Goal: Information Seeking & Learning: Learn about a topic

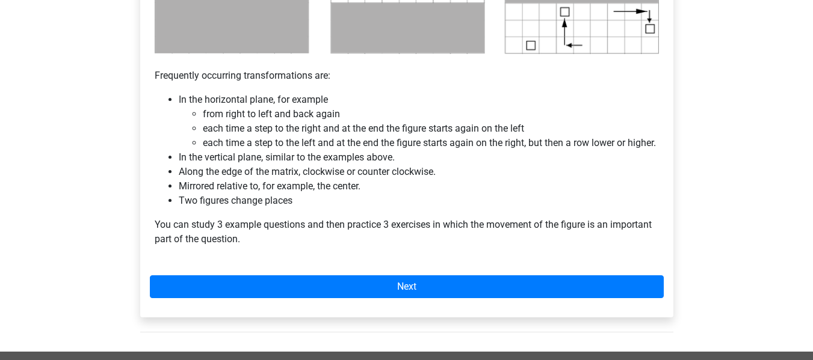
scroll to position [782, 0]
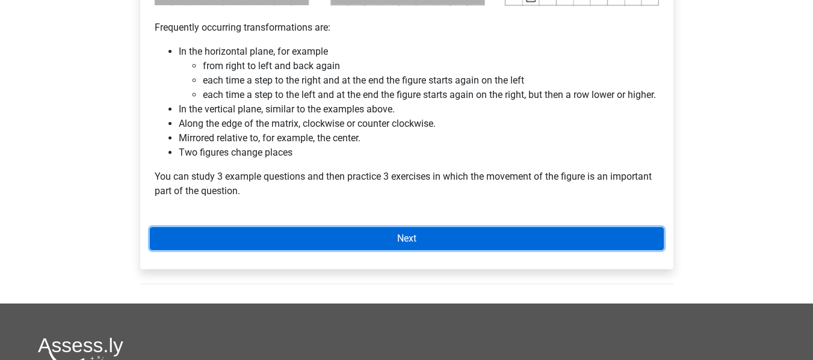
click at [467, 250] on link "Next" at bounding box center [407, 238] width 514 height 23
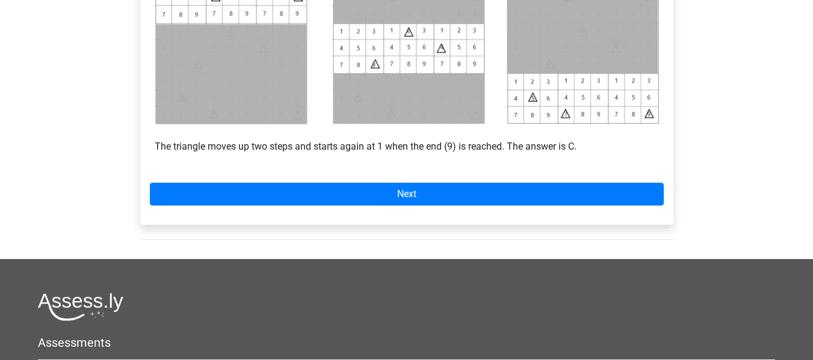
scroll to position [602, 0]
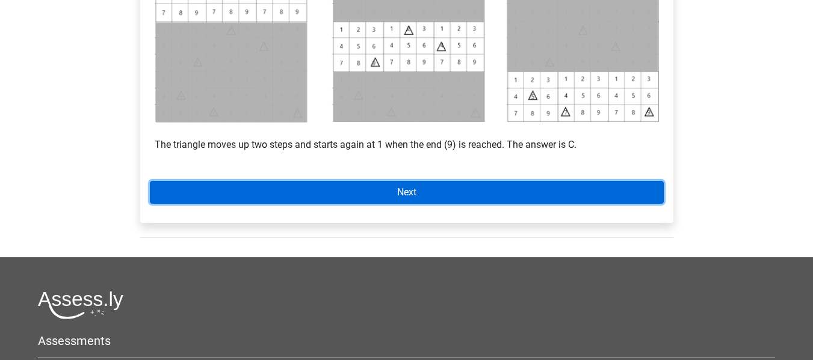
click at [315, 199] on link "Next" at bounding box center [407, 192] width 514 height 23
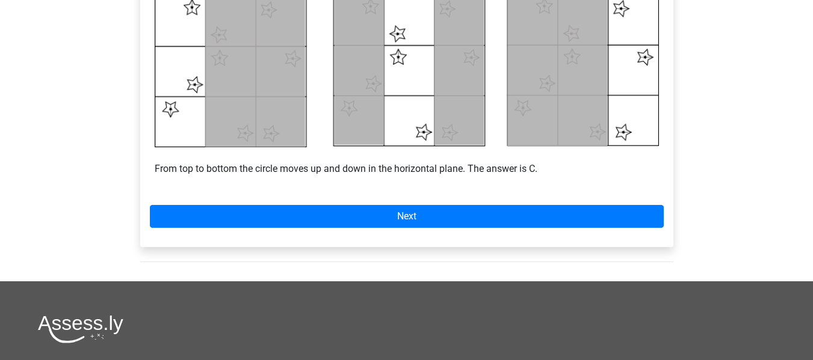
scroll to position [584, 0]
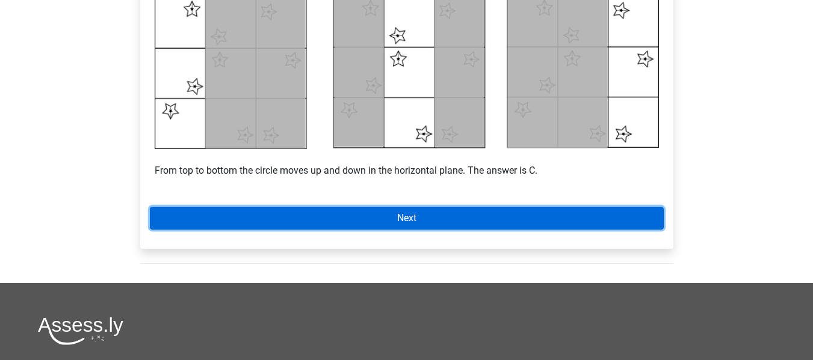
click at [398, 212] on link "Next" at bounding box center [407, 218] width 514 height 23
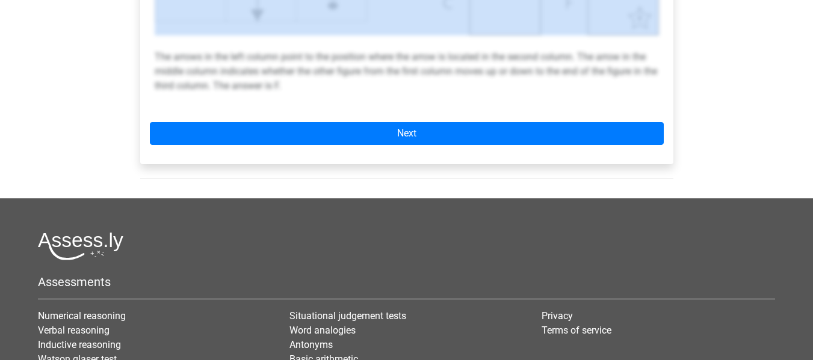
scroll to position [552, 0]
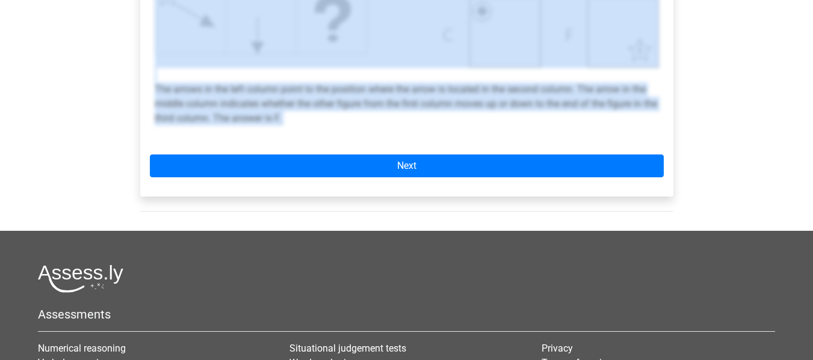
drag, startPoint x: 153, startPoint y: 253, endPoint x: 546, endPoint y: 203, distance: 396.7
type textarea "Example 3 Sometimes it is necessary to think out of the box to find the solutio…"
copy div "Example 3 Sometimes it is necessary to think out of the box to find the solutio…"
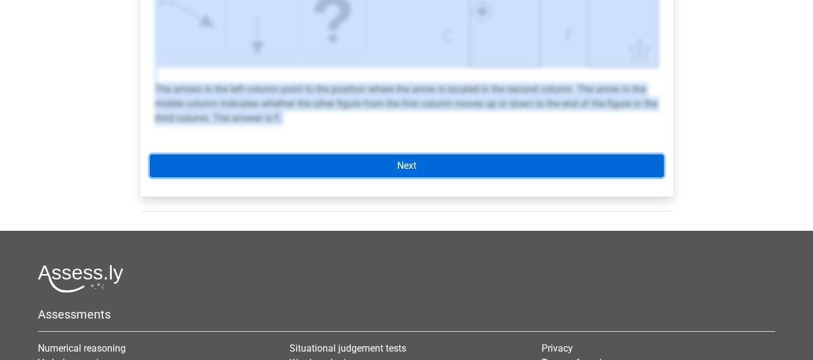
click at [545, 156] on link "Next" at bounding box center [407, 166] width 514 height 23
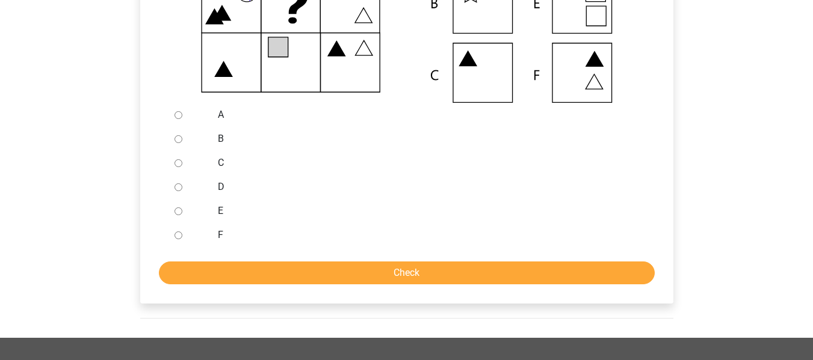
scroll to position [301, 0]
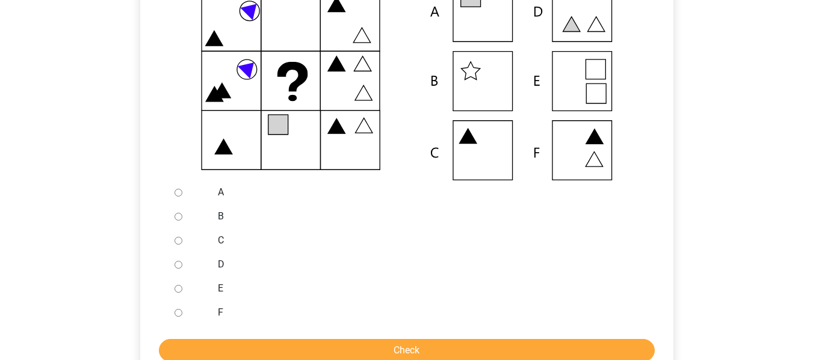
click at [178, 196] on input "A" at bounding box center [178, 193] width 8 height 8
radio input "true"
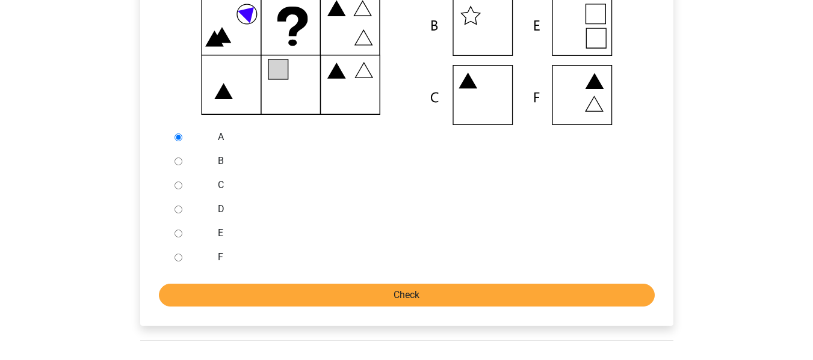
scroll to position [361, 0]
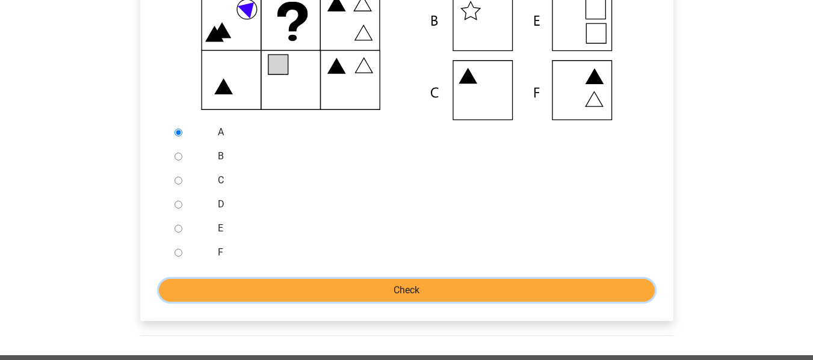
click at [422, 287] on input "Check" at bounding box center [407, 290] width 496 height 23
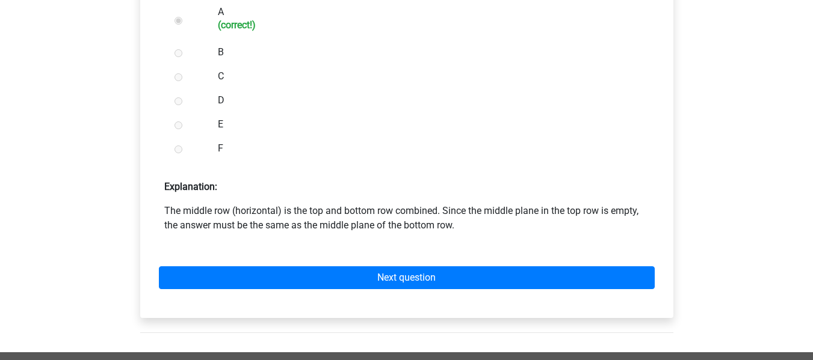
scroll to position [1466, 0]
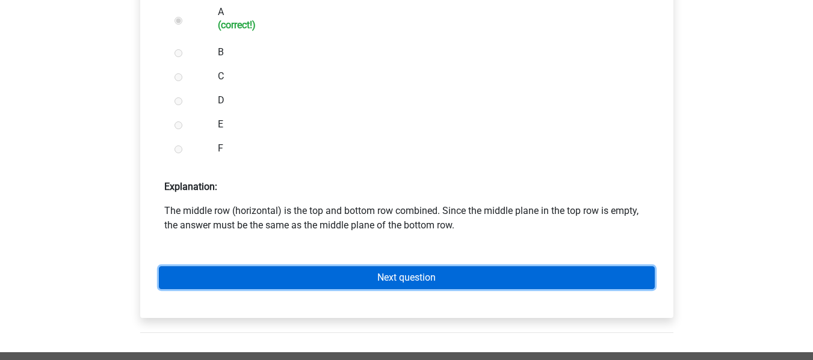
click at [429, 280] on link "Next question" at bounding box center [407, 278] width 496 height 23
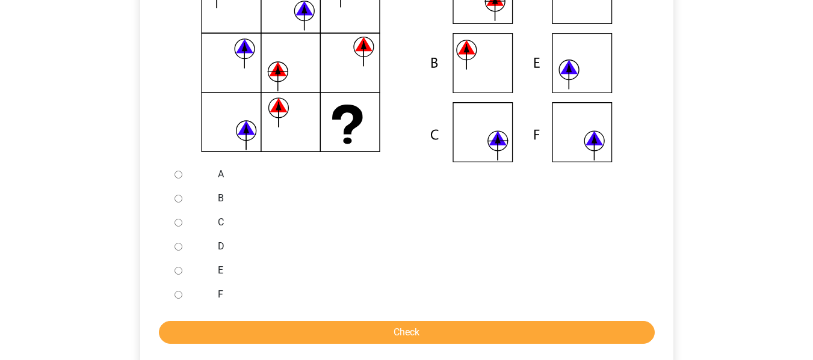
scroll to position [361, 0]
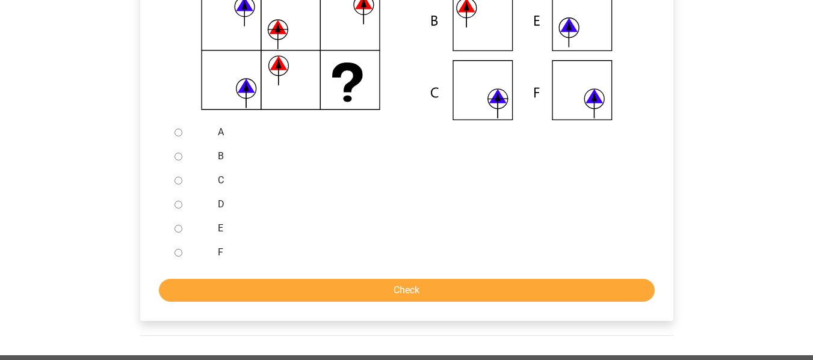
click at [179, 250] on input "F" at bounding box center [178, 253] width 8 height 8
radio input "true"
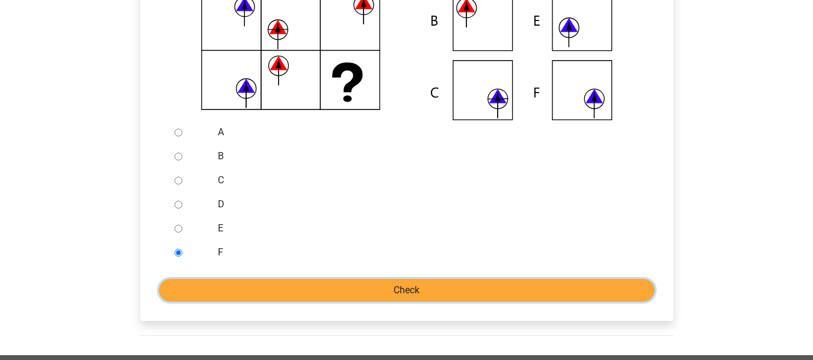
click at [362, 283] on input "Check" at bounding box center [407, 290] width 496 height 23
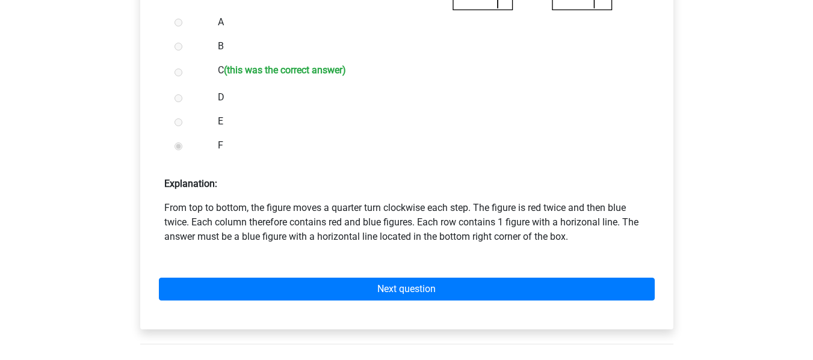
scroll to position [542, 0]
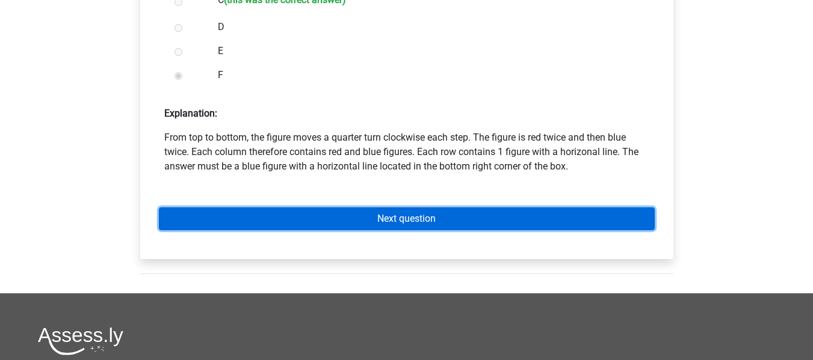
click at [474, 221] on link "Next question" at bounding box center [407, 219] width 496 height 23
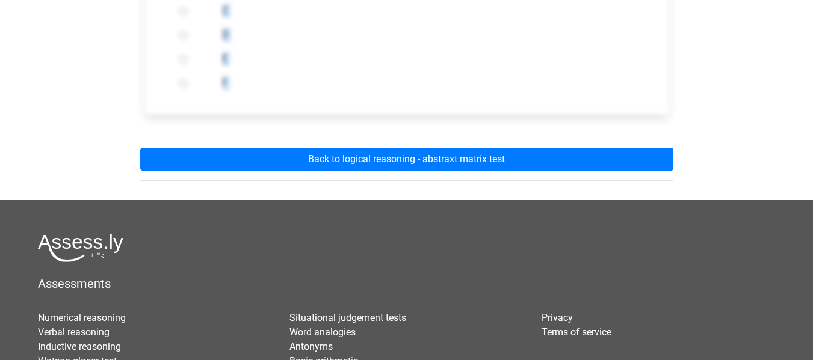
scroll to position [693, 0]
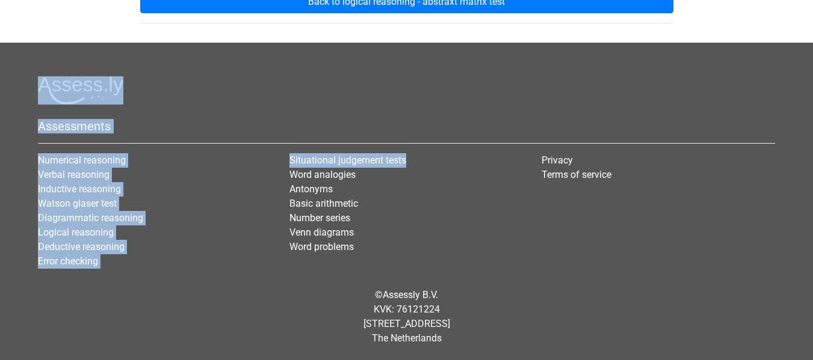
drag, startPoint x: 146, startPoint y: 249, endPoint x: 490, endPoint y: 173, distance: 352.4
type textarea "What figure should replace the question mark? A B C D E F Back to logical reaso…"
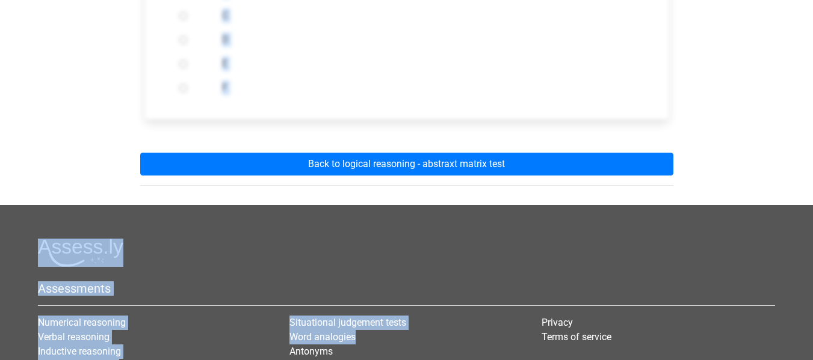
scroll to position [452, 0]
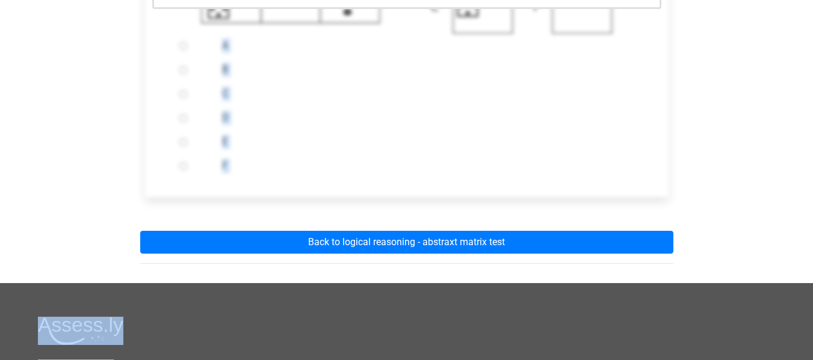
click at [368, 137] on label "E" at bounding box center [426, 142] width 408 height 14
click at [187, 138] on input "E" at bounding box center [183, 142] width 8 height 8
radio input "true"
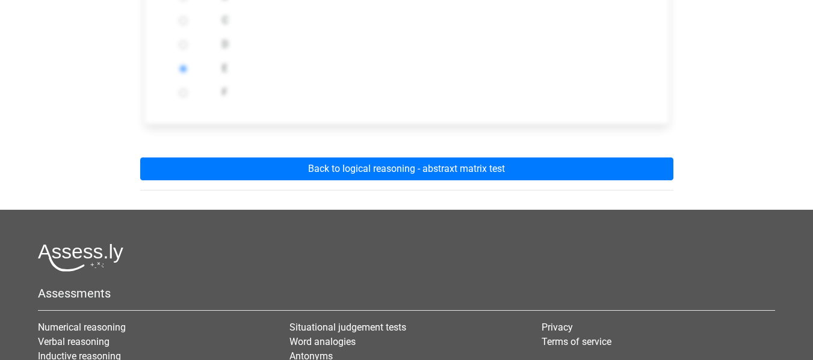
scroll to position [467, 0]
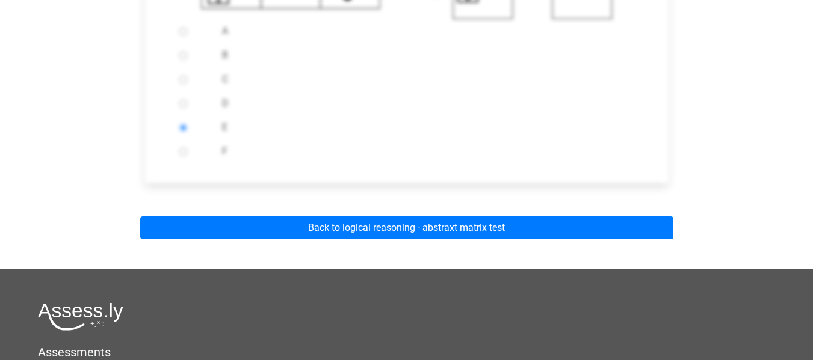
drag, startPoint x: 147, startPoint y: 165, endPoint x: 591, endPoint y: 172, distance: 444.1
copy div "What figure should replace the question mark? A B C D E F"
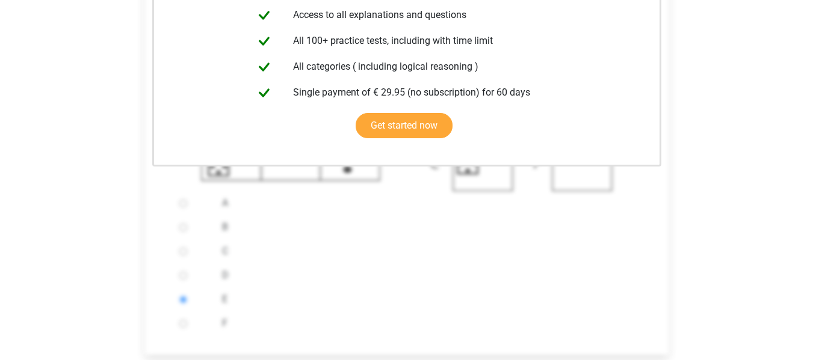
scroll to position [347, 0]
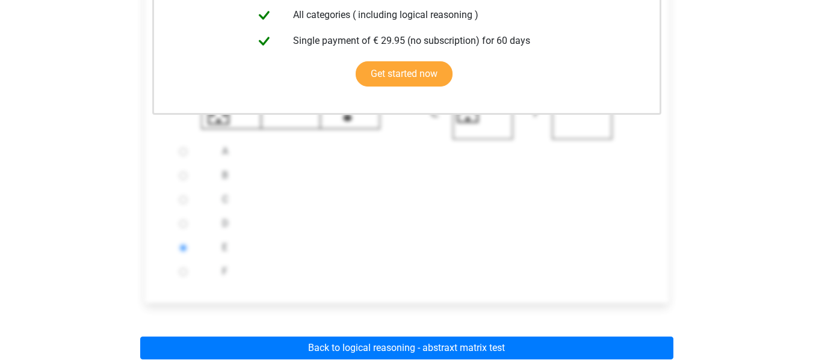
click at [230, 264] on div "F" at bounding box center [426, 272] width 426 height 24
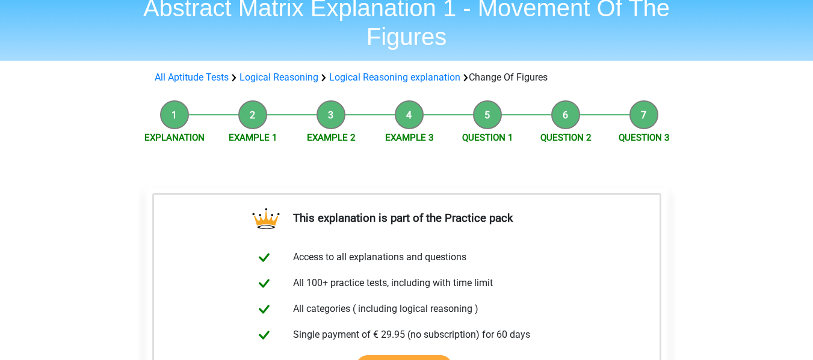
scroll to position [0, 0]
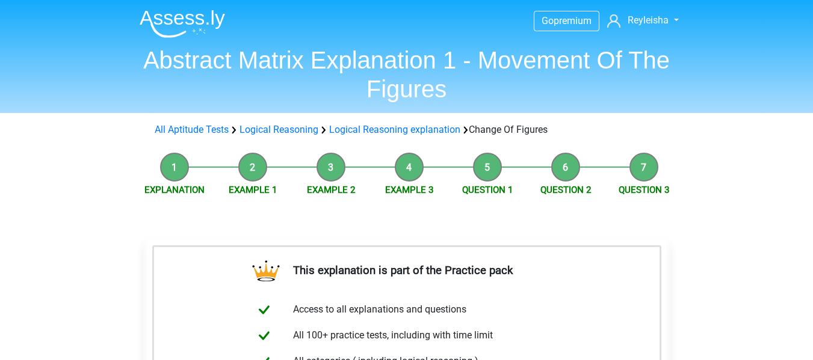
drag, startPoint x: 236, startPoint y: 276, endPoint x: 88, endPoint y: 158, distance: 188.8
drag, startPoint x: 741, startPoint y: 223, endPoint x: 723, endPoint y: 223, distance: 17.4
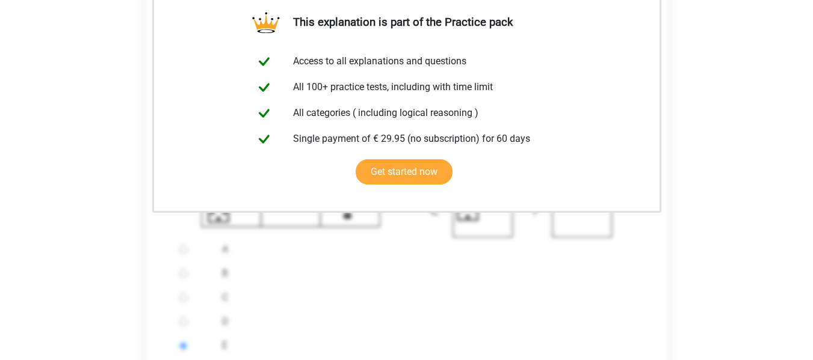
scroll to position [301, 0]
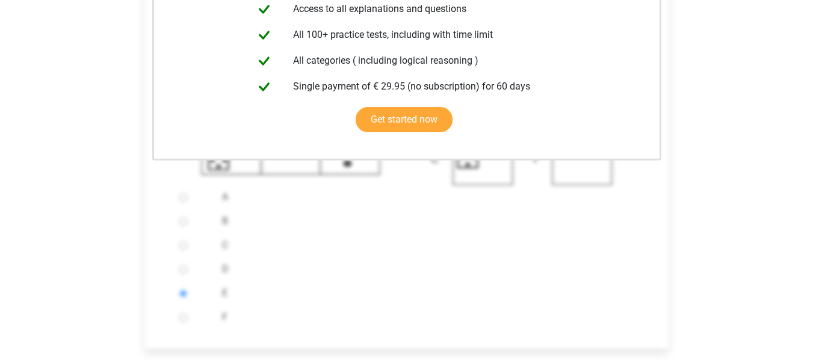
click at [516, 254] on div "C" at bounding box center [426, 245] width 426 height 24
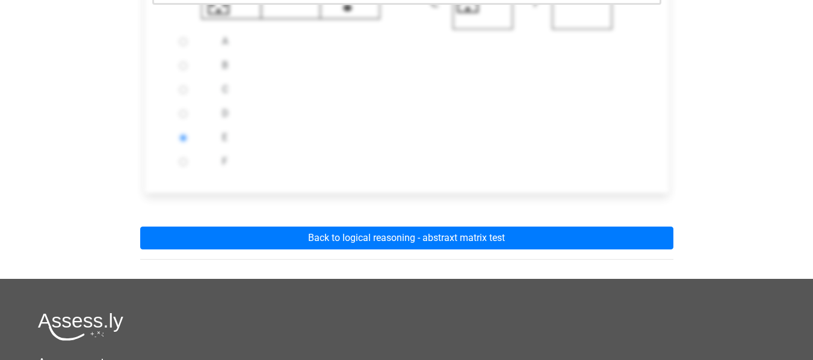
scroll to position [542, 0]
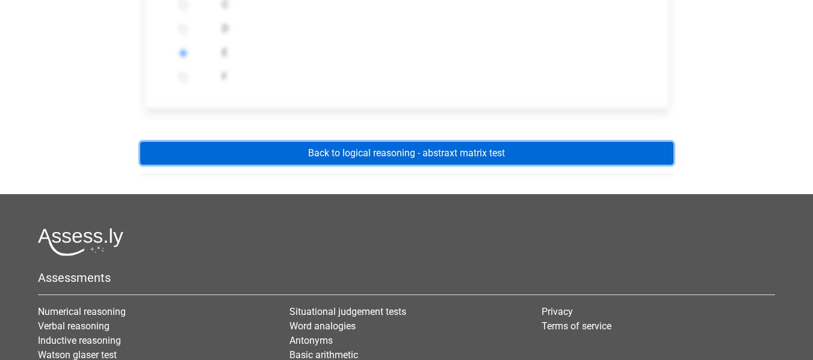
click at [419, 162] on link "Back to logical reasoning - abstraxt matrix test" at bounding box center [406, 153] width 533 height 23
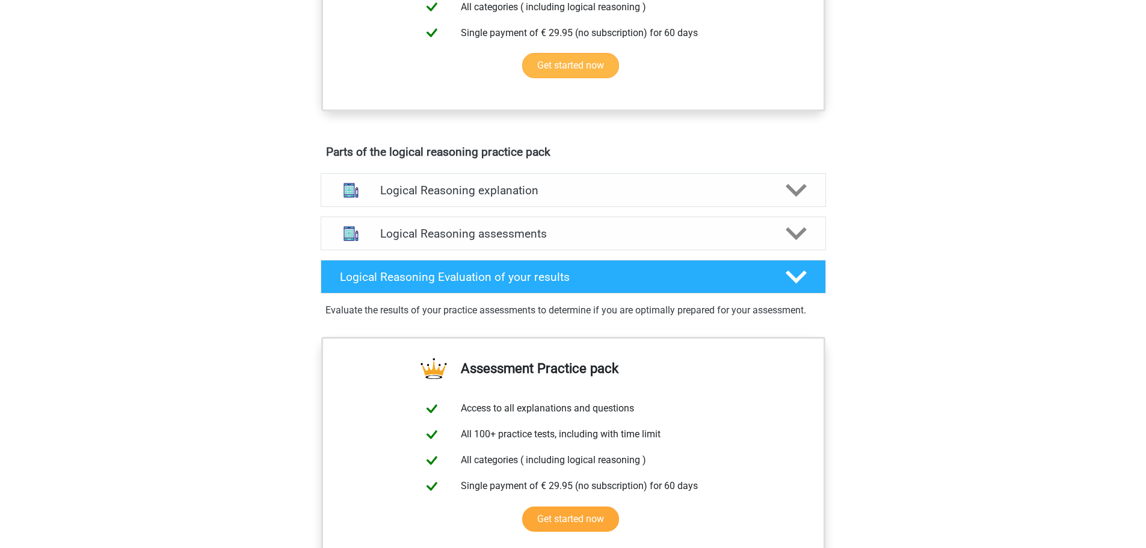
scroll to position [542, 0]
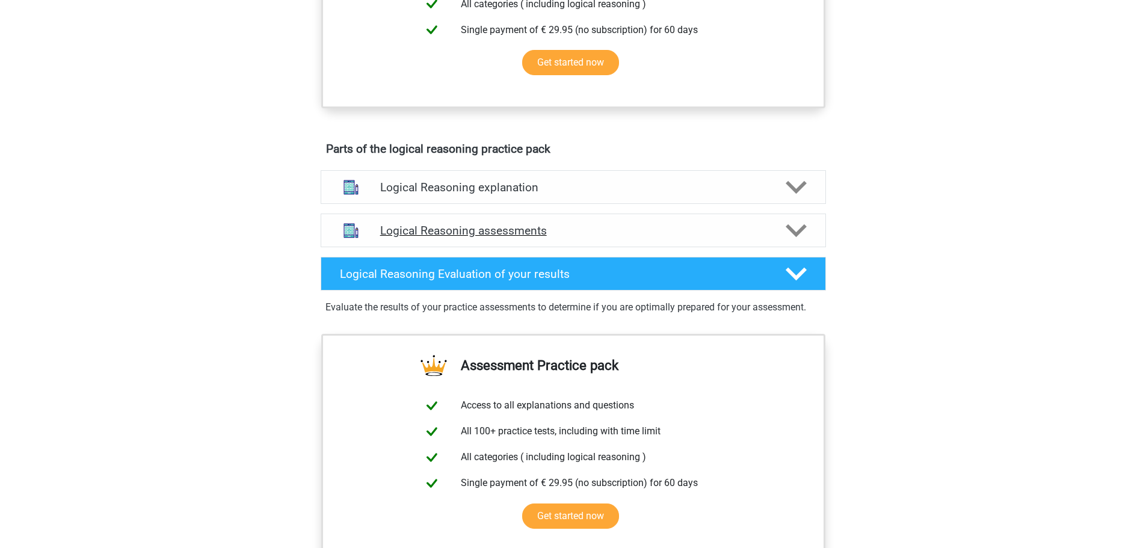
click at [789, 237] on polygon at bounding box center [796, 230] width 21 height 13
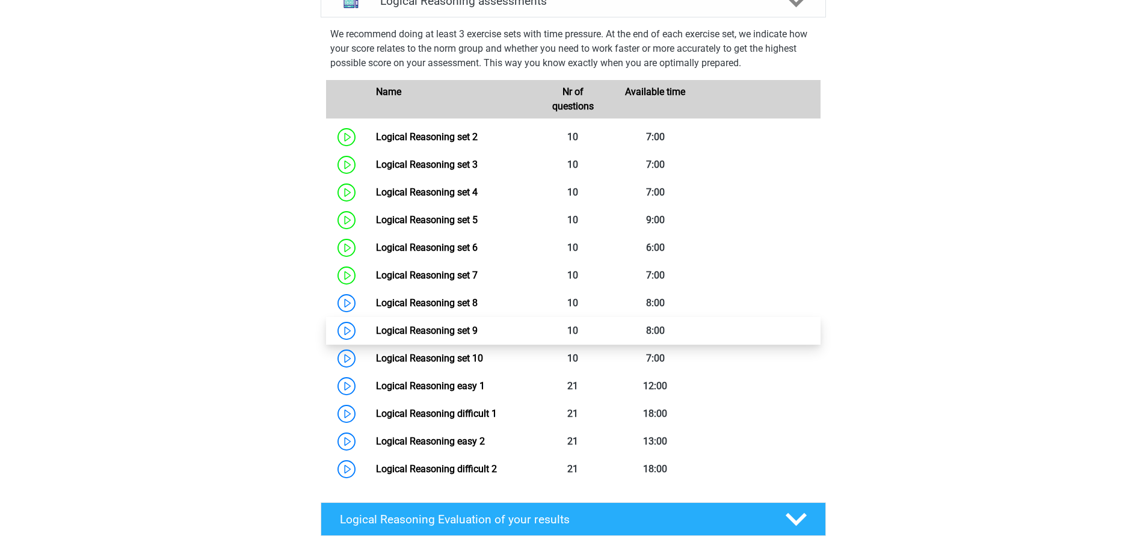
scroll to position [722, 0]
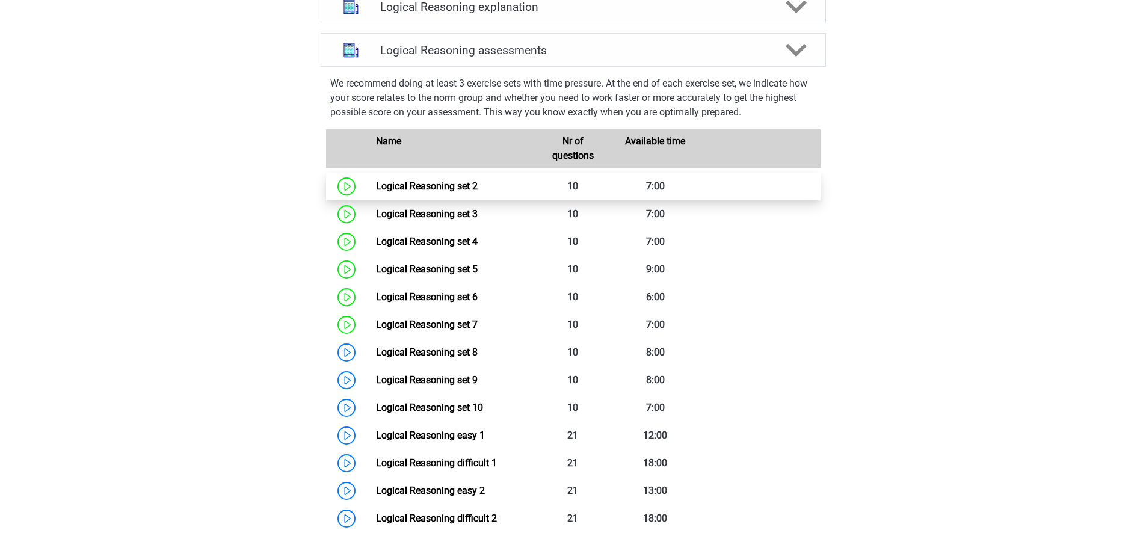
click at [478, 192] on link "Logical Reasoning set 2" at bounding box center [427, 186] width 102 height 11
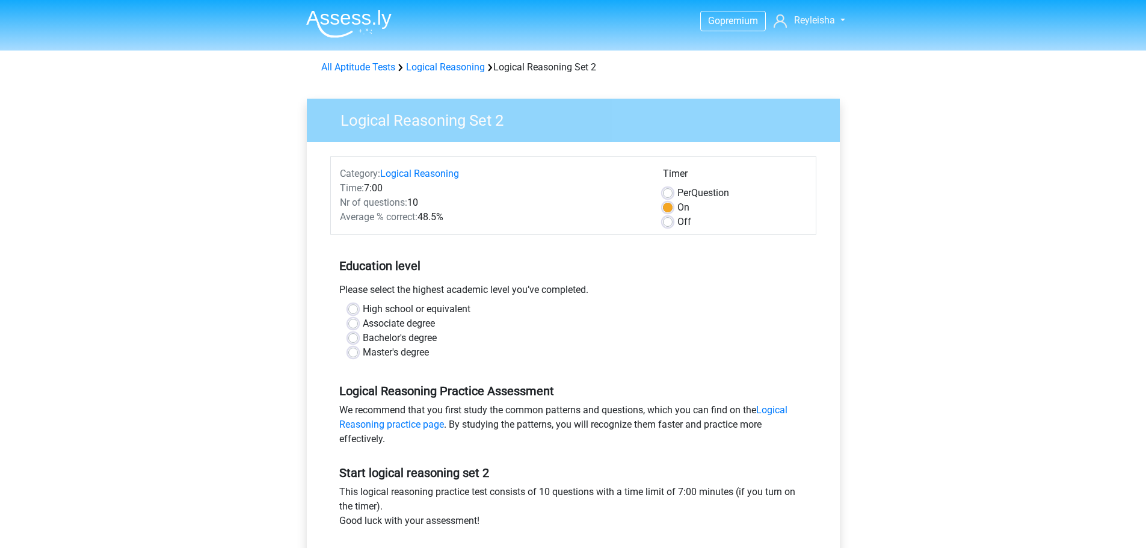
scroll to position [1279, 0]
click at [363, 338] on label "Bachelor's degree" at bounding box center [400, 338] width 74 height 14
click at [351, 338] on input "Bachelor's degree" at bounding box center [353, 337] width 10 height 12
radio input "true"
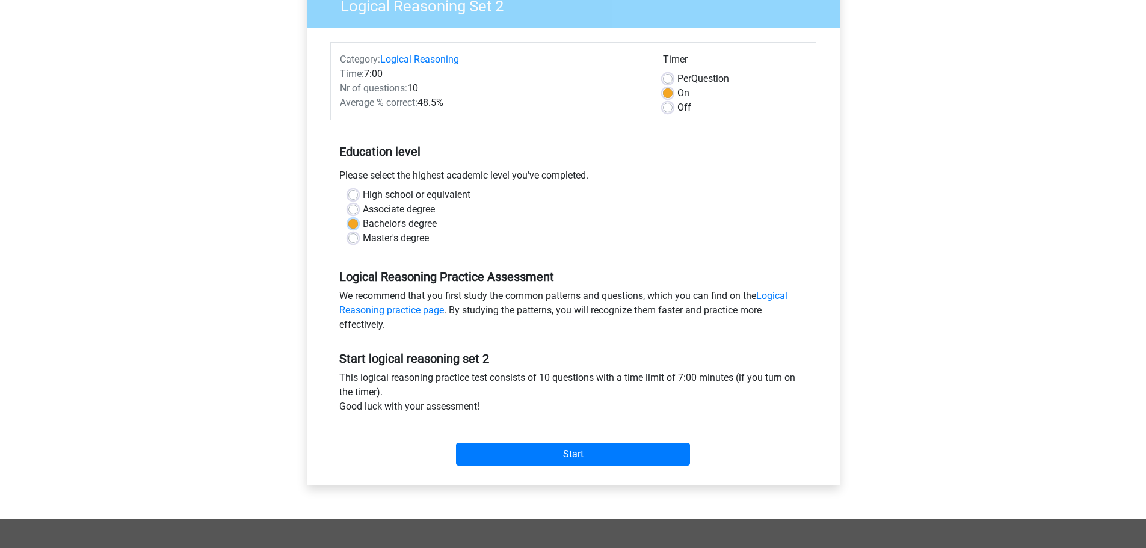
scroll to position [120, 0]
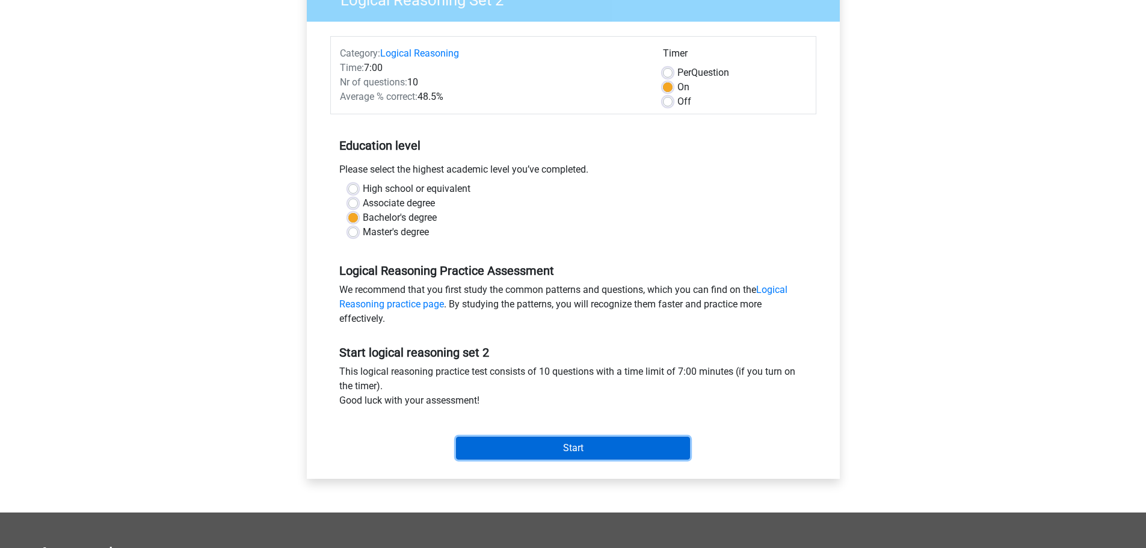
click at [544, 445] on input "Start" at bounding box center [573, 448] width 234 height 23
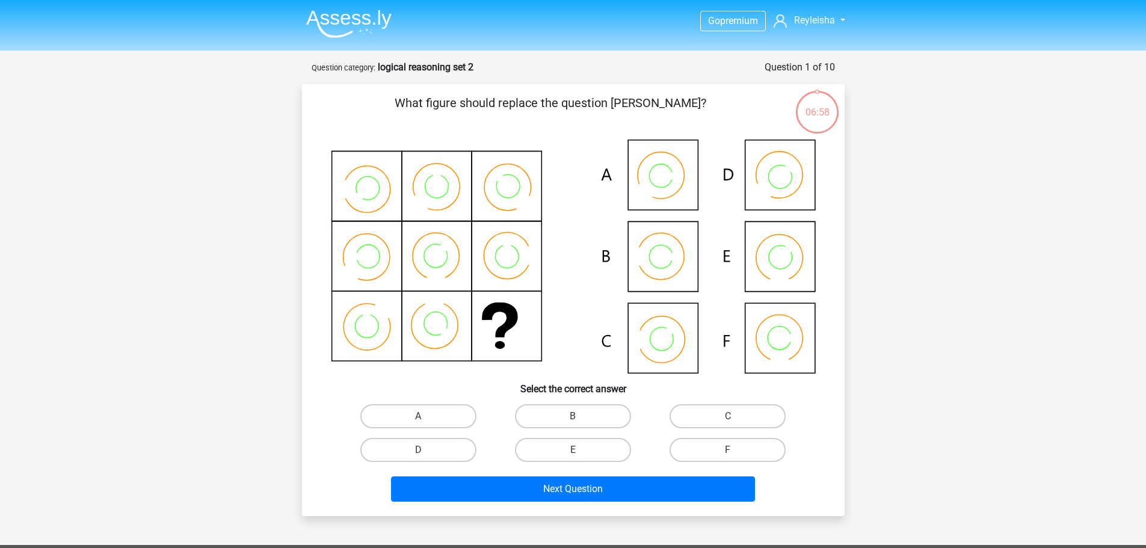
scroll to position [1279, 0]
click at [549, 414] on label "B" at bounding box center [573, 416] width 116 height 24
click at [573, 416] on input "B" at bounding box center [577, 420] width 8 height 8
radio input "true"
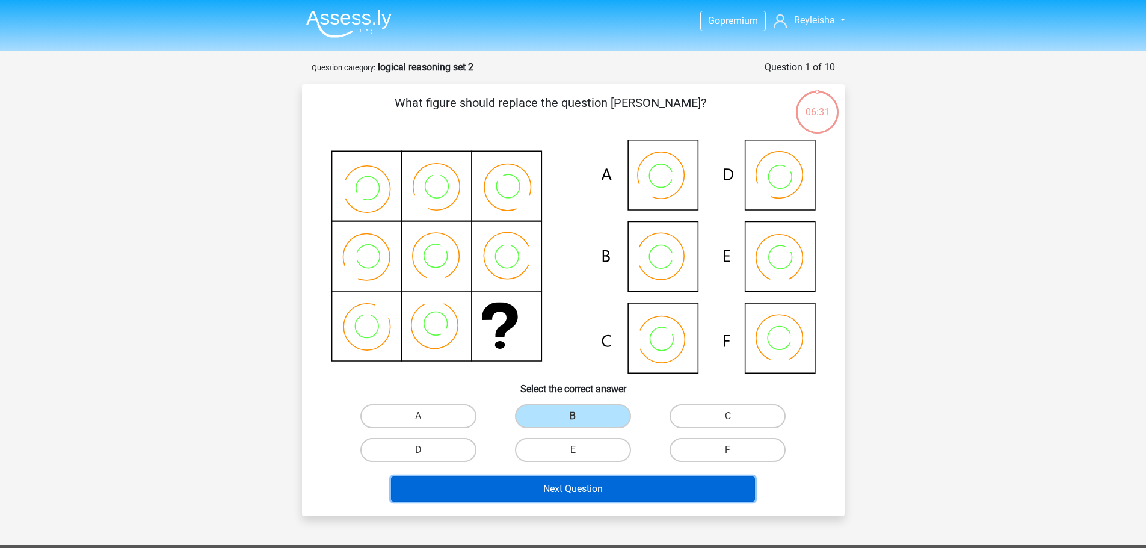
click at [508, 488] on button "Next Question" at bounding box center [573, 489] width 364 height 25
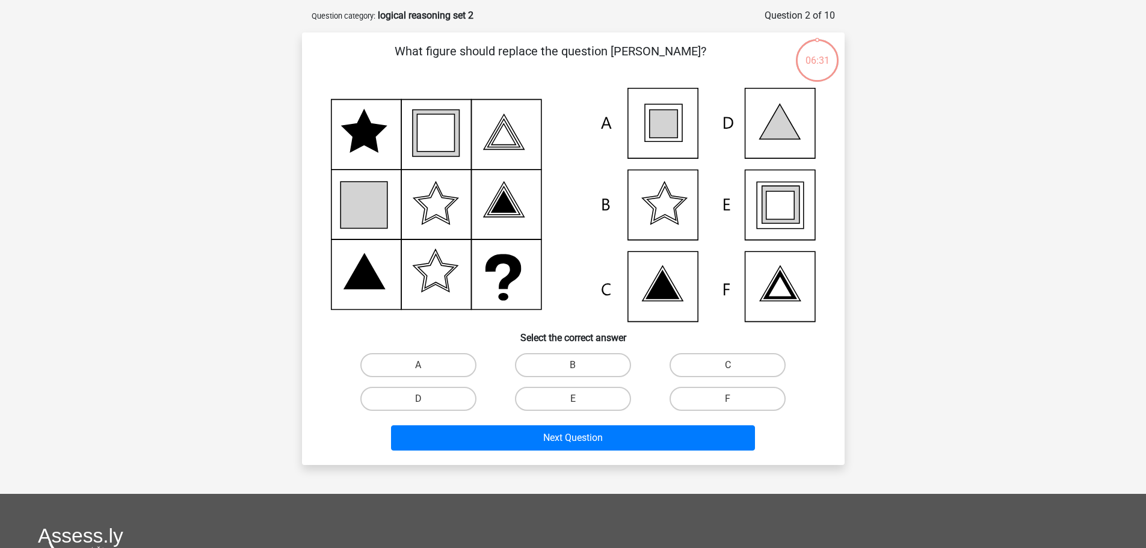
scroll to position [60, 0]
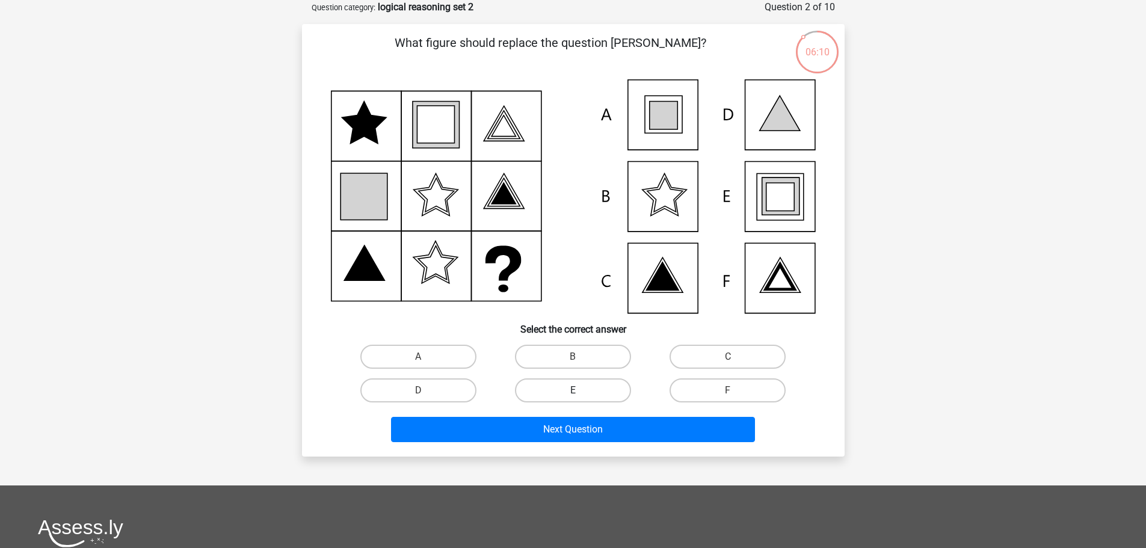
click at [557, 388] on label "E" at bounding box center [573, 390] width 116 height 24
click at [573, 391] on input "E" at bounding box center [577, 395] width 8 height 8
radio input "true"
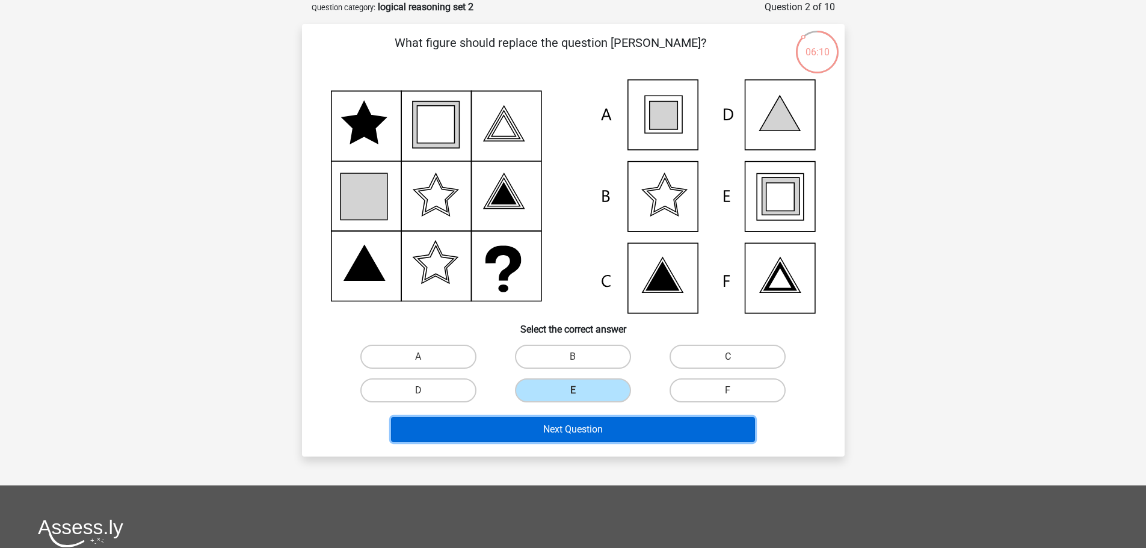
click at [545, 422] on button "Next Question" at bounding box center [573, 429] width 364 height 25
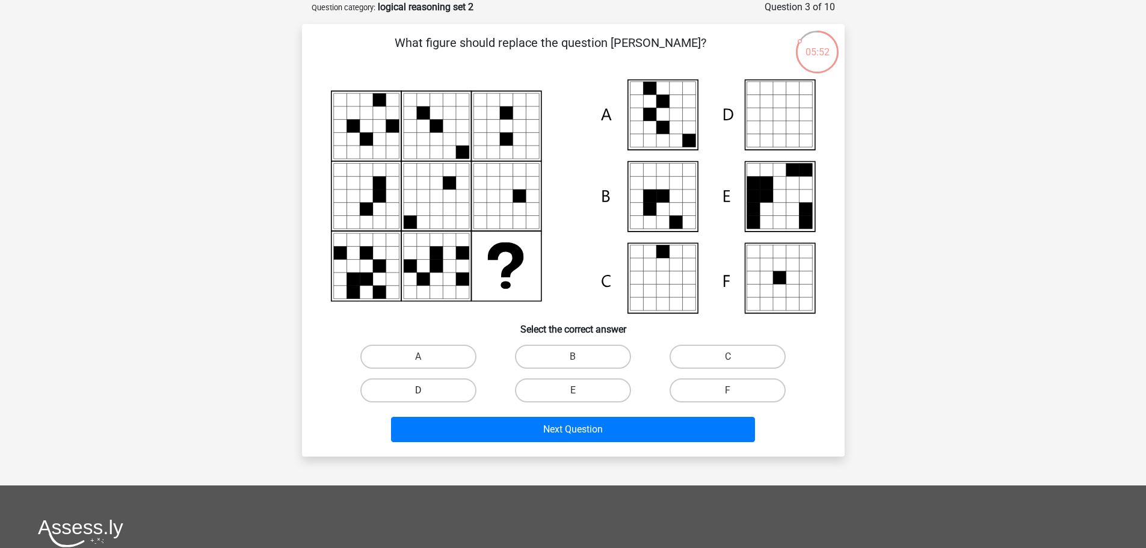
drag, startPoint x: 422, startPoint y: 360, endPoint x: 443, endPoint y: 378, distance: 27.7
click at [422, 360] on input "A" at bounding box center [422, 361] width 8 height 8
radio input "true"
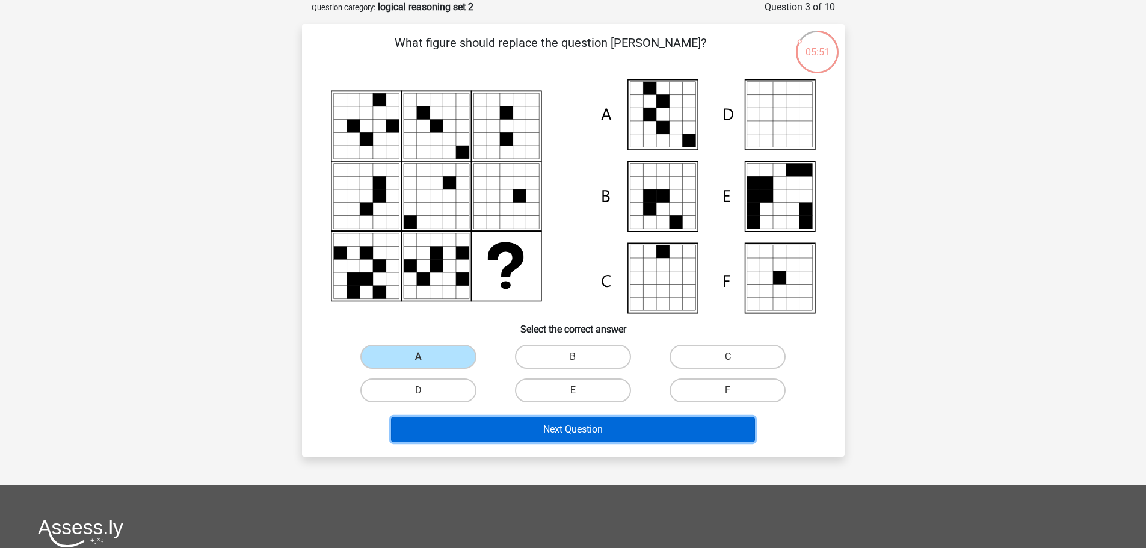
click at [456, 430] on button "Next Question" at bounding box center [573, 429] width 364 height 25
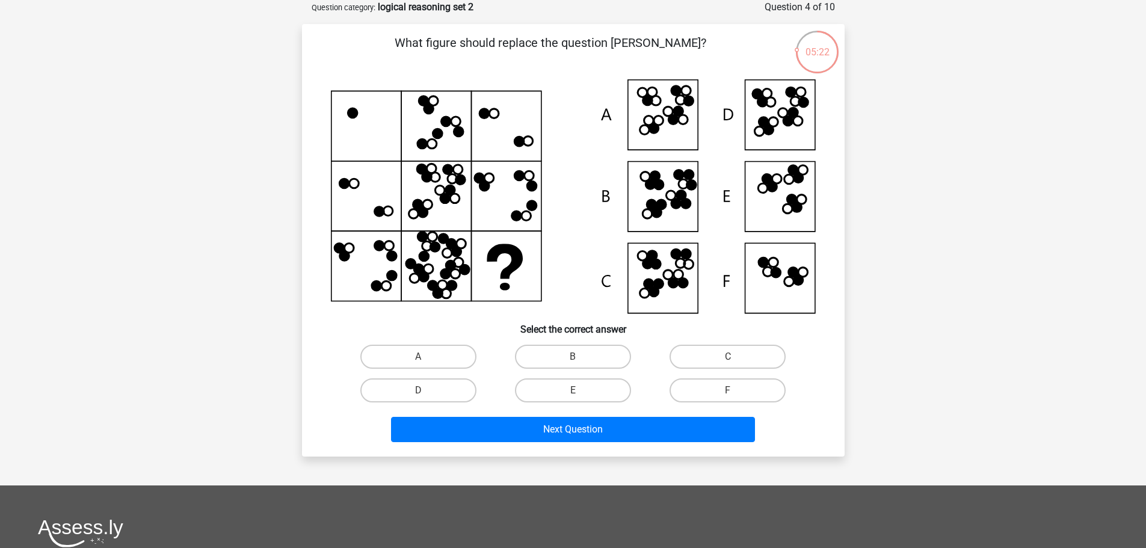
drag, startPoint x: 416, startPoint y: 393, endPoint x: 439, endPoint y: 403, distance: 24.3
click at [416, 393] on label "D" at bounding box center [418, 390] width 116 height 24
click at [418, 393] on input "D" at bounding box center [422, 395] width 8 height 8
radio input "true"
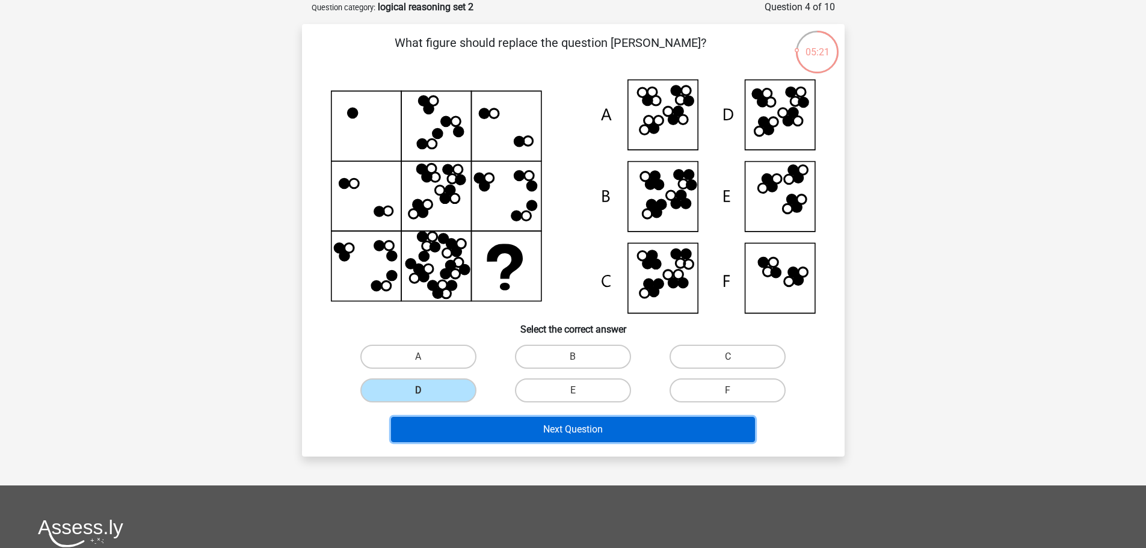
click at [484, 429] on button "Next Question" at bounding box center [573, 429] width 364 height 25
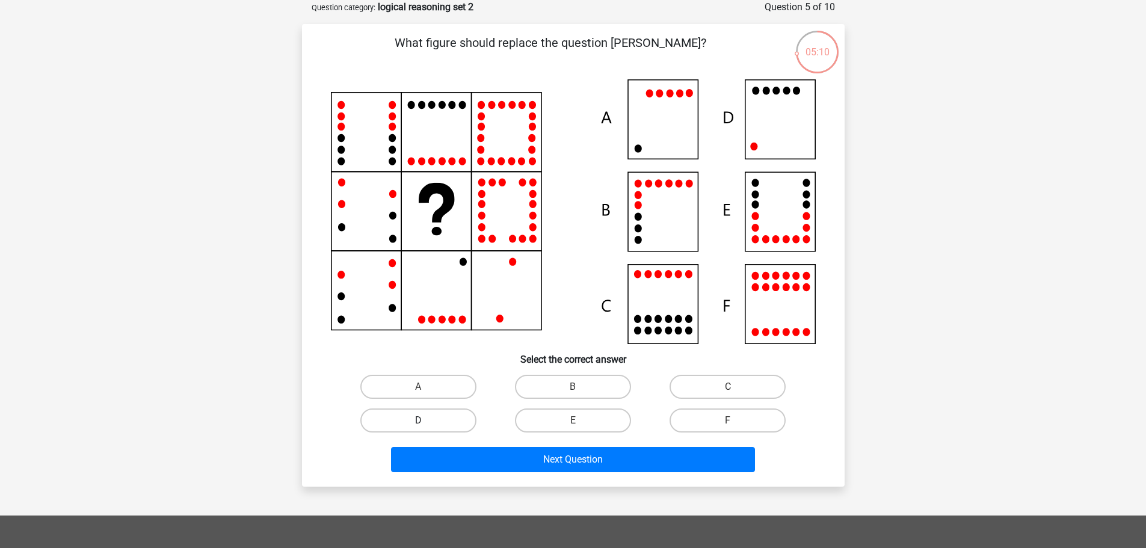
click at [431, 416] on label "D" at bounding box center [418, 421] width 116 height 24
click at [426, 421] on input "D" at bounding box center [422, 425] width 8 height 8
radio input "true"
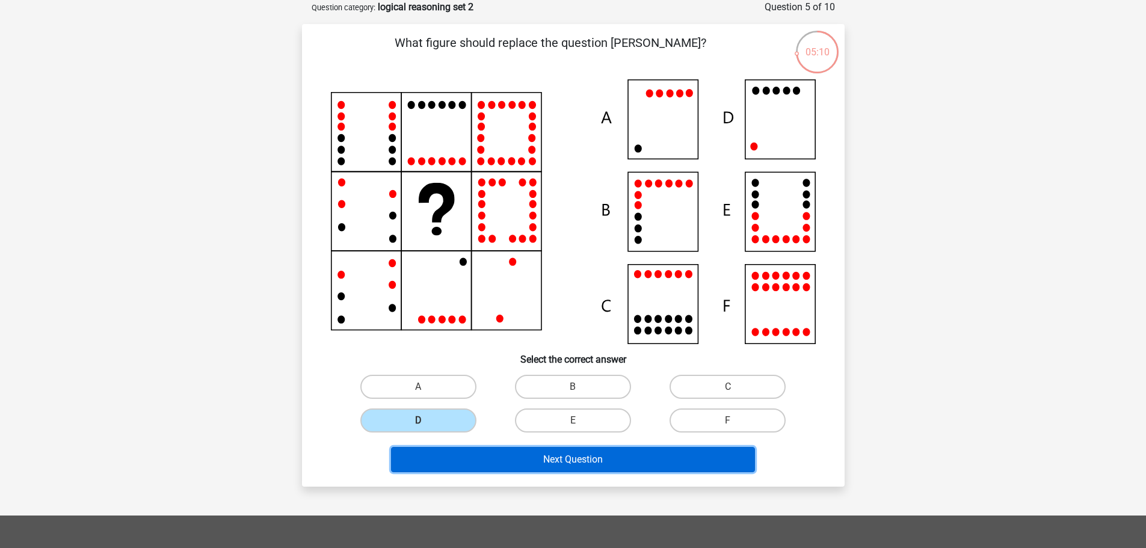
click at [473, 450] on button "Next Question" at bounding box center [573, 459] width 364 height 25
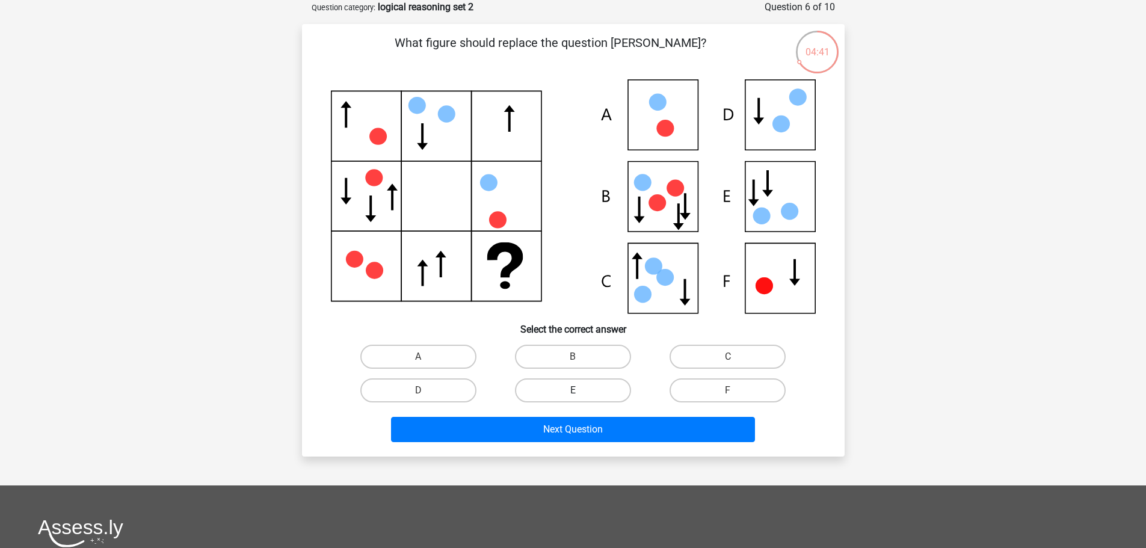
click at [591, 386] on label "E" at bounding box center [573, 390] width 116 height 24
click at [581, 391] on input "E" at bounding box center [577, 395] width 8 height 8
radio input "true"
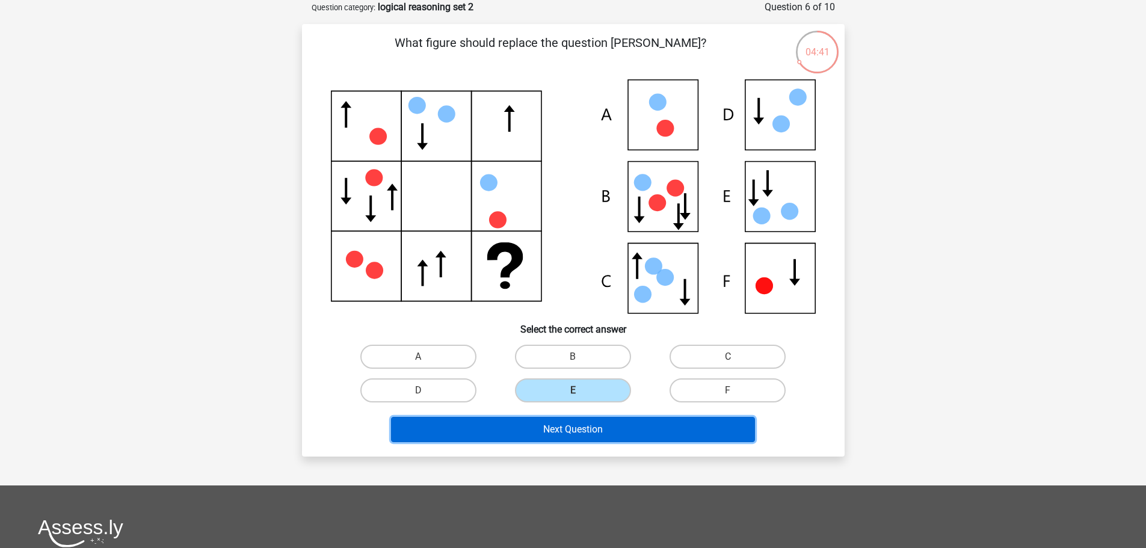
click at [587, 429] on button "Next Question" at bounding box center [573, 429] width 364 height 25
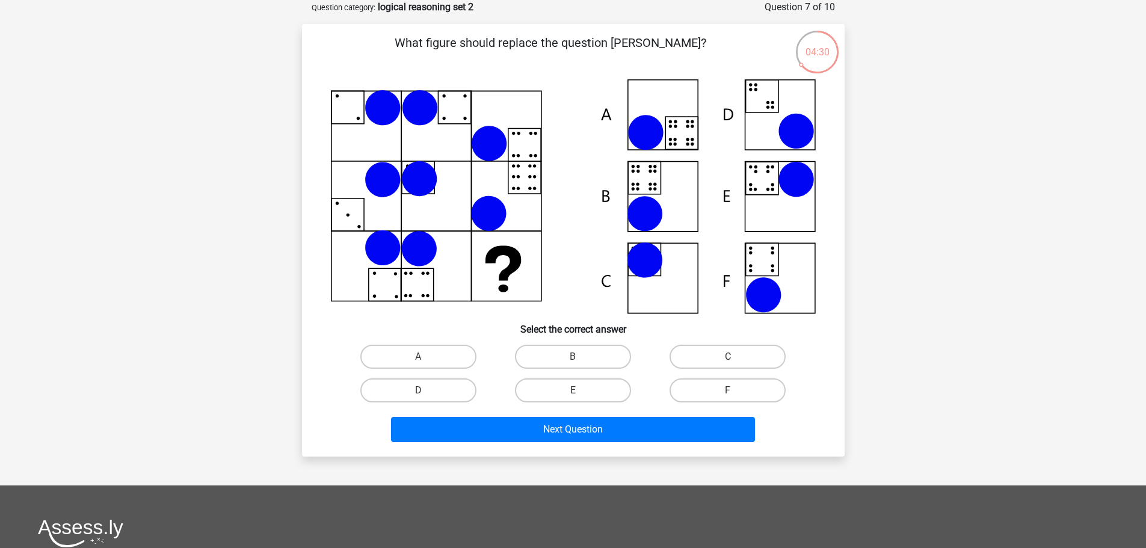
click at [670, 186] on icon at bounding box center [573, 196] width 485 height 234
click at [589, 362] on label "B" at bounding box center [573, 357] width 116 height 24
click at [581, 362] on input "B" at bounding box center [577, 361] width 8 height 8
radio input "true"
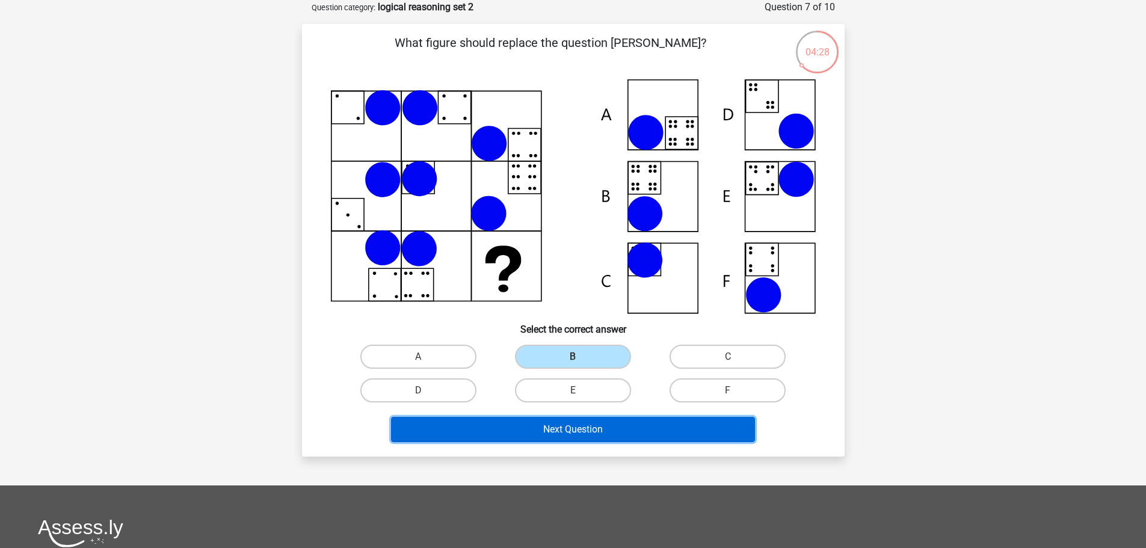
click at [579, 433] on button "Next Question" at bounding box center [573, 429] width 364 height 25
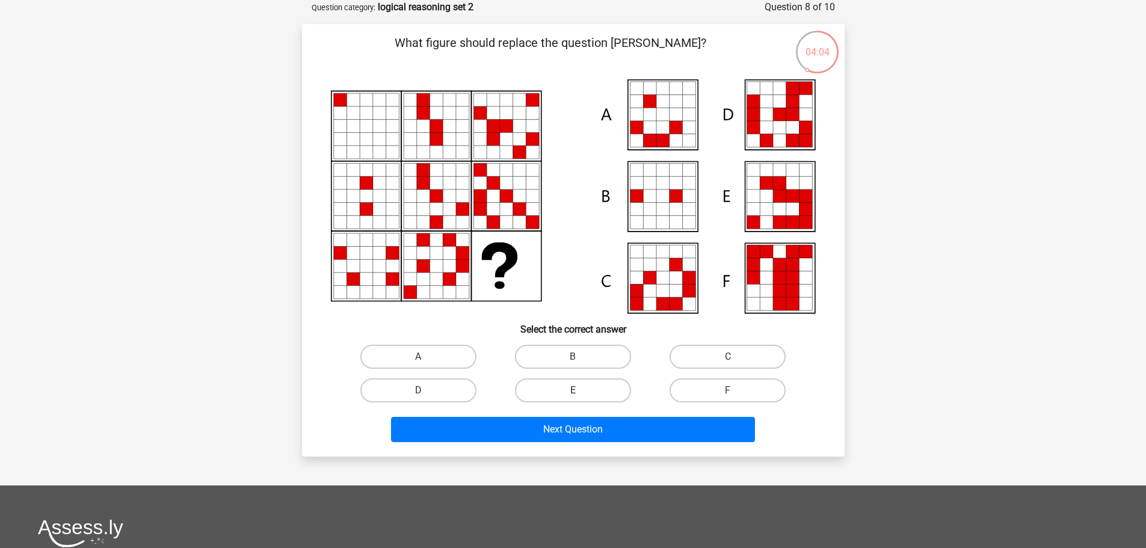
click at [549, 383] on label "E" at bounding box center [573, 390] width 116 height 24
click at [573, 391] on input "E" at bounding box center [577, 395] width 8 height 8
radio input "true"
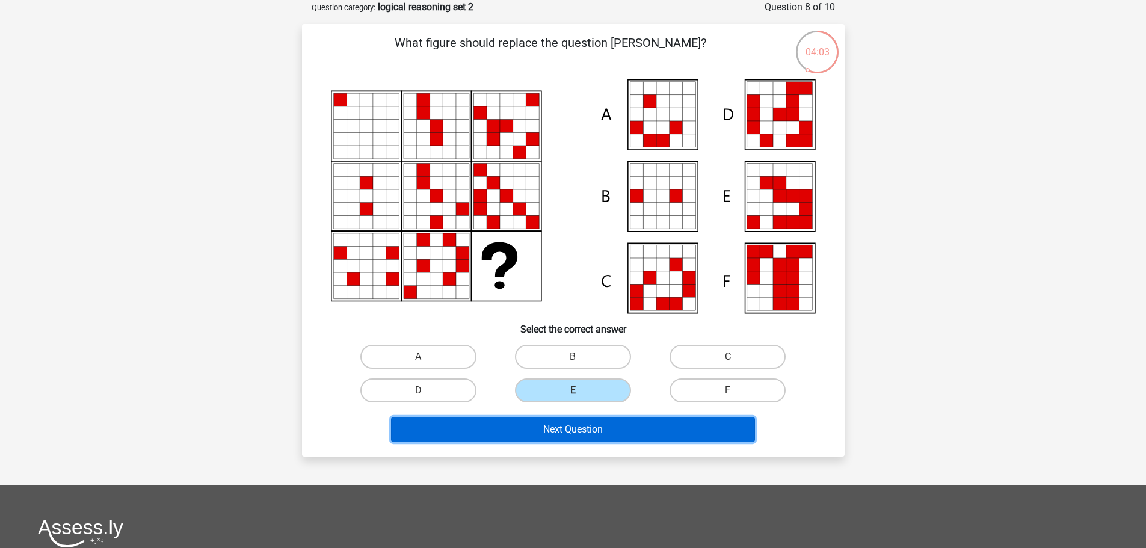
click at [543, 432] on button "Next Question" at bounding box center [573, 429] width 364 height 25
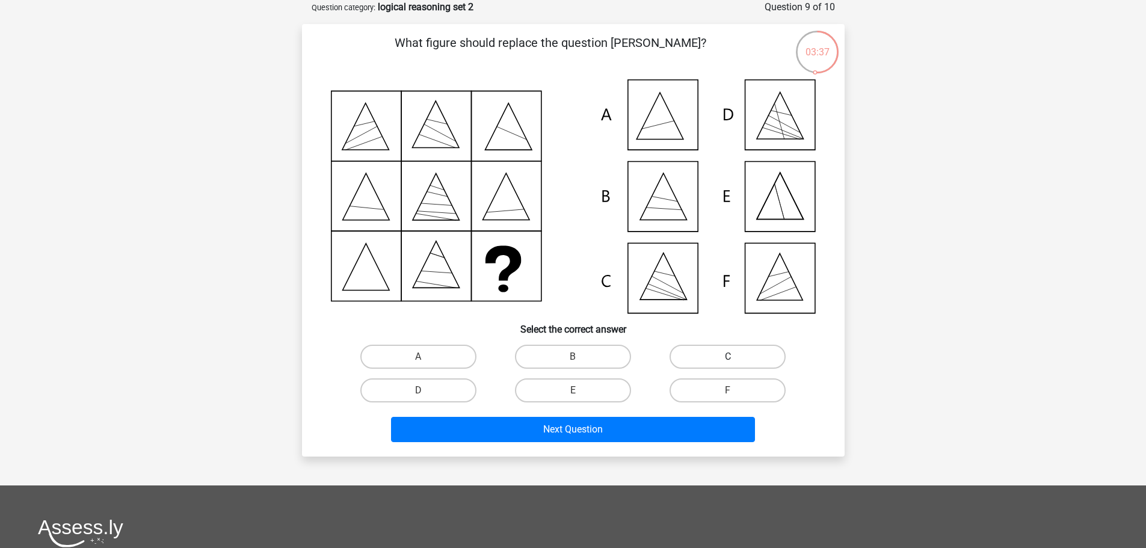
click at [739, 351] on label "C" at bounding box center [728, 357] width 116 height 24
click at [736, 357] on input "C" at bounding box center [732, 361] width 8 height 8
radio input "true"
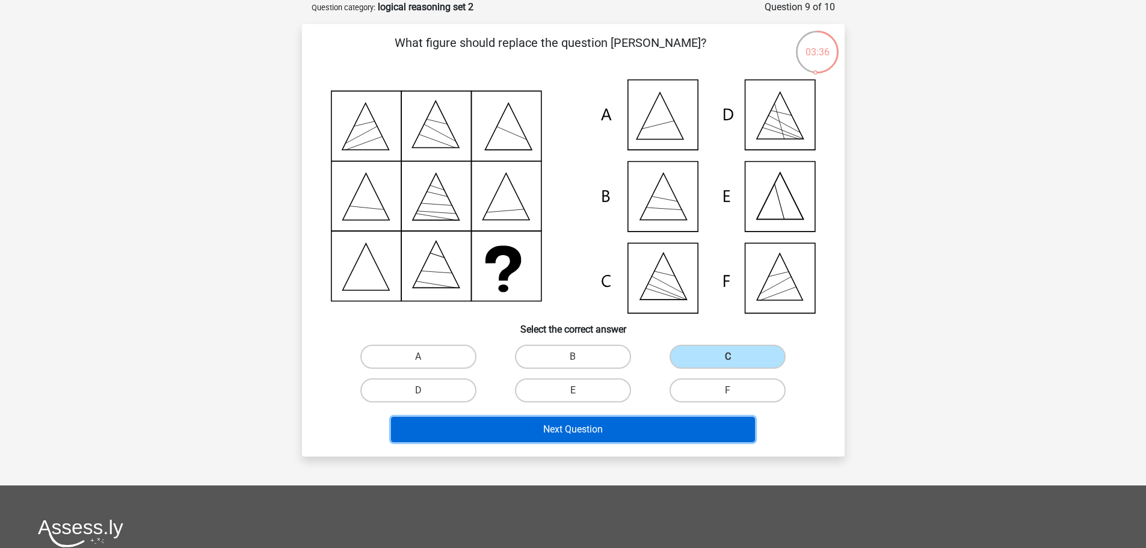
click at [625, 430] on button "Next Question" at bounding box center [573, 429] width 364 height 25
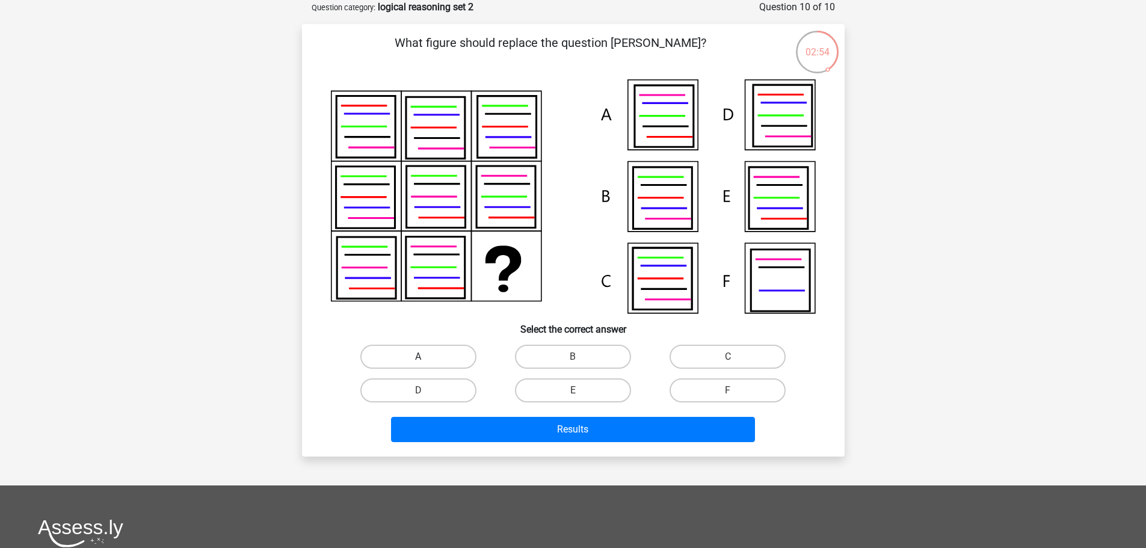
click at [430, 354] on label "A" at bounding box center [418, 357] width 116 height 24
click at [426, 357] on input "A" at bounding box center [422, 361] width 8 height 8
radio input "true"
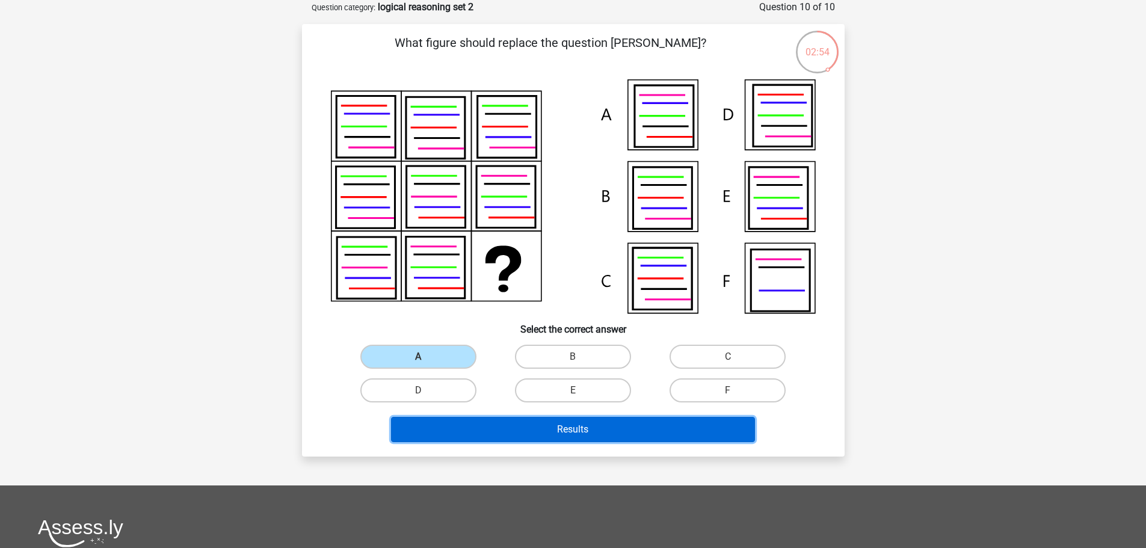
click at [482, 436] on button "Results" at bounding box center [573, 429] width 364 height 25
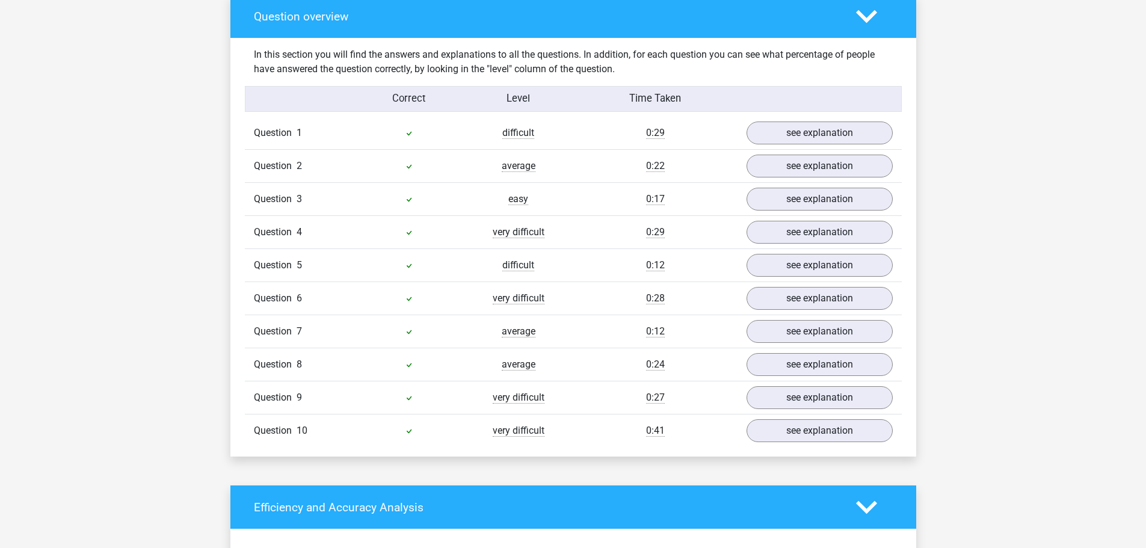
scroll to position [903, 0]
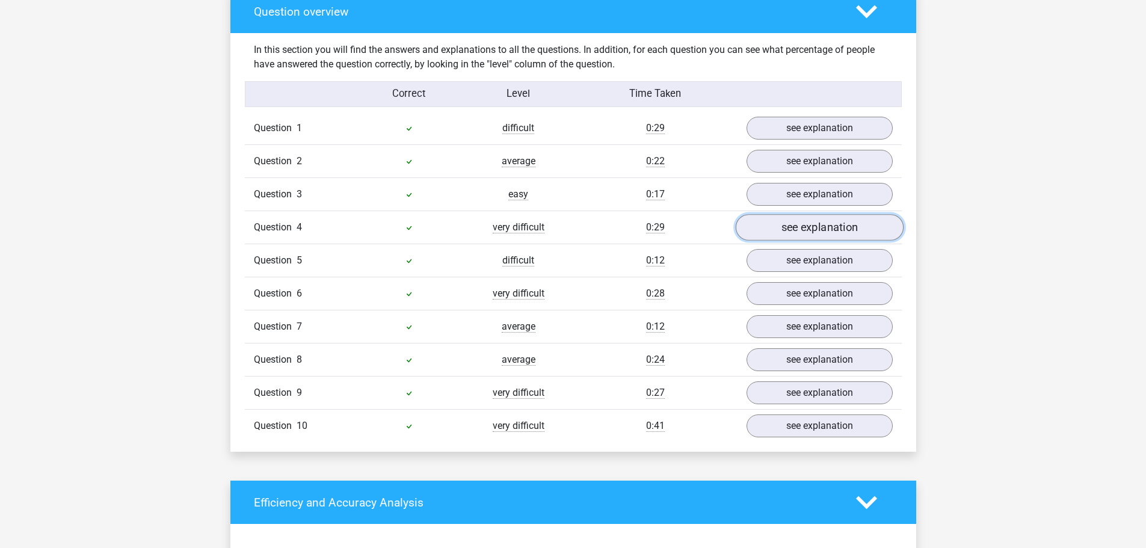
click at [805, 238] on link "see explanation" at bounding box center [819, 228] width 168 height 26
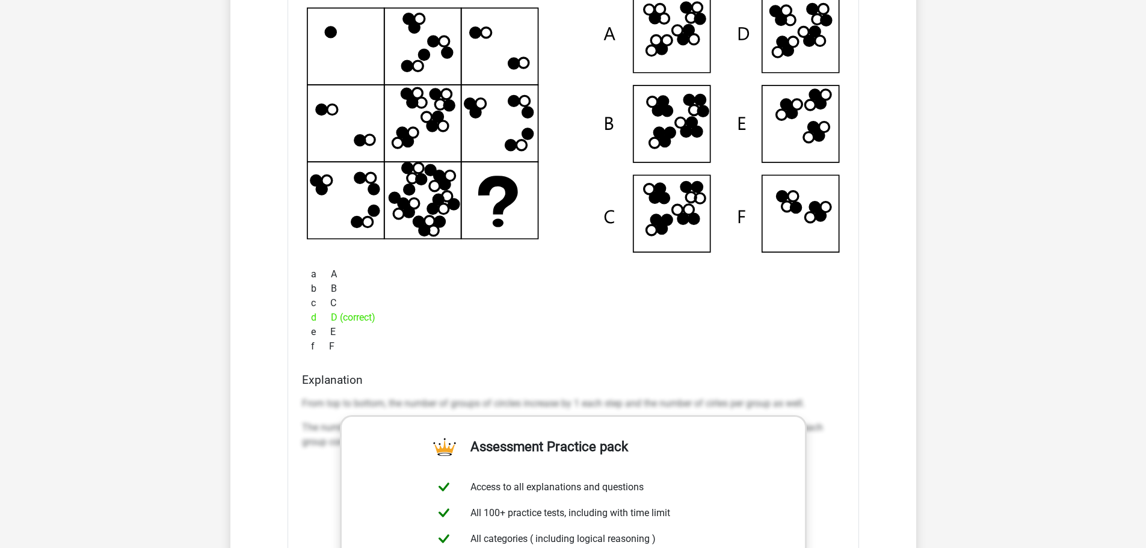
scroll to position [1203, 0]
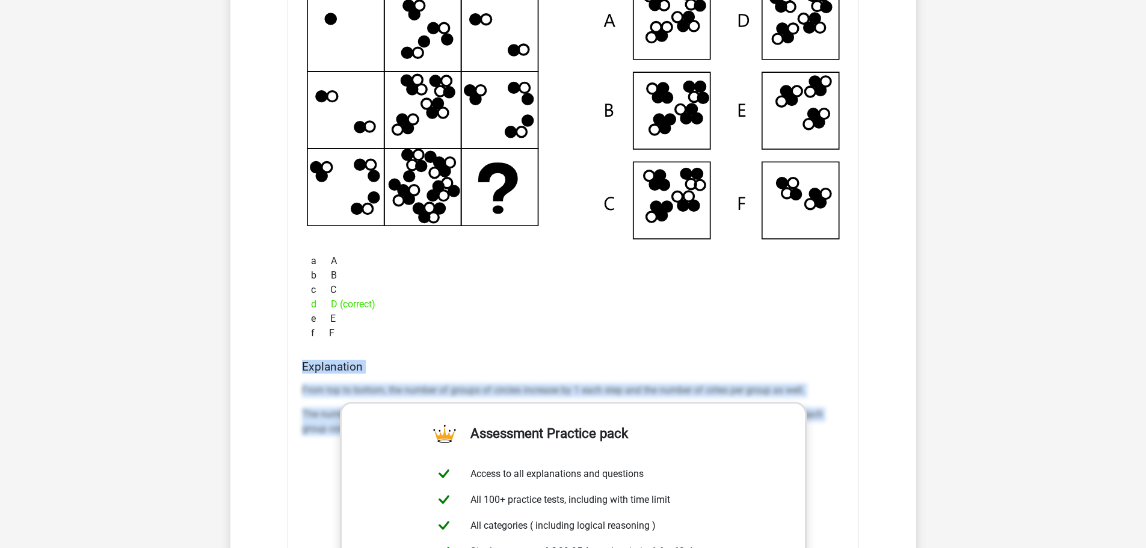
drag, startPoint x: 301, startPoint y: 363, endPoint x: 853, endPoint y: 430, distance: 555.7
type textarea "Explanation From top to bottom, the number of groups of circles increase by 1 e…"
click at [853, 430] on div "What figure should replace the question [PERSON_NAME]?" at bounding box center [574, 376] width 572 height 838
copy div "Explanation From top to bottom, the number of groups of circles increase by 1 e…"
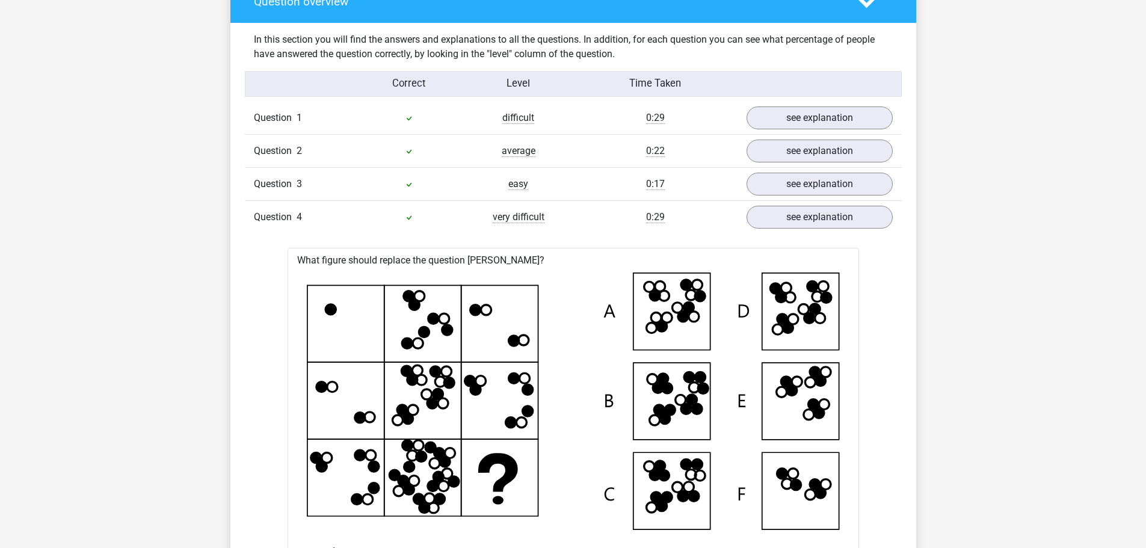
scroll to position [903, 0]
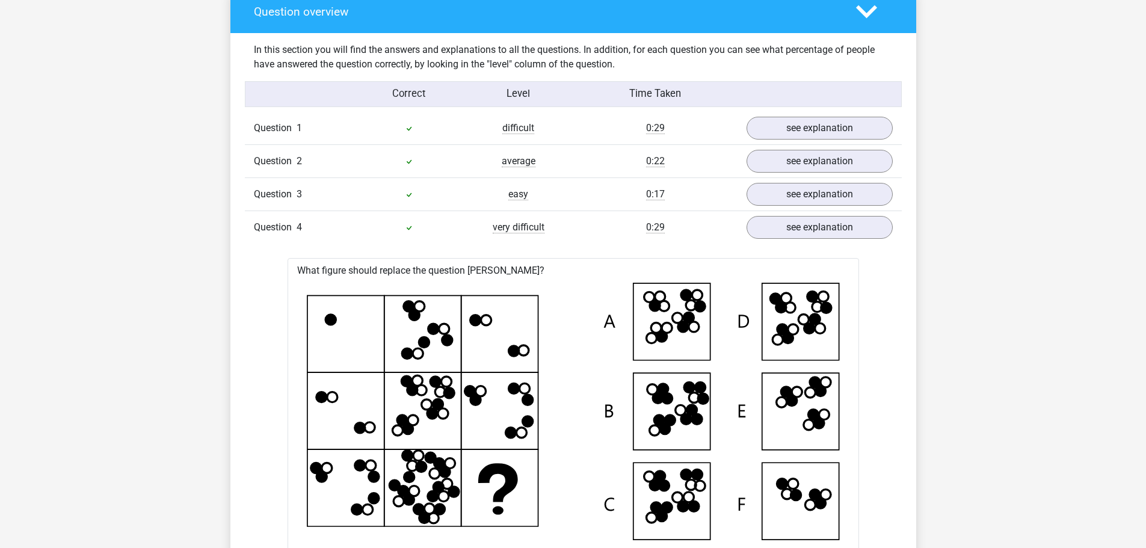
click at [602, 234] on div "0:29" at bounding box center [655, 227] width 164 height 14
click at [794, 193] on link "see explanation" at bounding box center [819, 195] width 168 height 26
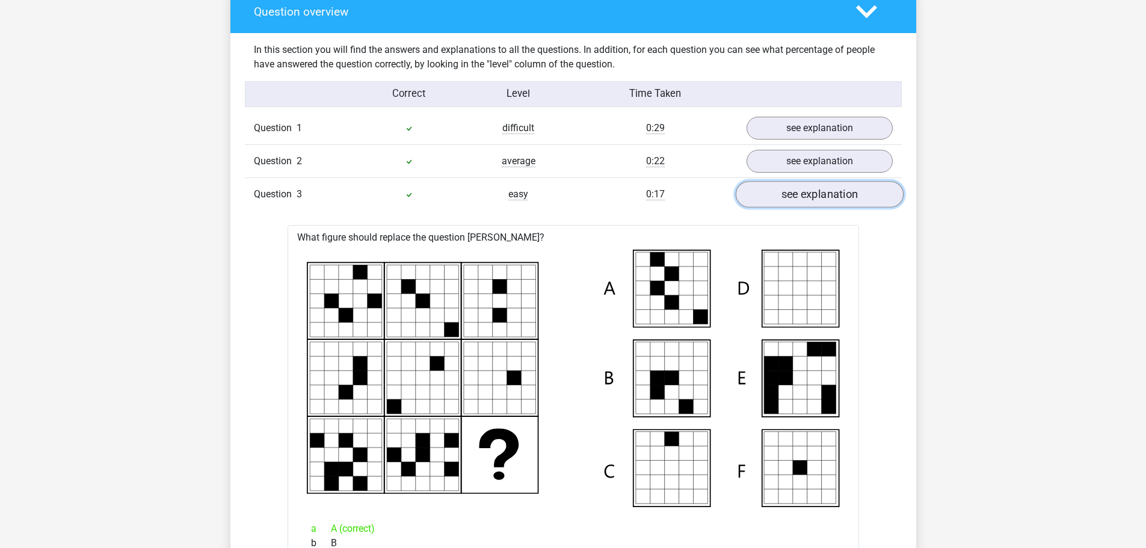
click at [794, 193] on link "see explanation" at bounding box center [819, 195] width 168 height 26
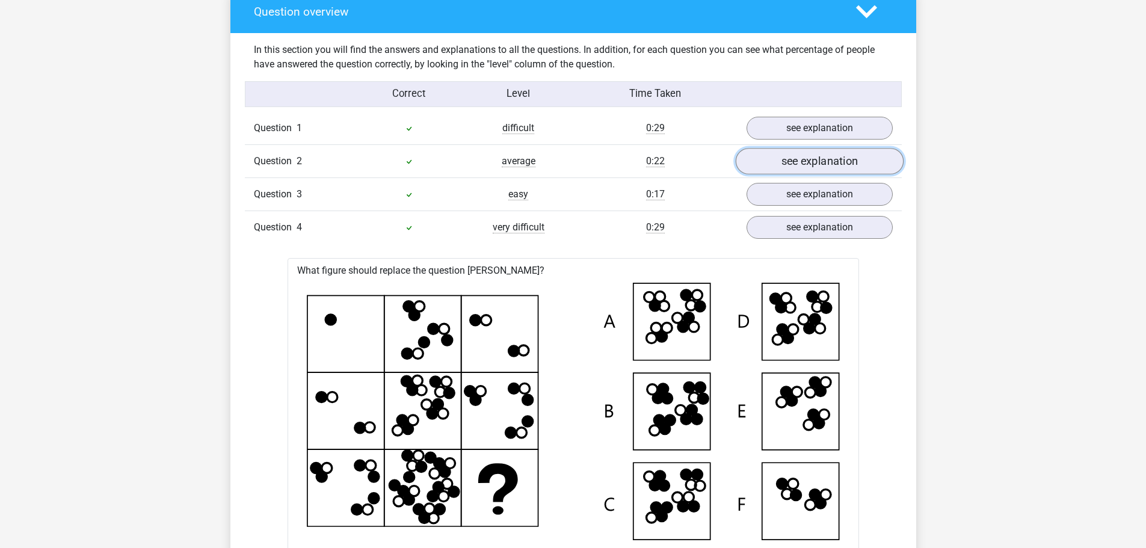
click at [794, 161] on link "see explanation" at bounding box center [819, 162] width 168 height 26
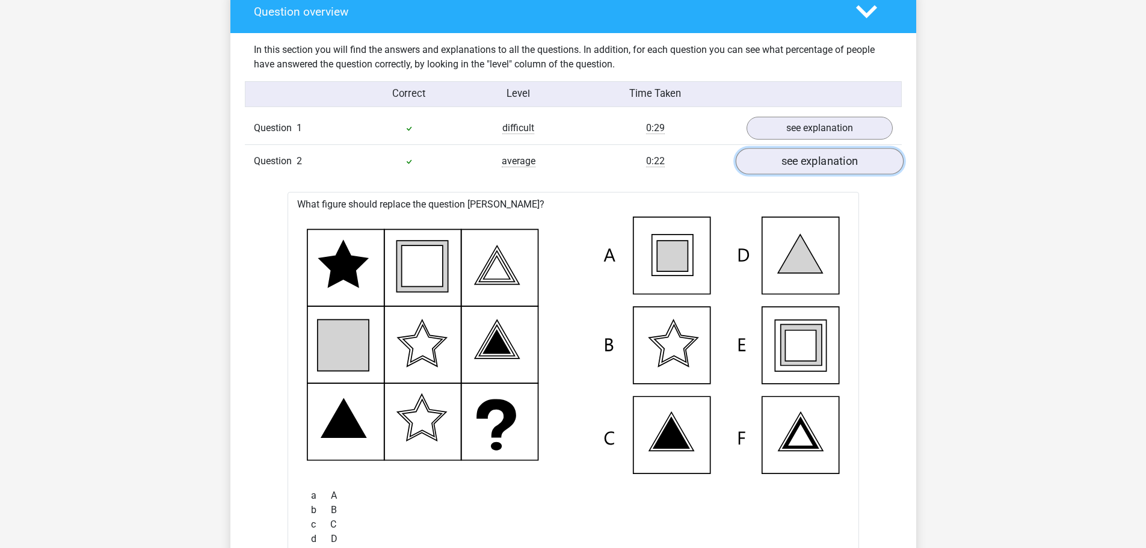
click at [793, 160] on link "see explanation" at bounding box center [819, 162] width 168 height 26
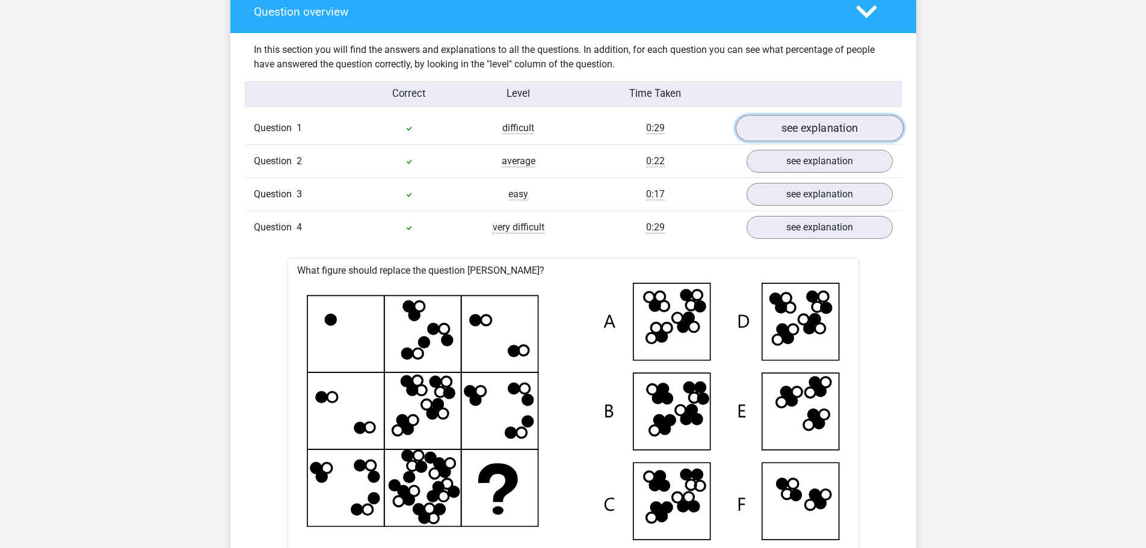
click at [789, 123] on link "see explanation" at bounding box center [819, 129] width 168 height 26
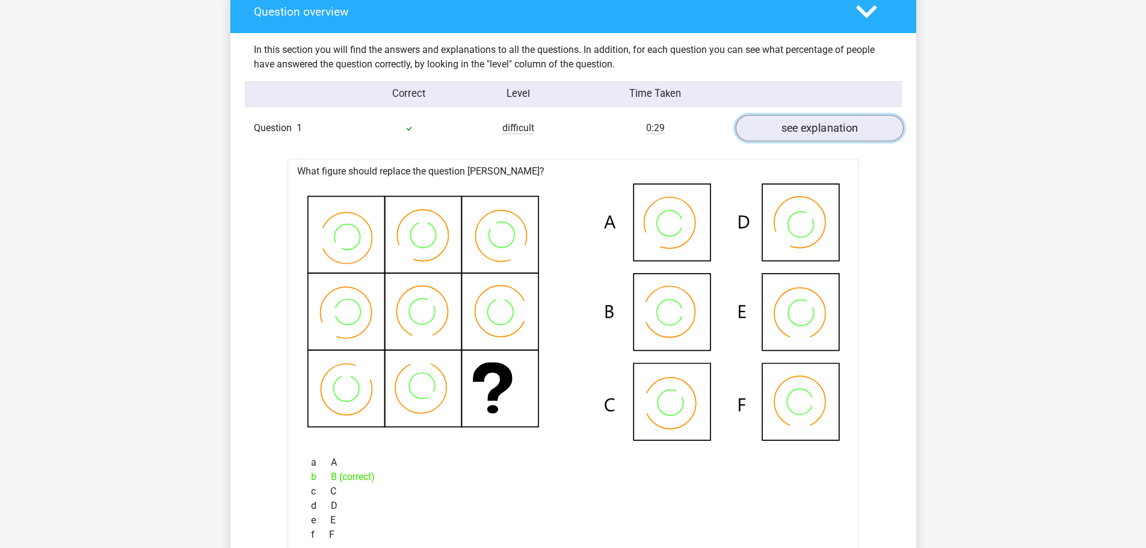
click at [789, 123] on link "see explanation" at bounding box center [819, 129] width 168 height 26
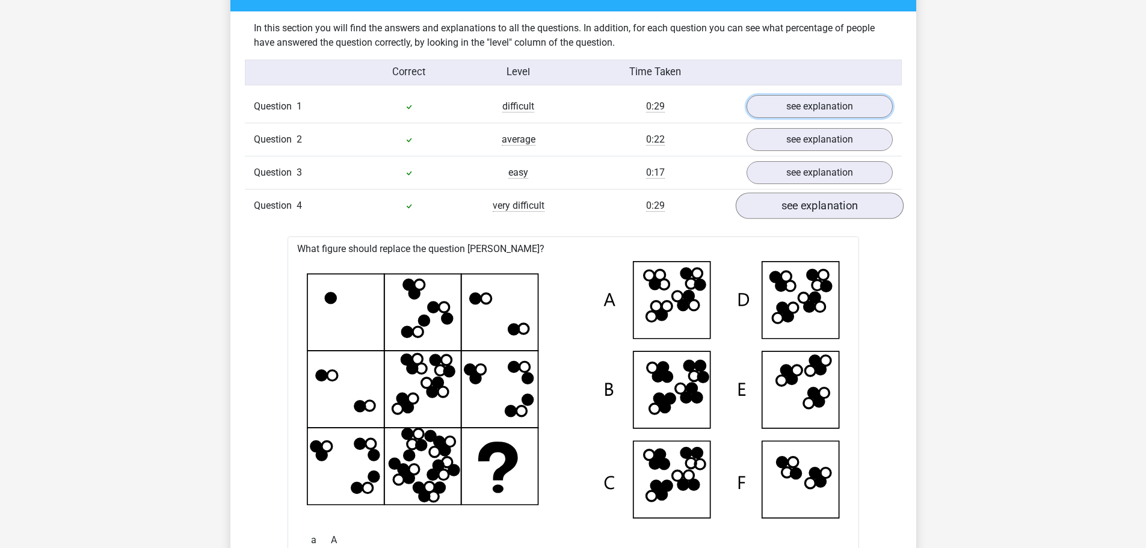
scroll to position [963, 0]
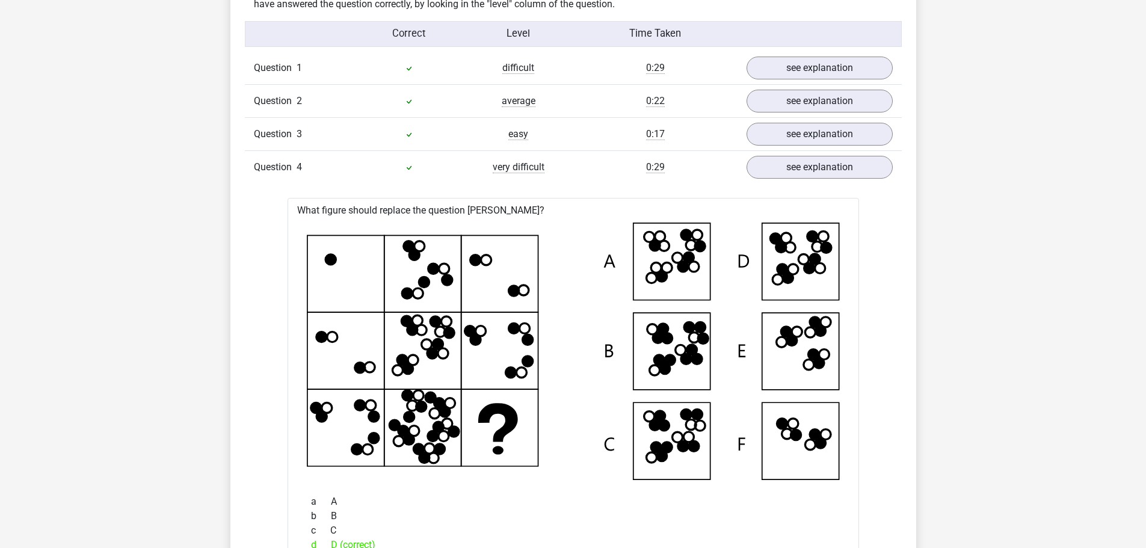
click at [824, 149] on div "Question 3 easy 0:17 see explanation" at bounding box center [573, 133] width 657 height 33
click at [824, 156] on link "see explanation" at bounding box center [819, 168] width 168 height 26
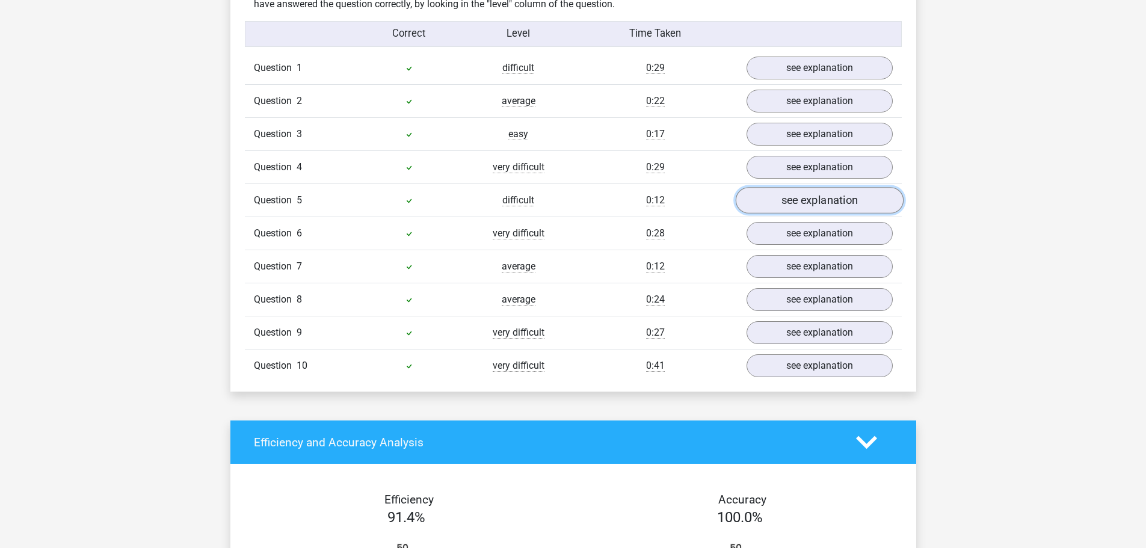
click at [817, 205] on link "see explanation" at bounding box center [819, 201] width 168 height 26
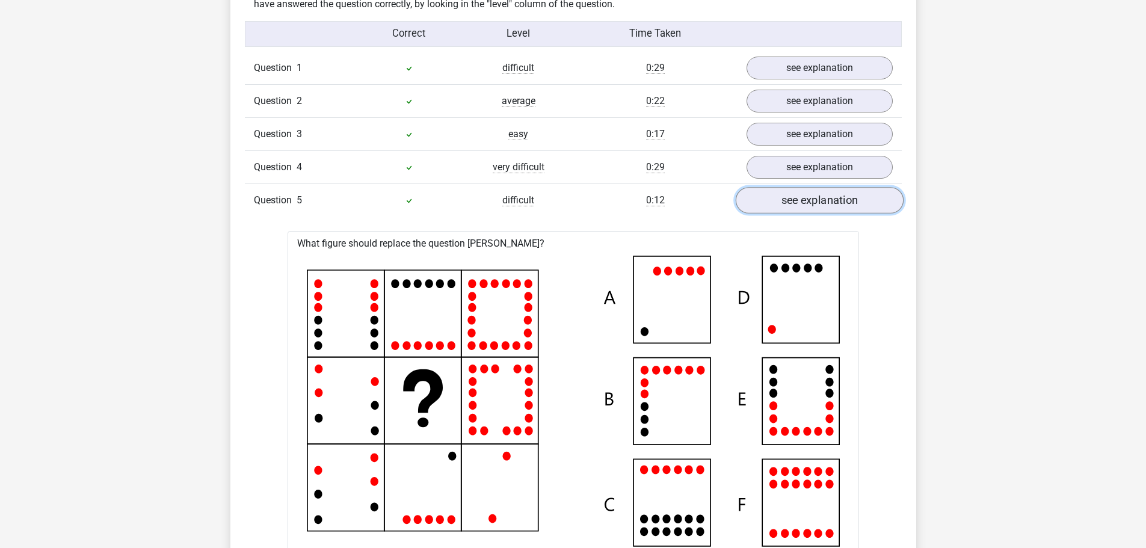
click at [817, 205] on link "see explanation" at bounding box center [819, 201] width 168 height 26
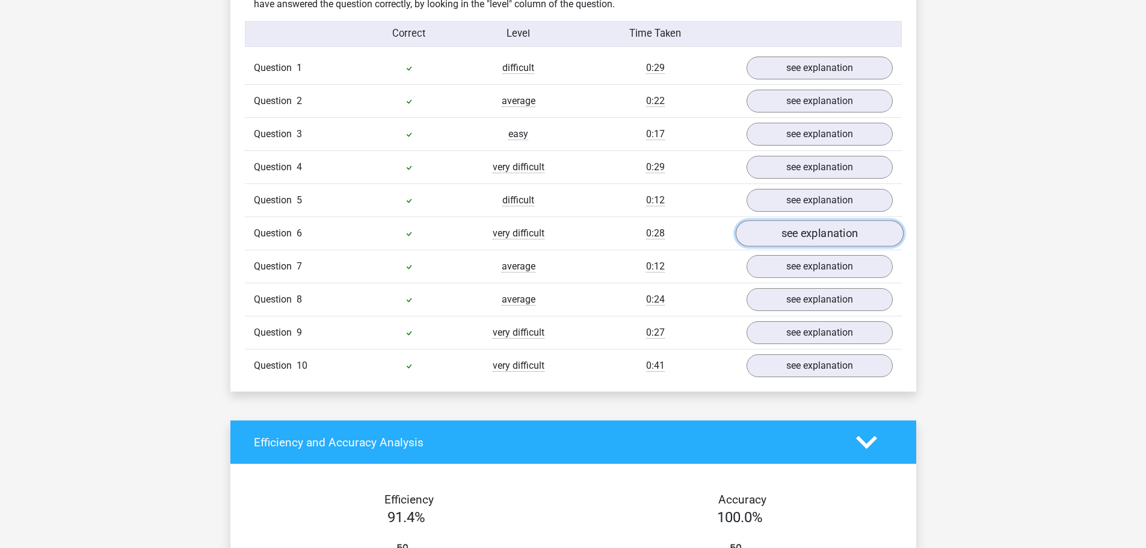
click at [812, 224] on link "see explanation" at bounding box center [819, 234] width 168 height 26
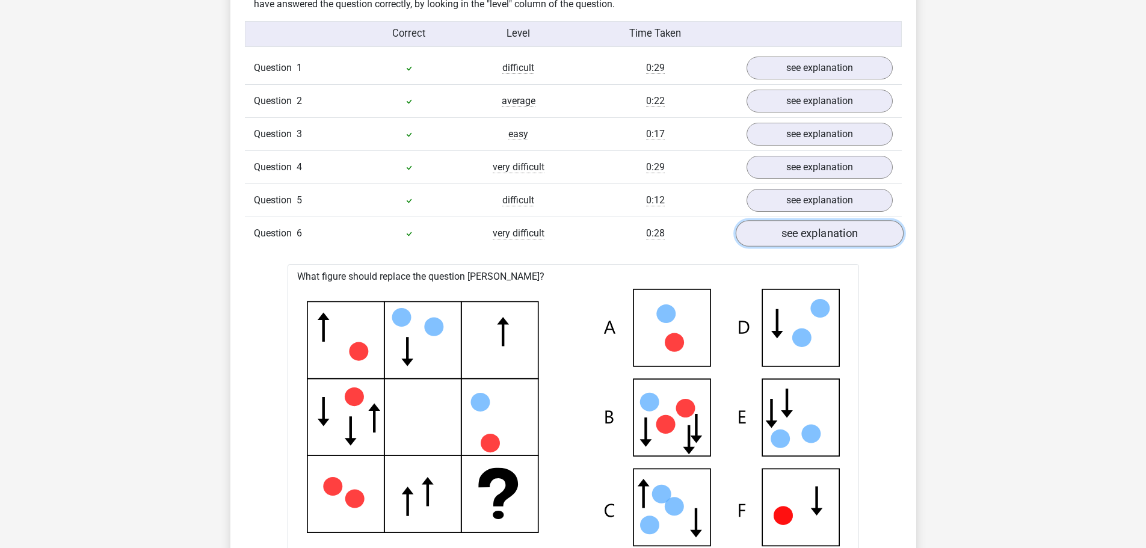
click at [812, 230] on link "see explanation" at bounding box center [819, 234] width 168 height 26
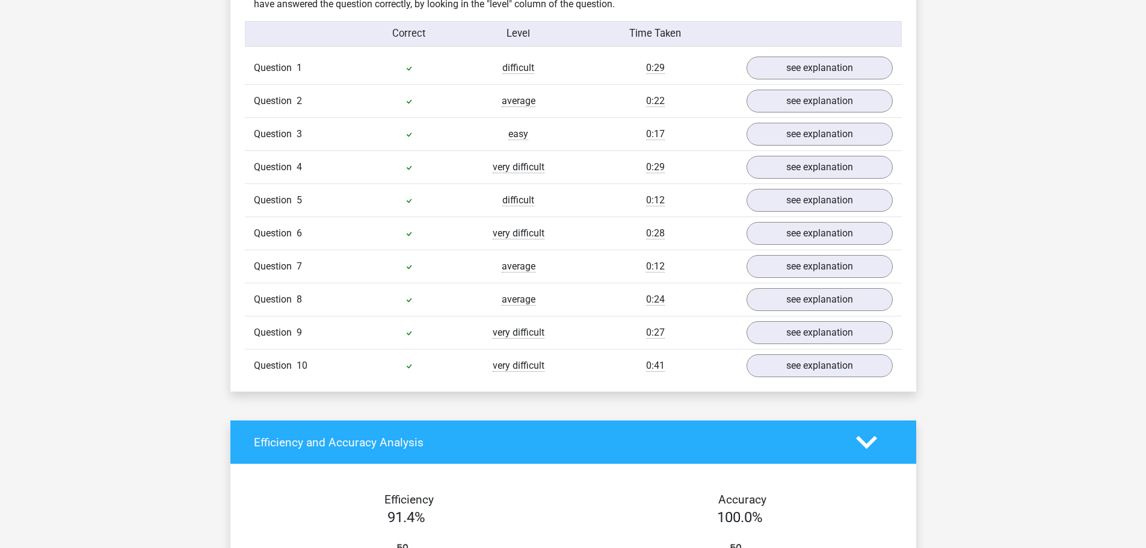
click at [800, 280] on div "Question 7 average 0:12 see explanation" at bounding box center [573, 266] width 657 height 33
click at [797, 268] on link "see explanation" at bounding box center [819, 267] width 168 height 26
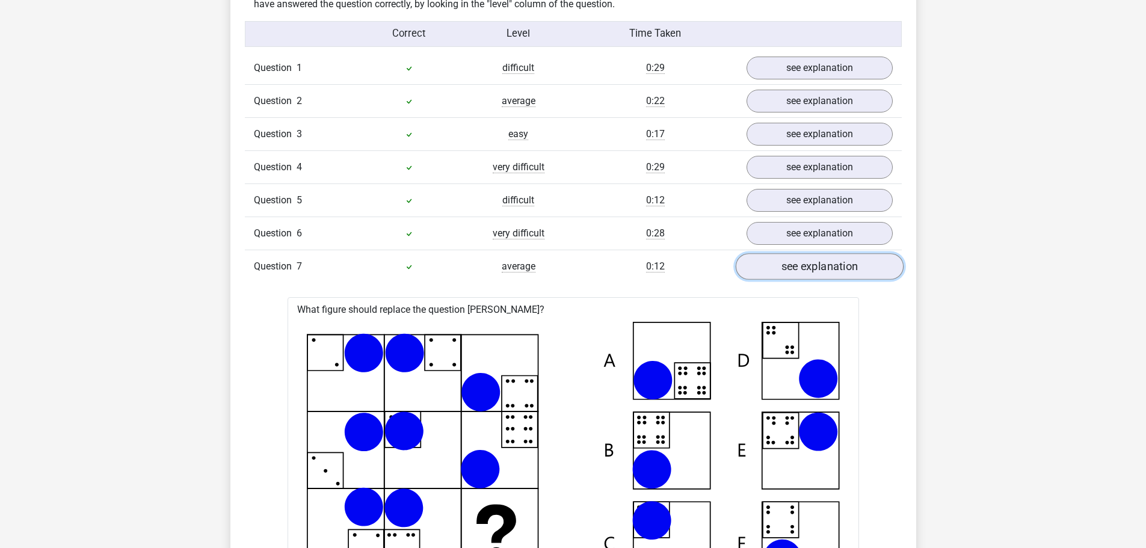
click at [797, 268] on link "see explanation" at bounding box center [819, 267] width 168 height 26
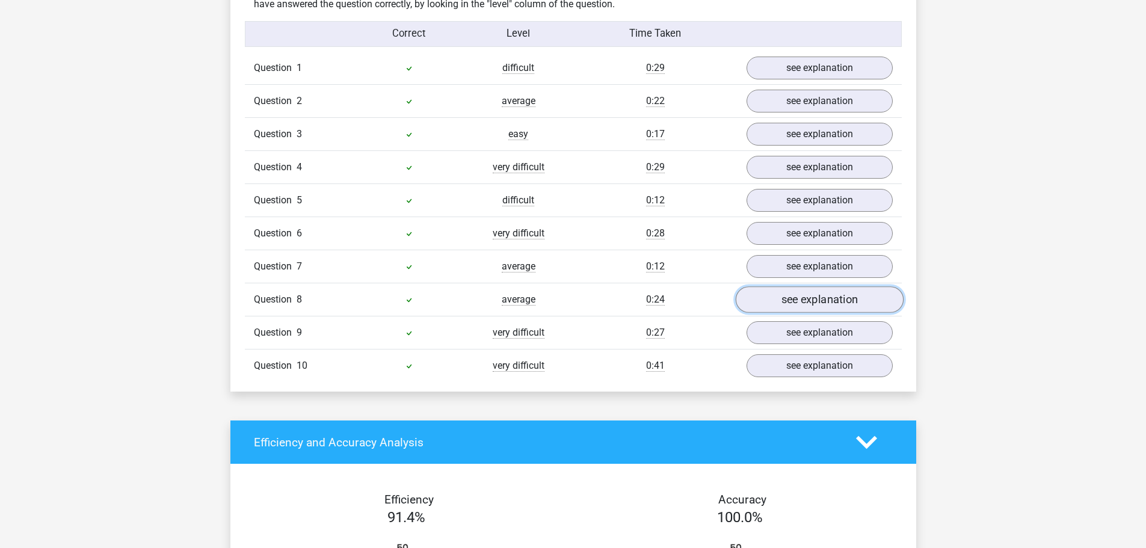
click at [788, 295] on link "see explanation" at bounding box center [819, 300] width 168 height 26
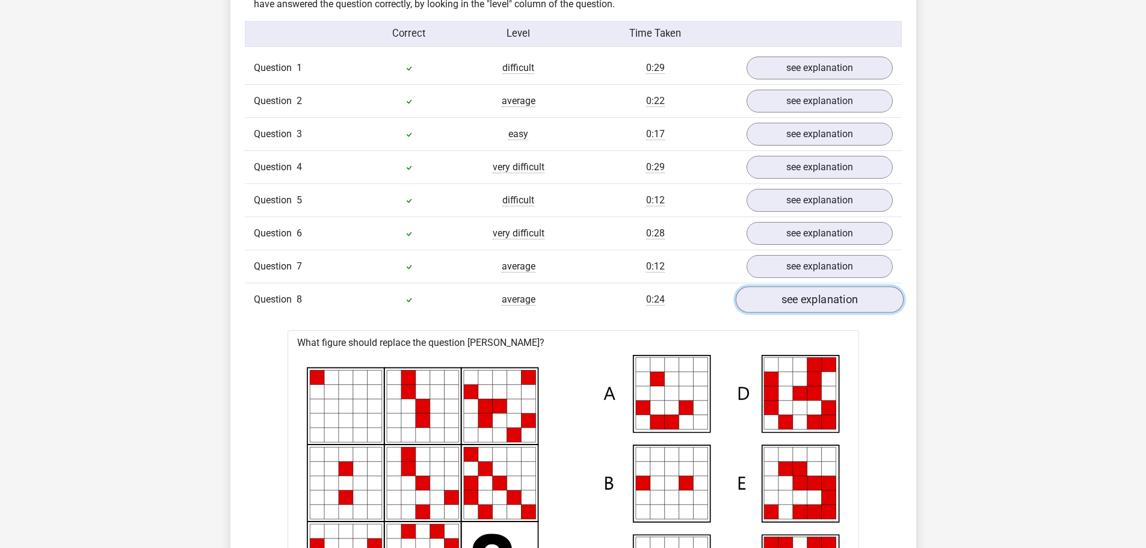
click at [788, 297] on link "see explanation" at bounding box center [819, 300] width 168 height 26
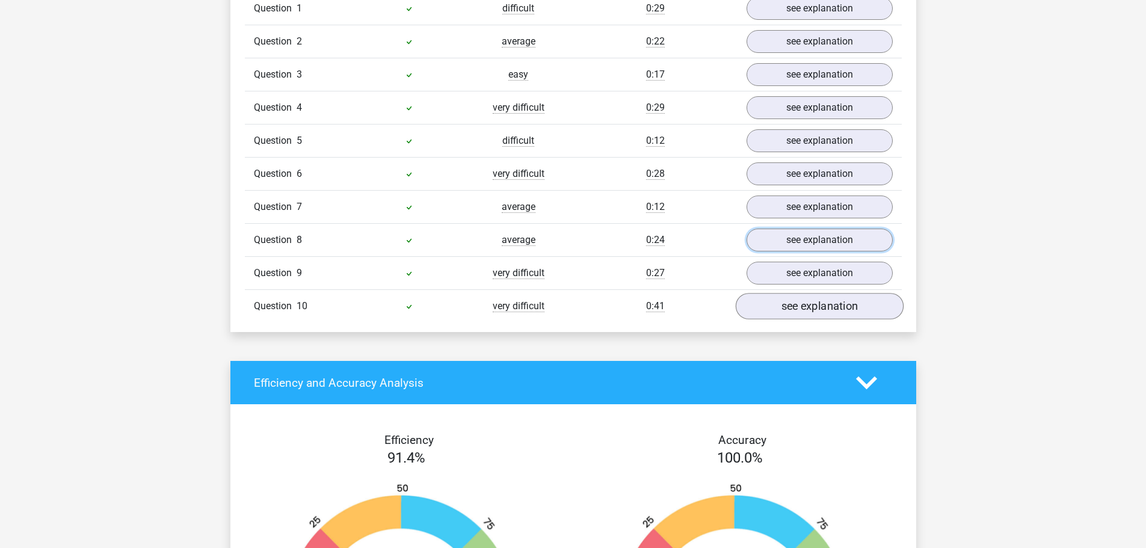
scroll to position [1023, 0]
click at [776, 274] on link "see explanation" at bounding box center [819, 273] width 168 height 26
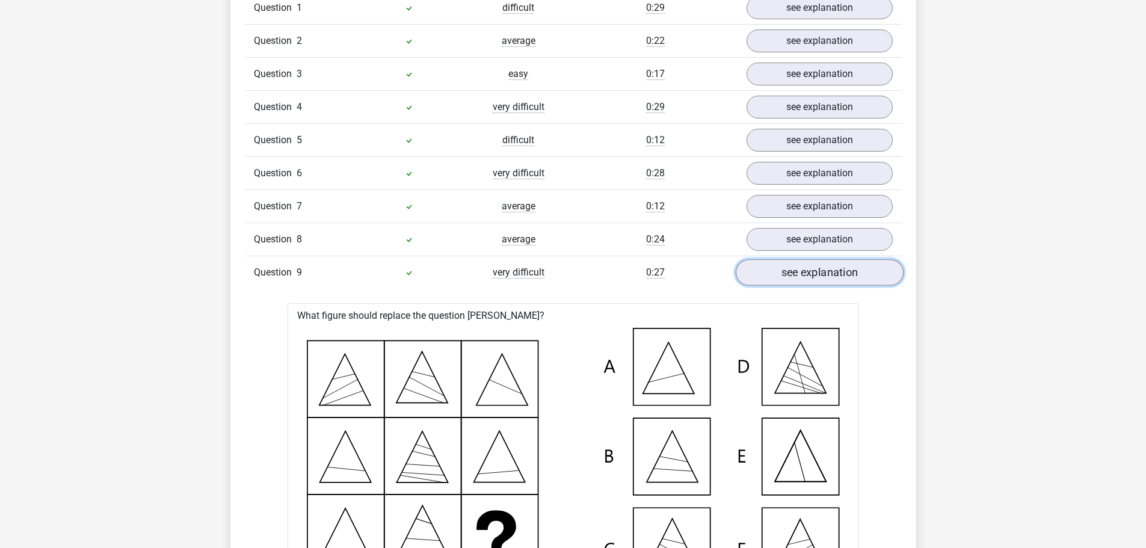
click at [776, 274] on link "see explanation" at bounding box center [819, 273] width 168 height 26
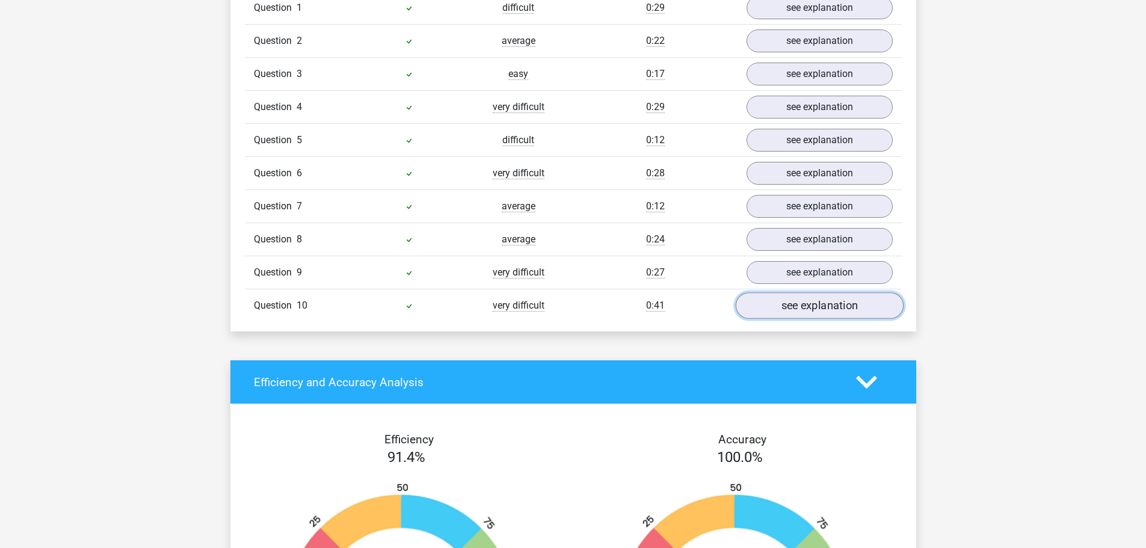
click at [774, 312] on link "see explanation" at bounding box center [819, 306] width 168 height 26
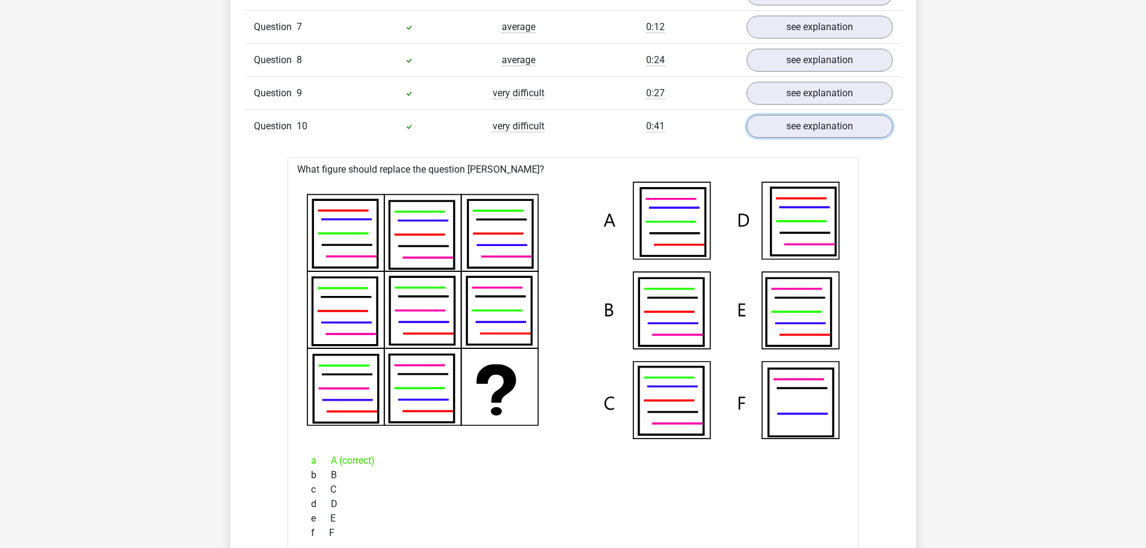
scroll to position [1203, 0]
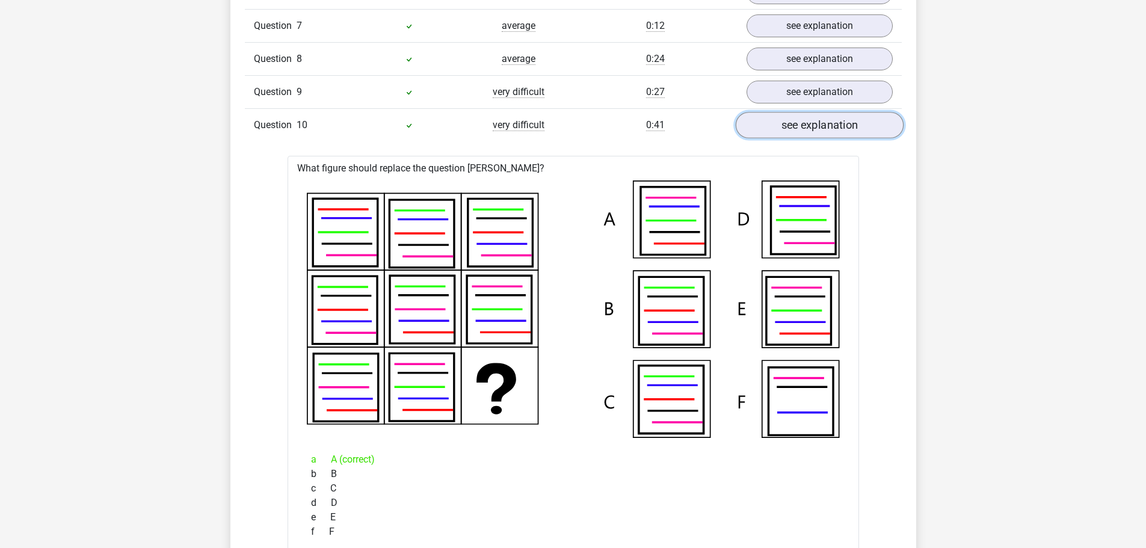
click at [780, 129] on link "see explanation" at bounding box center [819, 126] width 168 height 26
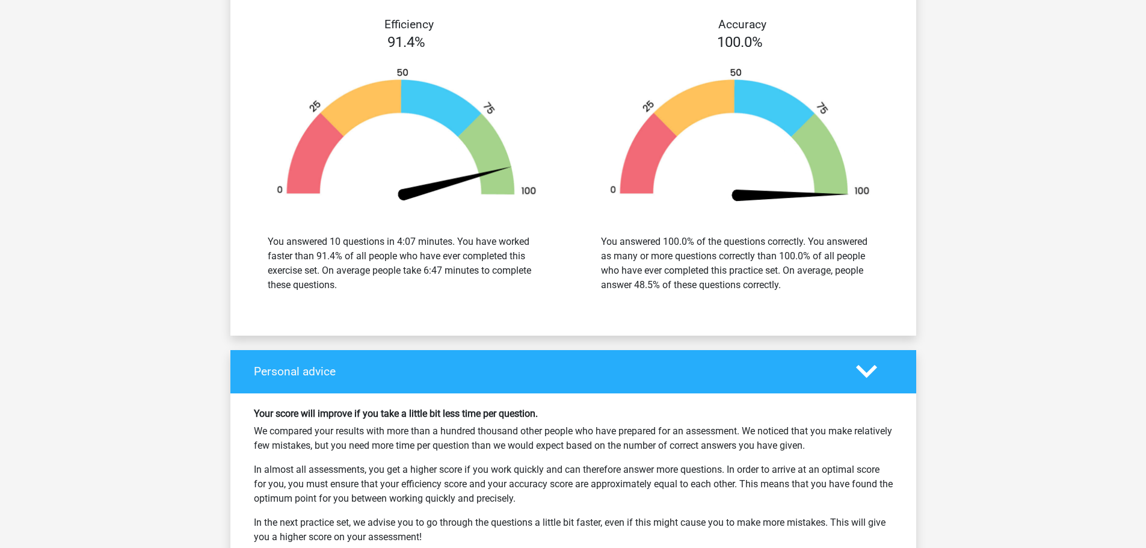
scroll to position [1504, 0]
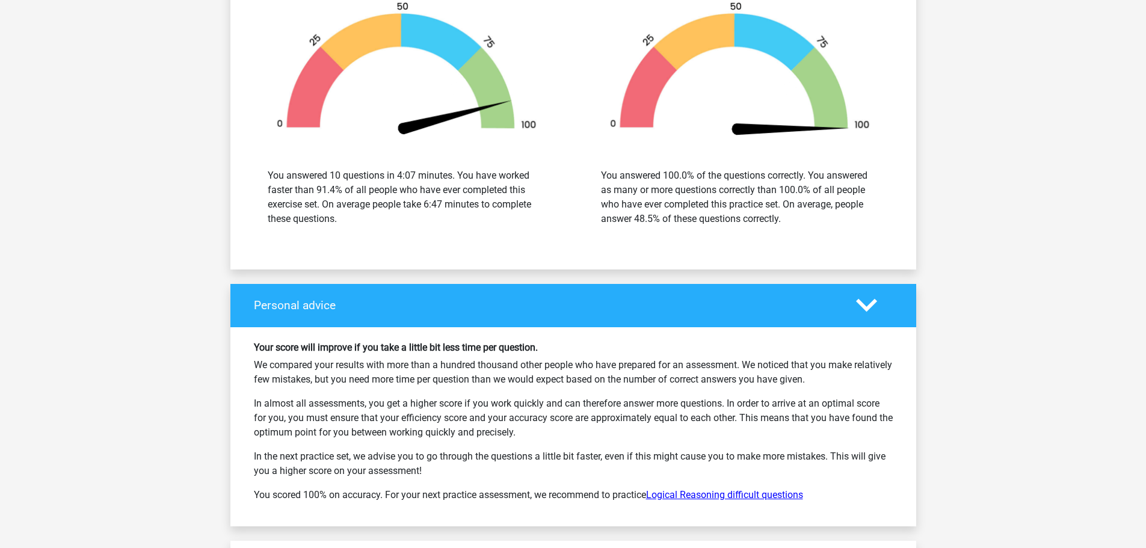
click at [753, 495] on link "Logical Reasoning difficult questions" at bounding box center [724, 494] width 157 height 11
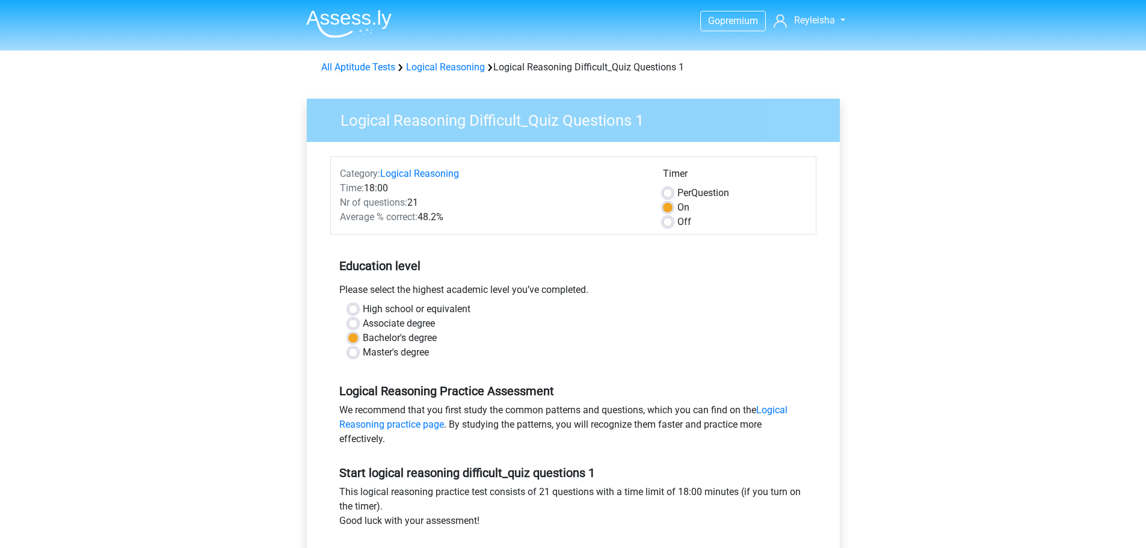
scroll to position [1279, 0]
click at [1038, 67] on div "Go premium Reyleisha reyleisham@gmail.com" at bounding box center [573, 475] width 1146 height 951
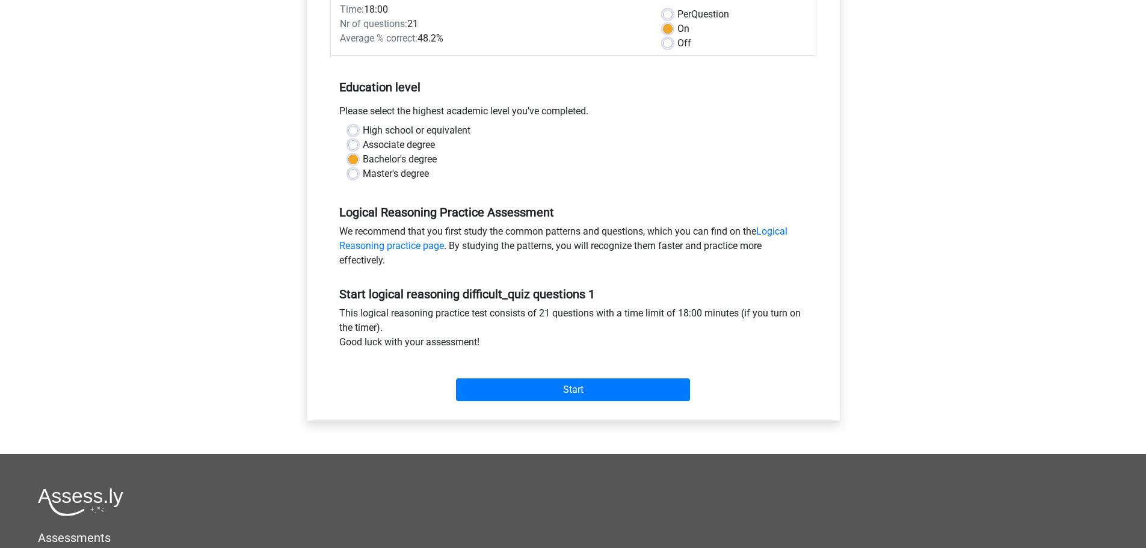
scroll to position [181, 0]
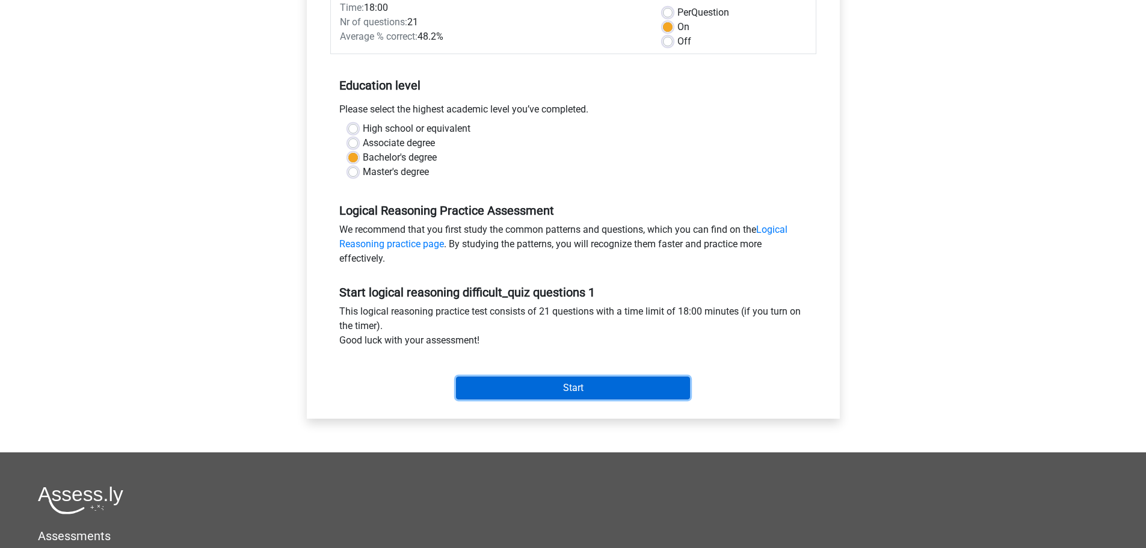
click at [596, 396] on input "Start" at bounding box center [573, 388] width 234 height 23
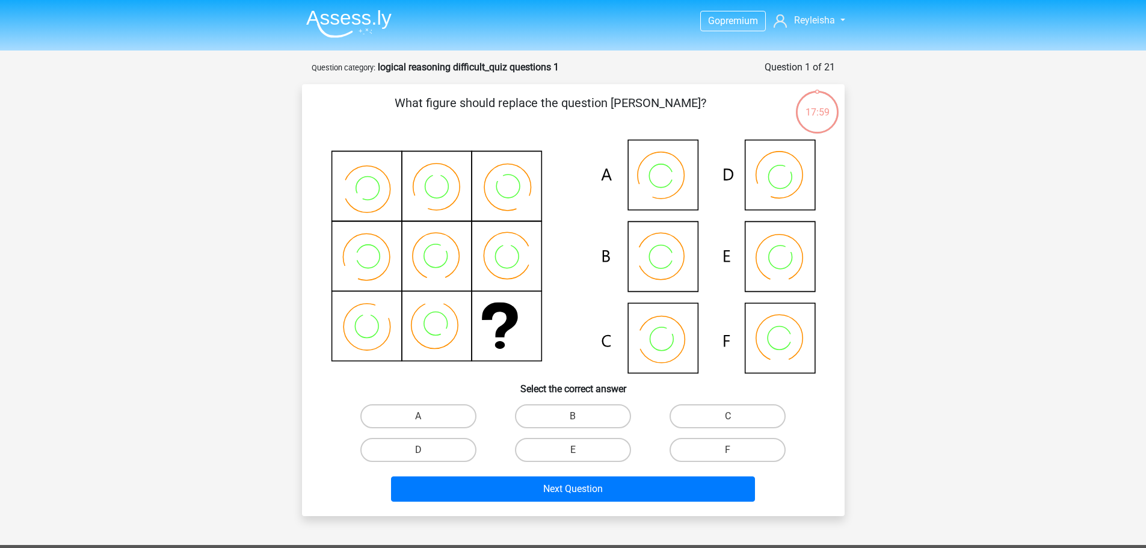
scroll to position [1279, 0]
click at [558, 409] on label "B" at bounding box center [573, 416] width 116 height 24
click at [573, 416] on input "B" at bounding box center [577, 420] width 8 height 8
radio input "true"
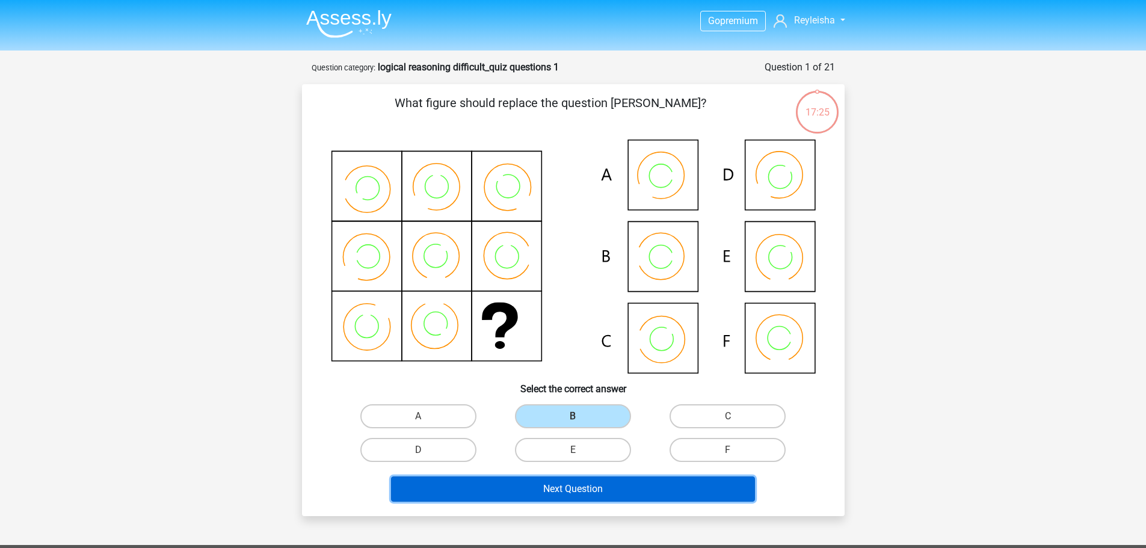
click at [545, 499] on button "Next Question" at bounding box center [573, 489] width 364 height 25
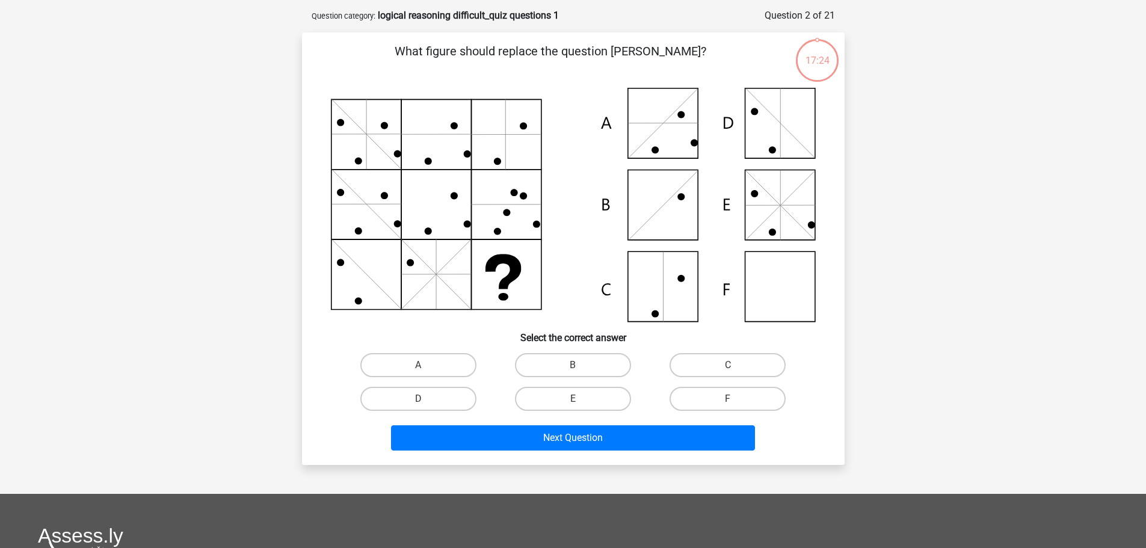
scroll to position [60, 0]
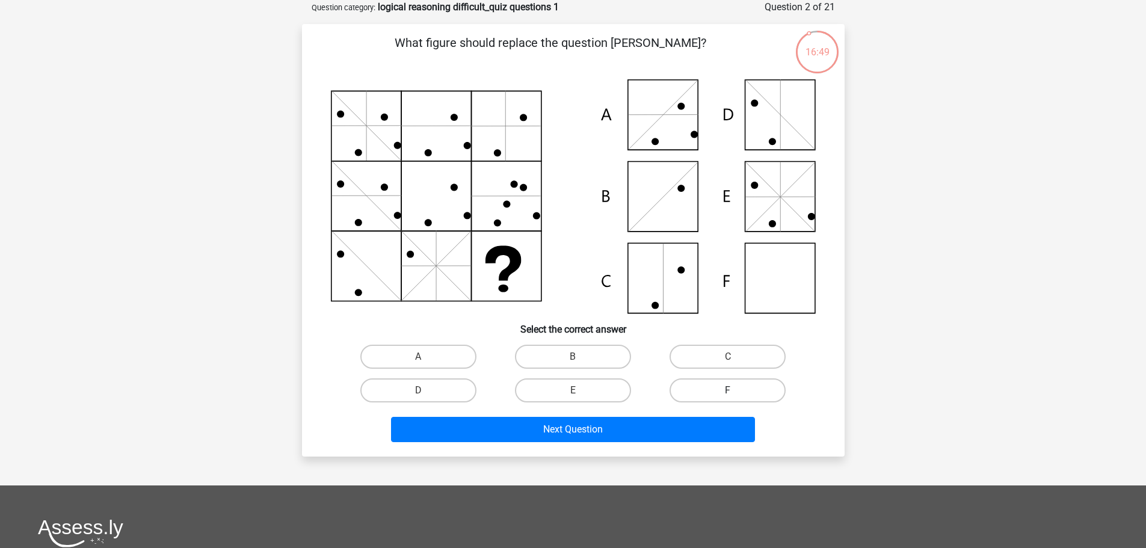
click at [707, 384] on label "F" at bounding box center [728, 390] width 116 height 24
click at [728, 391] on input "F" at bounding box center [732, 395] width 8 height 8
radio input "true"
click at [699, 416] on div "Next Question" at bounding box center [573, 427] width 504 height 40
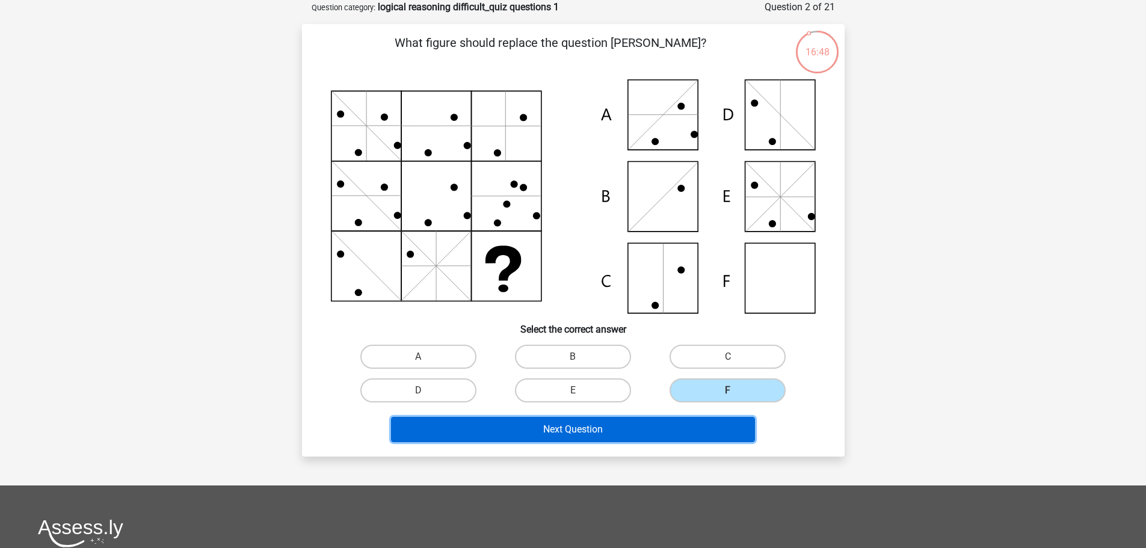
click at [702, 431] on button "Next Question" at bounding box center [573, 429] width 364 height 25
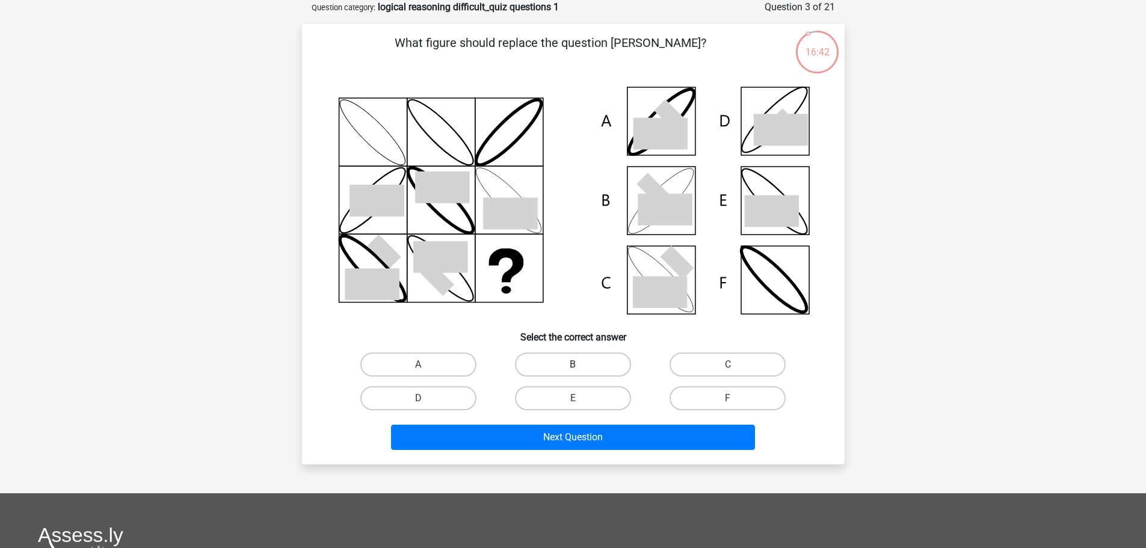
drag, startPoint x: 571, startPoint y: 366, endPoint x: 596, endPoint y: 376, distance: 26.5
click at [570, 366] on label "B" at bounding box center [573, 365] width 116 height 24
click at [573, 366] on input "B" at bounding box center [577, 369] width 8 height 8
radio input "true"
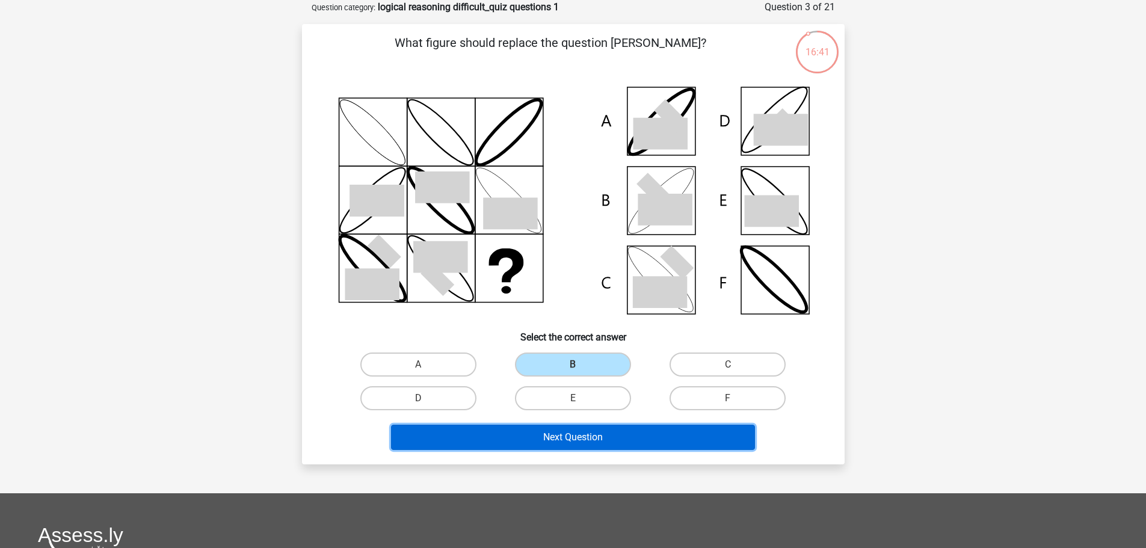
click at [555, 440] on button "Next Question" at bounding box center [573, 437] width 364 height 25
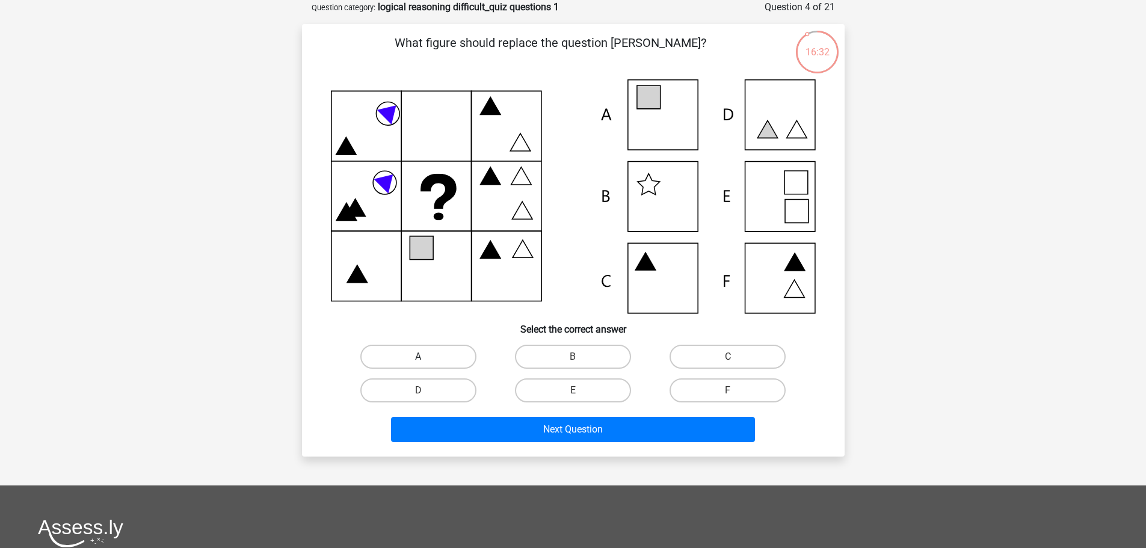
click at [409, 354] on label "A" at bounding box center [418, 357] width 116 height 24
click at [418, 357] on input "A" at bounding box center [422, 361] width 8 height 8
radio input "true"
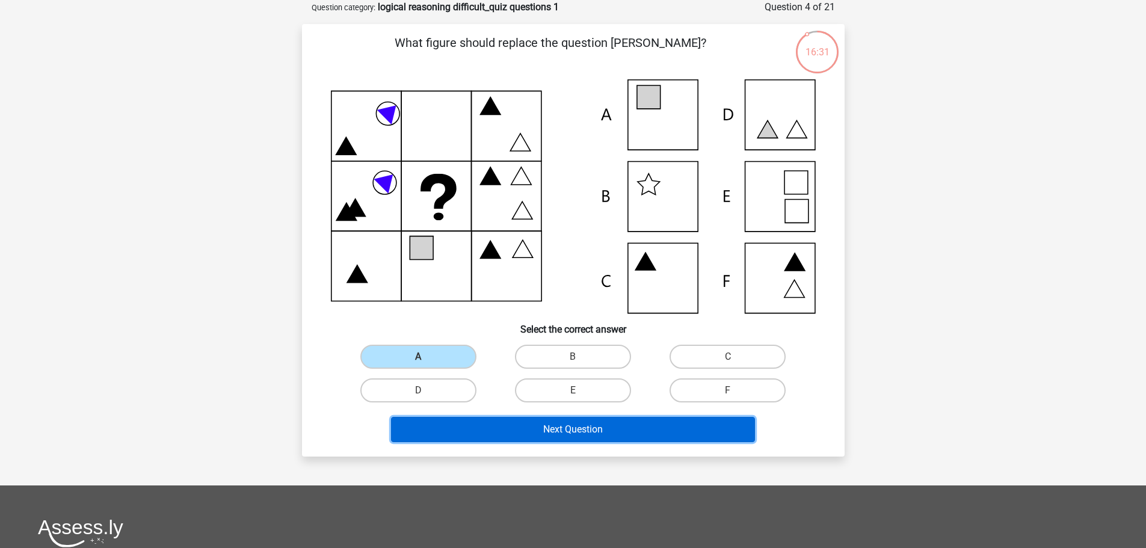
click at [448, 428] on button "Next Question" at bounding box center [573, 429] width 364 height 25
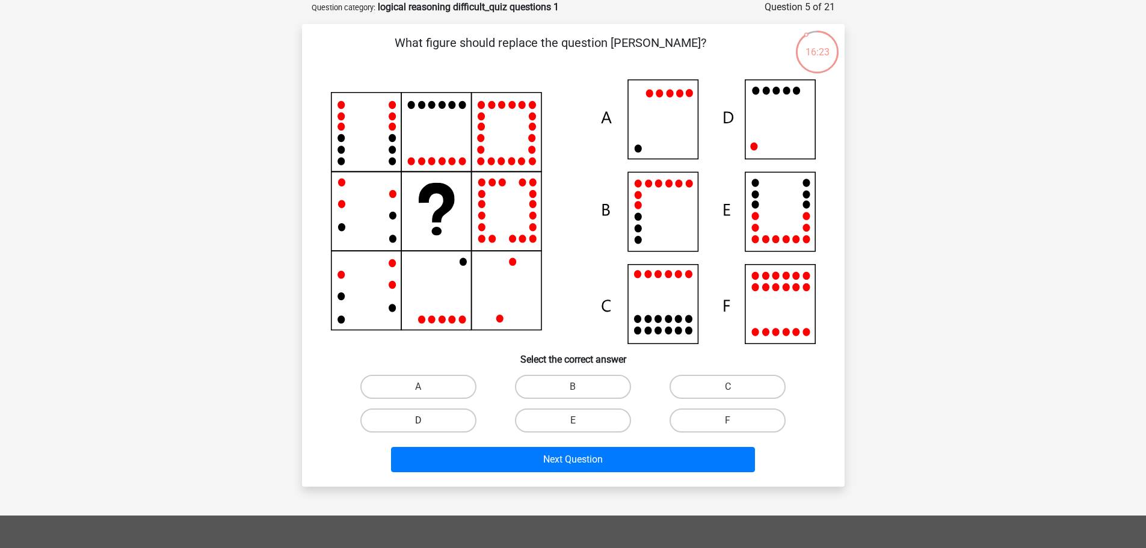
click at [435, 411] on label "D" at bounding box center [418, 421] width 116 height 24
click at [426, 421] on input "D" at bounding box center [422, 425] width 8 height 8
radio input "true"
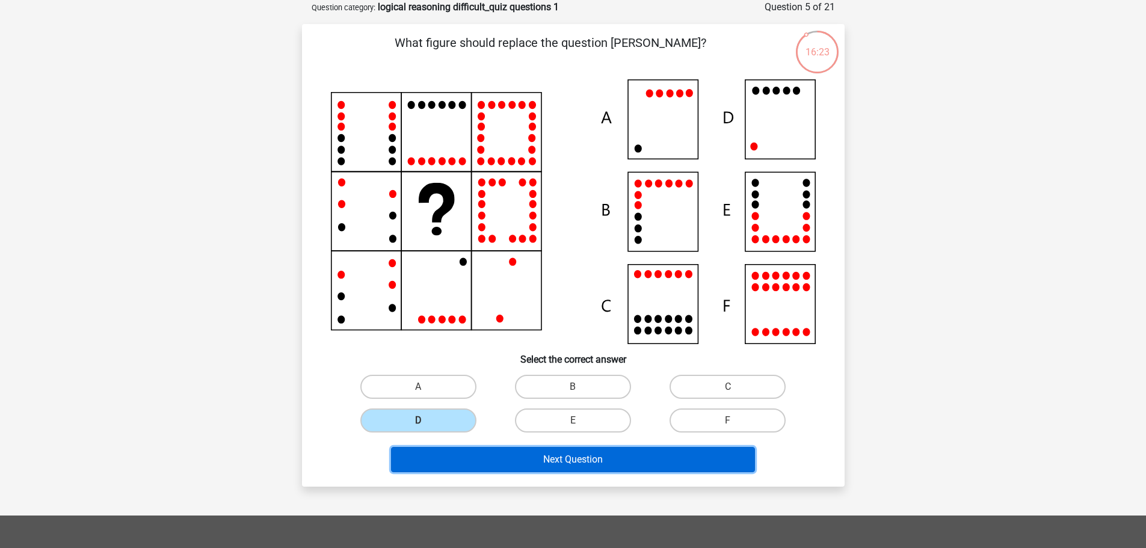
click at [499, 454] on button "Next Question" at bounding box center [573, 459] width 364 height 25
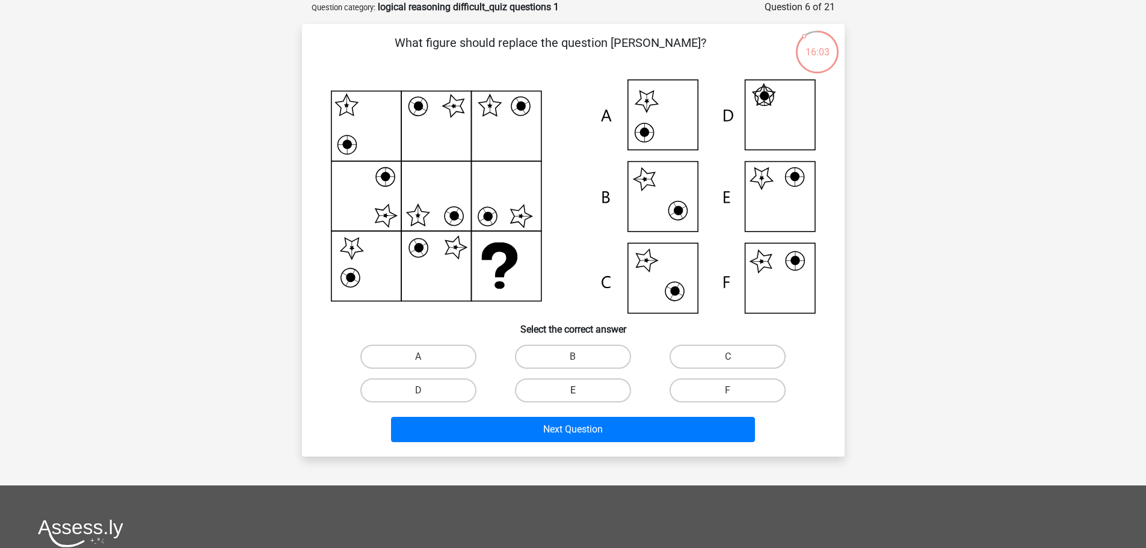
click at [604, 387] on label "E" at bounding box center [573, 390] width 116 height 24
click at [581, 391] on input "E" at bounding box center [577, 395] width 8 height 8
radio input "true"
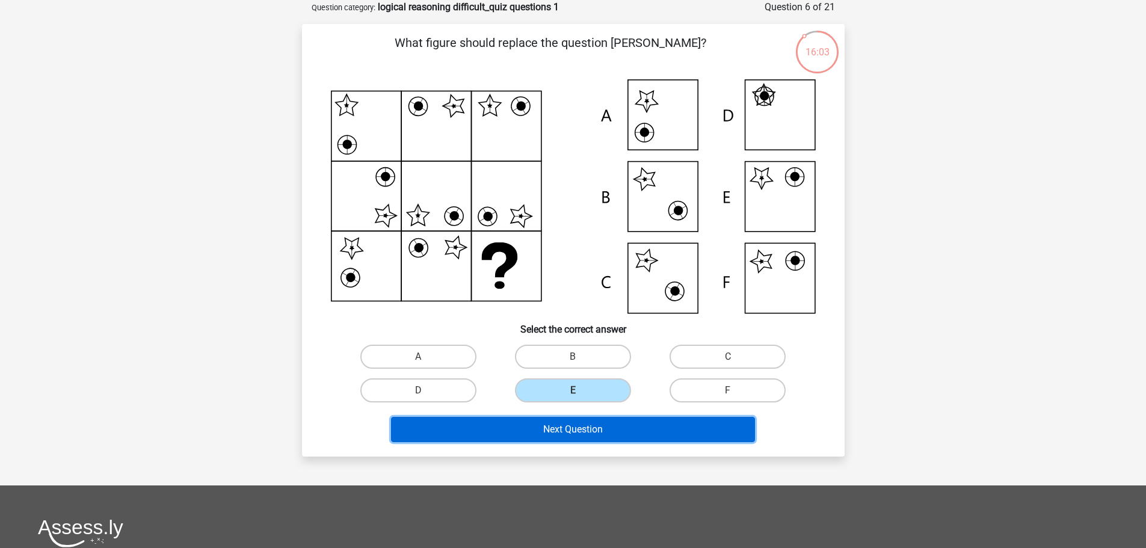
click at [626, 430] on button "Next Question" at bounding box center [573, 429] width 364 height 25
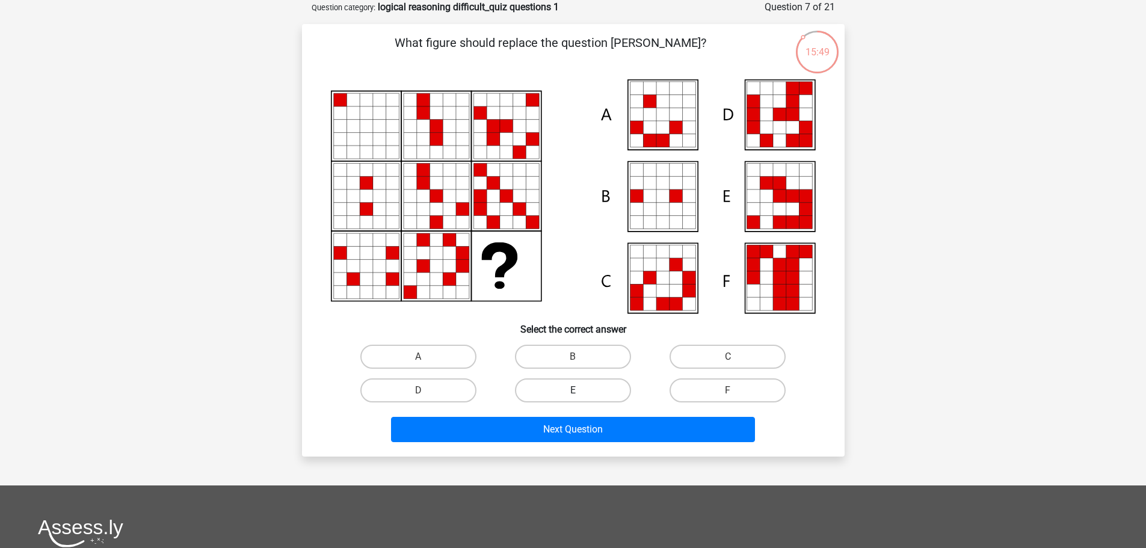
click at [542, 387] on label "E" at bounding box center [573, 390] width 116 height 24
click at [573, 391] on input "E" at bounding box center [577, 395] width 8 height 8
radio input "true"
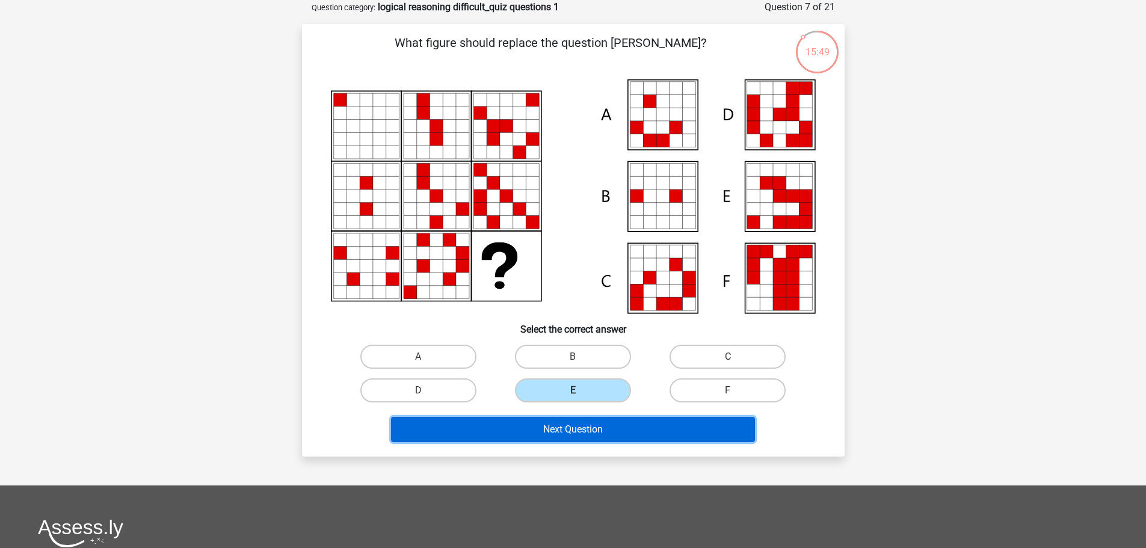
click at [529, 427] on button "Next Question" at bounding box center [573, 429] width 364 height 25
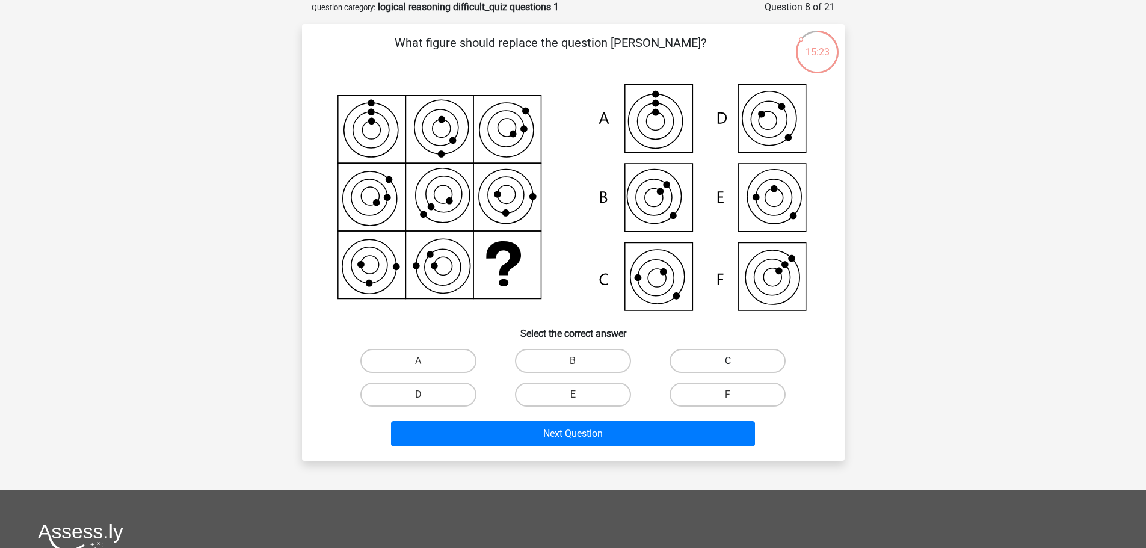
click at [722, 363] on label "C" at bounding box center [728, 361] width 116 height 24
click at [728, 363] on input "C" at bounding box center [732, 365] width 8 height 8
radio input "true"
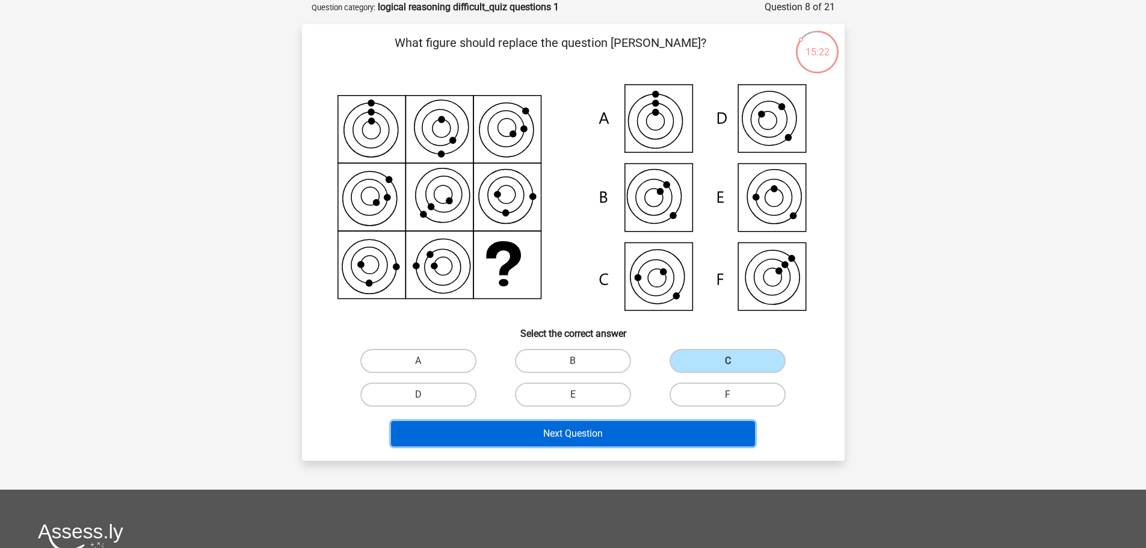
click at [649, 434] on button "Next Question" at bounding box center [573, 433] width 364 height 25
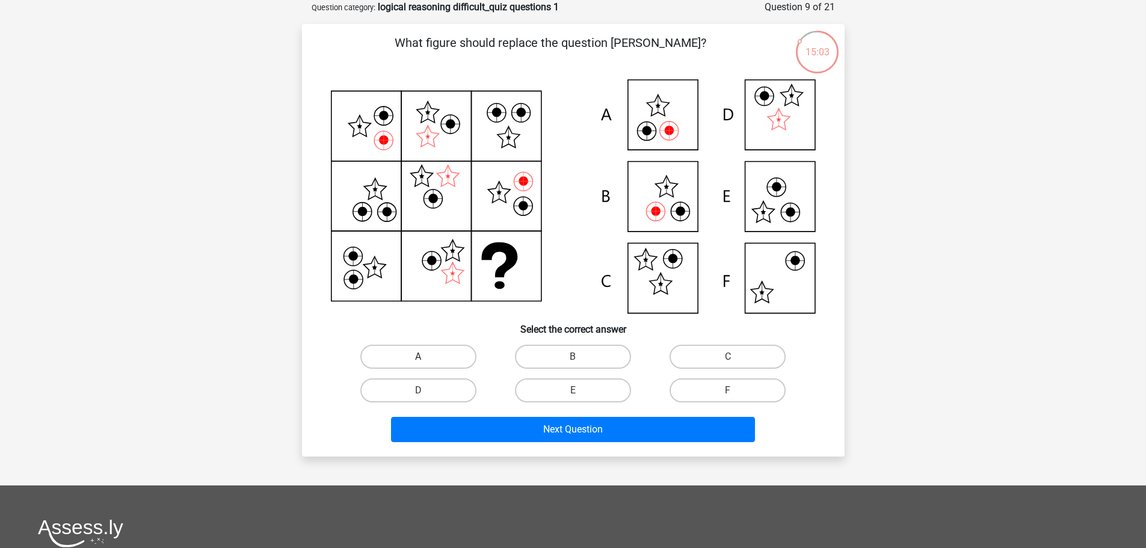
click at [428, 353] on label "A" at bounding box center [418, 357] width 116 height 24
click at [426, 357] on input "A" at bounding box center [422, 361] width 8 height 8
radio input "true"
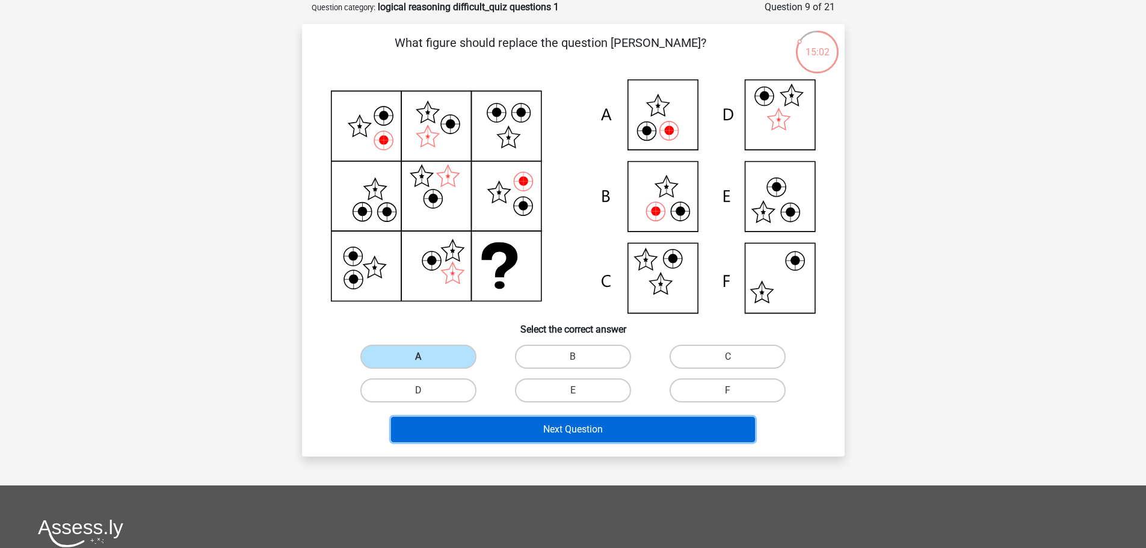
click at [510, 432] on button "Next Question" at bounding box center [573, 429] width 364 height 25
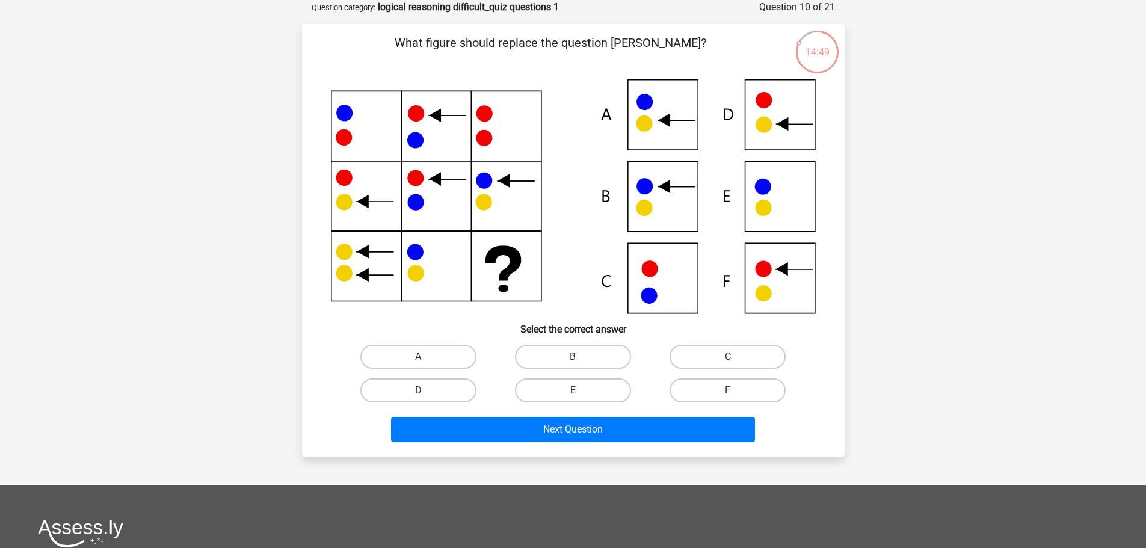
click at [555, 354] on label "B" at bounding box center [573, 357] width 116 height 24
click at [573, 357] on input "B" at bounding box center [577, 361] width 8 height 8
radio input "true"
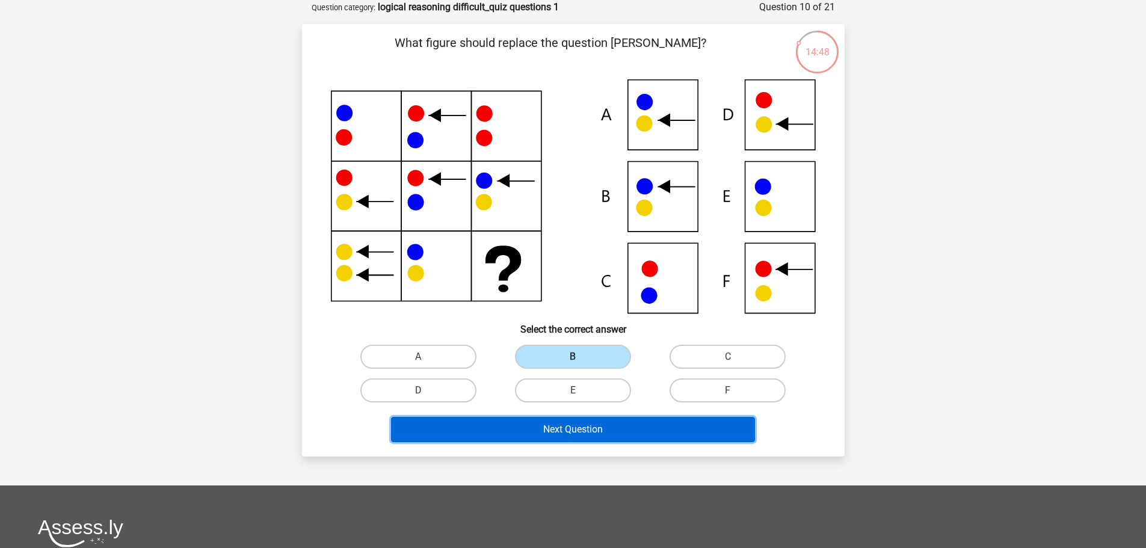
click at [537, 431] on button "Next Question" at bounding box center [573, 429] width 364 height 25
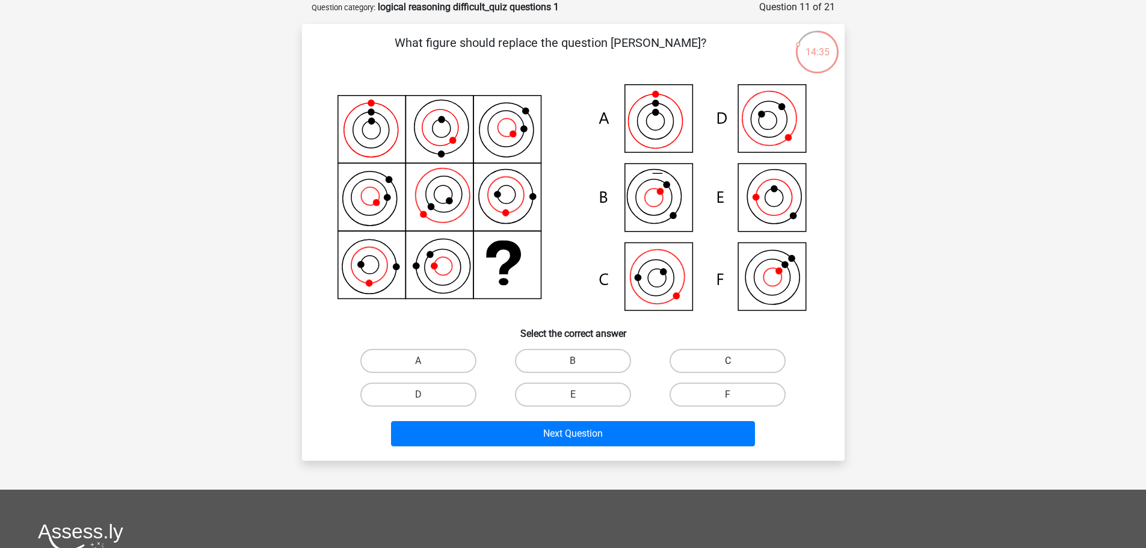
click at [719, 360] on label "C" at bounding box center [728, 361] width 116 height 24
click at [728, 361] on input "C" at bounding box center [732, 365] width 8 height 8
radio input "true"
click at [583, 420] on div "Next Question" at bounding box center [573, 432] width 504 height 40
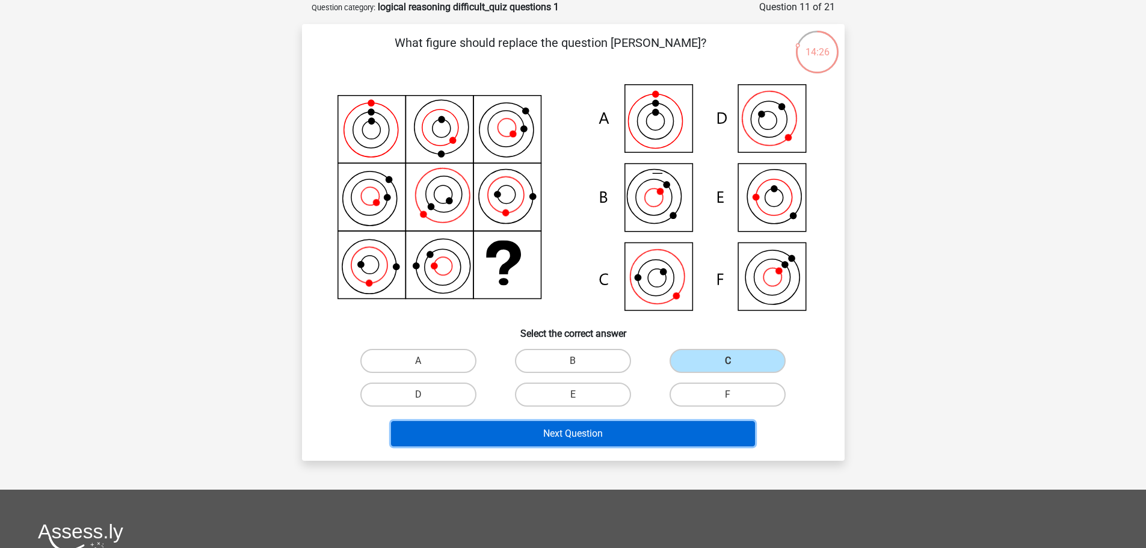
click at [581, 430] on button "Next Question" at bounding box center [573, 433] width 364 height 25
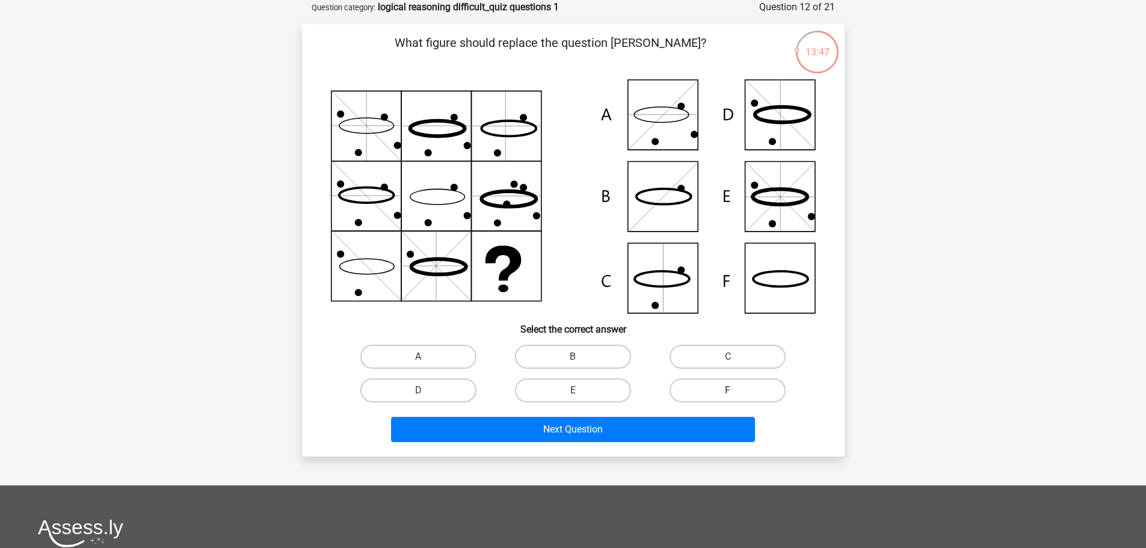
click at [705, 386] on label "F" at bounding box center [728, 390] width 116 height 24
click at [728, 391] on input "F" at bounding box center [732, 395] width 8 height 8
radio input "true"
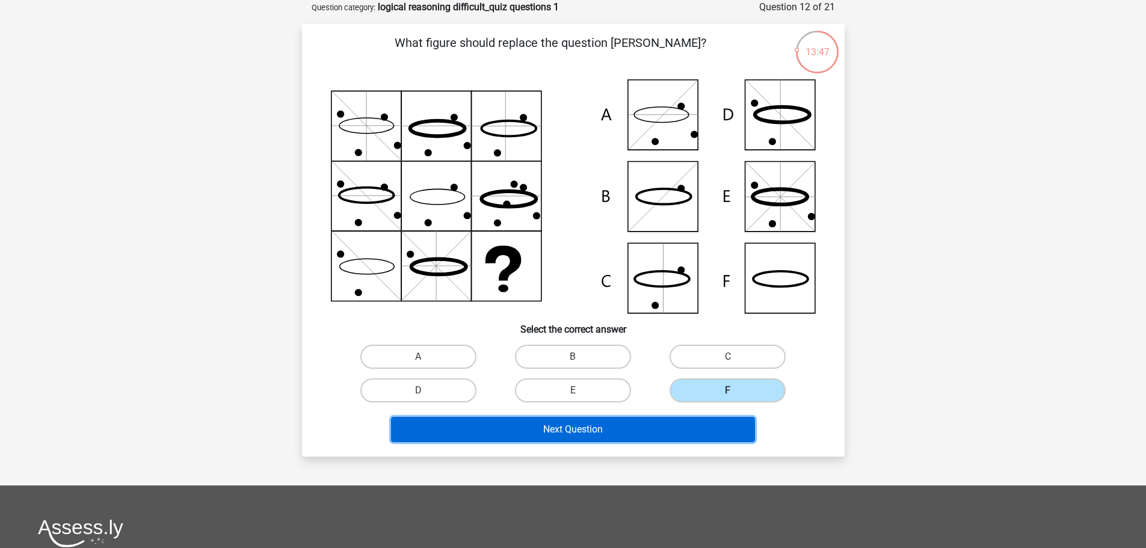
click at [687, 434] on button "Next Question" at bounding box center [573, 429] width 364 height 25
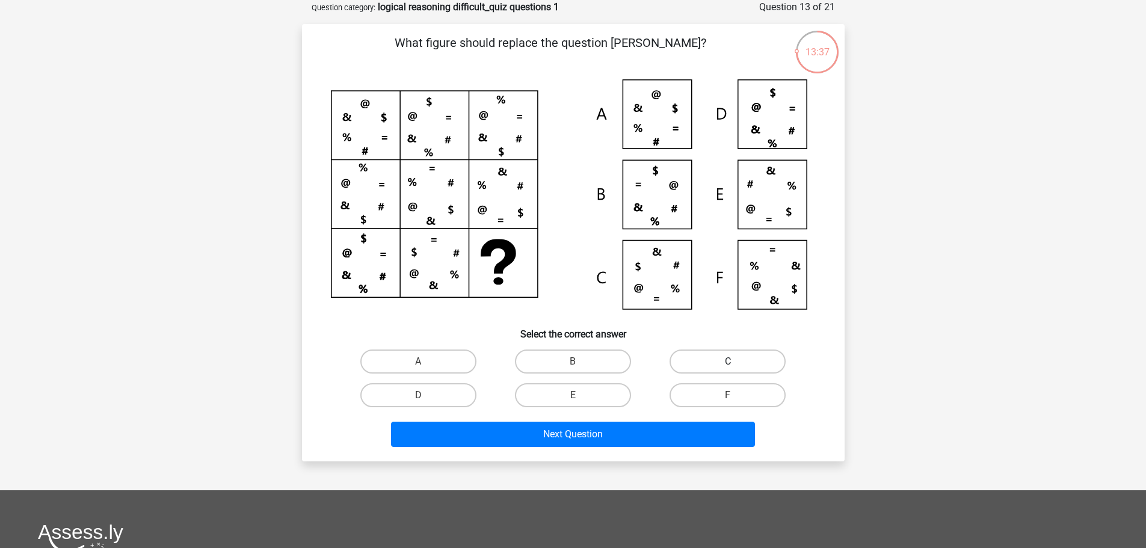
click at [733, 360] on label "C" at bounding box center [728, 362] width 116 height 24
click at [733, 362] on input "C" at bounding box center [732, 366] width 8 height 8
radio input "true"
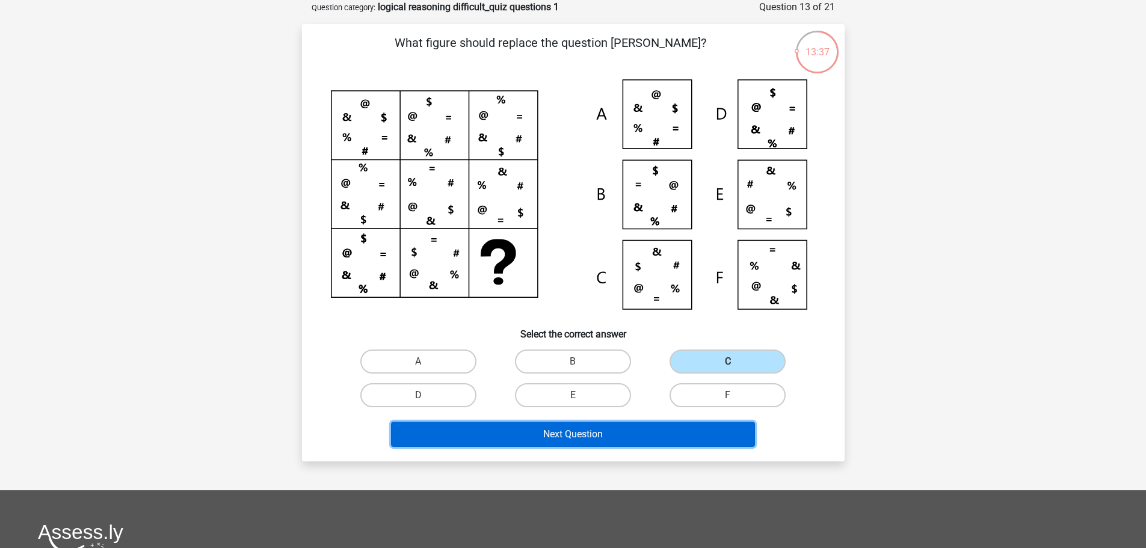
click at [678, 424] on button "Next Question" at bounding box center [573, 434] width 364 height 25
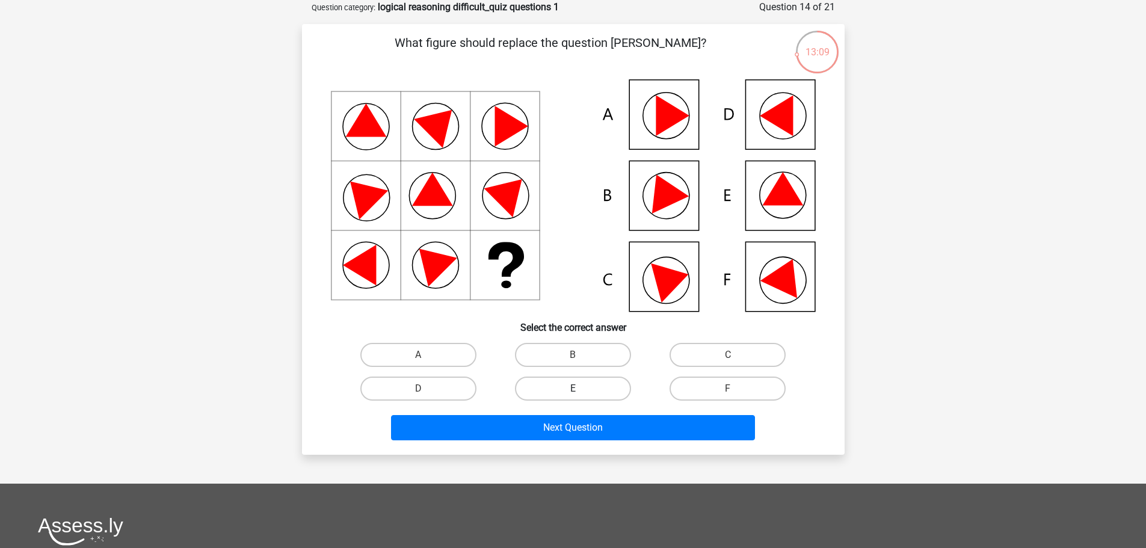
click at [592, 391] on label "E" at bounding box center [573, 389] width 116 height 24
click at [581, 391] on input "E" at bounding box center [577, 393] width 8 height 8
radio input "true"
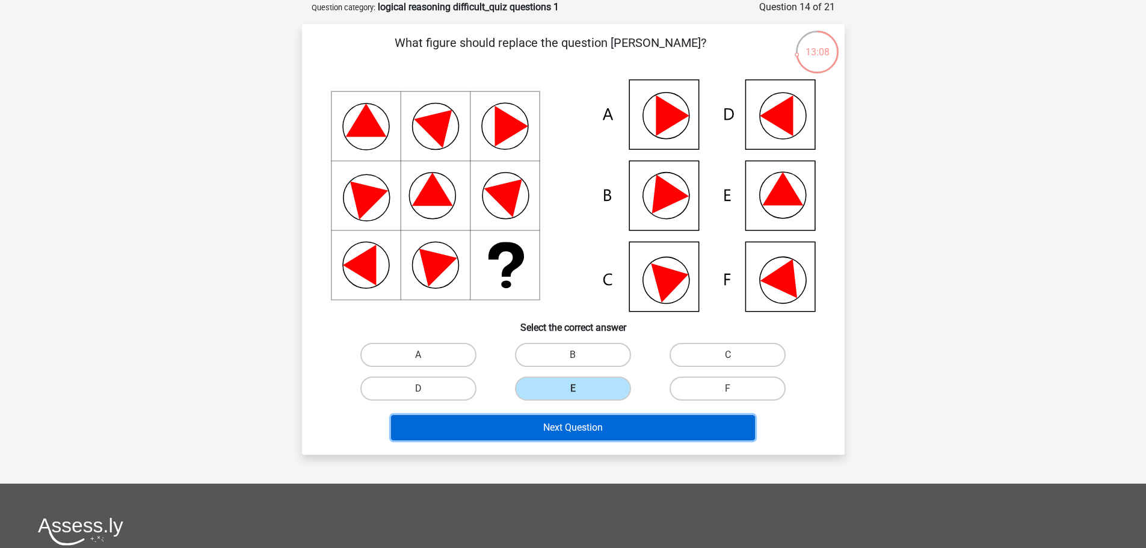
click at [614, 422] on button "Next Question" at bounding box center [573, 427] width 364 height 25
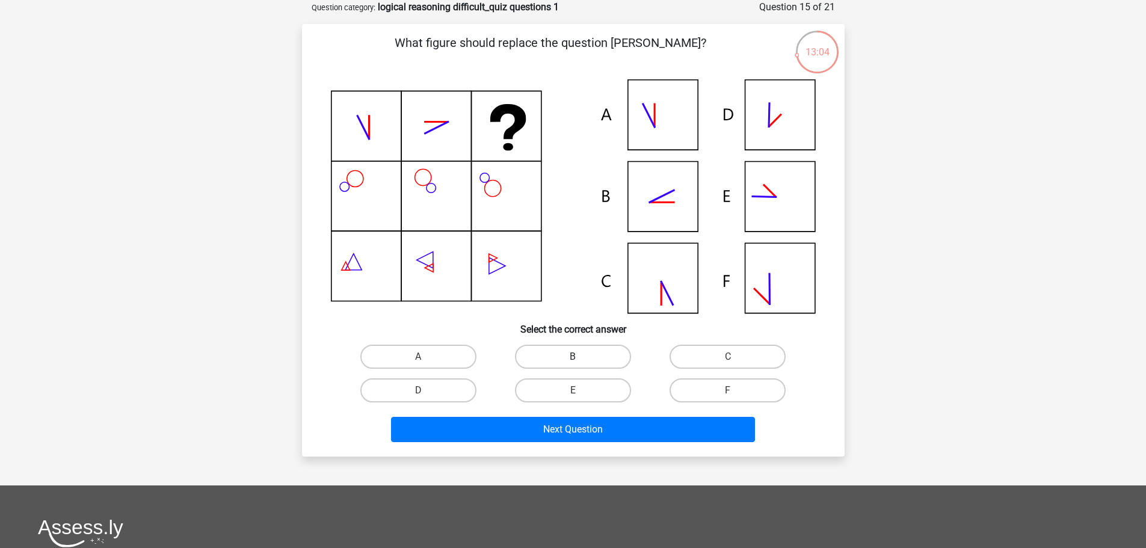
click at [583, 361] on label "B" at bounding box center [573, 357] width 116 height 24
click at [581, 361] on input "B" at bounding box center [577, 361] width 8 height 8
radio input "true"
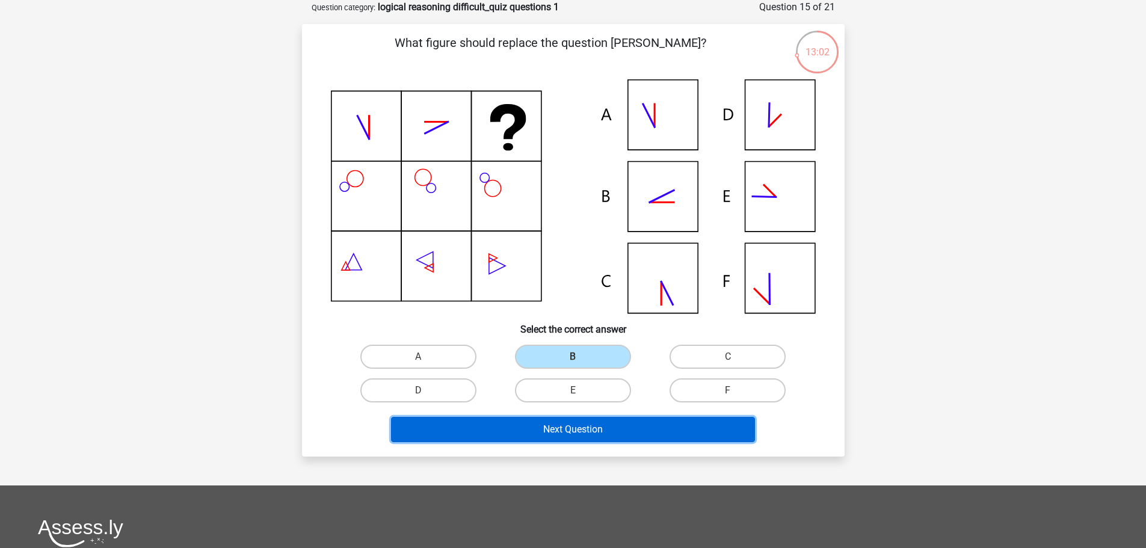
click at [558, 426] on button "Next Question" at bounding box center [573, 429] width 364 height 25
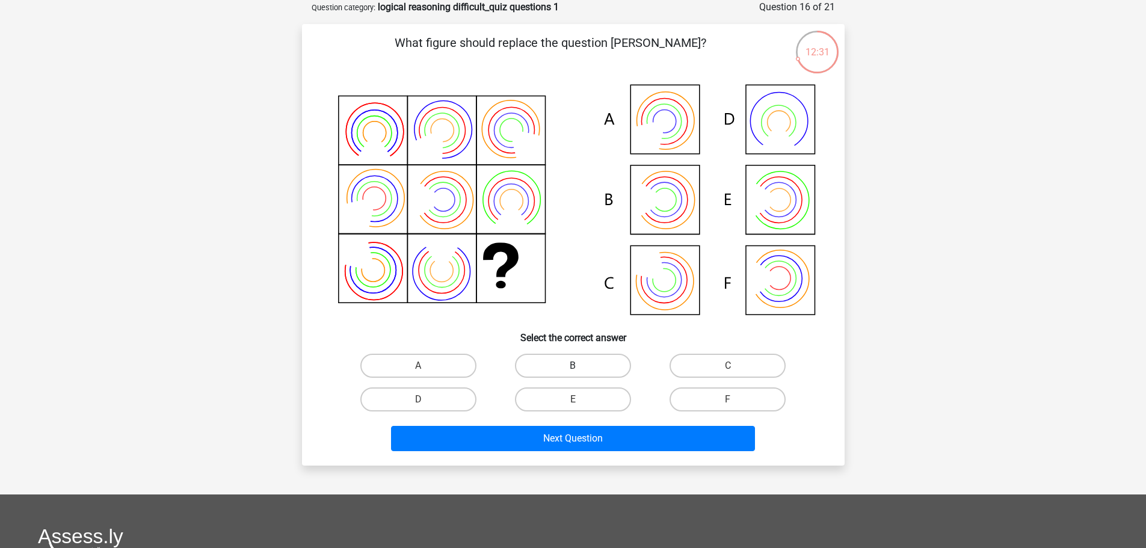
click at [581, 365] on label "B" at bounding box center [573, 366] width 116 height 24
click at [581, 366] on input "B" at bounding box center [577, 370] width 8 height 8
radio input "true"
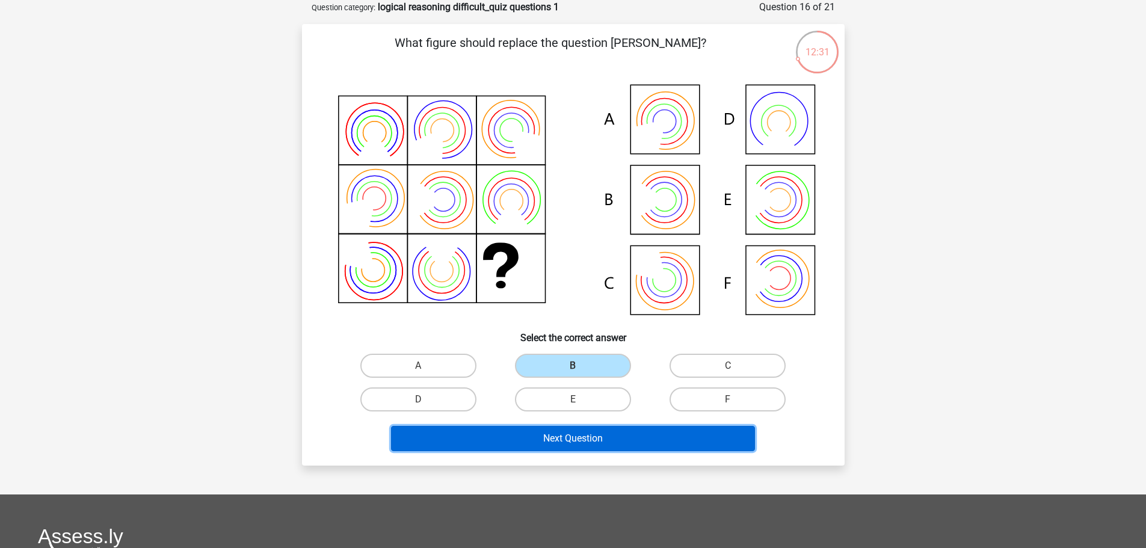
click at [583, 428] on button "Next Question" at bounding box center [573, 438] width 364 height 25
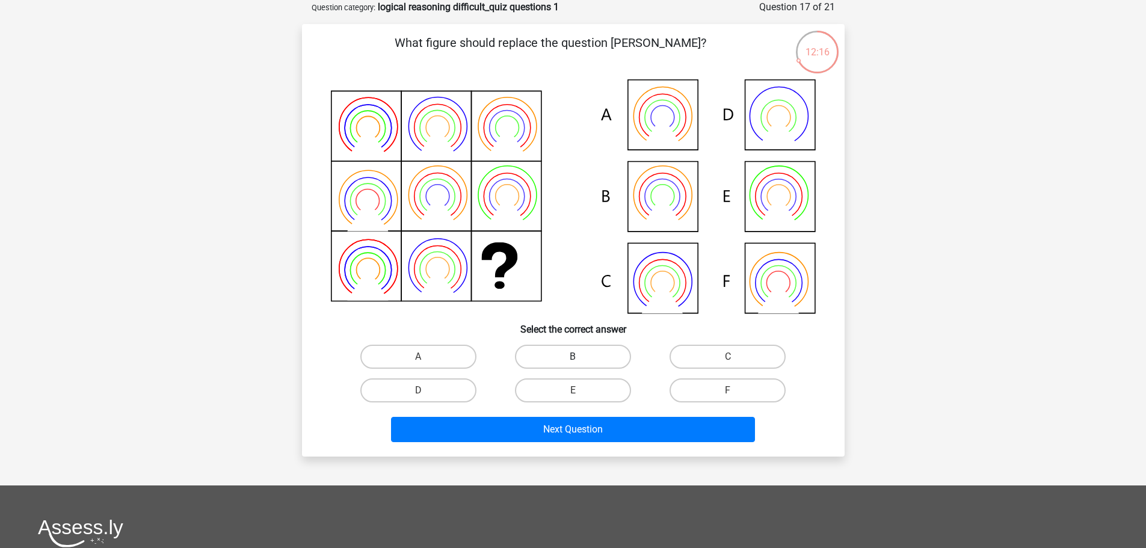
click at [603, 349] on label "B" at bounding box center [573, 357] width 116 height 24
click at [581, 357] on input "B" at bounding box center [577, 361] width 8 height 8
radio input "true"
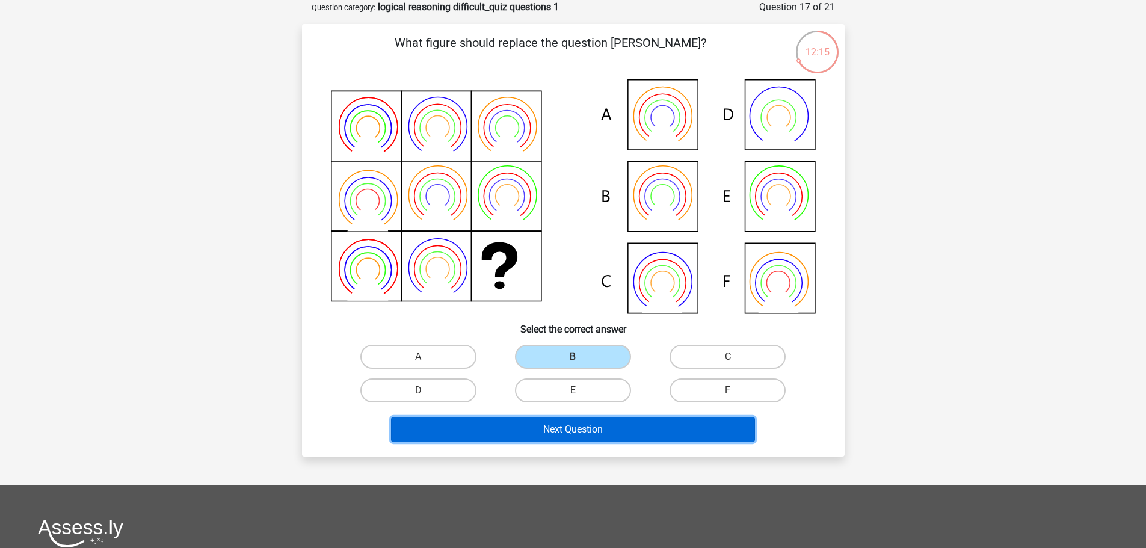
click at [621, 425] on button "Next Question" at bounding box center [573, 429] width 364 height 25
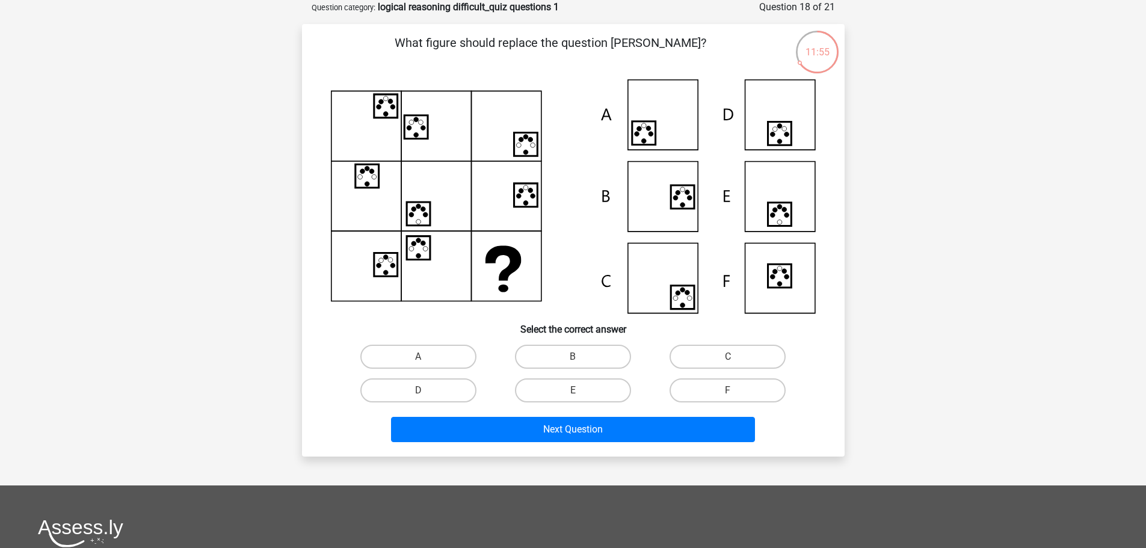
click at [579, 391] on input "E" at bounding box center [577, 395] width 8 height 8
radio input "true"
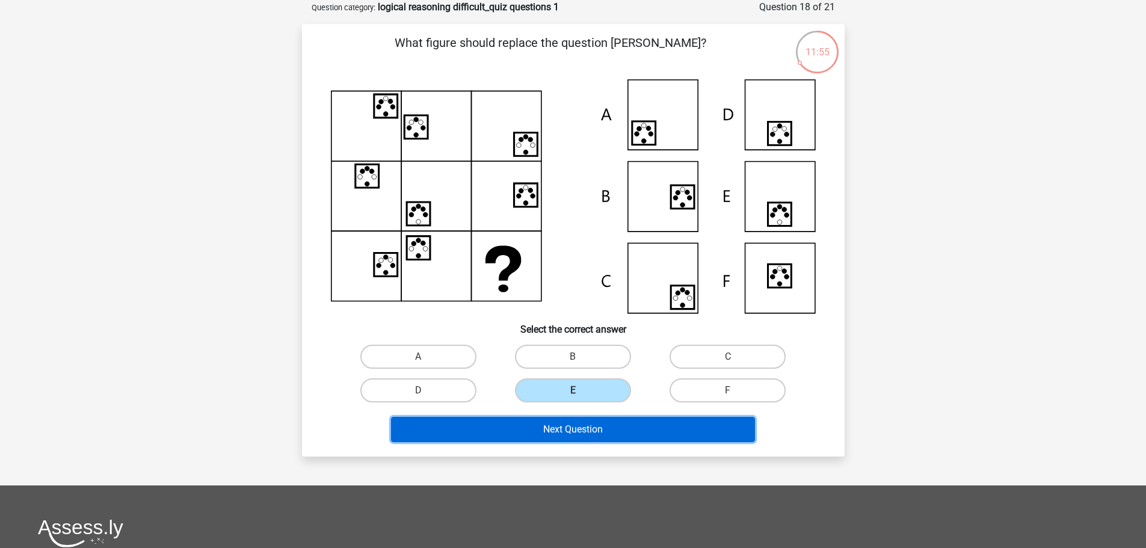
click at [580, 421] on button "Next Question" at bounding box center [573, 429] width 364 height 25
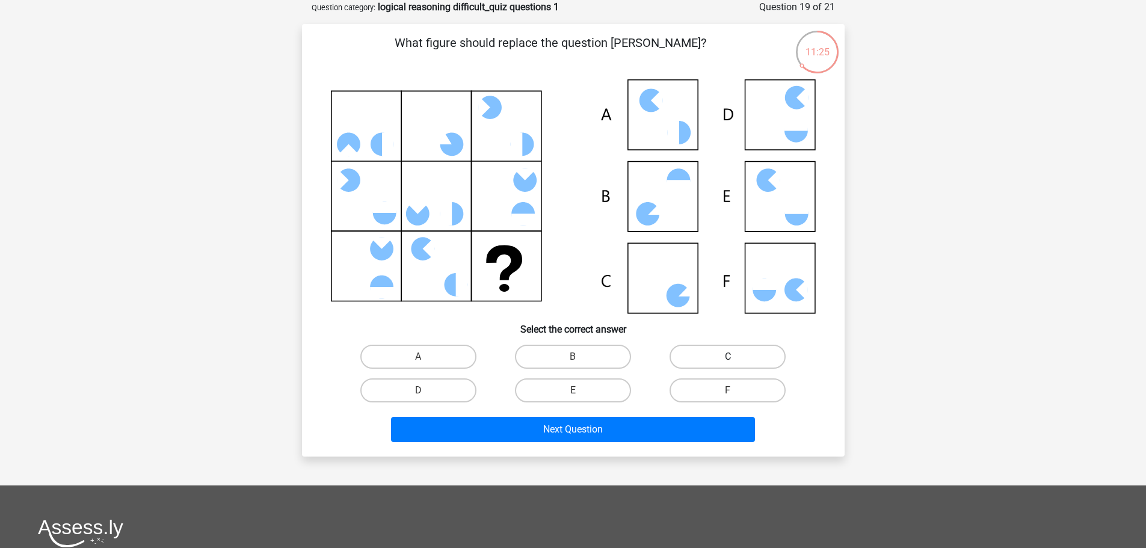
click at [718, 361] on label "C" at bounding box center [728, 357] width 116 height 24
click at [728, 361] on input "C" at bounding box center [732, 361] width 8 height 8
radio input "true"
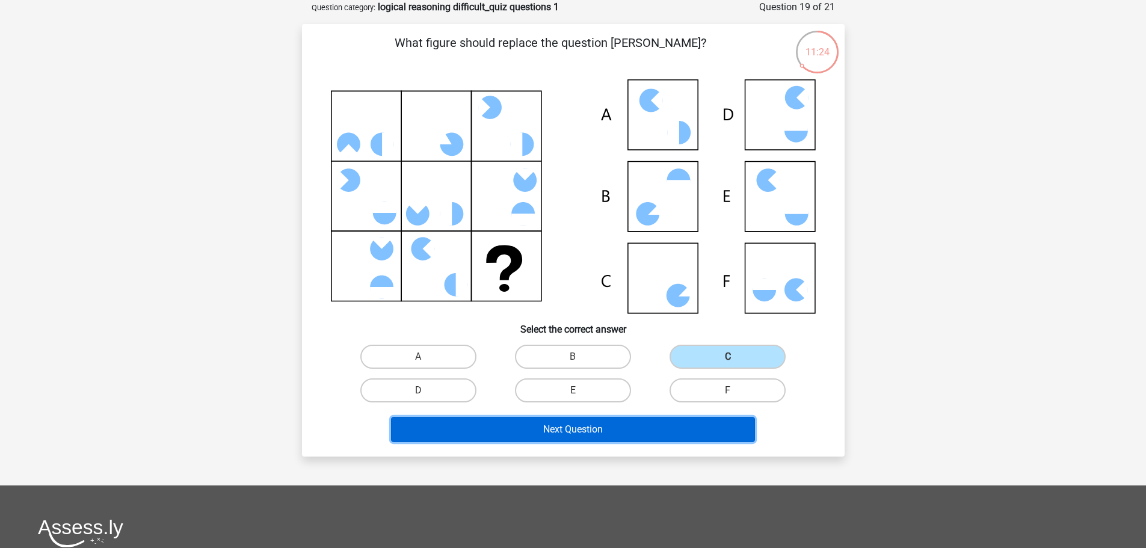
click at [630, 429] on button "Next Question" at bounding box center [573, 429] width 364 height 25
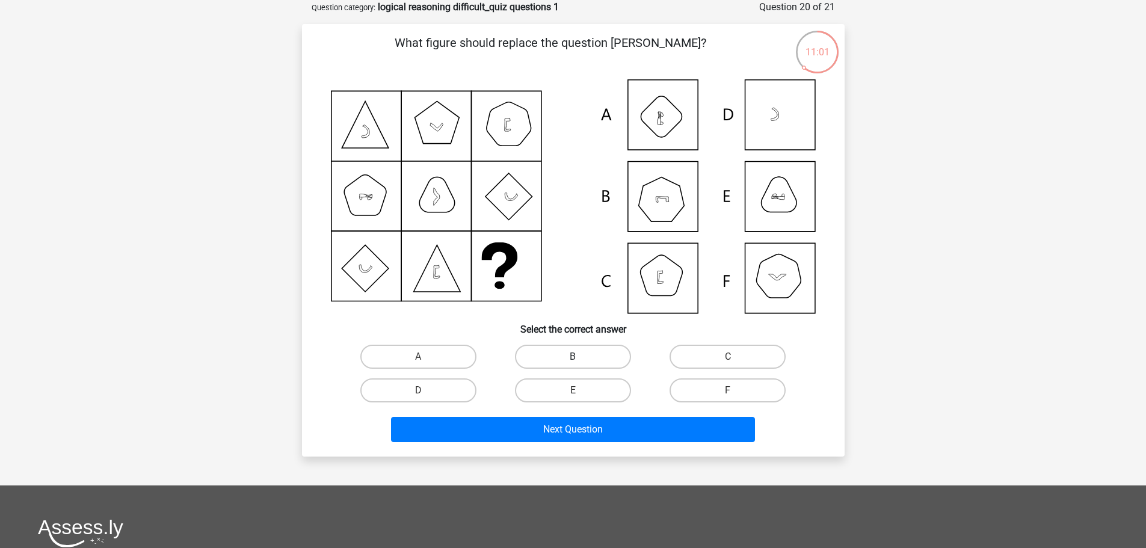
click at [570, 354] on label "B" at bounding box center [573, 357] width 116 height 24
click at [573, 357] on input "B" at bounding box center [577, 361] width 8 height 8
radio input "true"
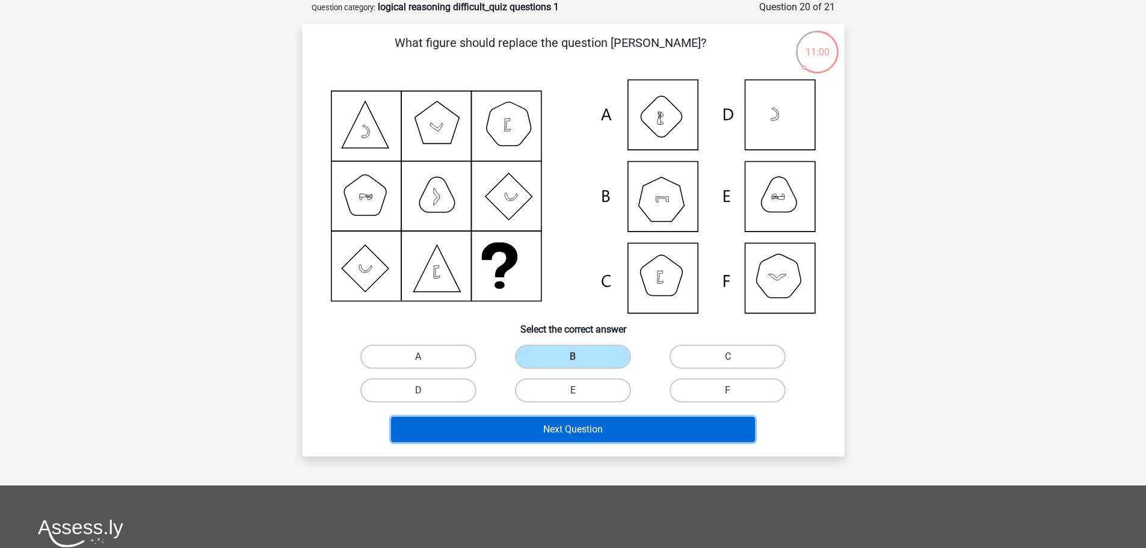
click at [569, 434] on button "Next Question" at bounding box center [573, 429] width 364 height 25
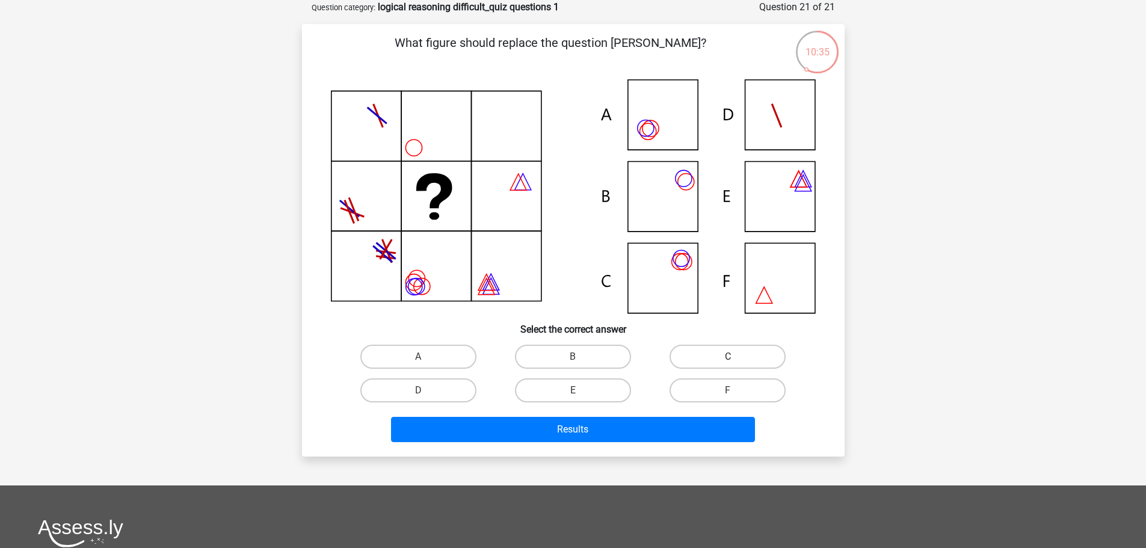
click at [705, 356] on label "C" at bounding box center [728, 357] width 116 height 24
click at [728, 357] on input "C" at bounding box center [732, 361] width 8 height 8
radio input "true"
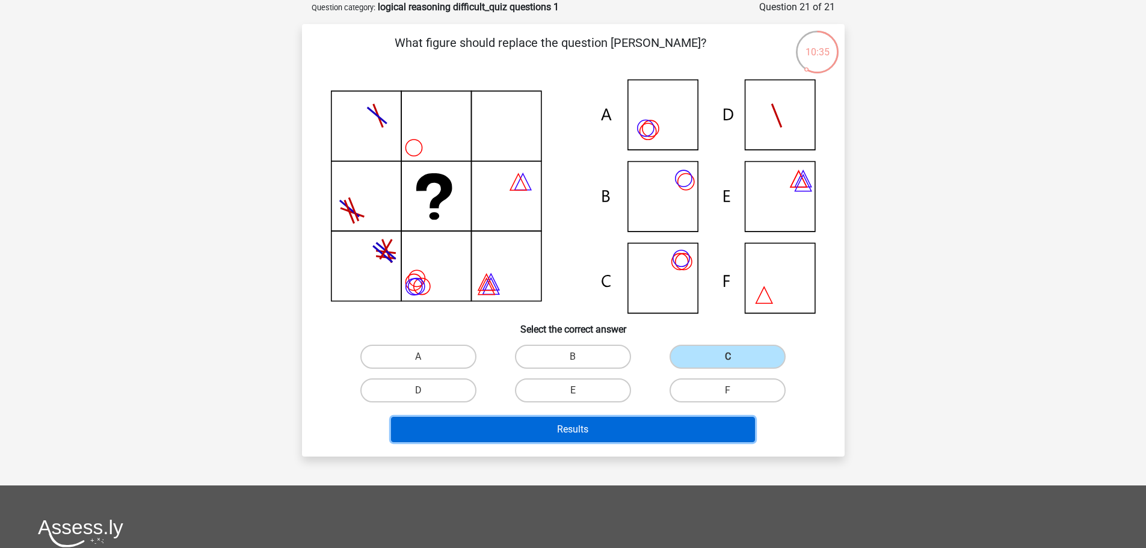
drag, startPoint x: 581, startPoint y: 428, endPoint x: 588, endPoint y: 427, distance: 7.8
click at [581, 427] on button "Results" at bounding box center [573, 429] width 364 height 25
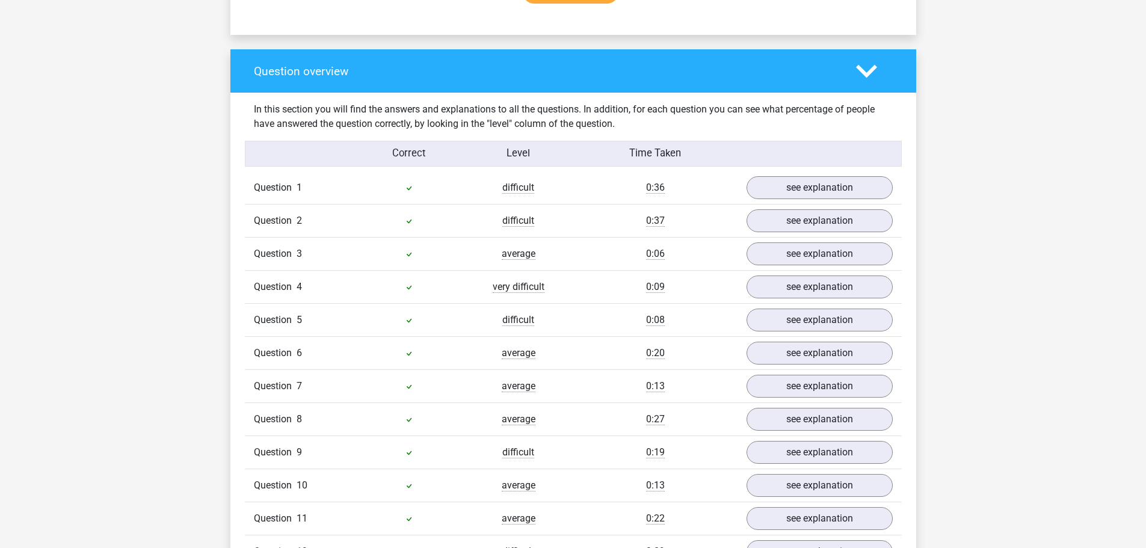
scroll to position [842, 0]
click at [797, 185] on link "see explanation" at bounding box center [819, 189] width 168 height 26
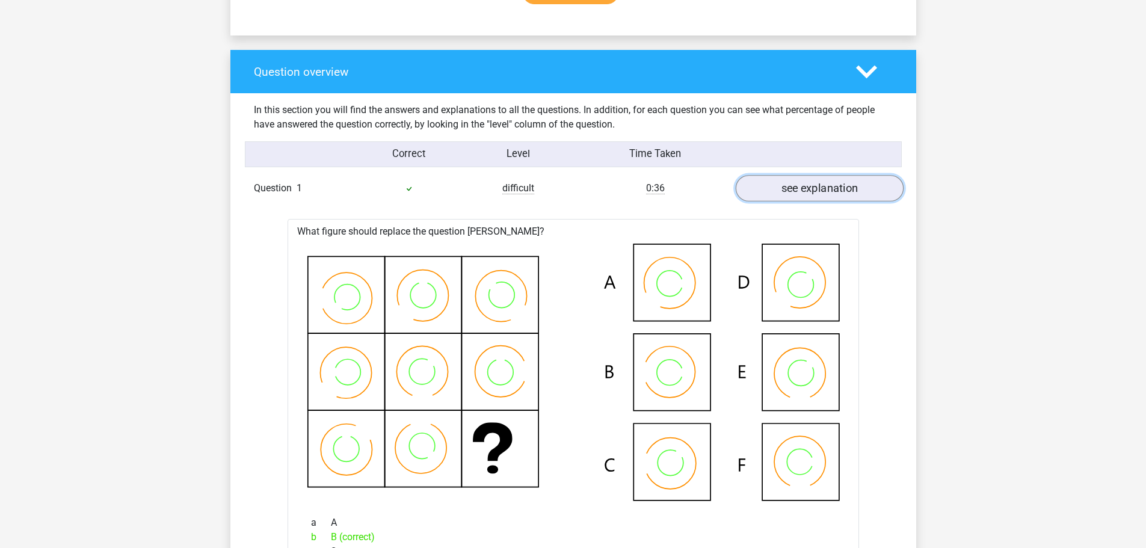
click at [797, 189] on link "see explanation" at bounding box center [819, 189] width 168 height 26
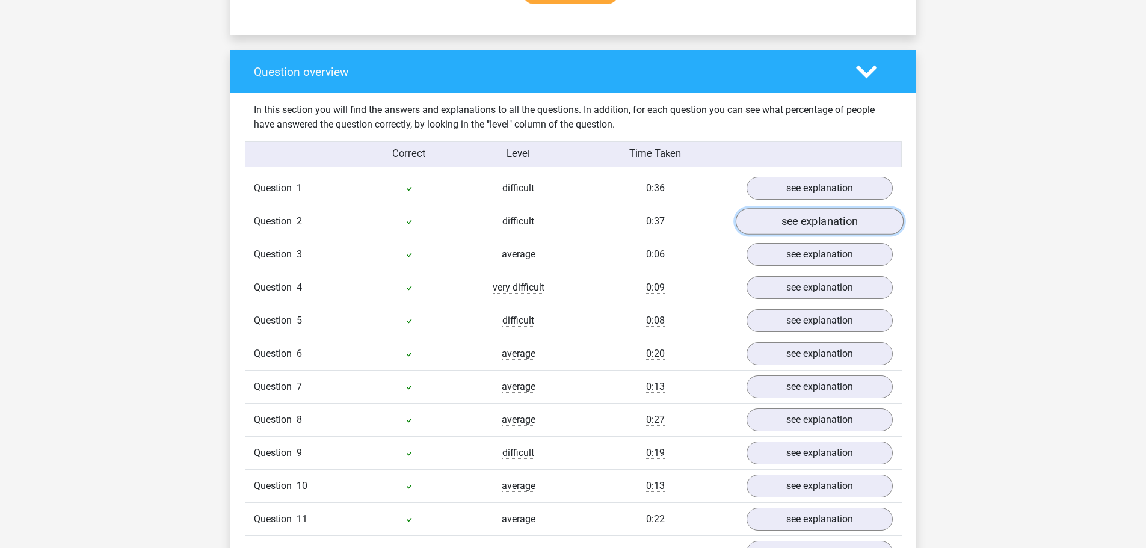
click at [792, 227] on link "see explanation" at bounding box center [819, 222] width 168 height 26
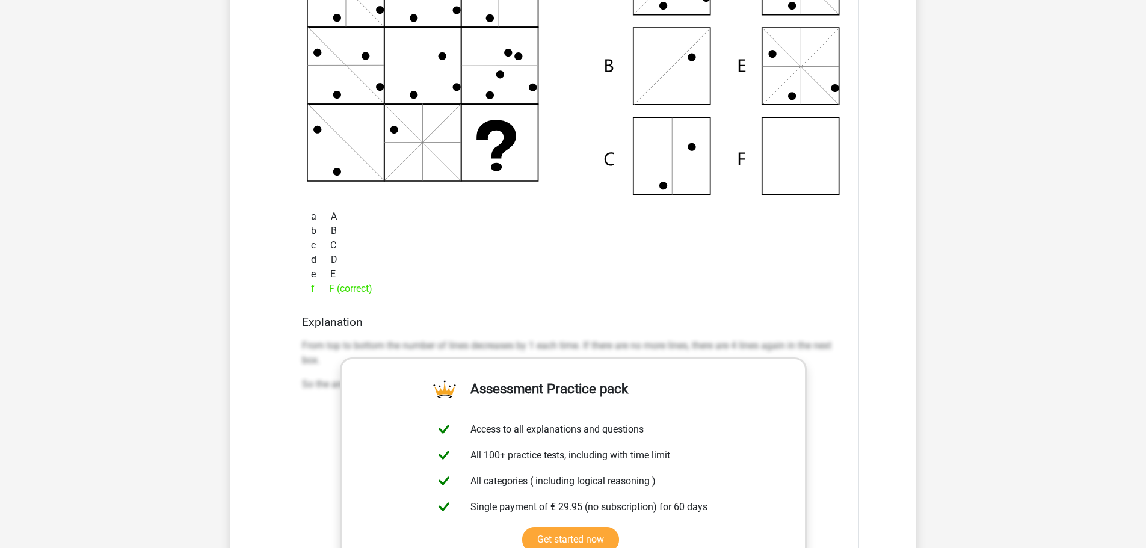
scroll to position [1203, 0]
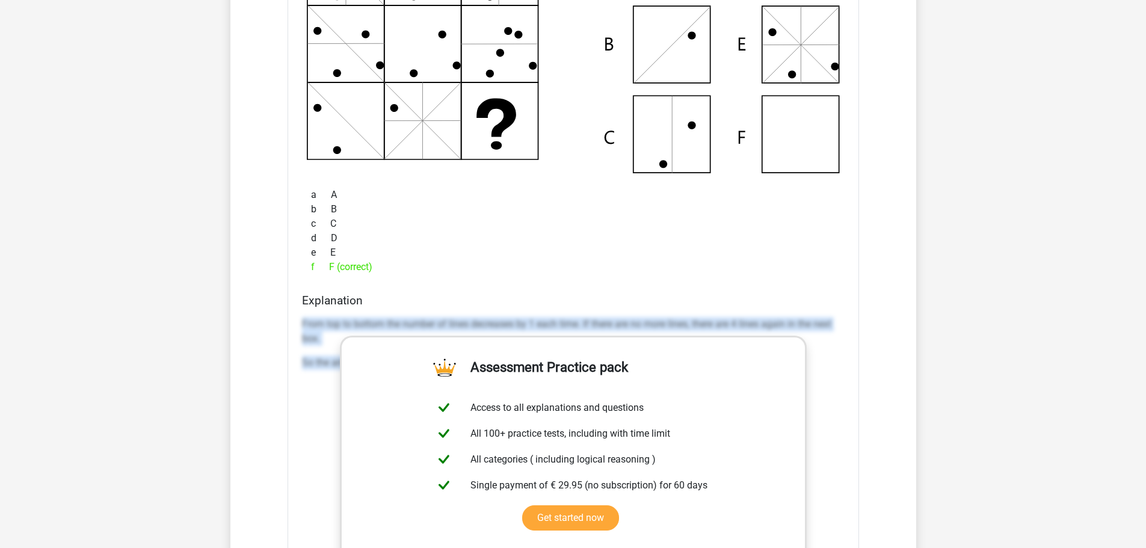
drag, startPoint x: 299, startPoint y: 317, endPoint x: 853, endPoint y: 390, distance: 558.9
type textarea "From top to bottom the number of lines decreases by 1 each time. If there are n…"
click at [853, 388] on div "What figure should replace the question [PERSON_NAME]?" at bounding box center [574, 310] width 572 height 838
copy div "From top to bottom the number of lines decreases by 1 each time. If there are n…"
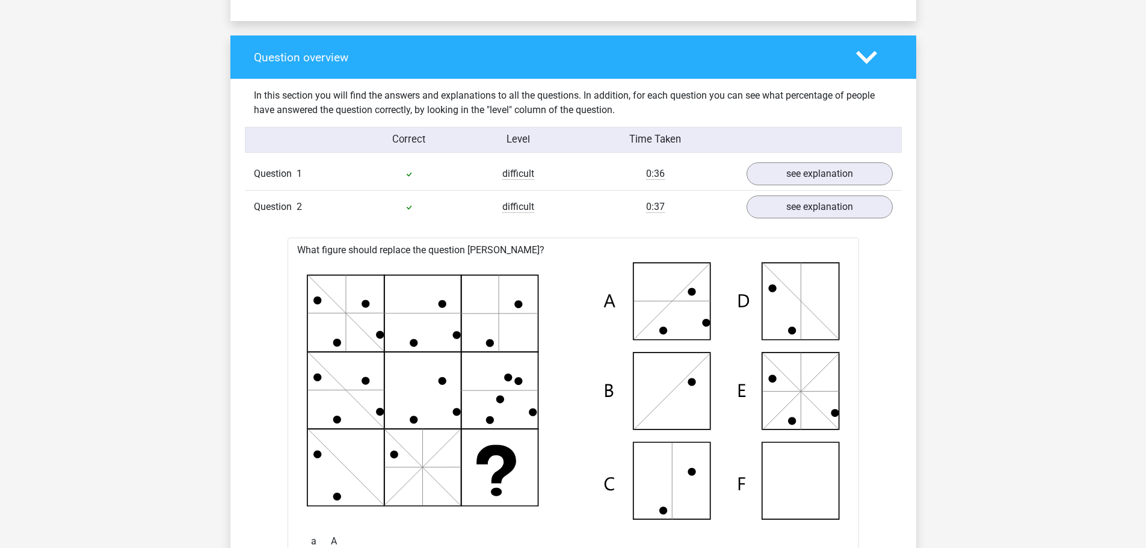
scroll to position [842, 0]
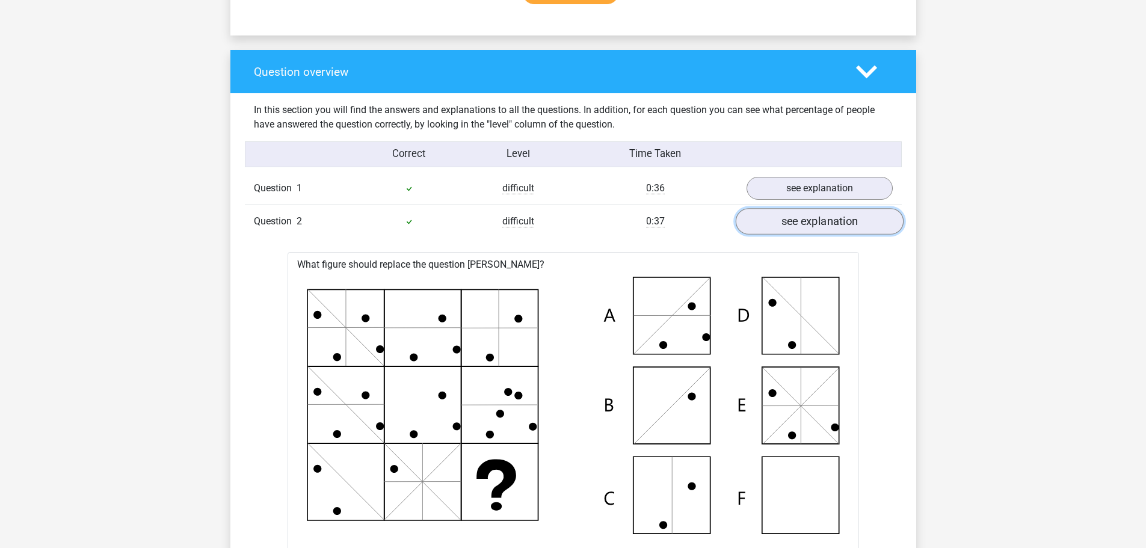
click at [823, 214] on link "see explanation" at bounding box center [819, 222] width 168 height 26
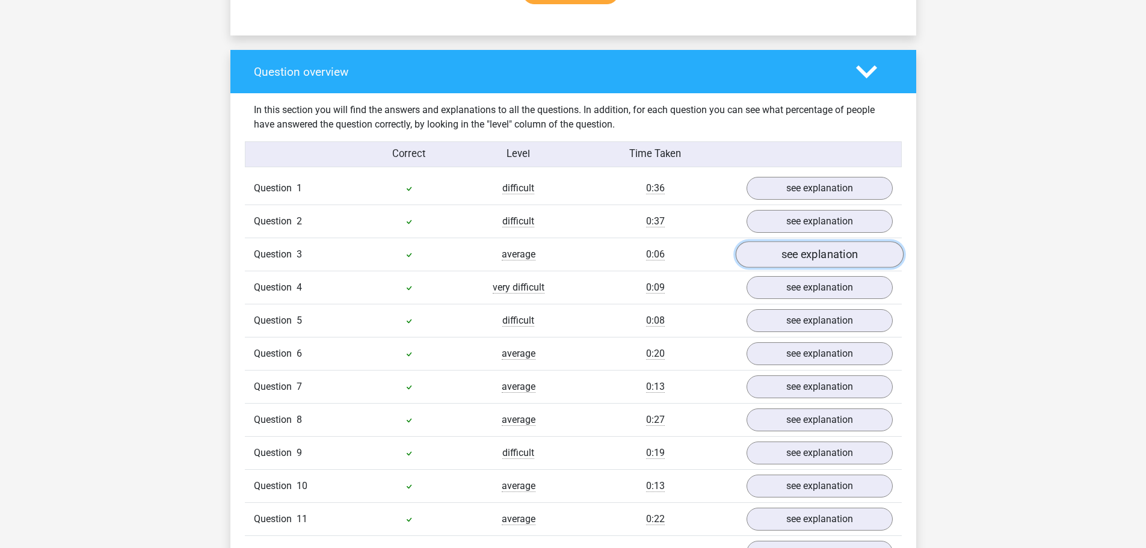
click at [814, 254] on link "see explanation" at bounding box center [819, 255] width 168 height 26
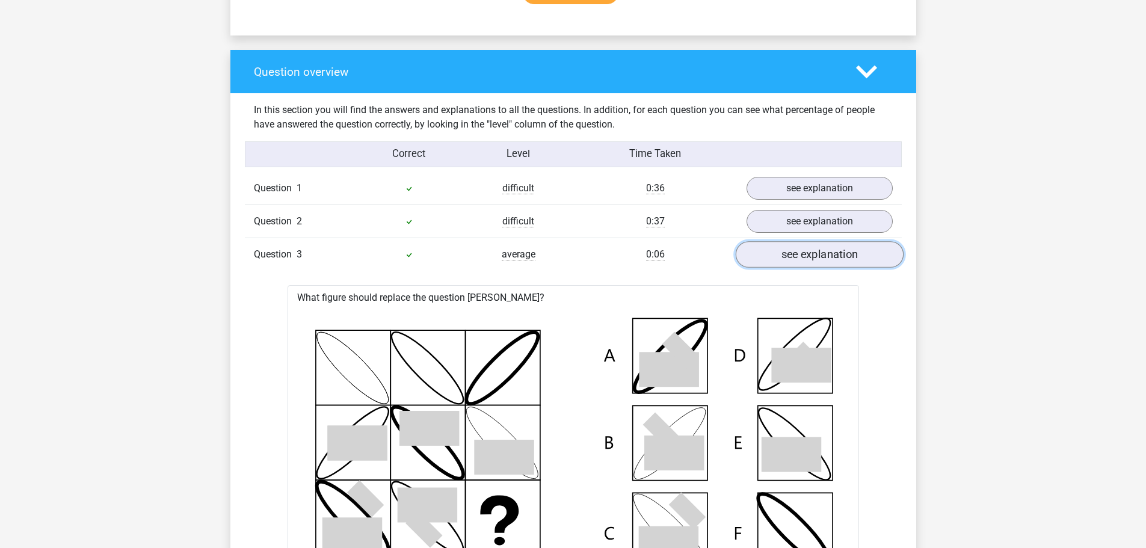
click at [814, 254] on link "see explanation" at bounding box center [819, 255] width 168 height 26
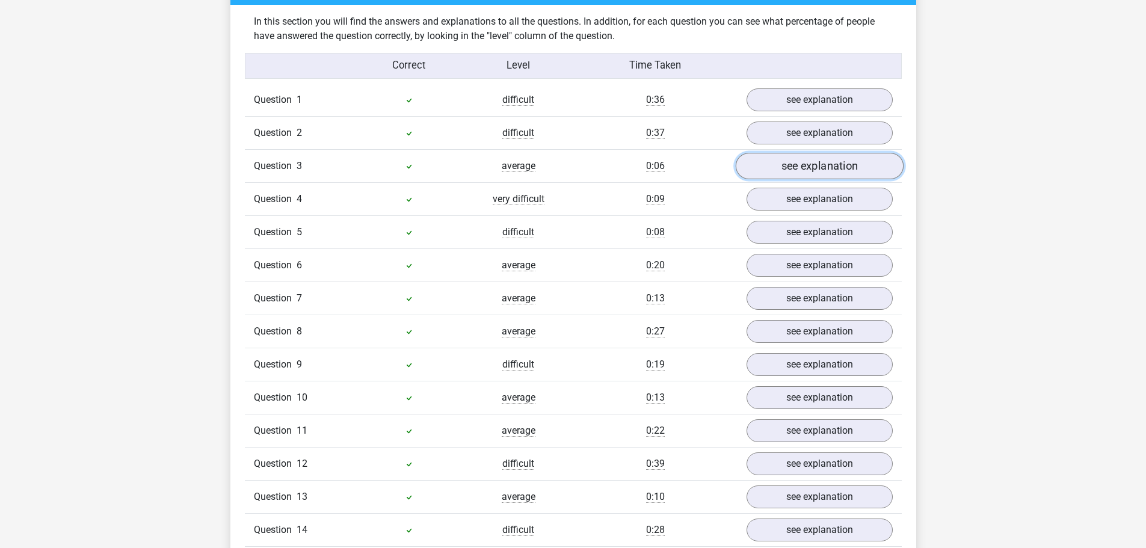
scroll to position [963, 0]
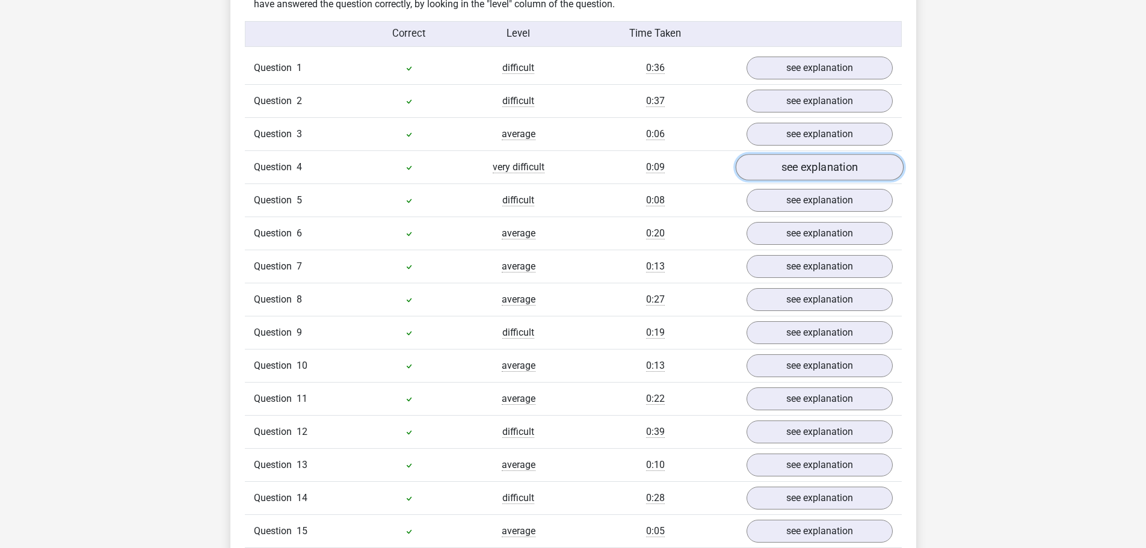
click at [807, 167] on link "see explanation" at bounding box center [819, 168] width 168 height 26
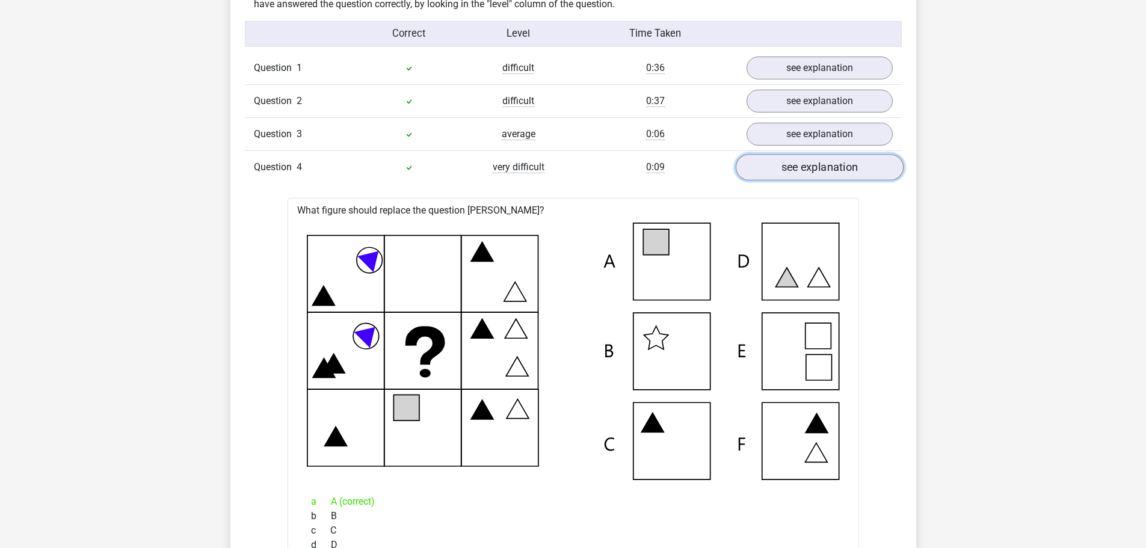
click at [807, 167] on link "see explanation" at bounding box center [819, 168] width 168 height 26
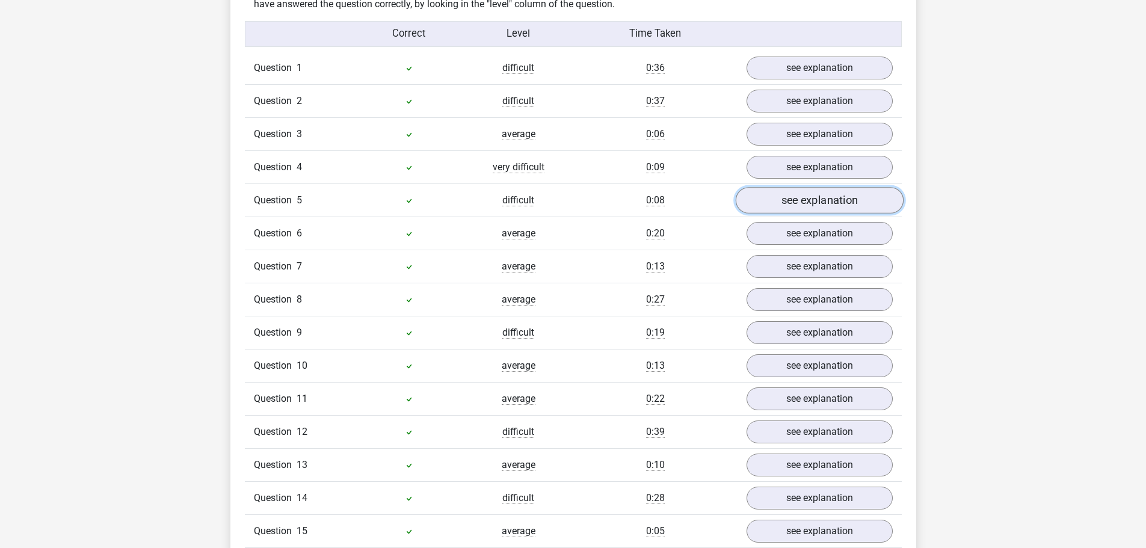
click at [808, 203] on link "see explanation" at bounding box center [819, 201] width 168 height 26
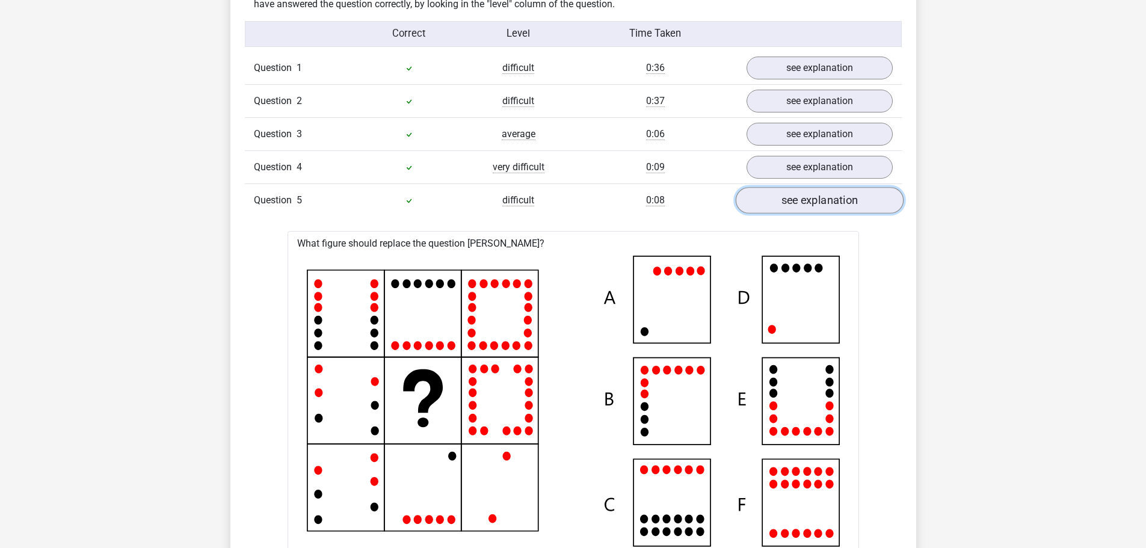
click at [808, 203] on link "see explanation" at bounding box center [819, 201] width 168 height 26
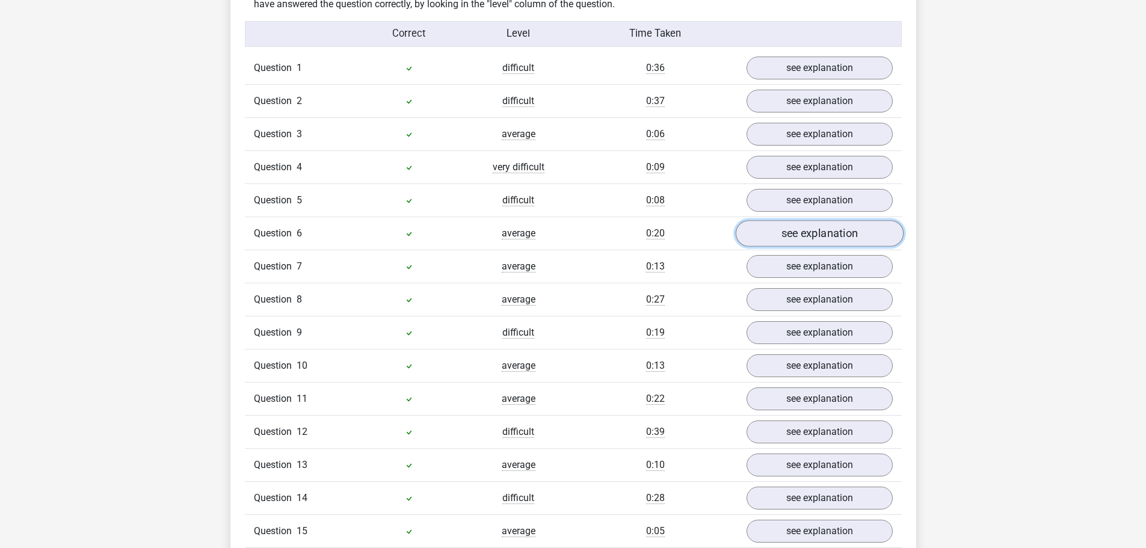
click at [803, 242] on link "see explanation" at bounding box center [819, 234] width 168 height 26
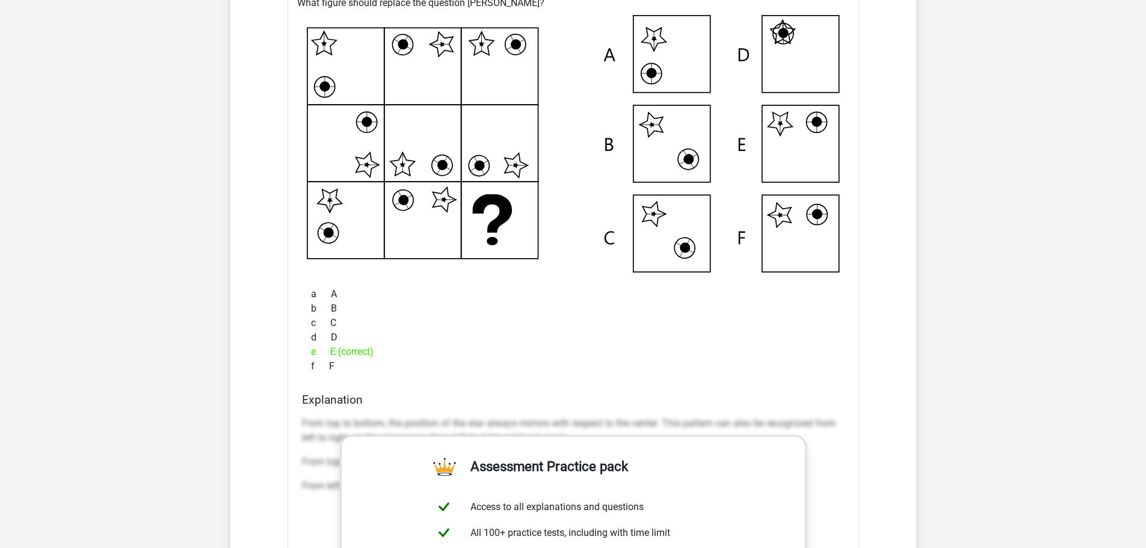
scroll to position [1264, 0]
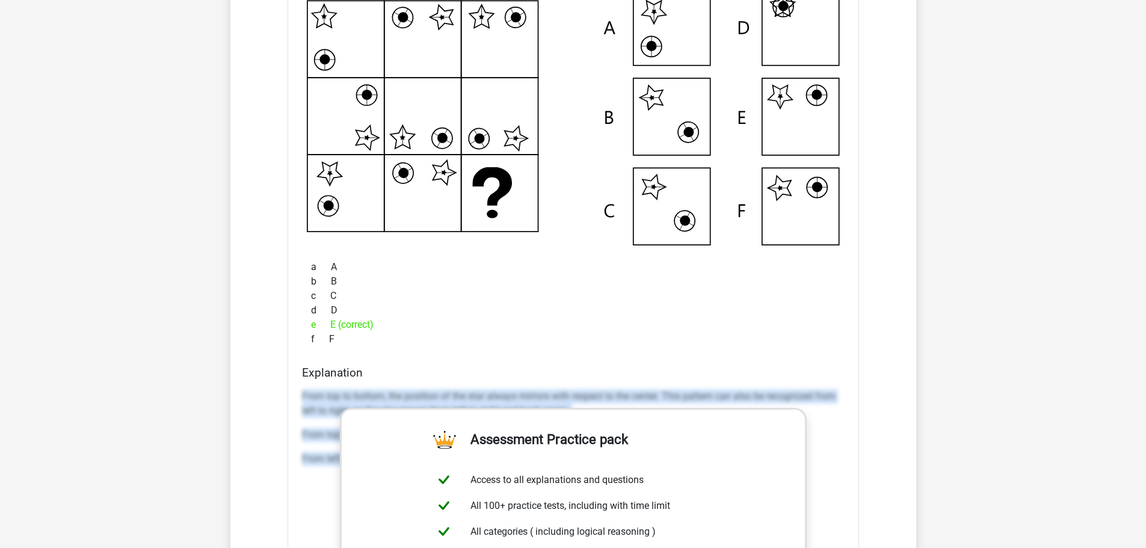
drag, startPoint x: 300, startPoint y: 394, endPoint x: 850, endPoint y: 477, distance: 555.5
click at [850, 477] on div "What figure should replace the question mark? a A b B c C d D e E (correct) f" at bounding box center [574, 382] width 572 height 838
copy div "From top to bottom, the position of the star always mirrors with respect to the…"
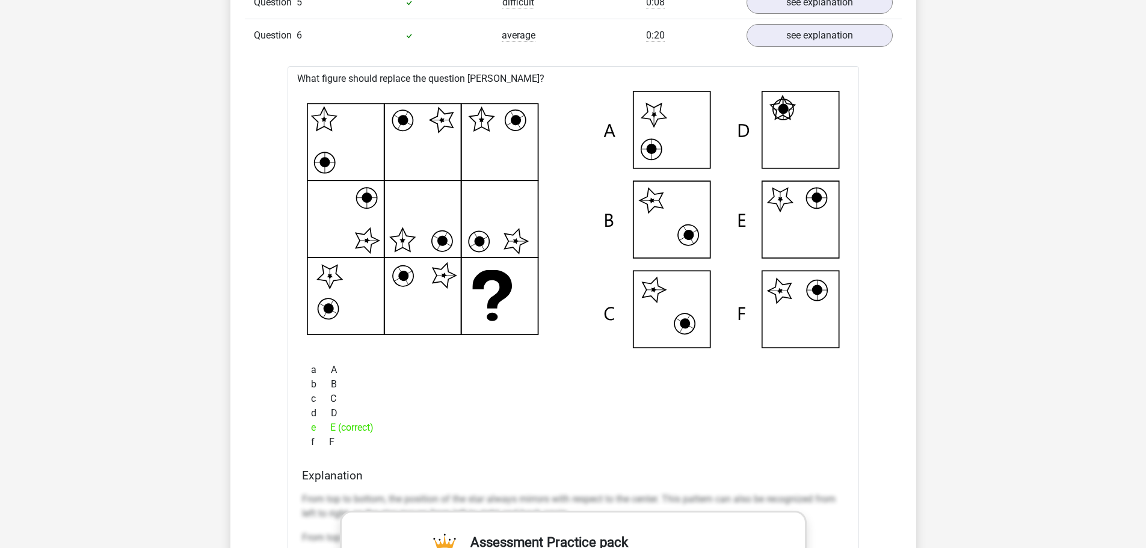
scroll to position [1203, 0]
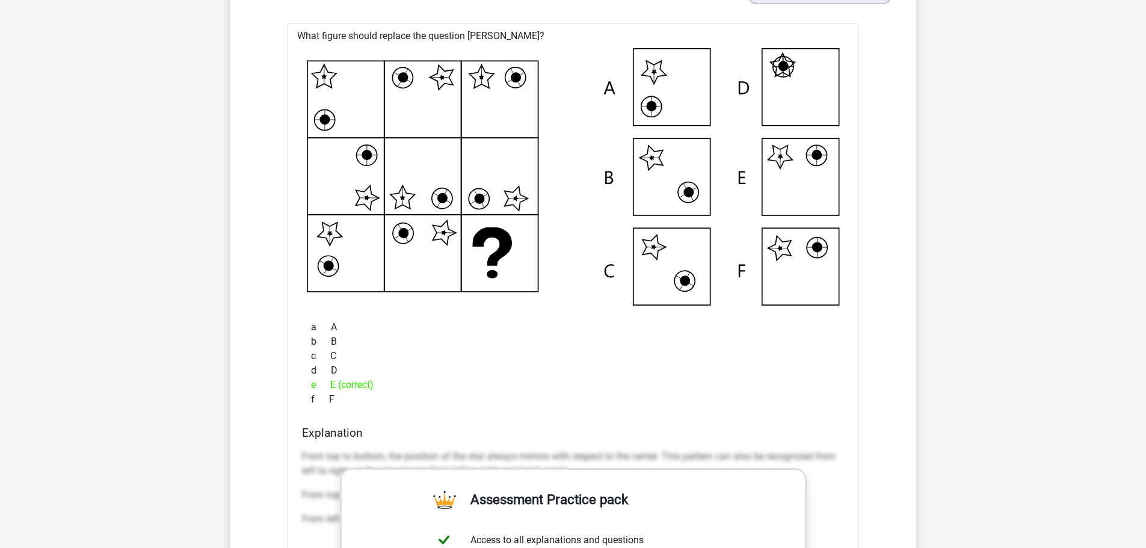
click at [515, 337] on div "b B" at bounding box center [573, 342] width 543 height 14
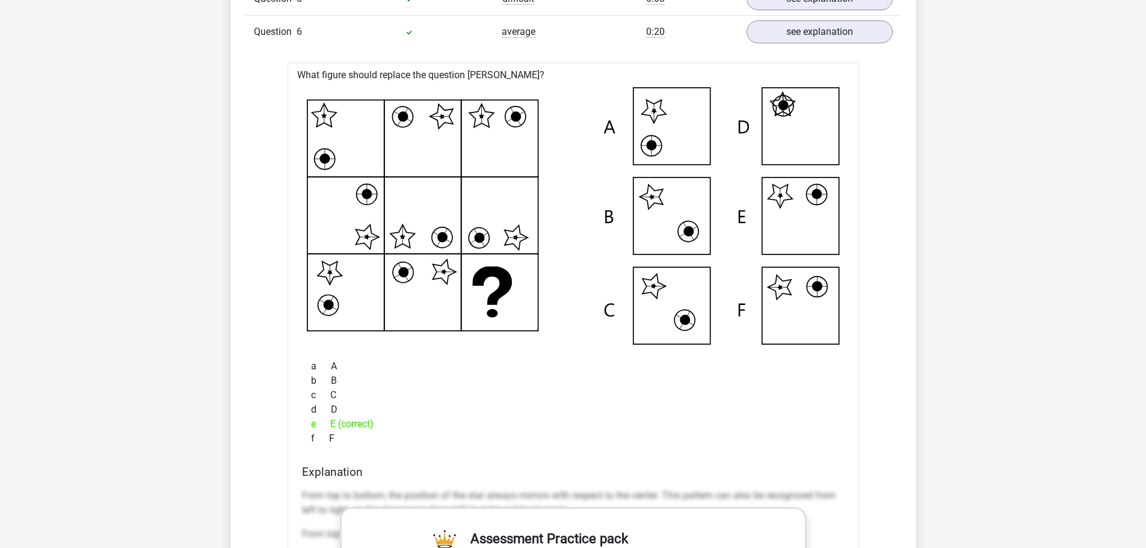
scroll to position [903, 0]
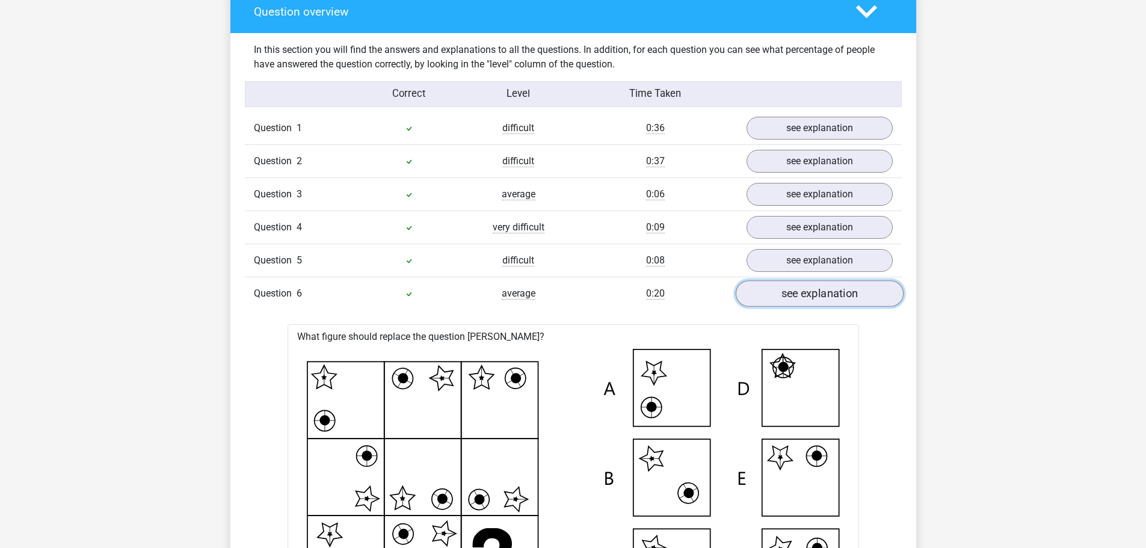
click at [829, 300] on link "see explanation" at bounding box center [819, 294] width 168 height 26
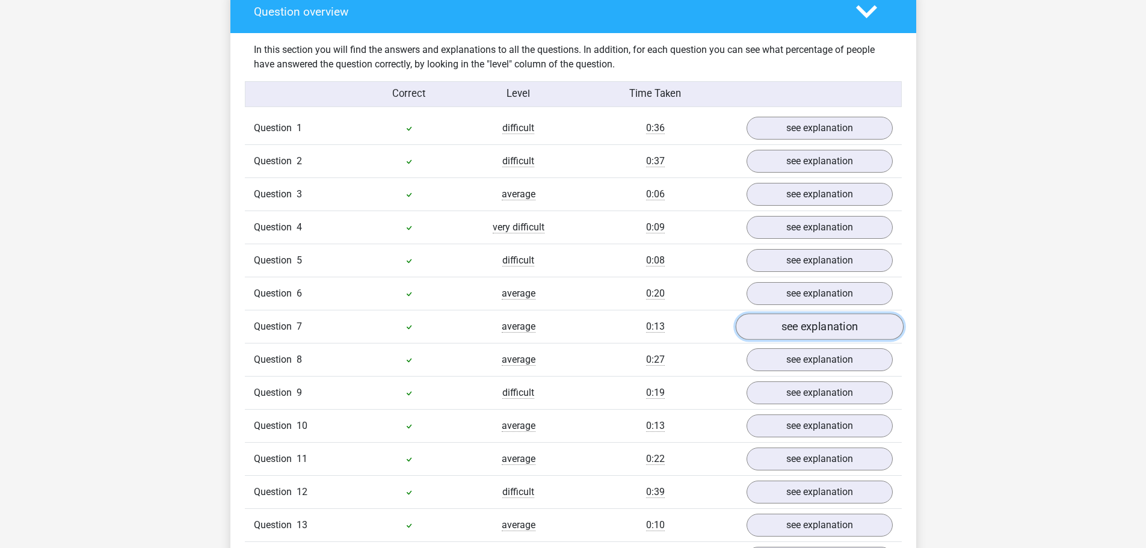
click at [825, 326] on link "see explanation" at bounding box center [819, 327] width 168 height 26
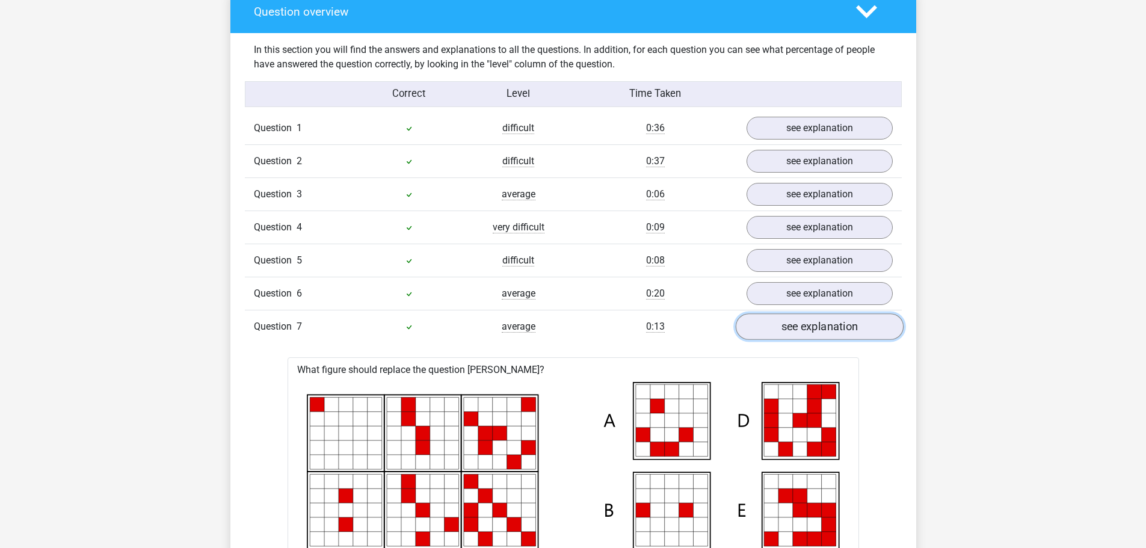
click at [825, 326] on link "see explanation" at bounding box center [819, 327] width 168 height 26
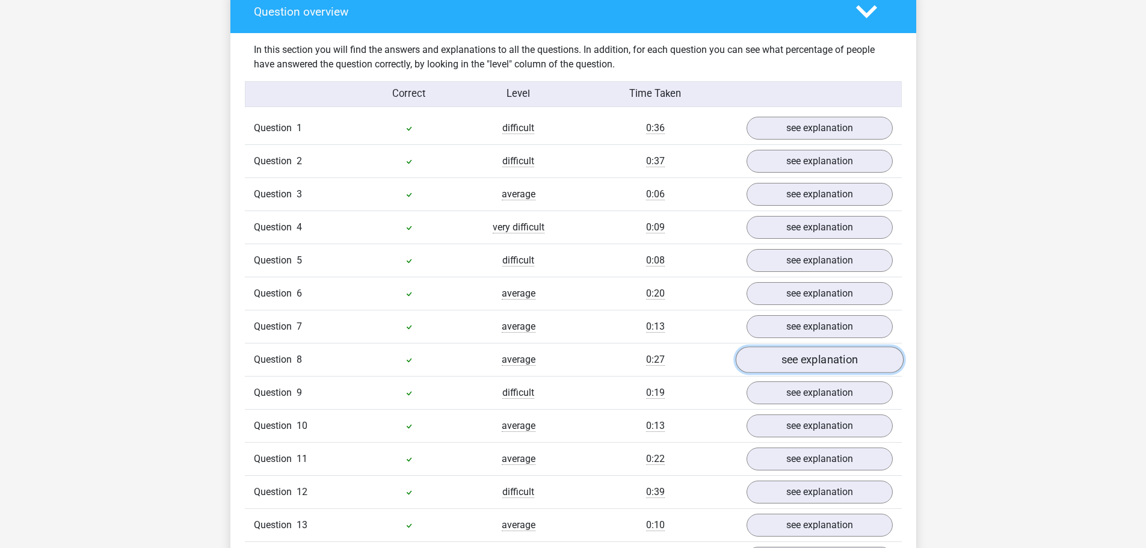
click at [817, 365] on link "see explanation" at bounding box center [819, 360] width 168 height 26
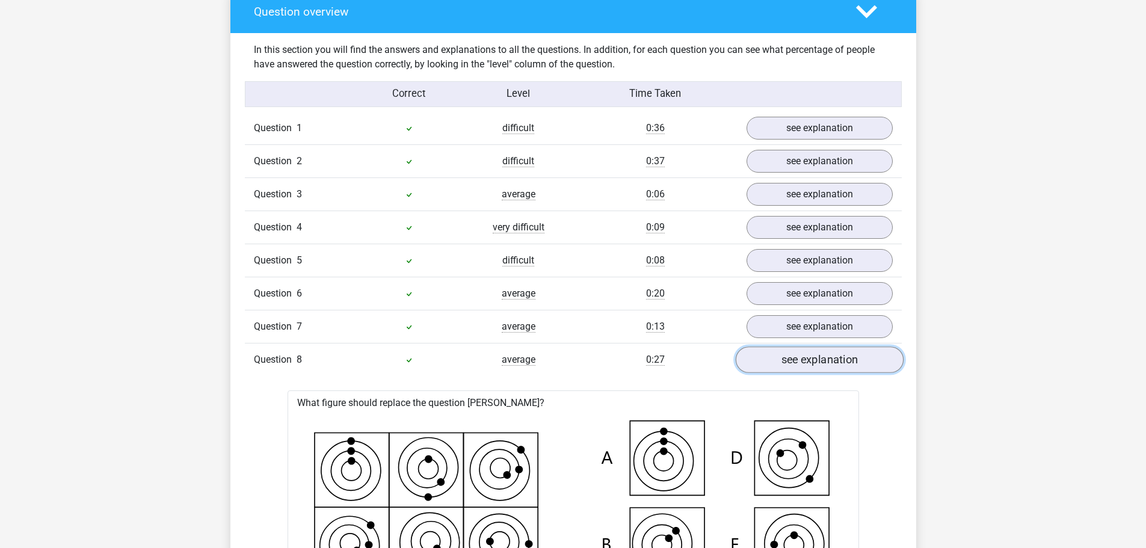
click at [817, 365] on link "see explanation" at bounding box center [819, 360] width 168 height 26
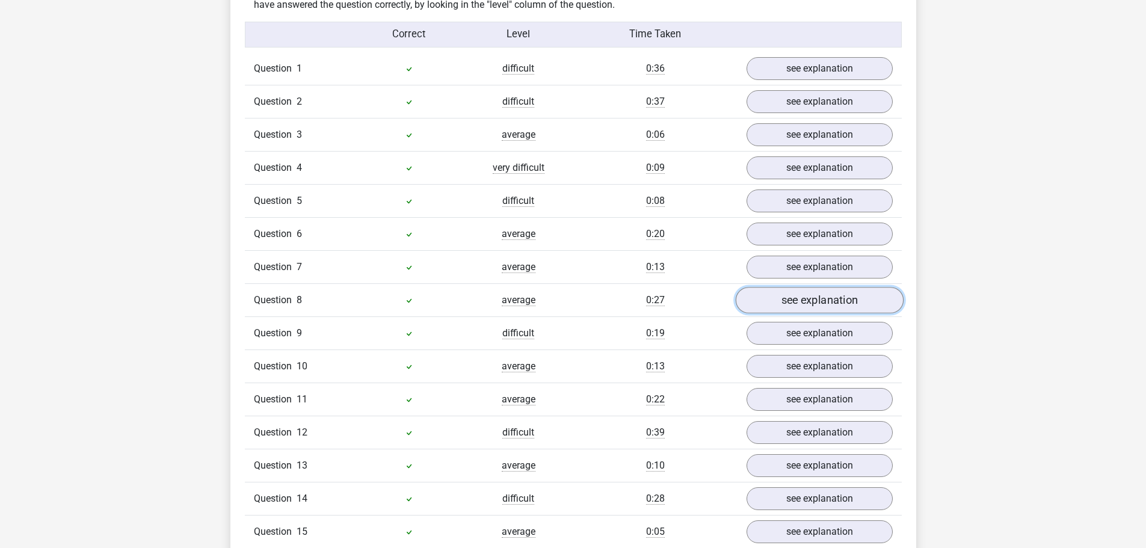
scroll to position [963, 0]
click at [809, 326] on link "see explanation" at bounding box center [819, 333] width 168 height 26
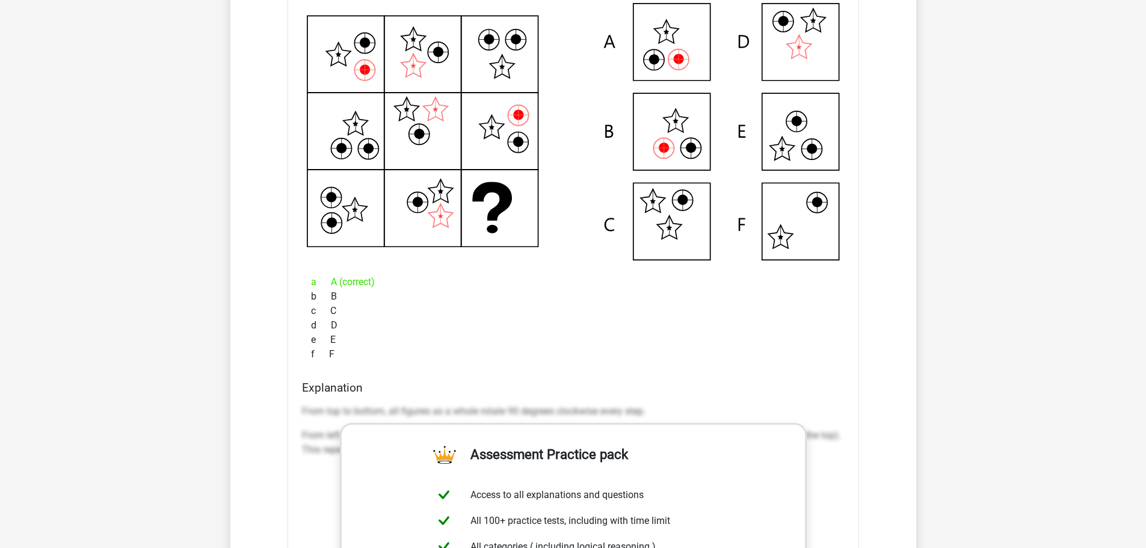
scroll to position [1384, 0]
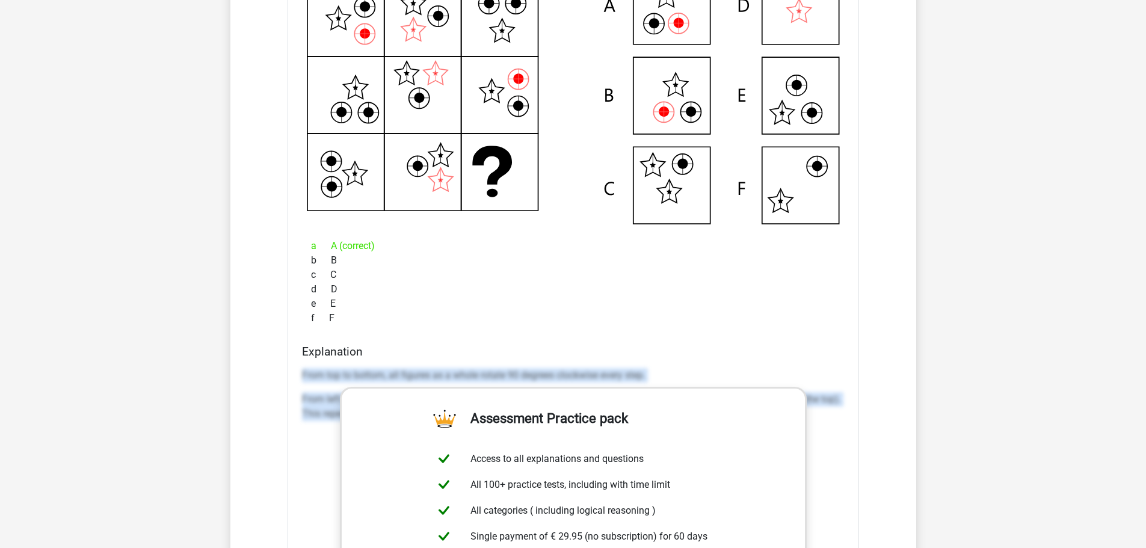
drag, startPoint x: 297, startPoint y: 372, endPoint x: 847, endPoint y: 434, distance: 554.1
click at [847, 434] on div "Explanation From top to bottom, all figures as a whole rotate 90 degrees clockw…" at bounding box center [573, 535] width 552 height 380
copy div "From top to bottom, all figures as a whole rotate 90 degrees clockwise every st…"
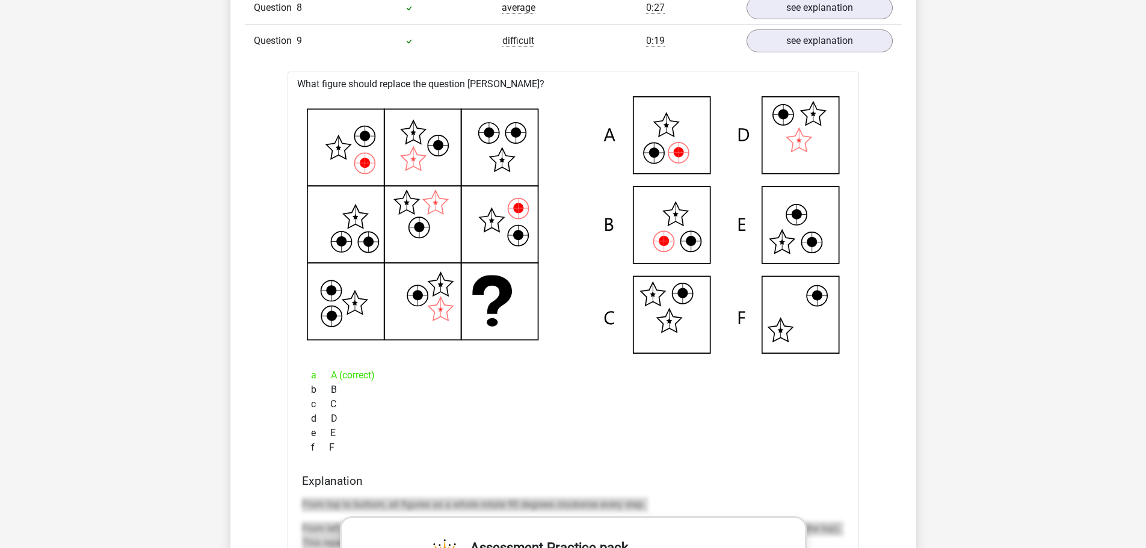
scroll to position [1264, 0]
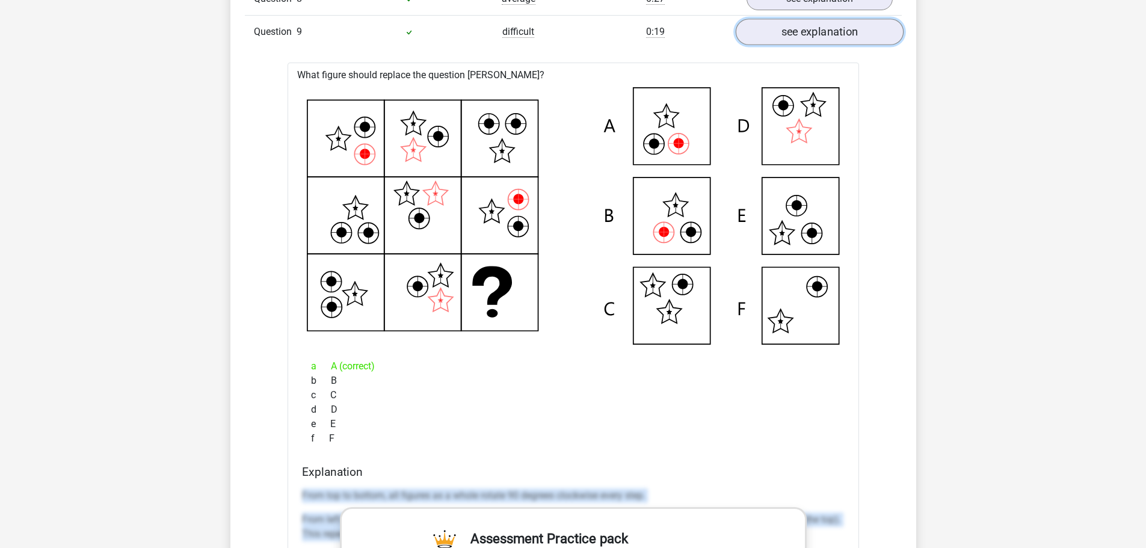
click at [801, 35] on link "see explanation" at bounding box center [819, 32] width 168 height 26
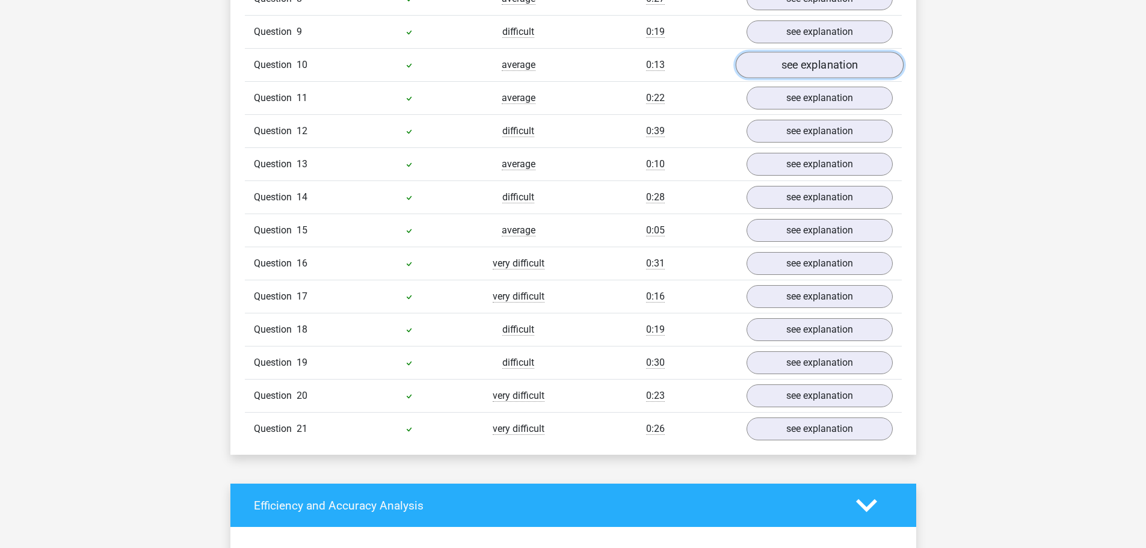
click at [798, 66] on link "see explanation" at bounding box center [819, 65] width 168 height 26
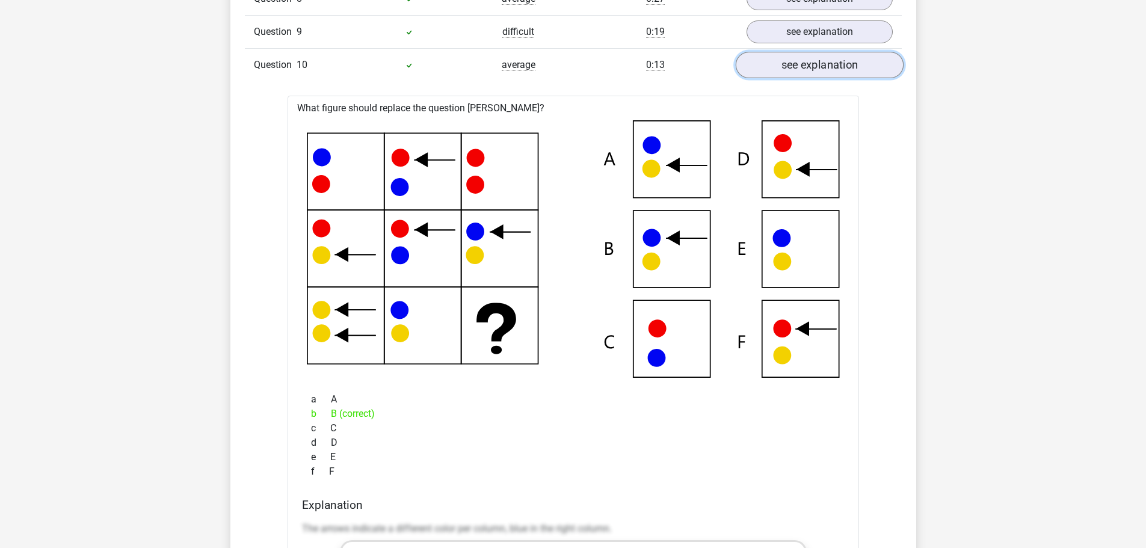
click at [798, 66] on link "see explanation" at bounding box center [819, 65] width 168 height 26
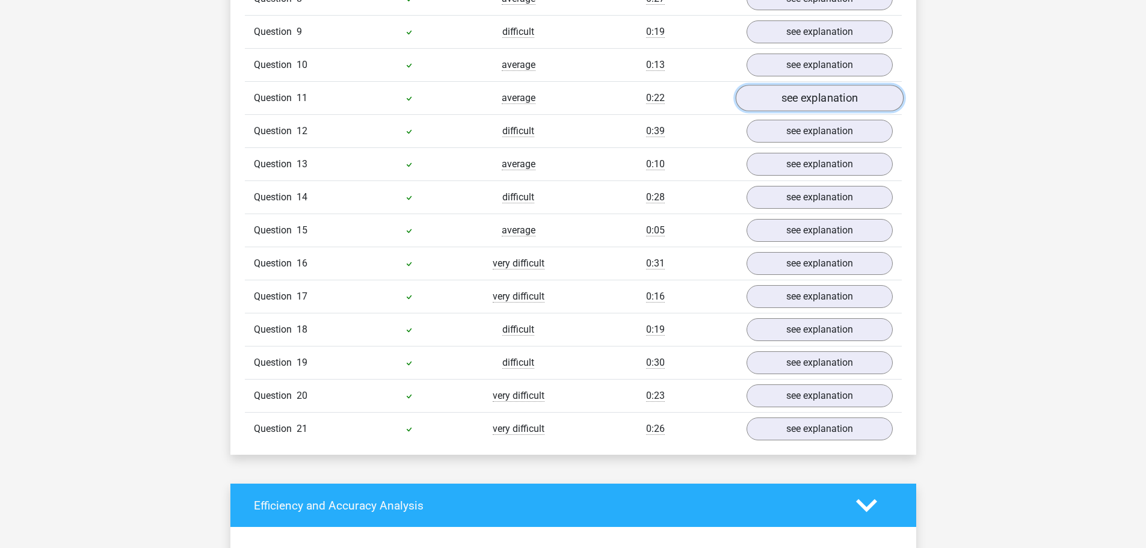
click at [795, 100] on link "see explanation" at bounding box center [819, 98] width 168 height 26
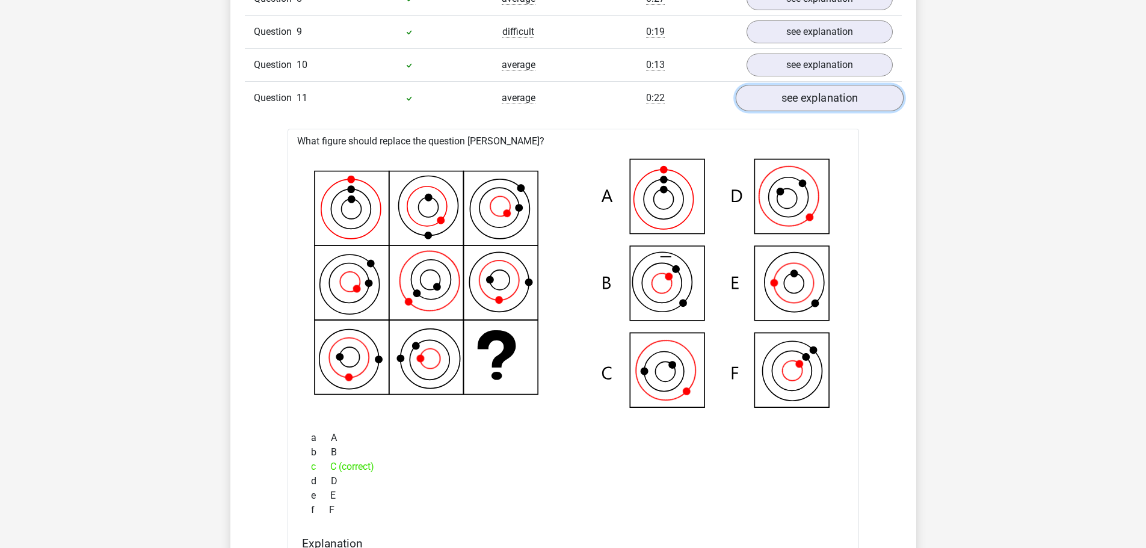
click at [795, 100] on link "see explanation" at bounding box center [819, 98] width 168 height 26
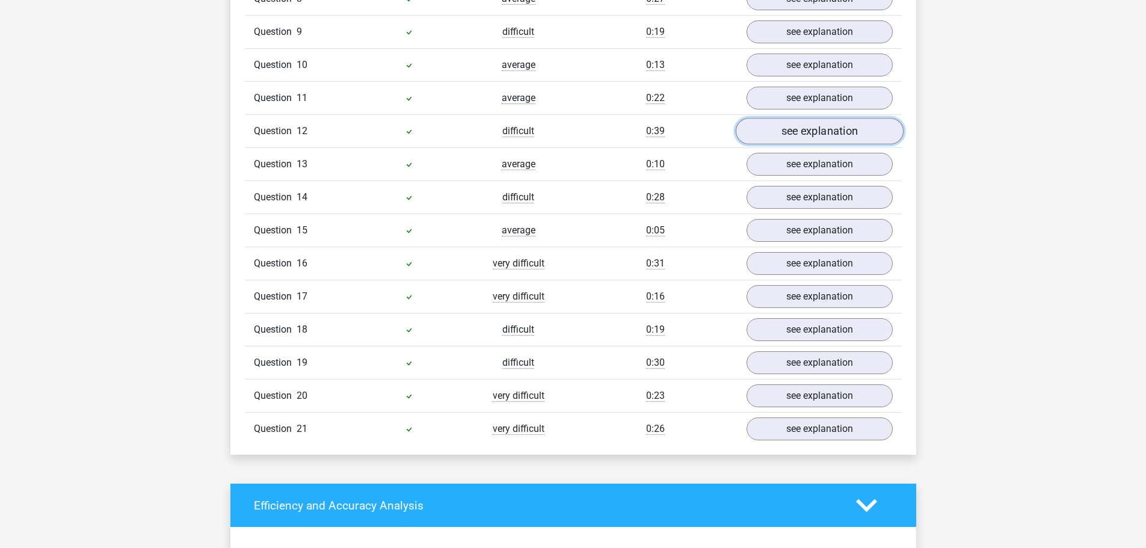
click at [794, 136] on link "see explanation" at bounding box center [819, 132] width 168 height 26
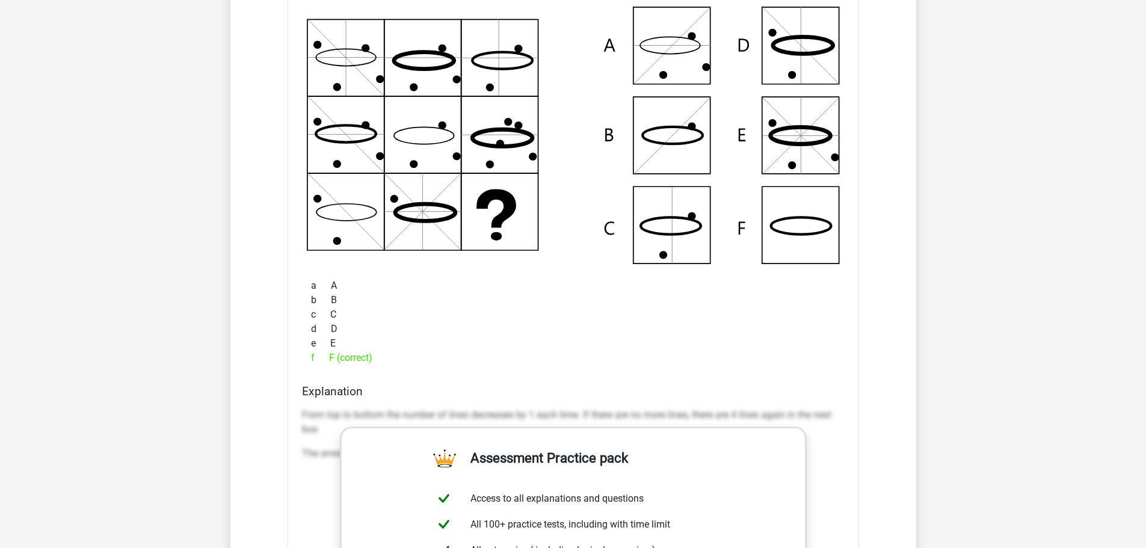
scroll to position [1444, 0]
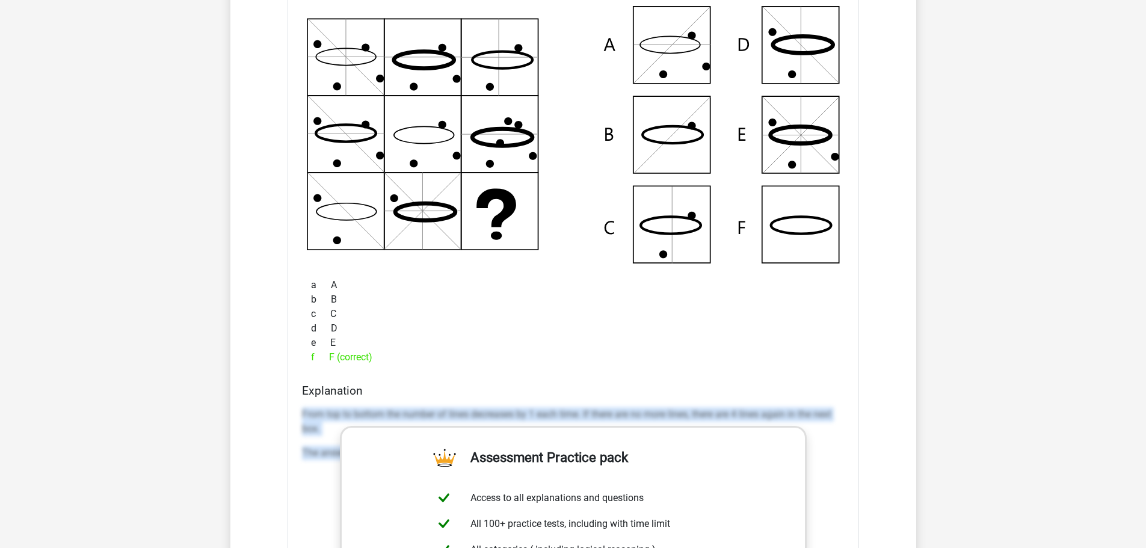
drag, startPoint x: 300, startPoint y: 412, endPoint x: 842, endPoint y: 495, distance: 549.1
copy div "From top to bottom the number of lines decreases by 1 each time. If there are n…"
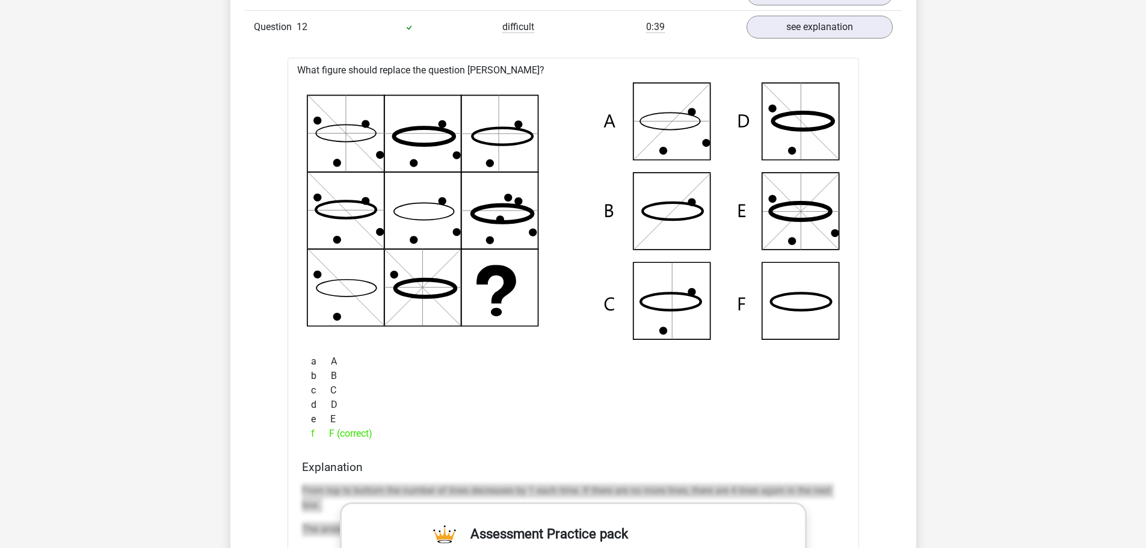
scroll to position [1324, 0]
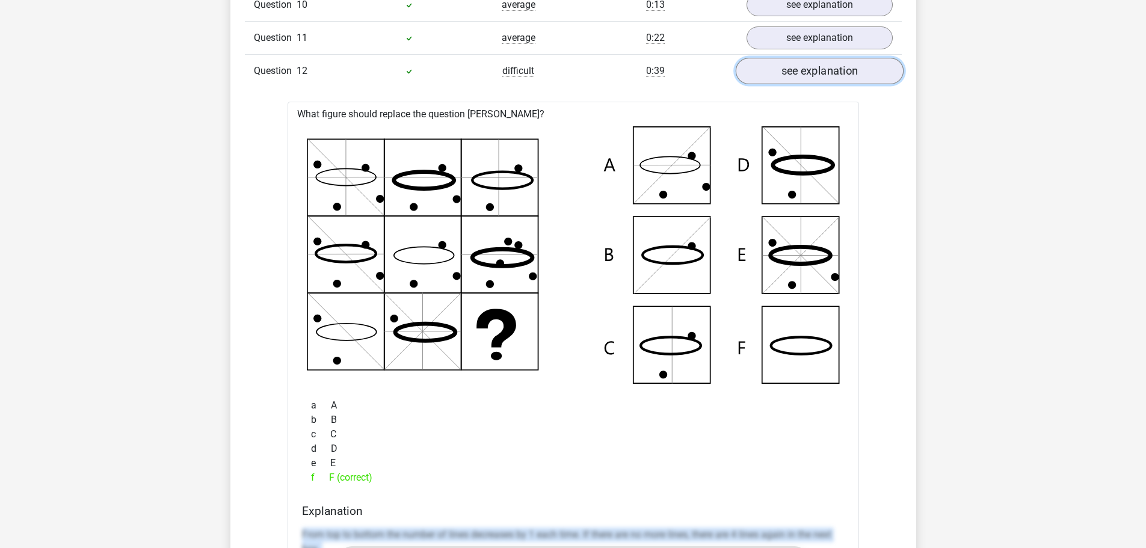
click at [824, 71] on link "see explanation" at bounding box center [819, 71] width 168 height 26
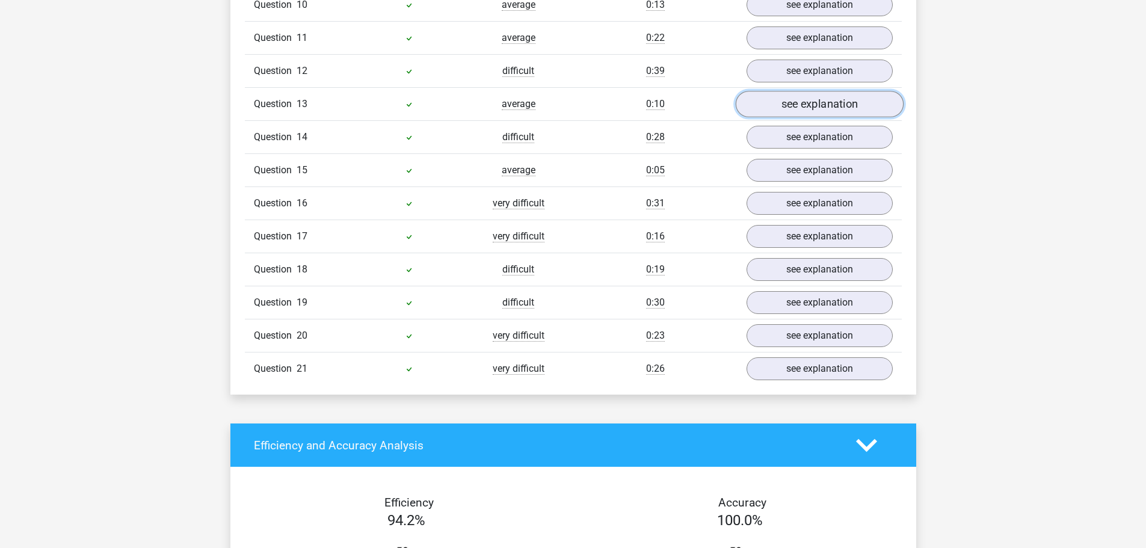
click at [820, 110] on link "see explanation" at bounding box center [819, 104] width 168 height 26
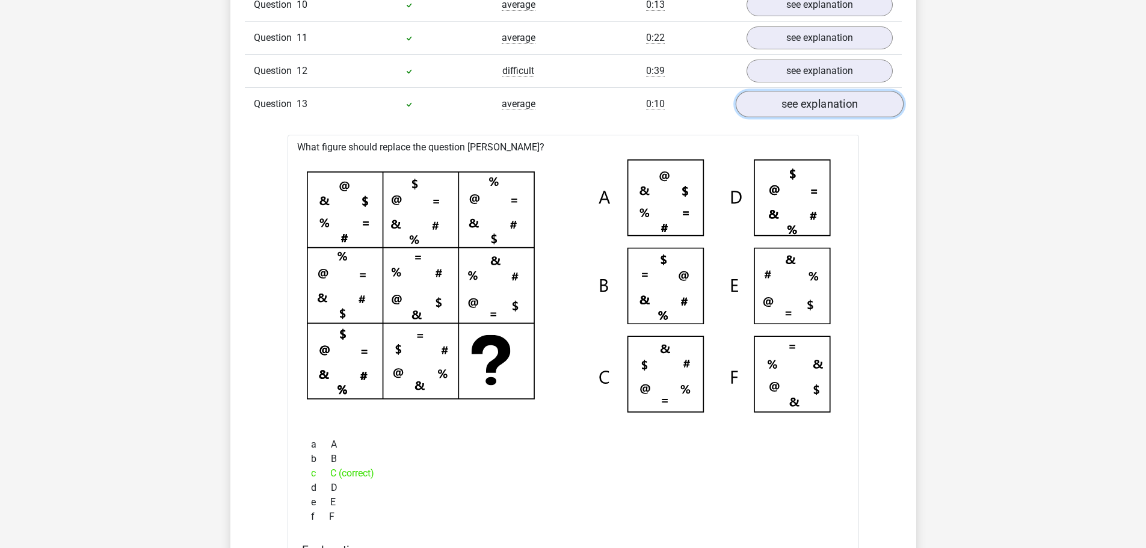
click at [820, 110] on link "see explanation" at bounding box center [819, 104] width 168 height 26
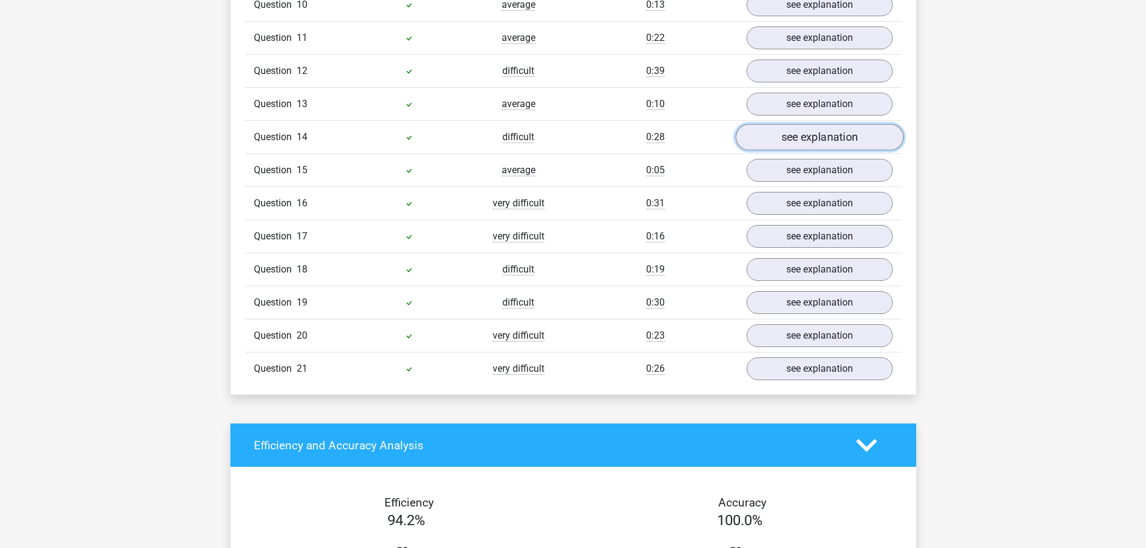
click at [814, 141] on link "see explanation" at bounding box center [819, 138] width 168 height 26
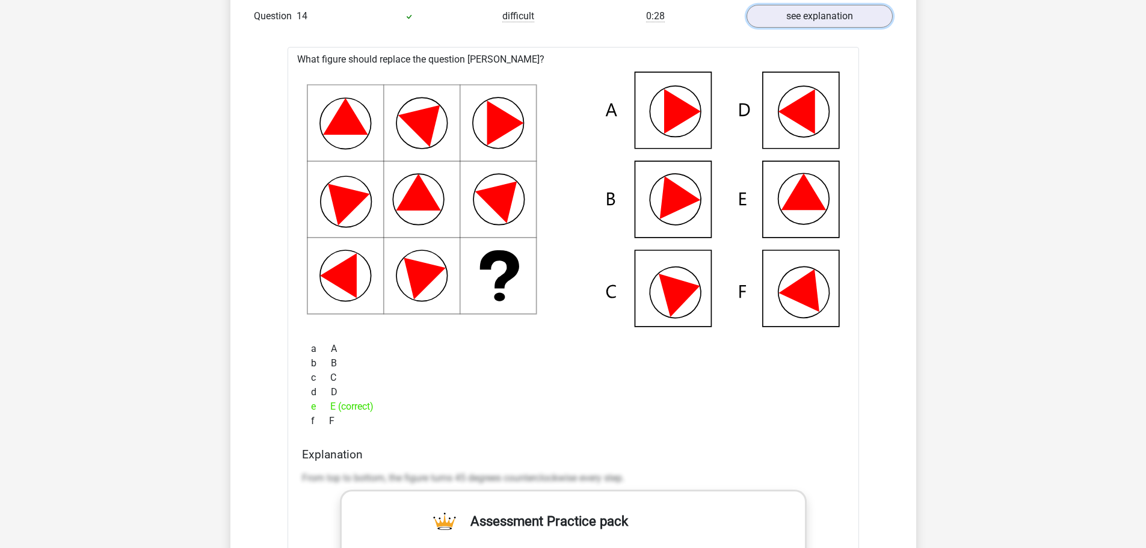
scroll to position [1444, 0]
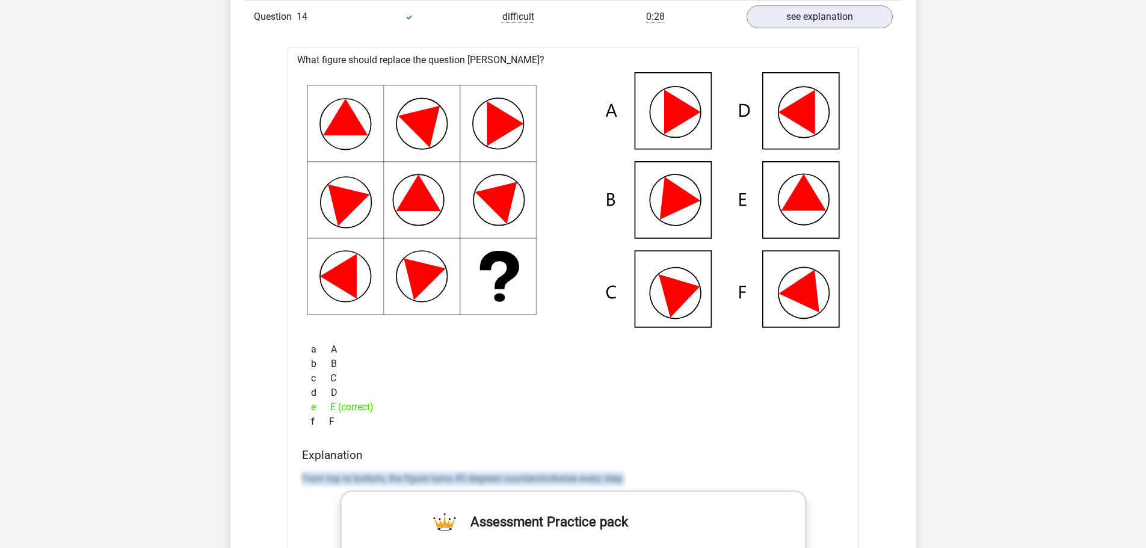
drag, startPoint x: 295, startPoint y: 473, endPoint x: 632, endPoint y: 476, distance: 336.4
click at [632, 476] on div "What figure should replace the question mark? a A b c d e f" at bounding box center [574, 466] width 572 height 836
copy p "From top to bottom, the figure turns 45 degrees counterclockwise every step."
click at [821, 19] on link "see explanation" at bounding box center [819, 17] width 168 height 26
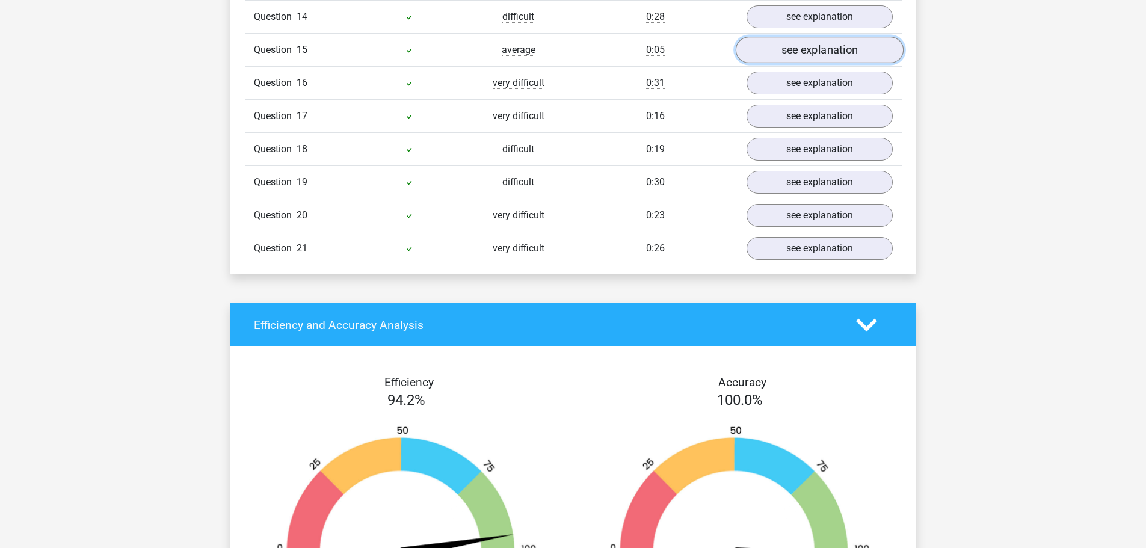
click at [820, 55] on link "see explanation" at bounding box center [819, 50] width 168 height 26
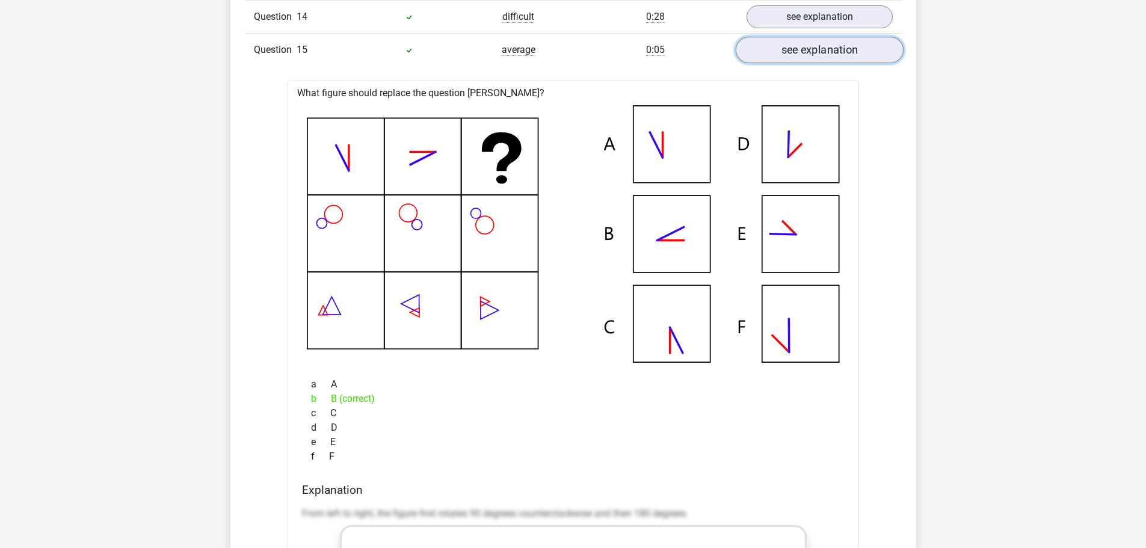
click at [836, 60] on link "see explanation" at bounding box center [819, 50] width 168 height 26
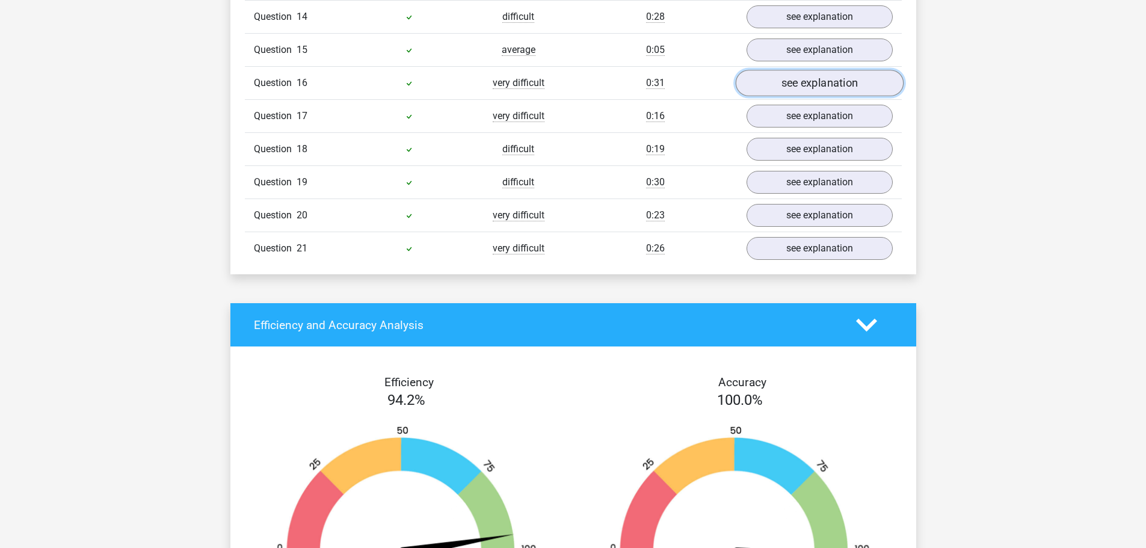
click at [819, 82] on link "see explanation" at bounding box center [819, 83] width 168 height 26
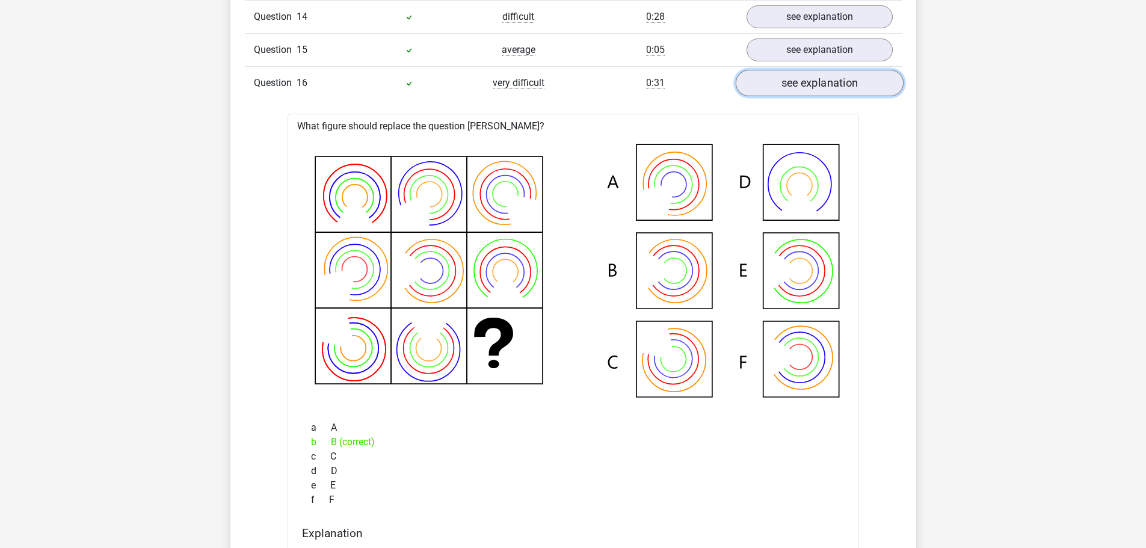
click at [800, 90] on link "see explanation" at bounding box center [819, 83] width 168 height 26
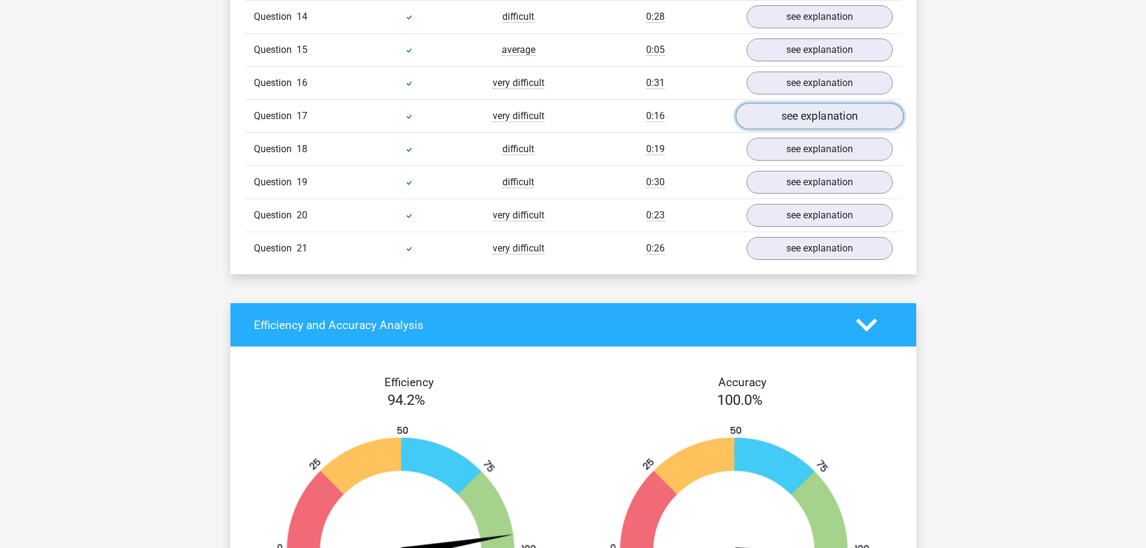
click at [810, 110] on link "see explanation" at bounding box center [819, 116] width 168 height 26
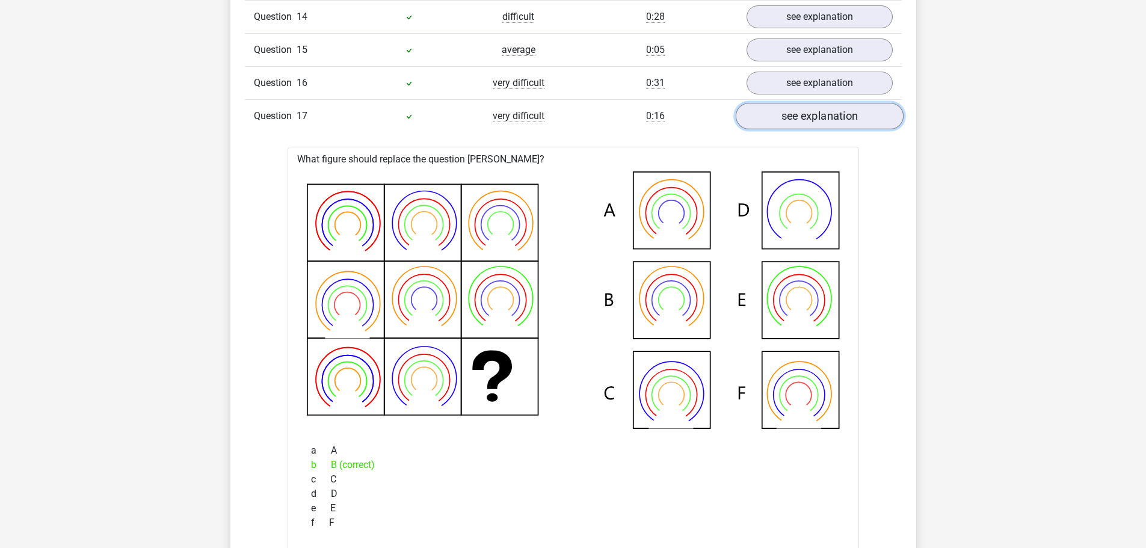
click at [810, 110] on link "see explanation" at bounding box center [819, 116] width 168 height 26
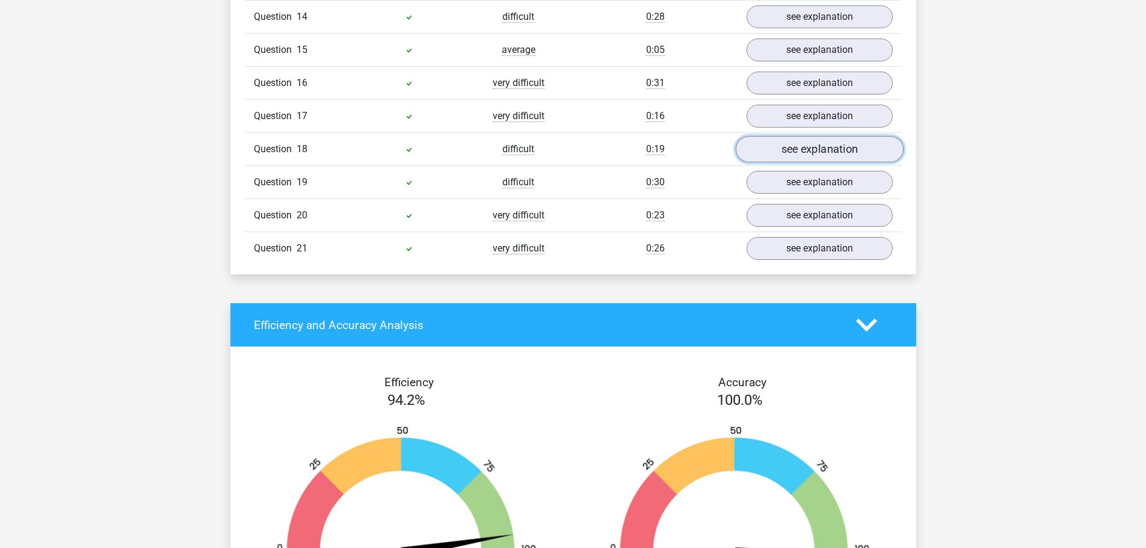
click at [812, 144] on link "see explanation" at bounding box center [819, 150] width 168 height 26
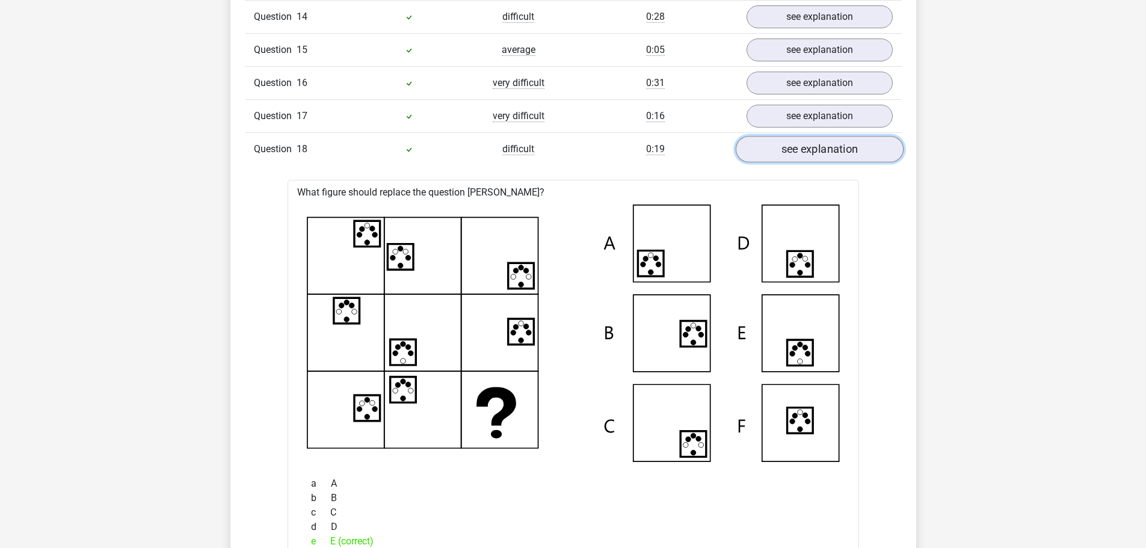
click at [812, 144] on link "see explanation" at bounding box center [819, 150] width 168 height 26
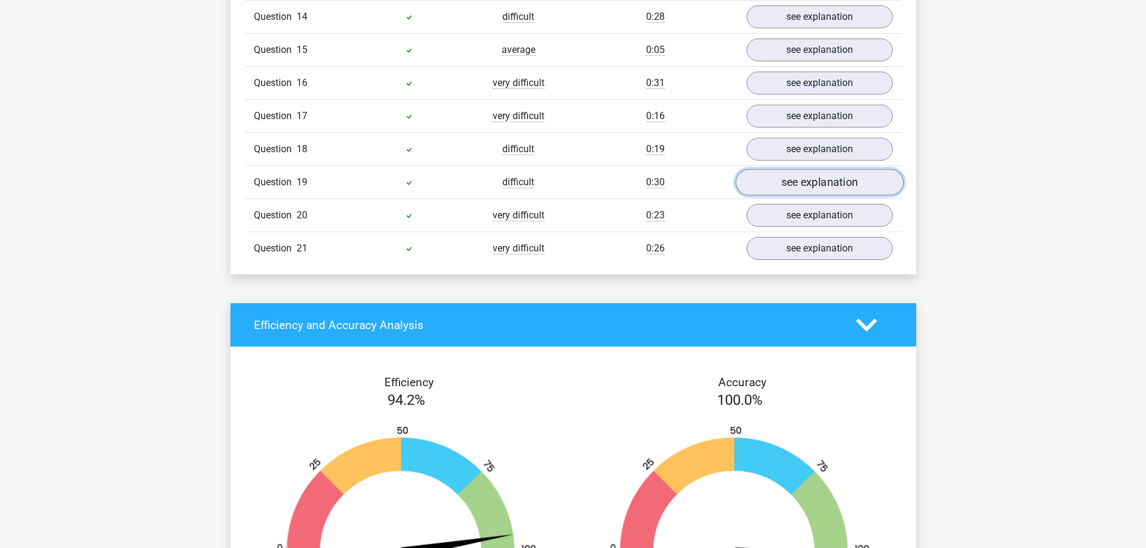
click at [811, 178] on link "see explanation" at bounding box center [819, 183] width 168 height 26
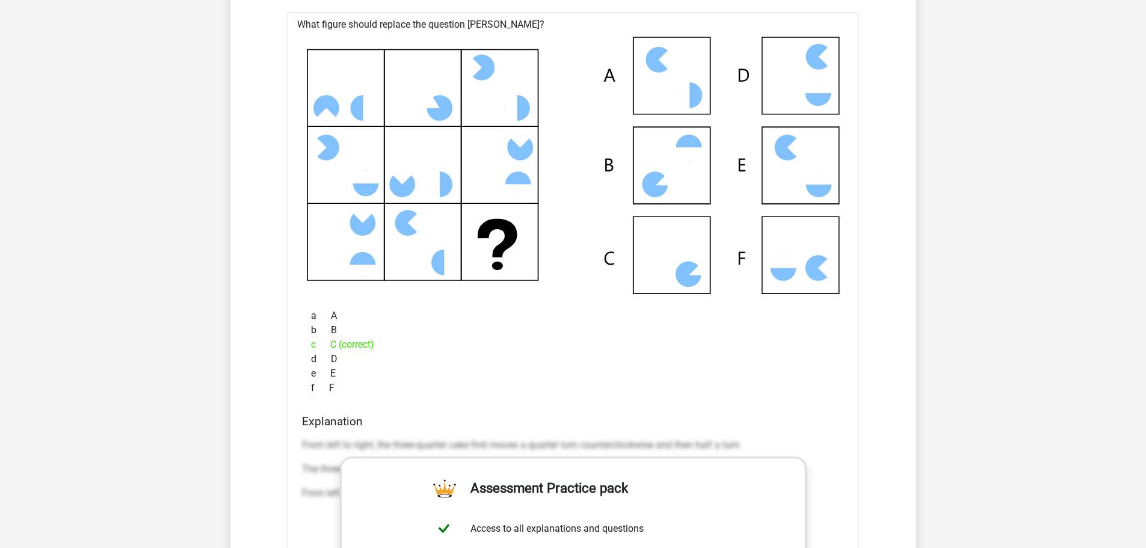
scroll to position [1685, 0]
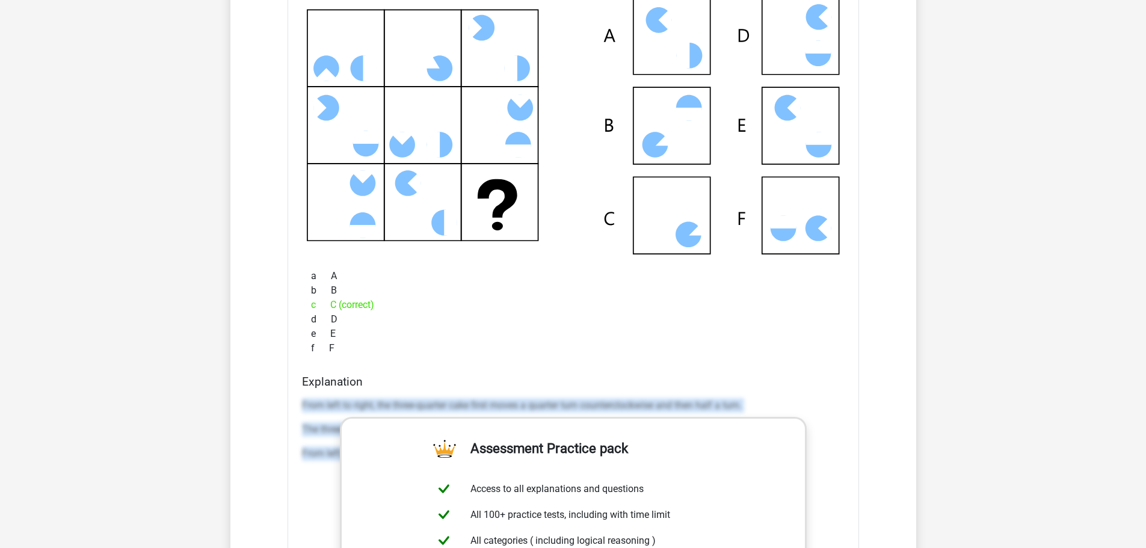
drag, startPoint x: 300, startPoint y: 400, endPoint x: 866, endPoint y: 507, distance: 576.2
copy div "From left to right, the three-quarter cake first moves a quarter turn countercl…"
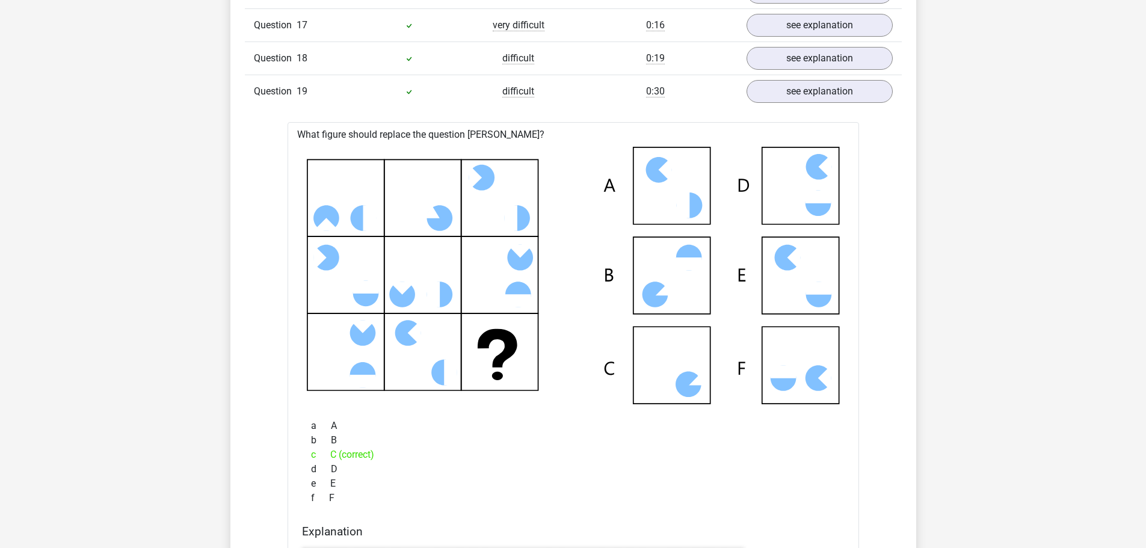
scroll to position [1504, 0]
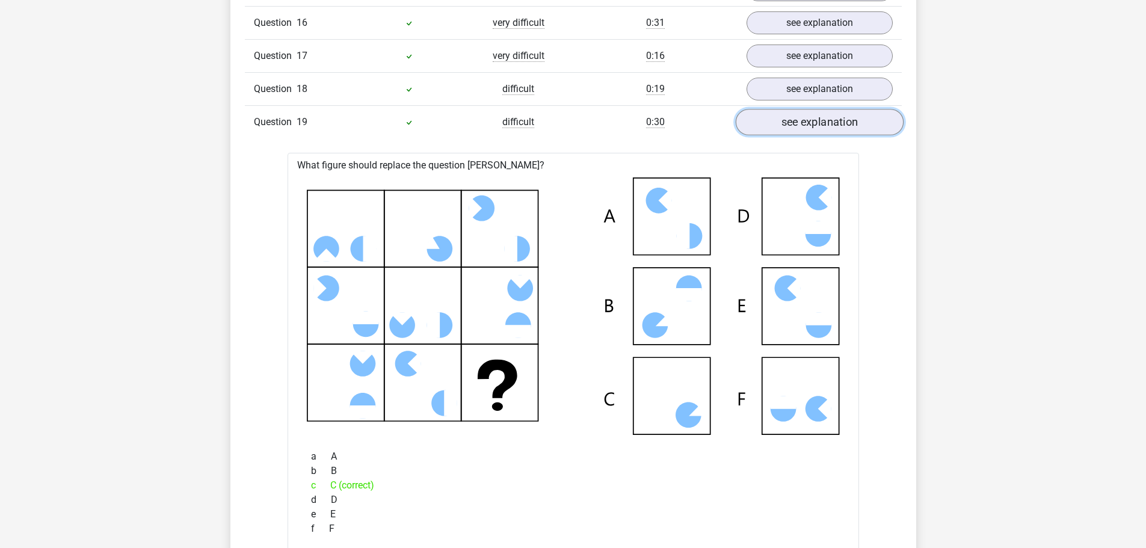
click at [832, 125] on link "see explanation" at bounding box center [819, 123] width 168 height 26
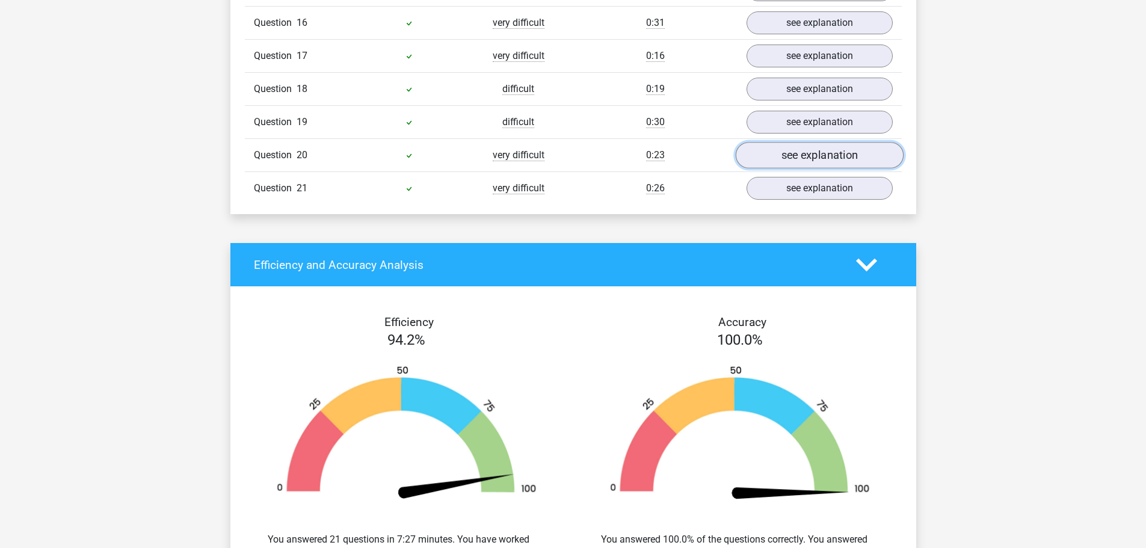
click at [822, 159] on link "see explanation" at bounding box center [819, 156] width 168 height 26
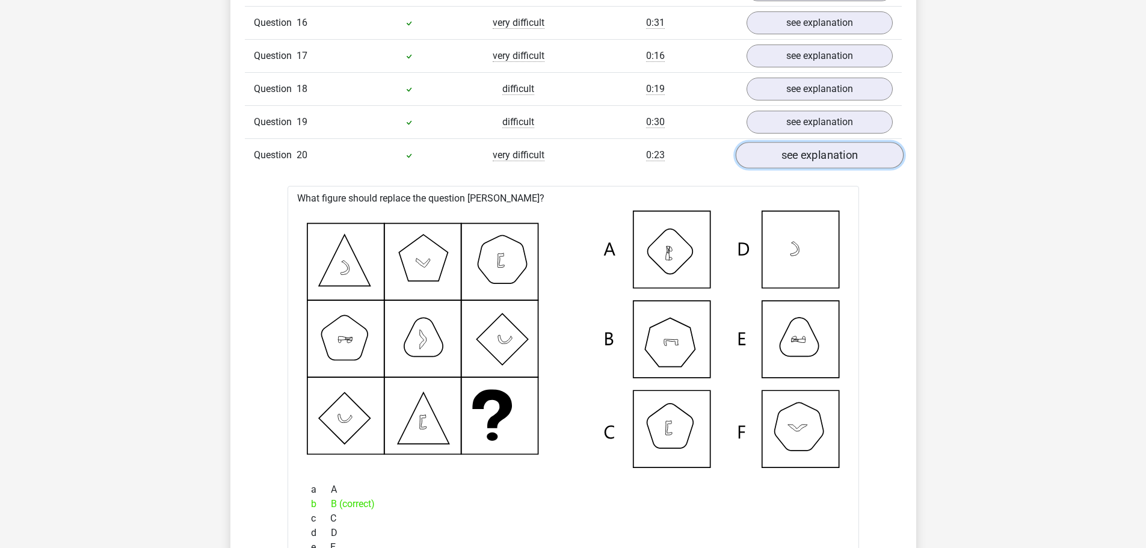
click at [839, 161] on link "see explanation" at bounding box center [819, 156] width 168 height 26
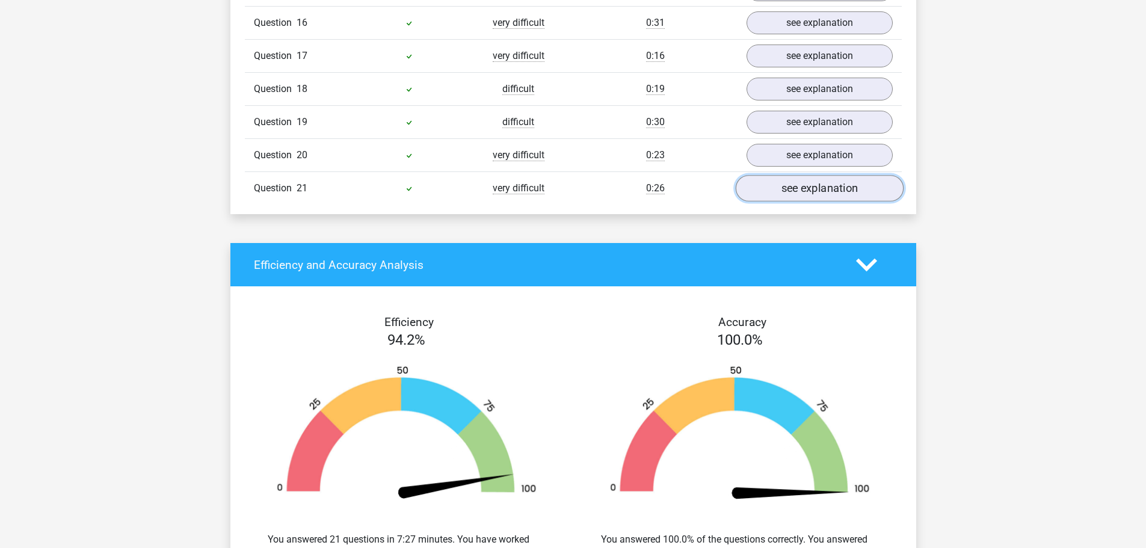
click at [835, 191] on link "see explanation" at bounding box center [819, 189] width 168 height 26
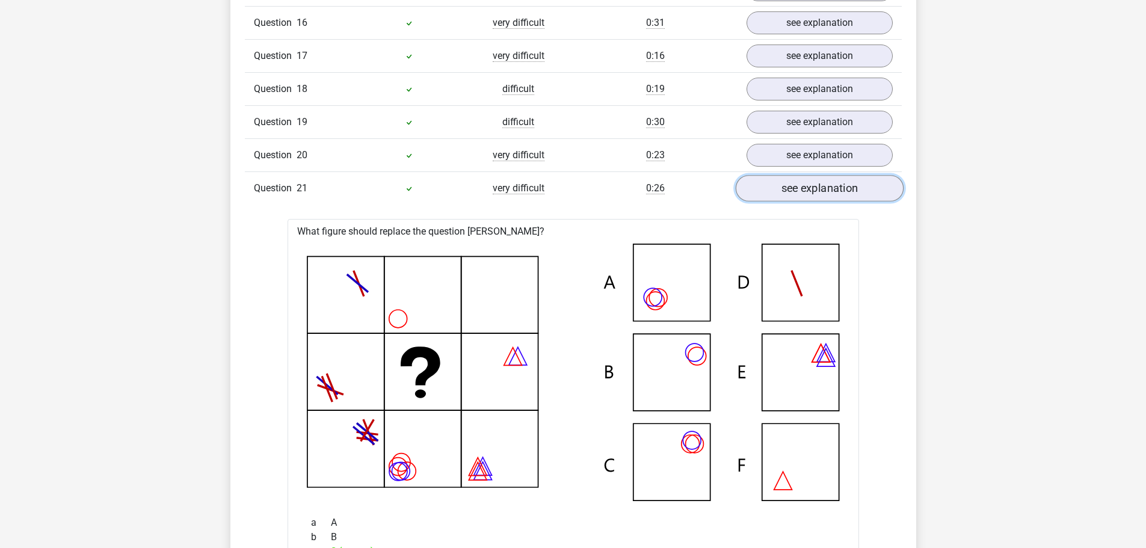
click at [835, 191] on link "see explanation" at bounding box center [819, 189] width 168 height 26
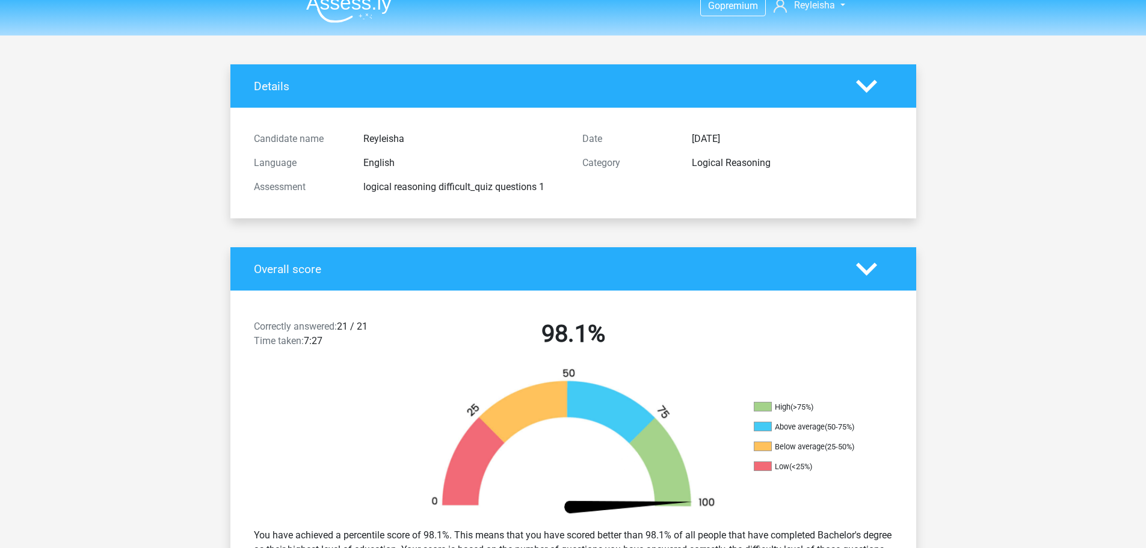
scroll to position [0, 0]
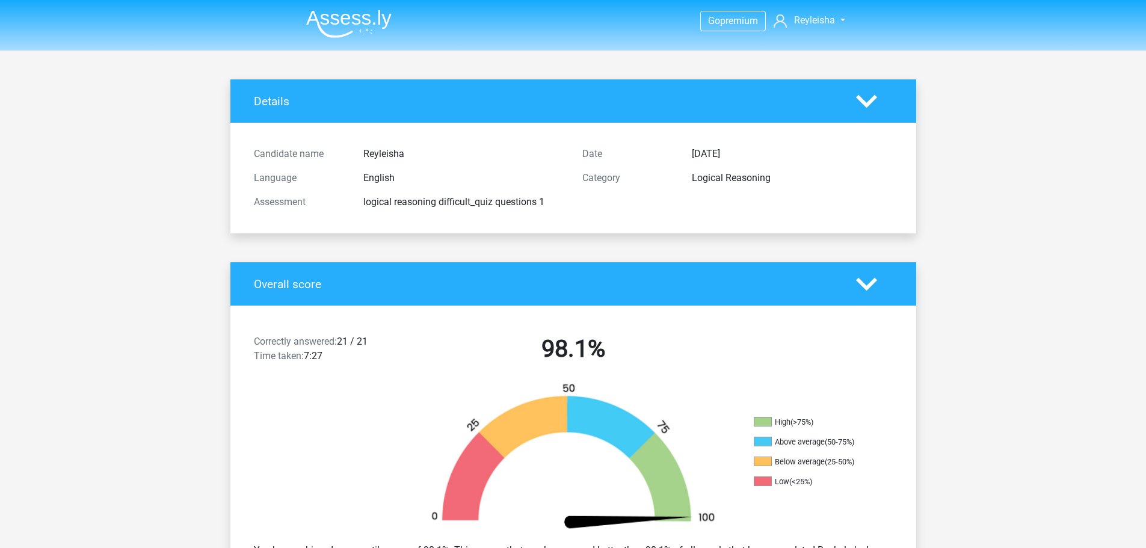
click at [336, 16] on img at bounding box center [348, 24] width 85 height 28
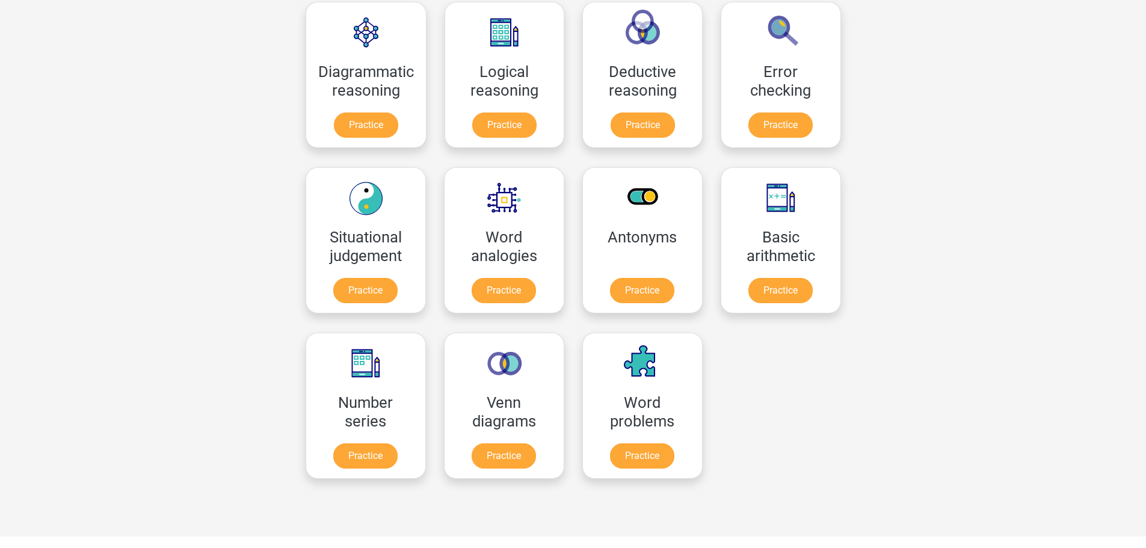
scroll to position [361, 0]
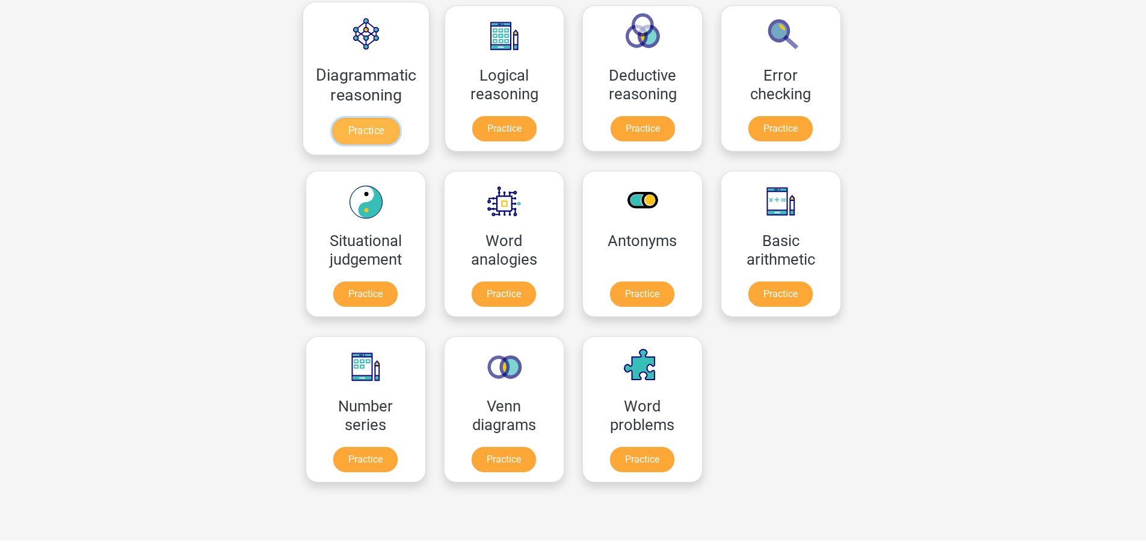
click at [385, 118] on link "Practice" at bounding box center [365, 131] width 67 height 26
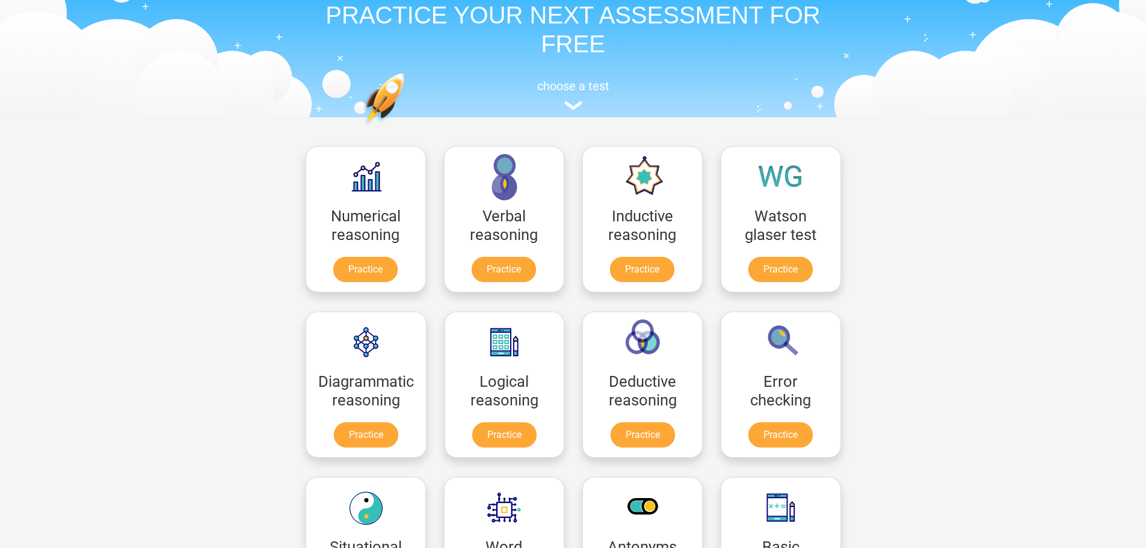
scroll to position [0, 0]
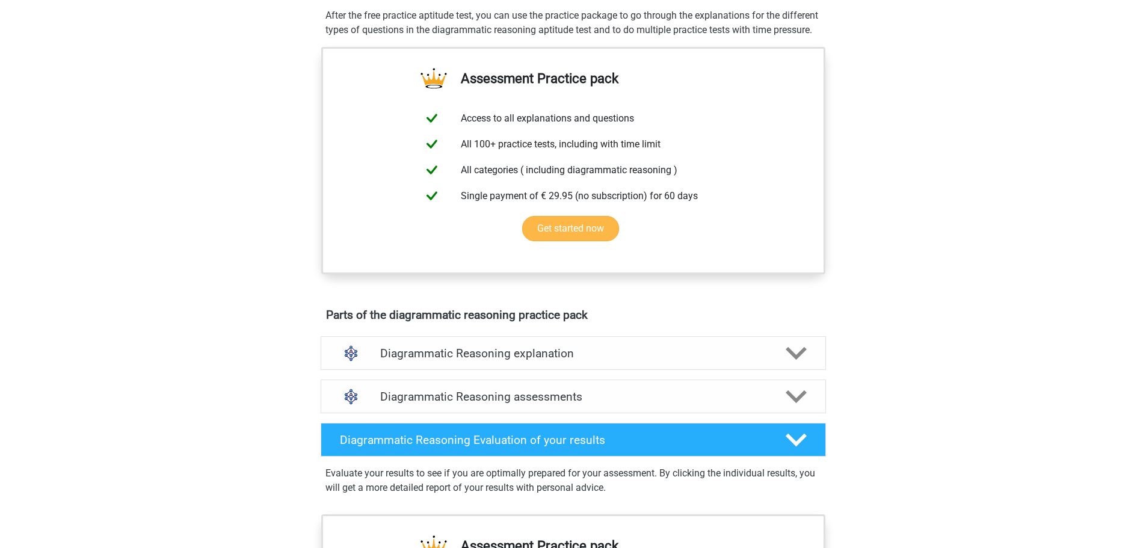
scroll to position [421, 0]
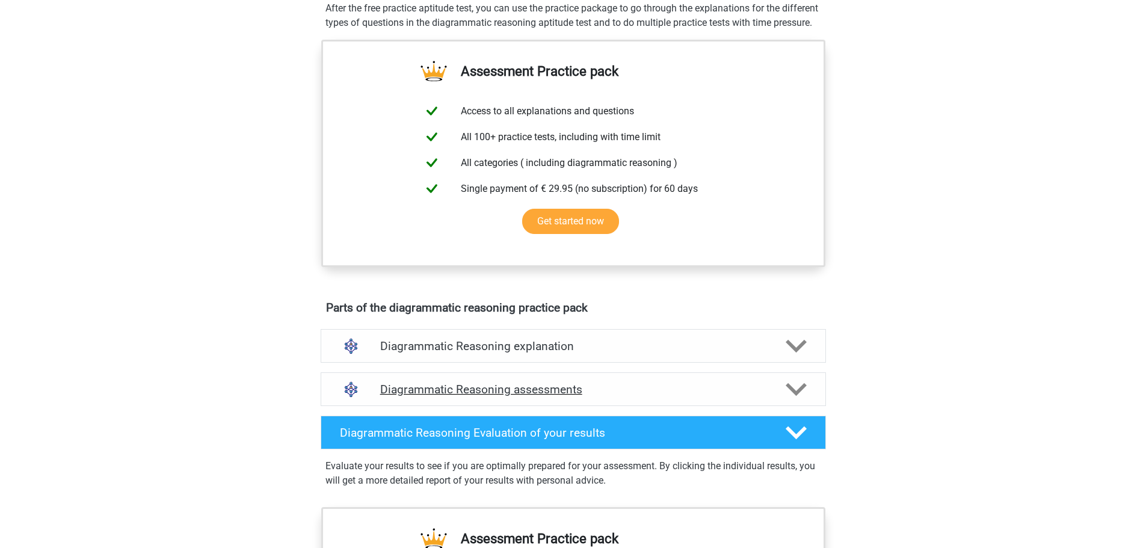
click at [541, 397] on h4 "Diagrammatic Reasoning assessments" at bounding box center [573, 390] width 386 height 14
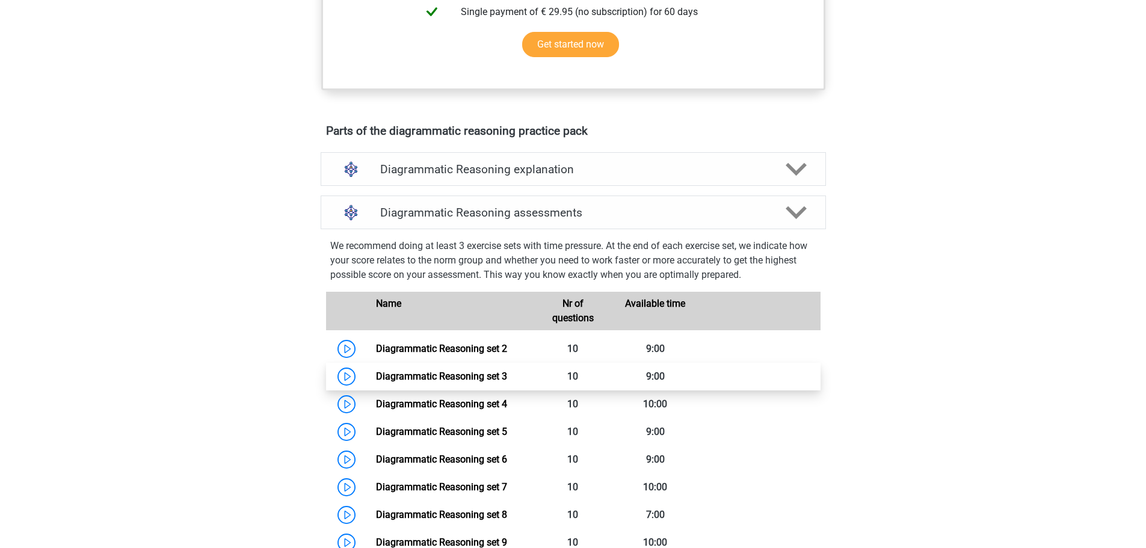
scroll to position [602, 0]
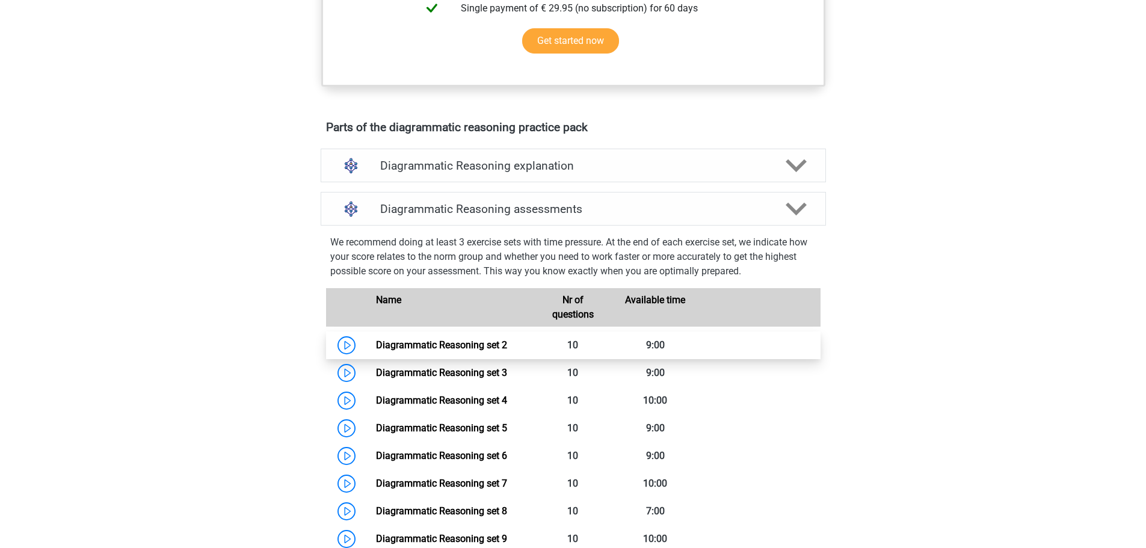
click at [442, 351] on link "Diagrammatic Reasoning set 2" at bounding box center [441, 344] width 131 height 11
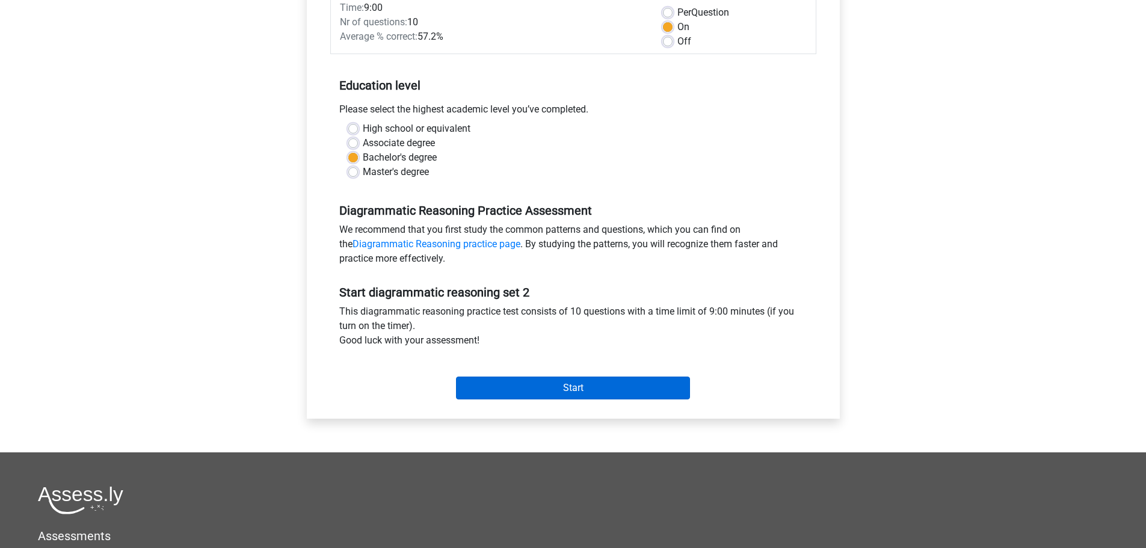
scroll to position [1279, 0]
click at [572, 384] on input "Start" at bounding box center [573, 388] width 234 height 23
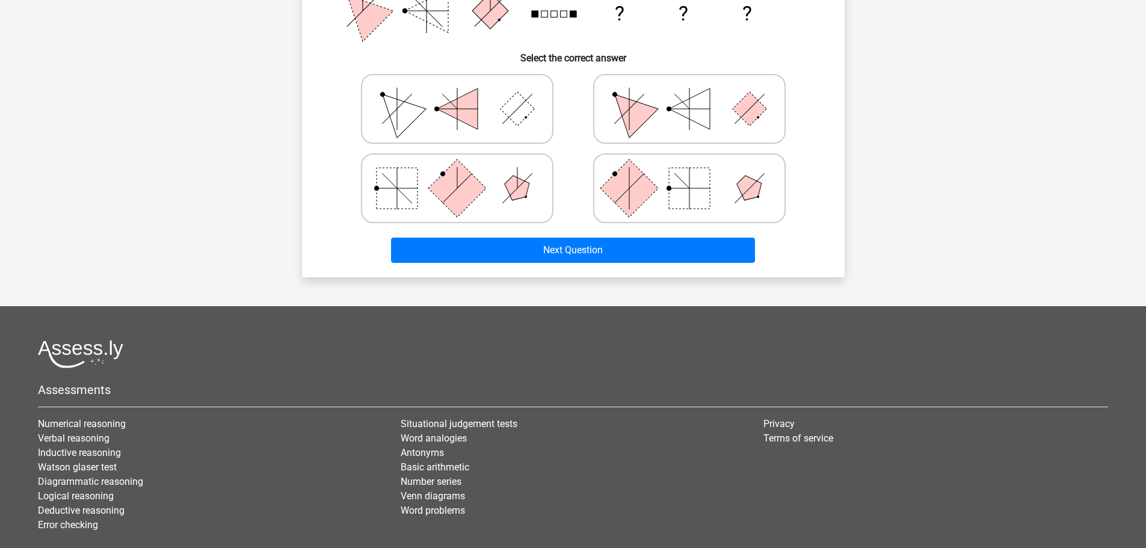
scroll to position [361, 0]
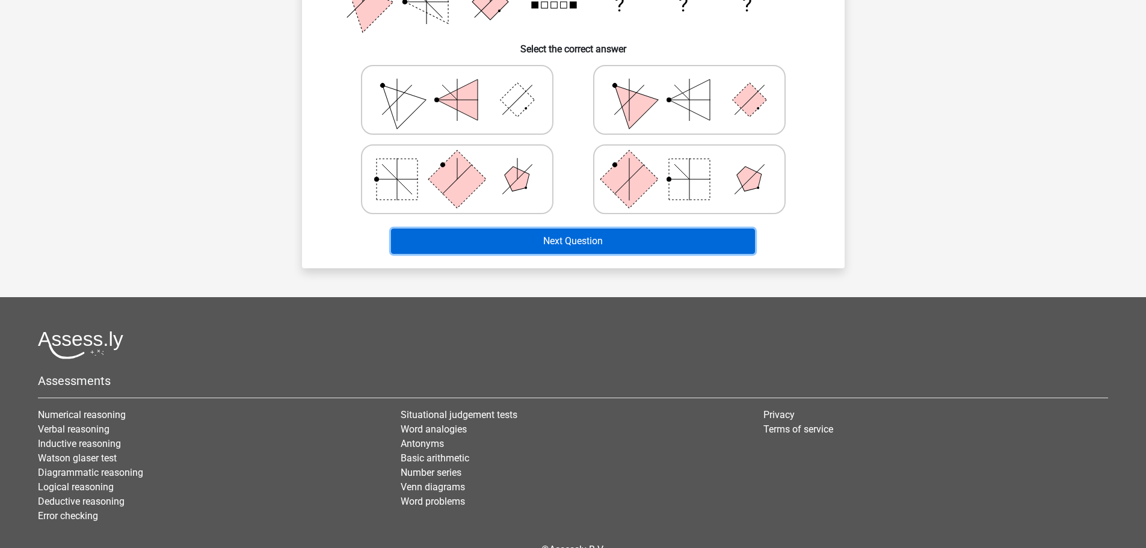
click at [611, 237] on button "Next Question" at bounding box center [573, 241] width 364 height 25
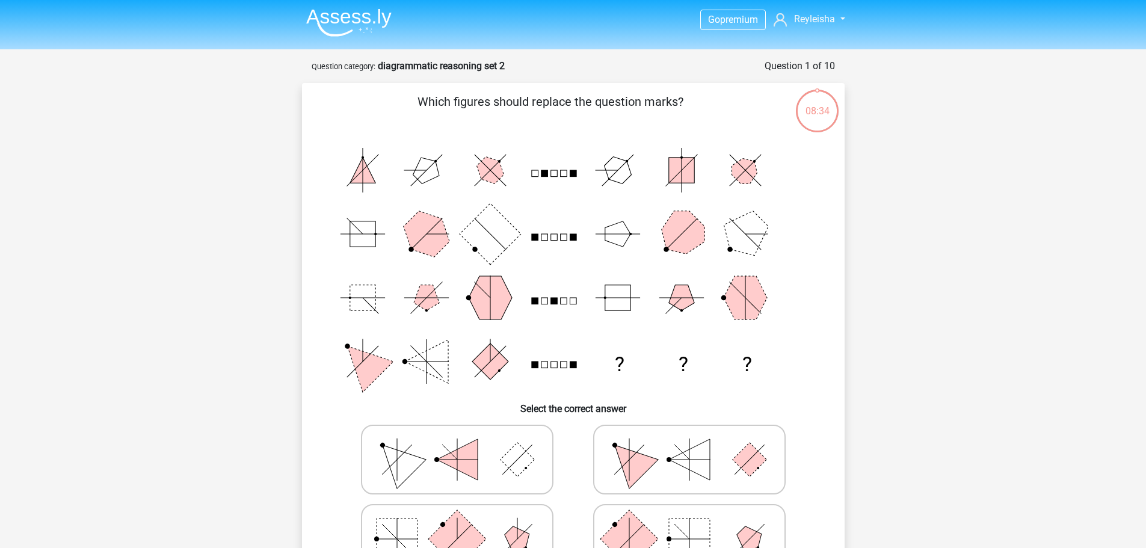
scroll to position [0, 0]
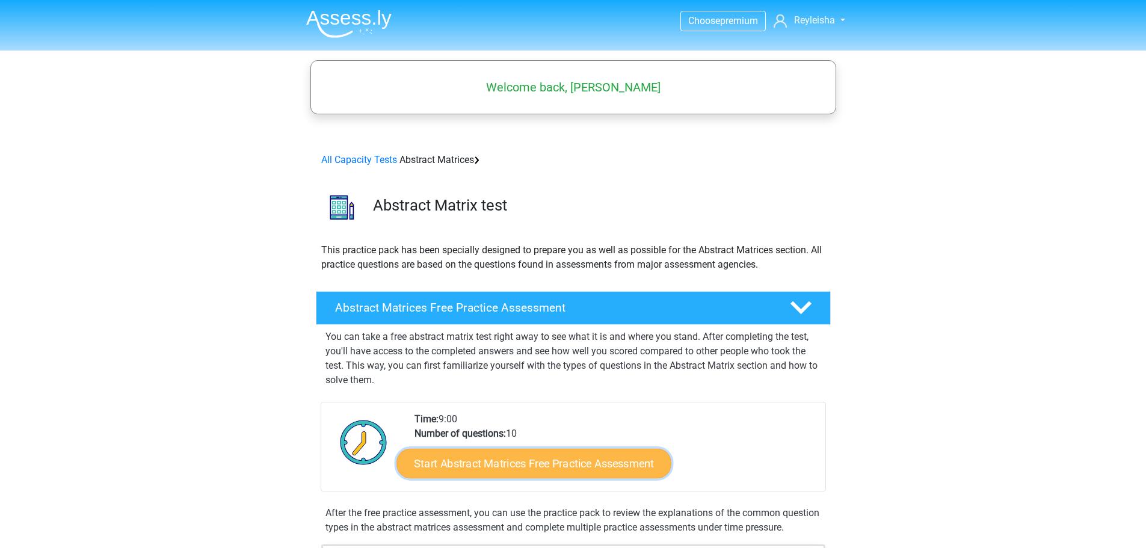
click at [613, 471] on link "Start Abstract Matrices Free Practice Assessment" at bounding box center [534, 463] width 275 height 30
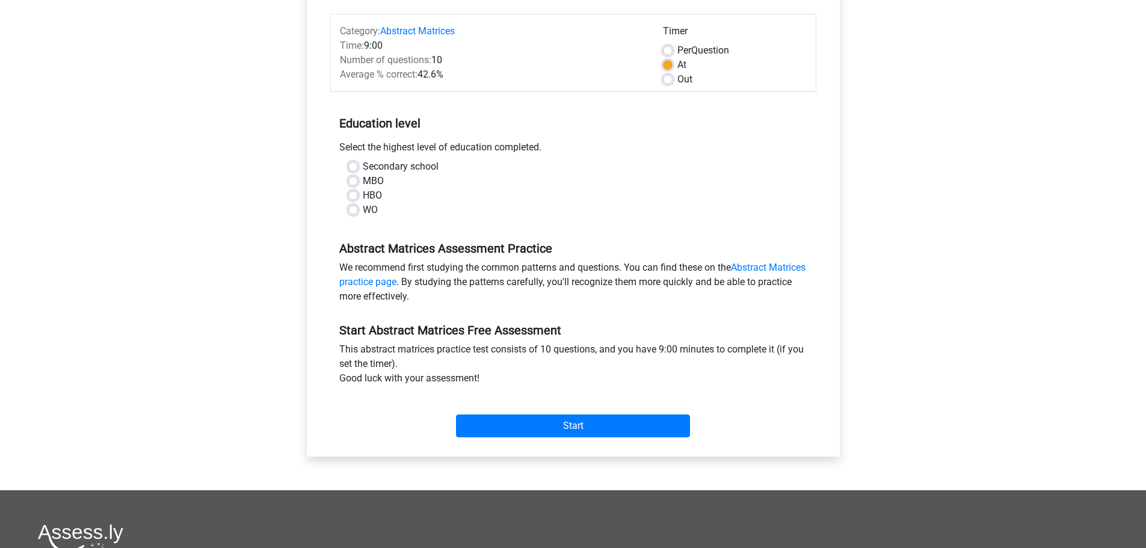
scroll to position [241, 0]
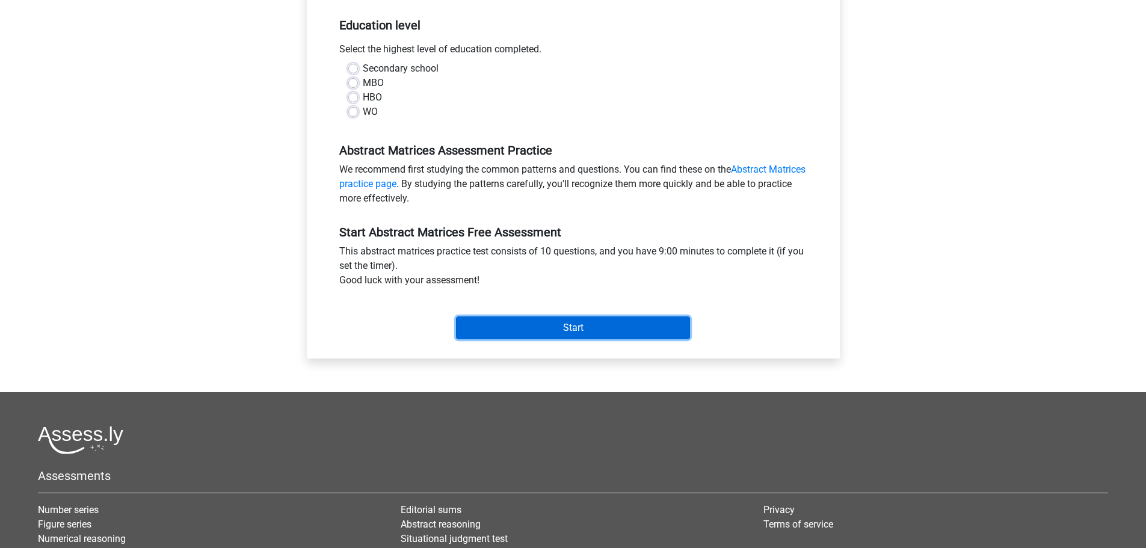
click at [582, 329] on input "Start" at bounding box center [573, 327] width 234 height 23
click at [479, 141] on div "Abstract Matrices Assessment Practice We recommend first studying the common pa…" at bounding box center [573, 170] width 486 height 82
click at [363, 98] on label "HBO" at bounding box center [372, 97] width 19 height 14
click at [354, 98] on input "HBO" at bounding box center [353, 96] width 10 height 12
radio input "true"
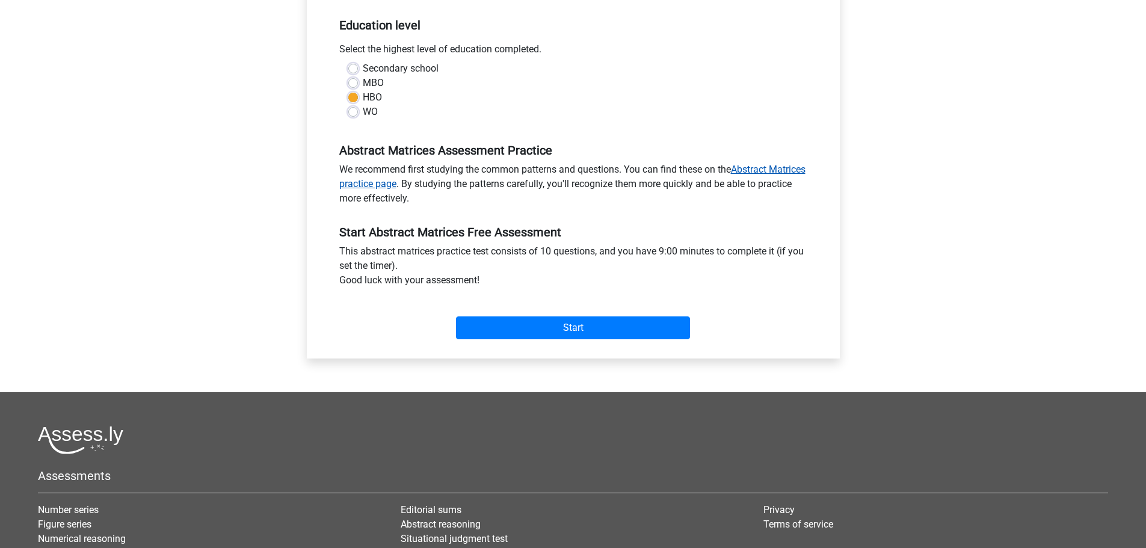
drag, startPoint x: 349, startPoint y: 114, endPoint x: 409, endPoint y: 181, distance: 89.0
click at [363, 114] on label "WO" at bounding box center [370, 112] width 15 height 14
click at [350, 114] on input "WO" at bounding box center [353, 111] width 10 height 12
radio input "true"
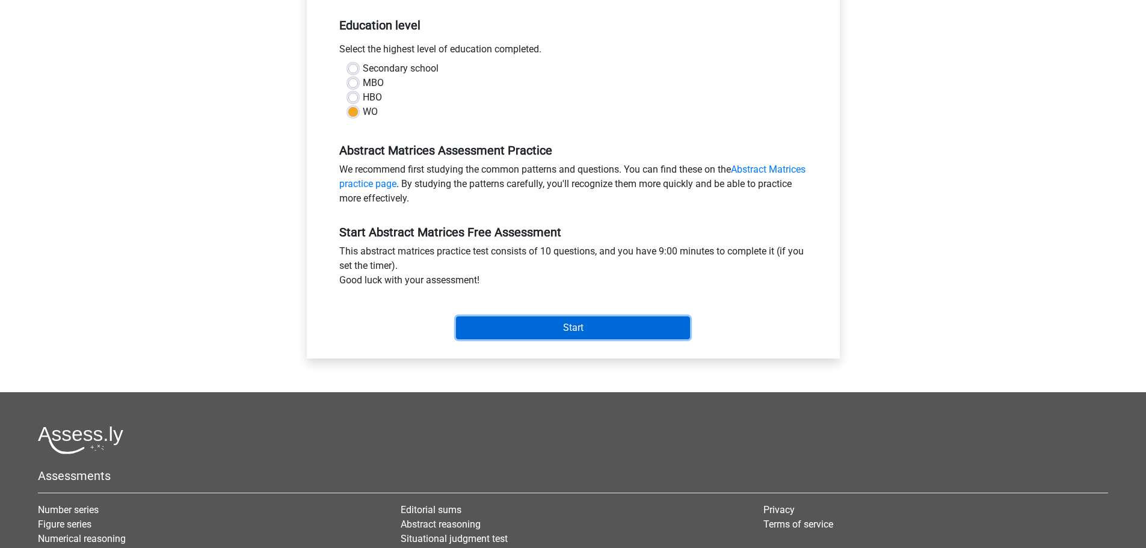
click at [515, 330] on input "Start" at bounding box center [573, 327] width 234 height 23
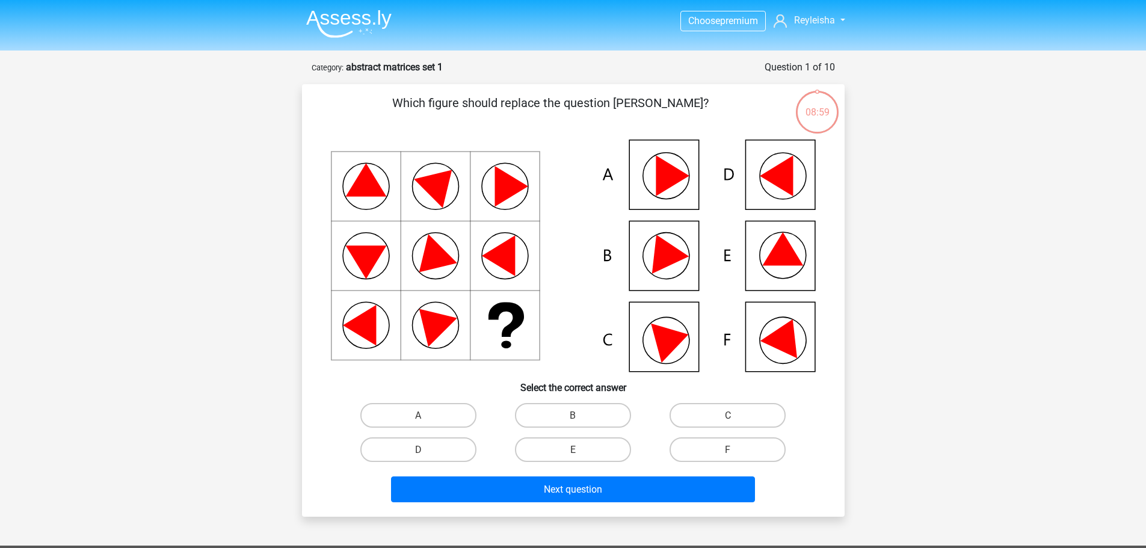
scroll to position [1227, 0]
click at [557, 446] on label "E" at bounding box center [573, 449] width 116 height 25
click at [573, 449] on input "E" at bounding box center [577, 453] width 8 height 8
radio input "true"
click at [437, 412] on label "A" at bounding box center [418, 415] width 116 height 25
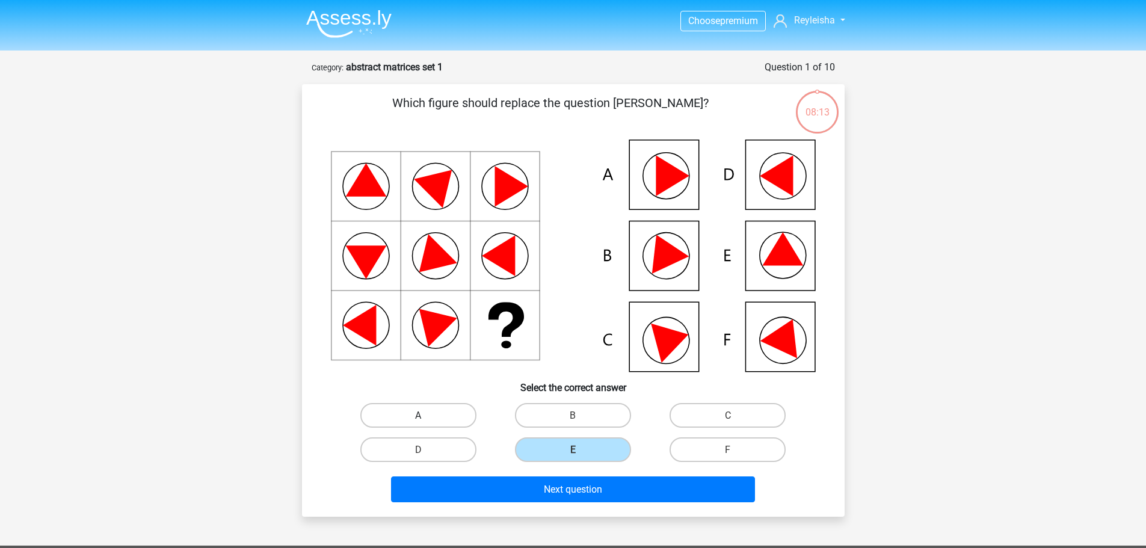
click at [426, 415] on input "A" at bounding box center [422, 419] width 8 height 8
radio input "true"
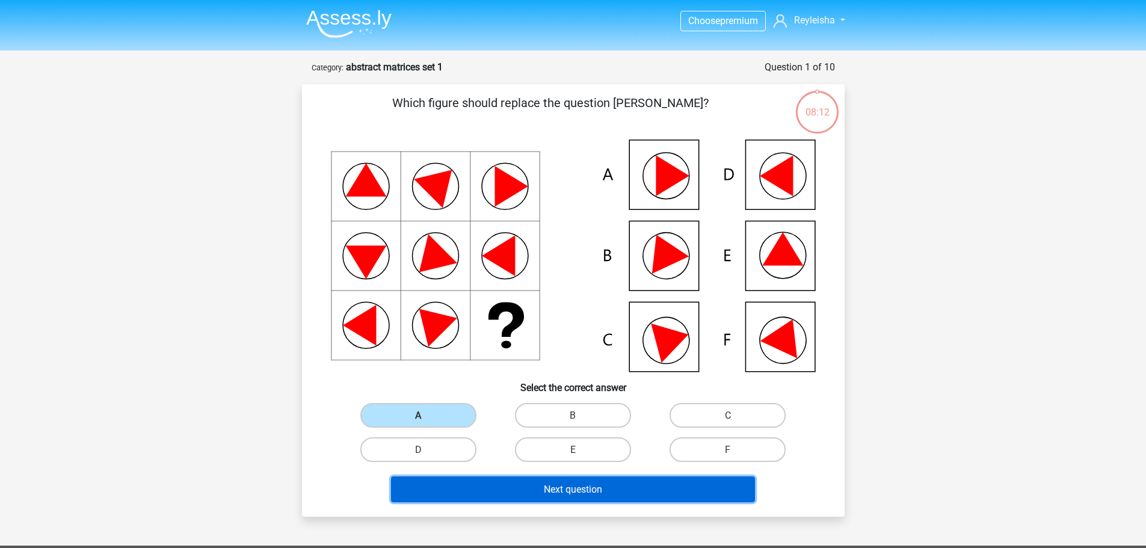
click at [591, 493] on font "Next question" at bounding box center [573, 489] width 58 height 11
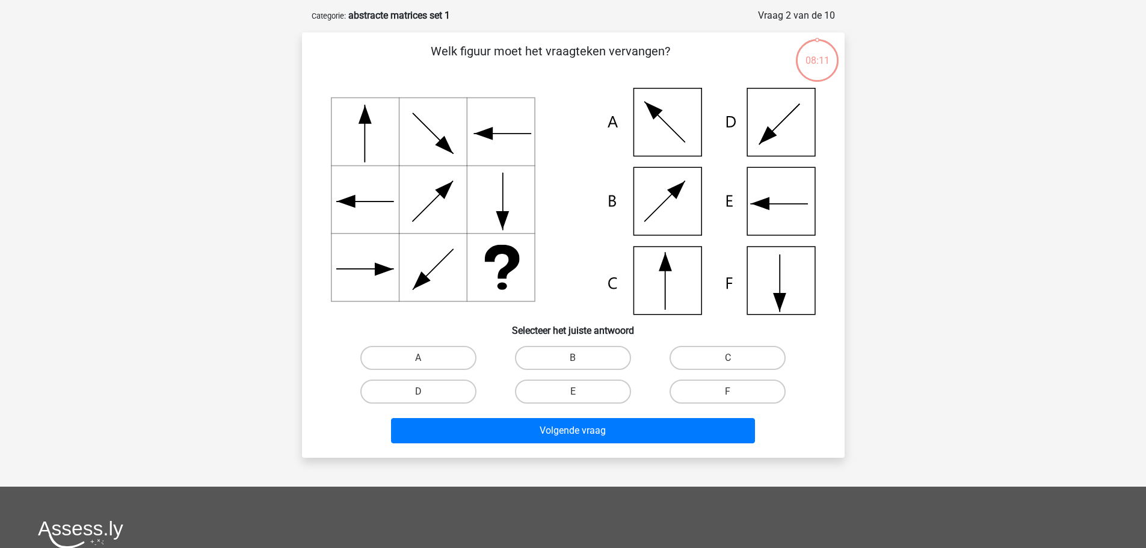
scroll to position [60, 0]
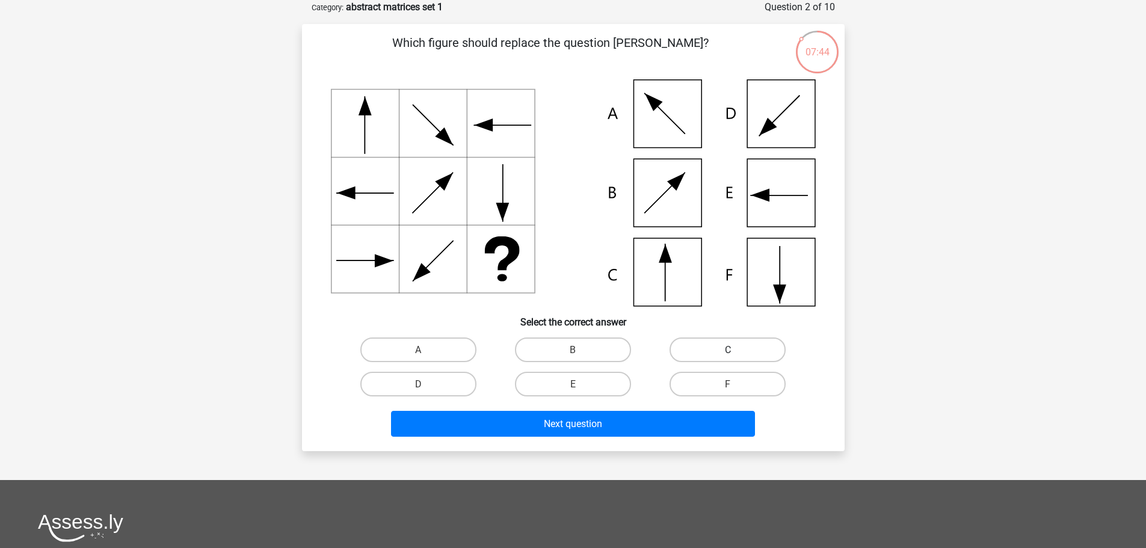
click at [736, 348] on label "C" at bounding box center [728, 350] width 116 height 25
click at [736, 350] on input "C" at bounding box center [732, 354] width 8 height 8
radio input "true"
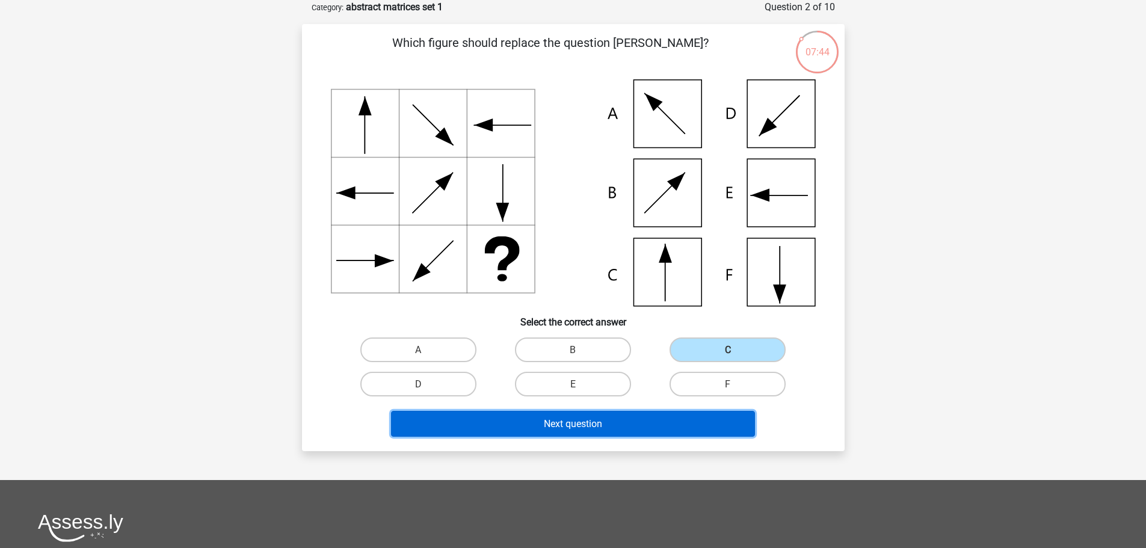
click at [687, 423] on button "Next question" at bounding box center [573, 424] width 364 height 26
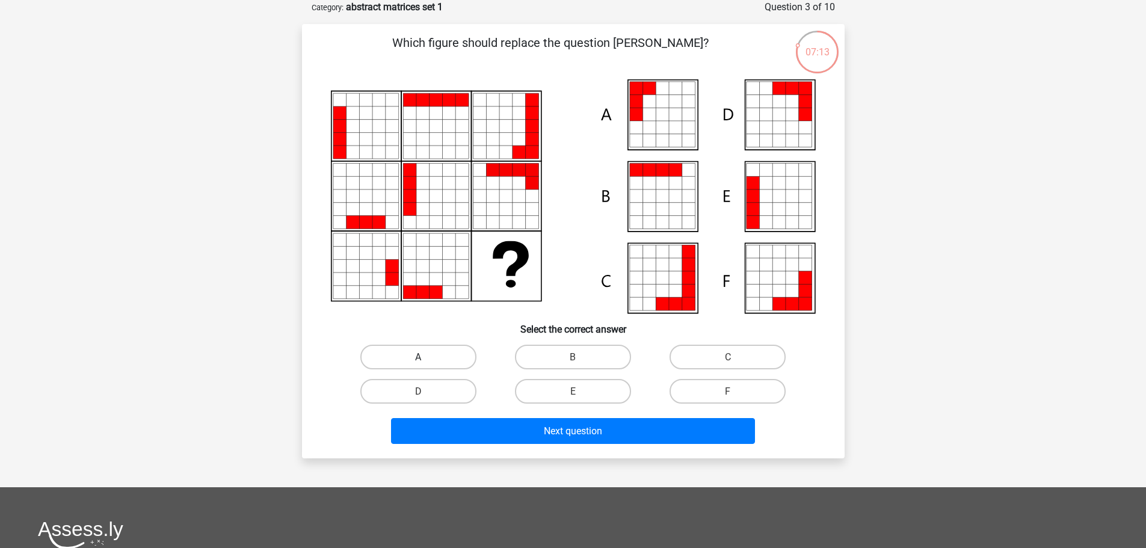
click at [450, 356] on label "A" at bounding box center [418, 357] width 116 height 25
click at [426, 357] on input "A" at bounding box center [422, 361] width 8 height 8
radio input "true"
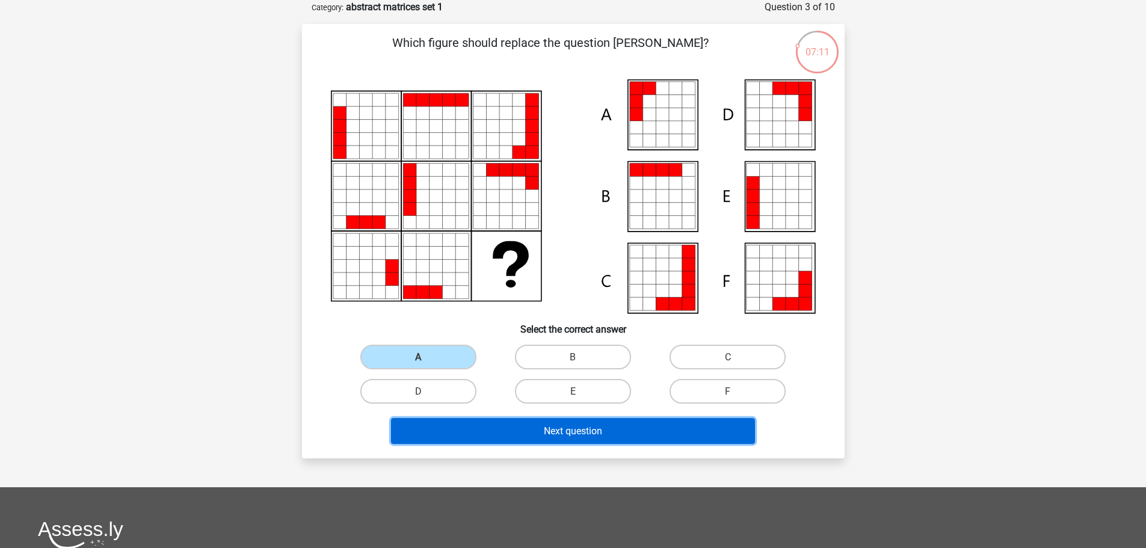
drag, startPoint x: 486, startPoint y: 430, endPoint x: 476, endPoint y: 430, distance: 9.6
click at [485, 430] on button "Next question" at bounding box center [573, 431] width 364 height 26
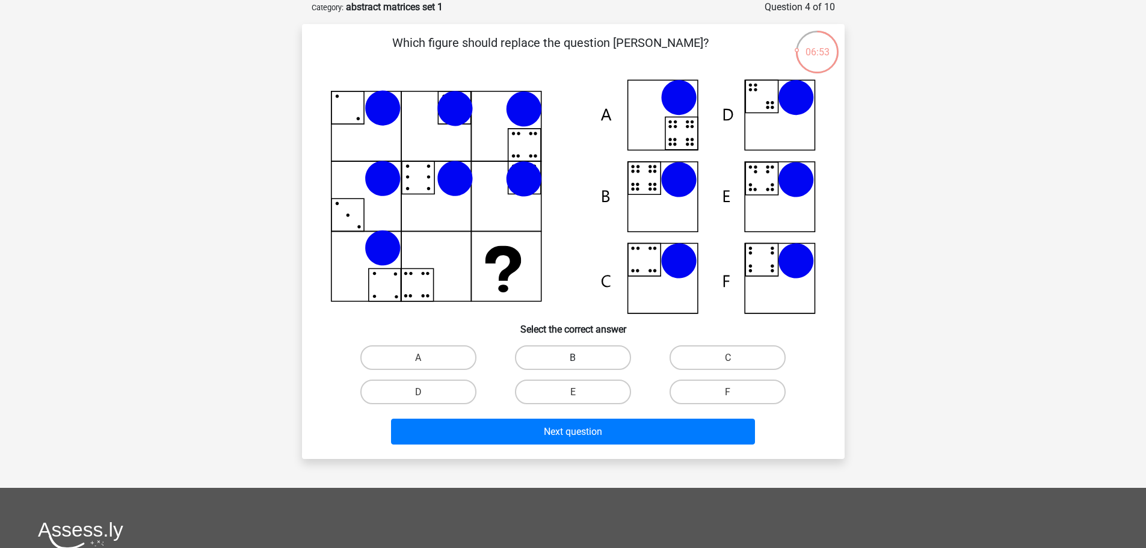
click at [592, 352] on label "B" at bounding box center [573, 357] width 116 height 25
click at [581, 357] on input "B" at bounding box center [577, 361] width 8 height 8
radio input "true"
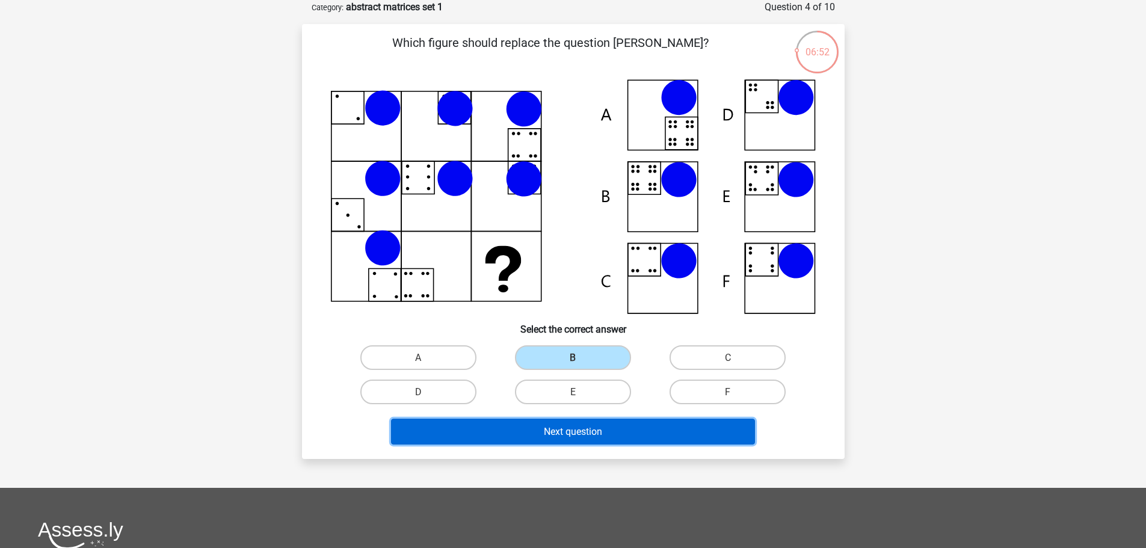
click at [604, 434] on button "Next question" at bounding box center [573, 432] width 364 height 26
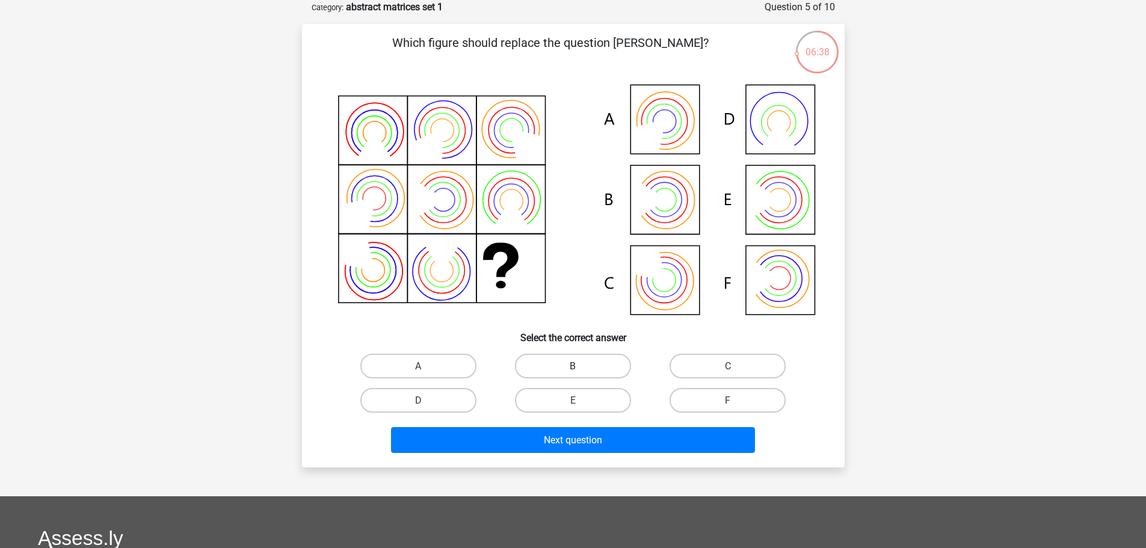
click at [568, 359] on label "B" at bounding box center [573, 366] width 116 height 25
click at [573, 366] on input "B" at bounding box center [577, 370] width 8 height 8
radio input "true"
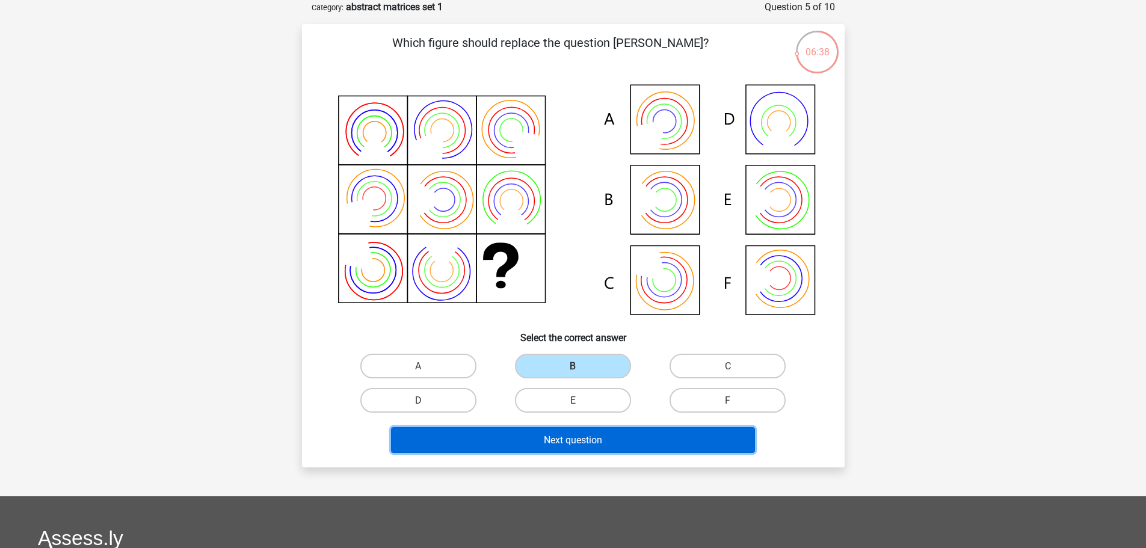
click at [583, 439] on font "Next question" at bounding box center [573, 439] width 58 height 11
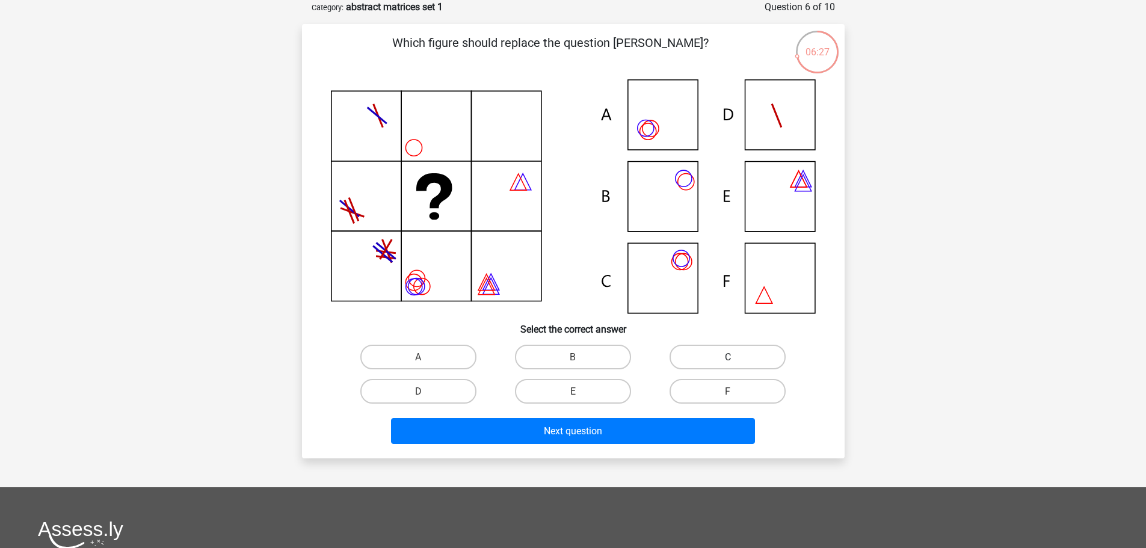
click at [737, 357] on label "C" at bounding box center [728, 357] width 116 height 25
click at [736, 357] on input "C" at bounding box center [732, 361] width 8 height 8
radio input "true"
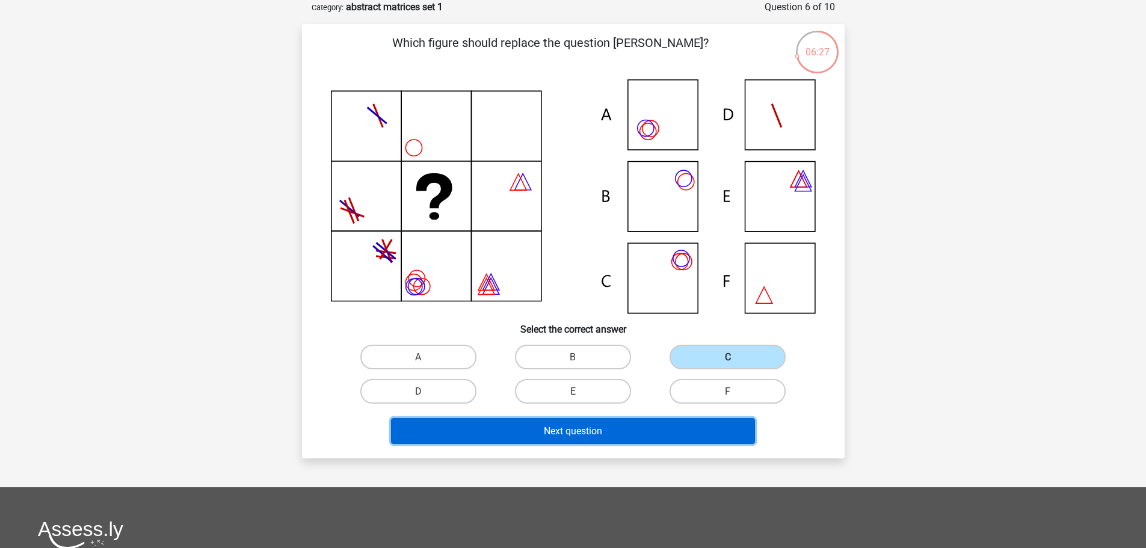
click at [646, 436] on button "Next question" at bounding box center [573, 431] width 364 height 26
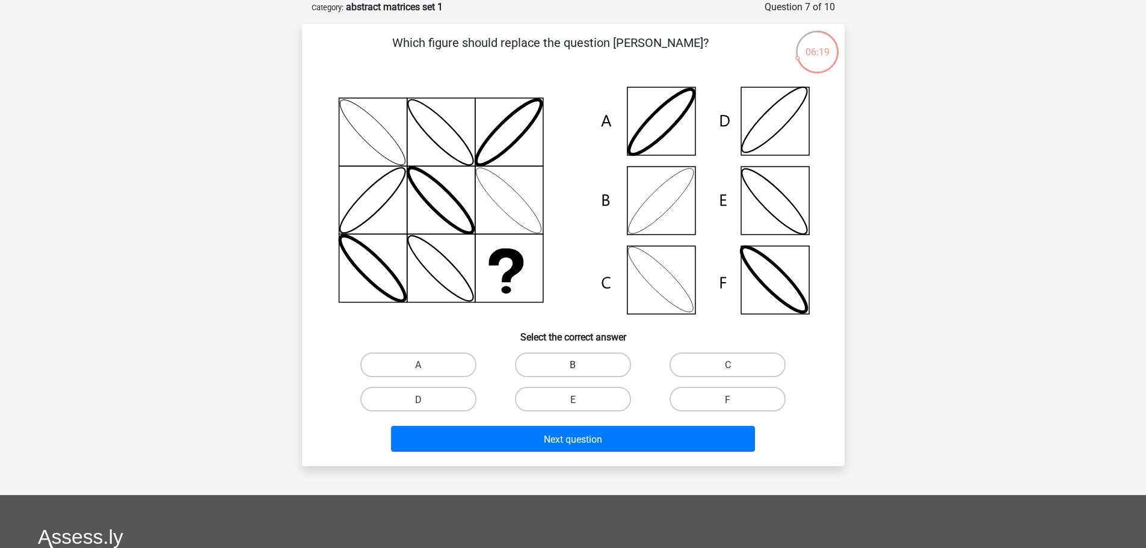
click at [586, 365] on label "B" at bounding box center [573, 365] width 116 height 25
click at [581, 365] on input "B" at bounding box center [577, 369] width 8 height 8
radio input "true"
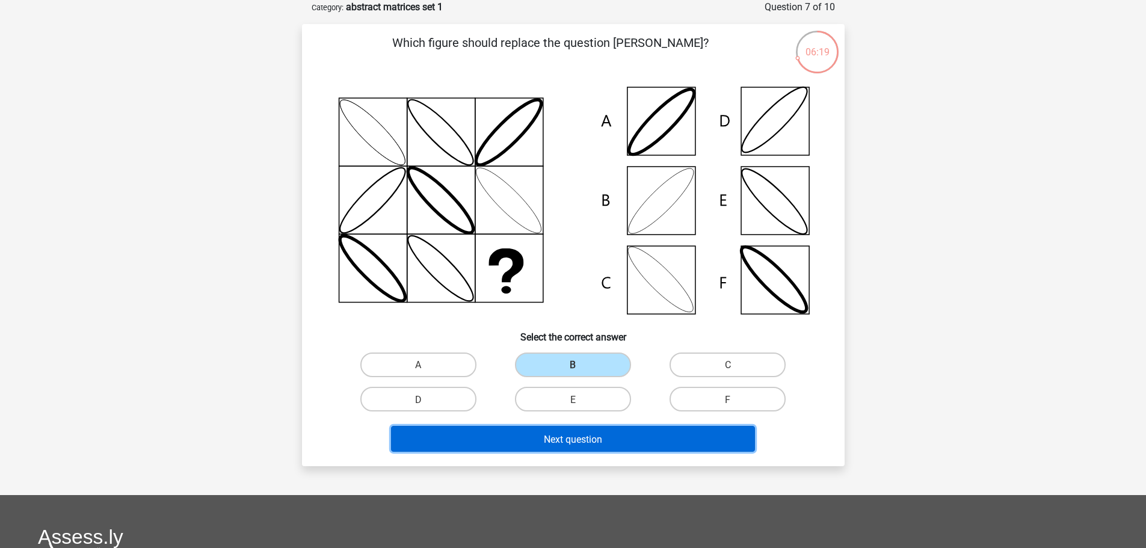
click at [563, 438] on font "Next question" at bounding box center [573, 438] width 58 height 11
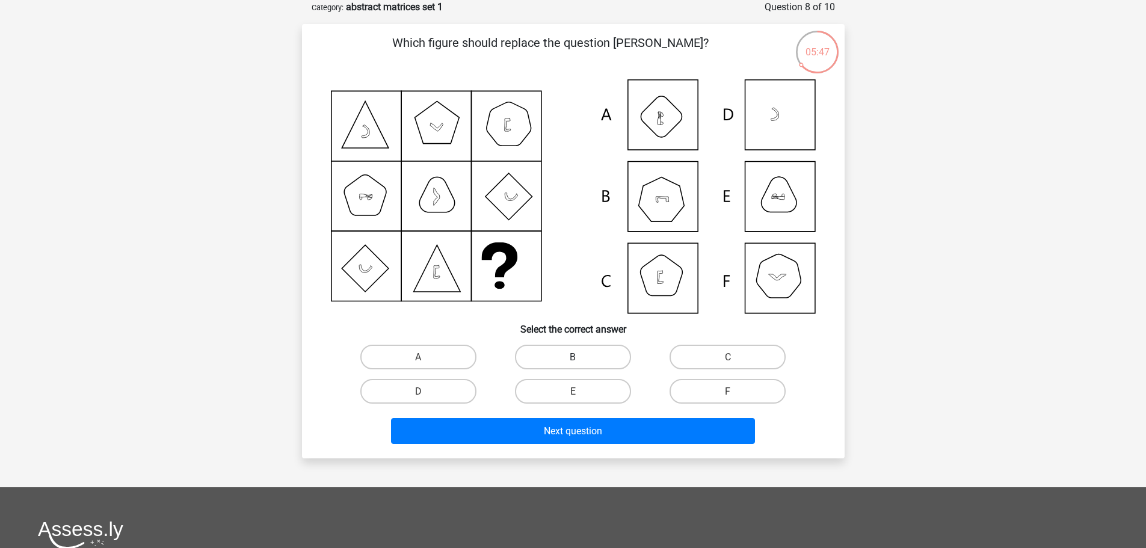
click at [574, 365] on label "B" at bounding box center [573, 357] width 116 height 25
click at [574, 365] on input "B" at bounding box center [577, 361] width 8 height 8
radio input "true"
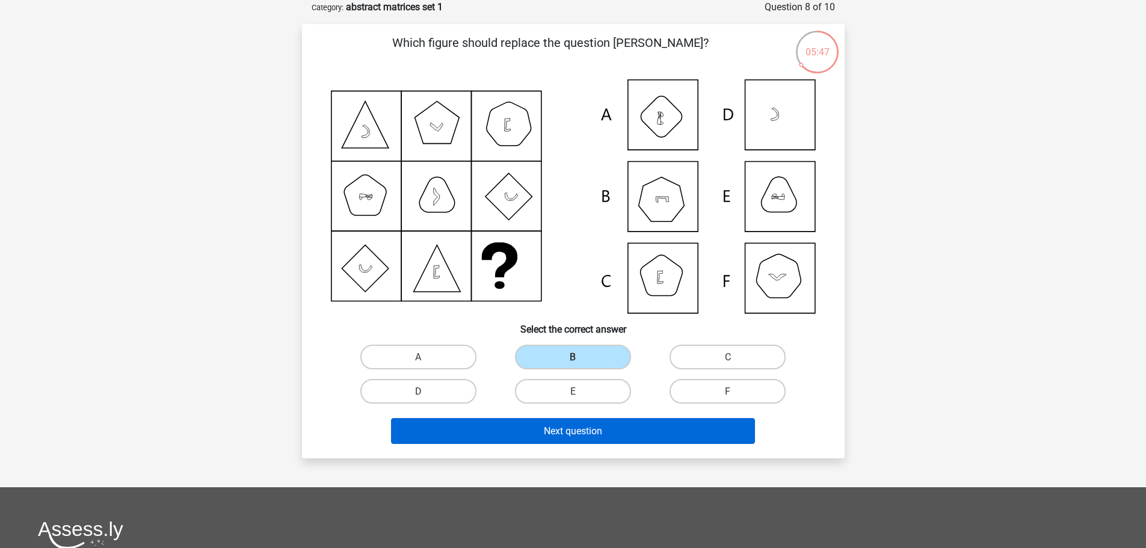
click at [567, 421] on div "Next question" at bounding box center [573, 429] width 504 height 40
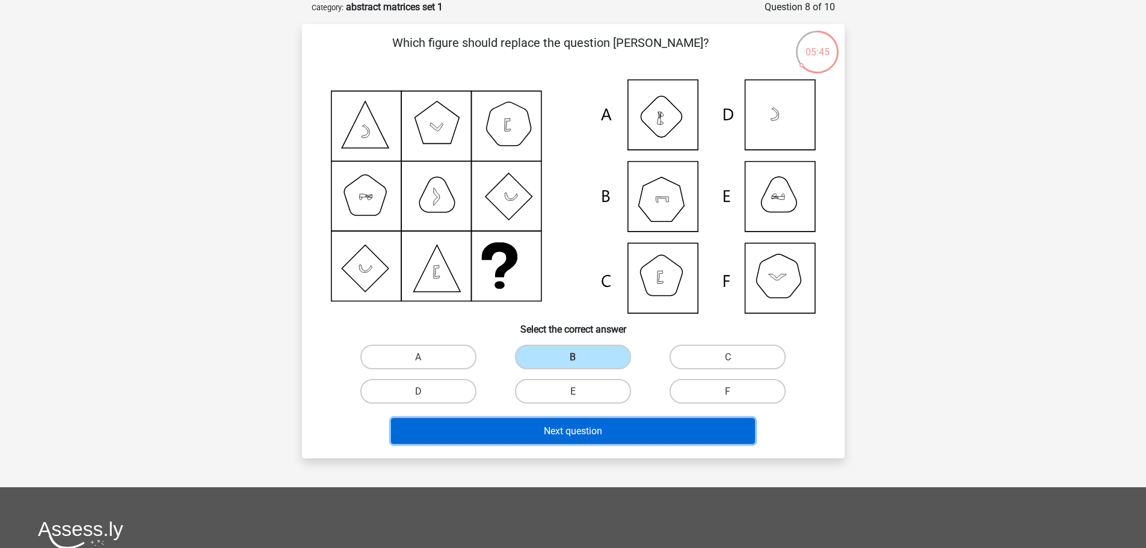
click at [575, 434] on font "Next question" at bounding box center [573, 430] width 58 height 11
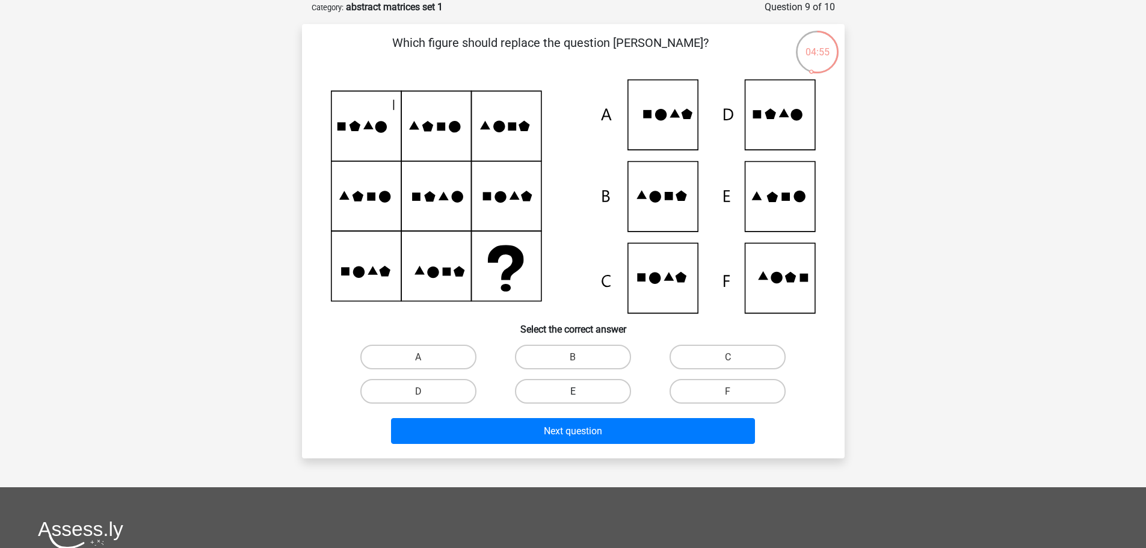
click at [580, 390] on label "E" at bounding box center [573, 391] width 116 height 25
click at [580, 391] on input "E" at bounding box center [577, 395] width 8 height 8
radio input "true"
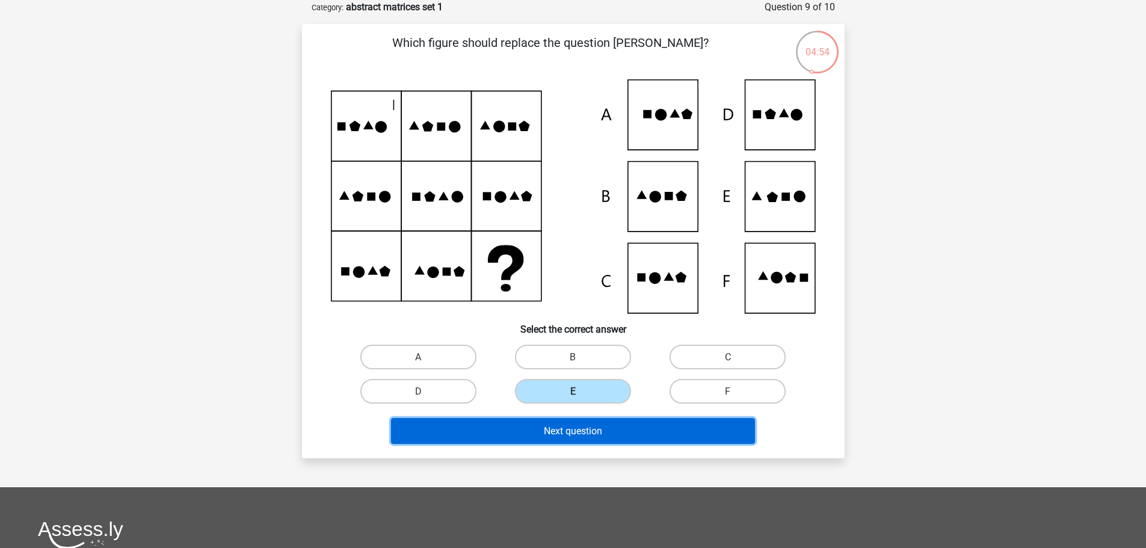
click at [587, 436] on font "Next question" at bounding box center [573, 430] width 58 height 11
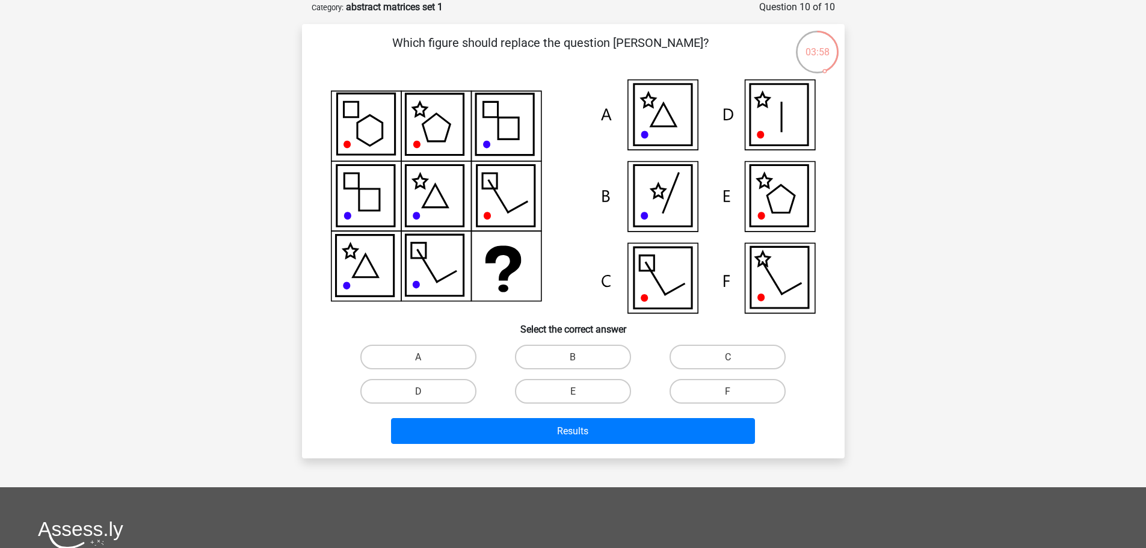
click at [729, 398] on input "F" at bounding box center [732, 395] width 8 height 8
radio input "true"
click at [677, 415] on div "Results" at bounding box center [573, 429] width 504 height 40
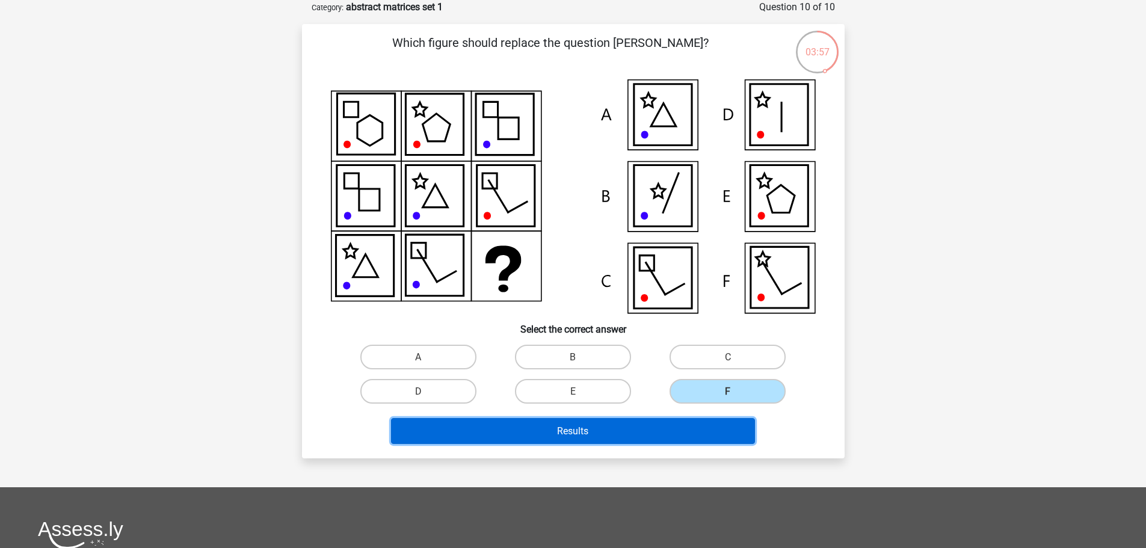
click at [665, 426] on button "Results" at bounding box center [573, 431] width 364 height 26
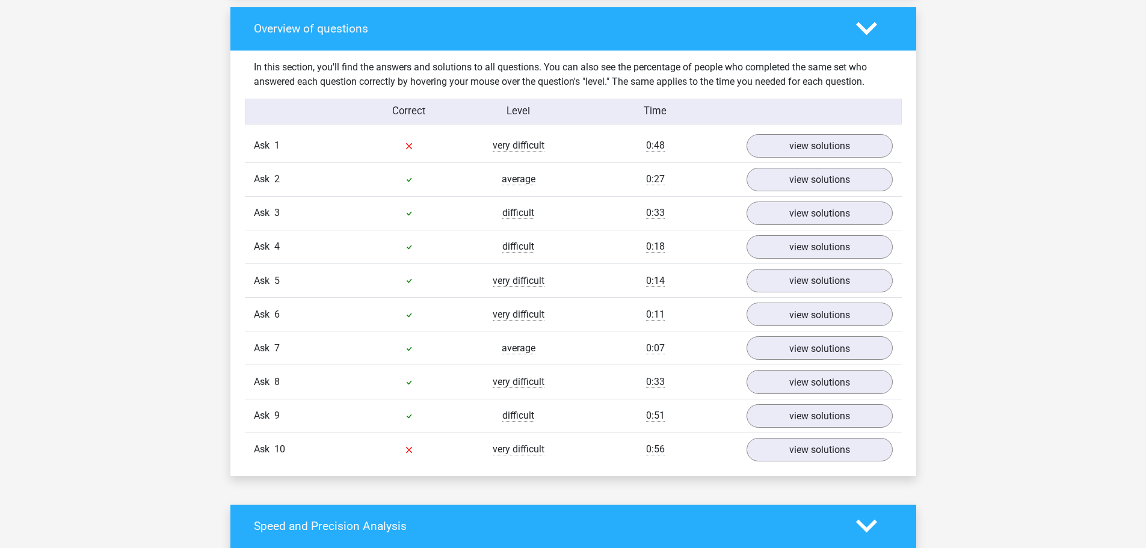
scroll to position [903, 0]
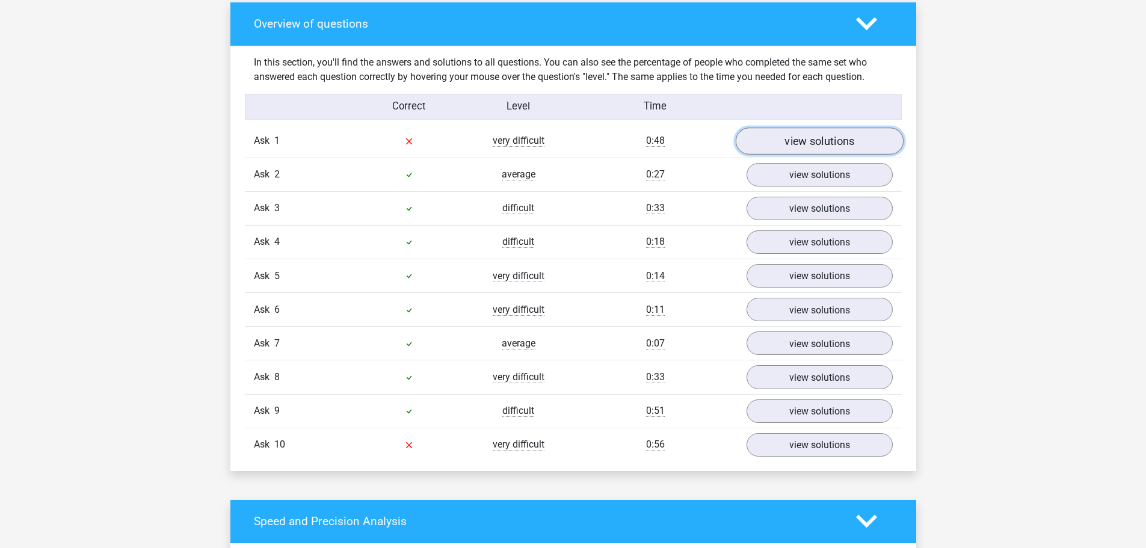
click at [809, 150] on link "view solutions" at bounding box center [819, 141] width 168 height 27
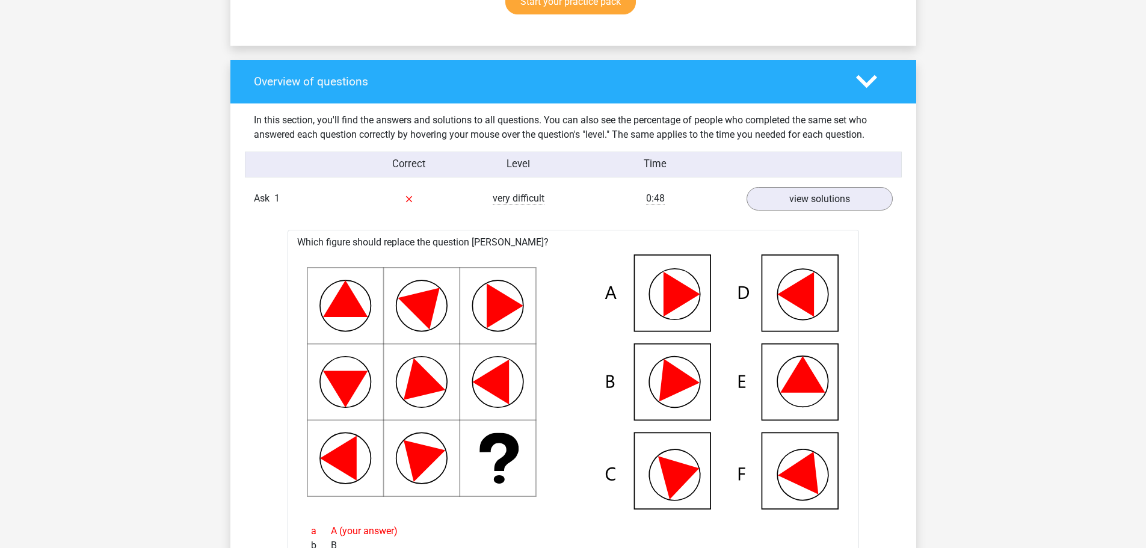
scroll to position [842, 0]
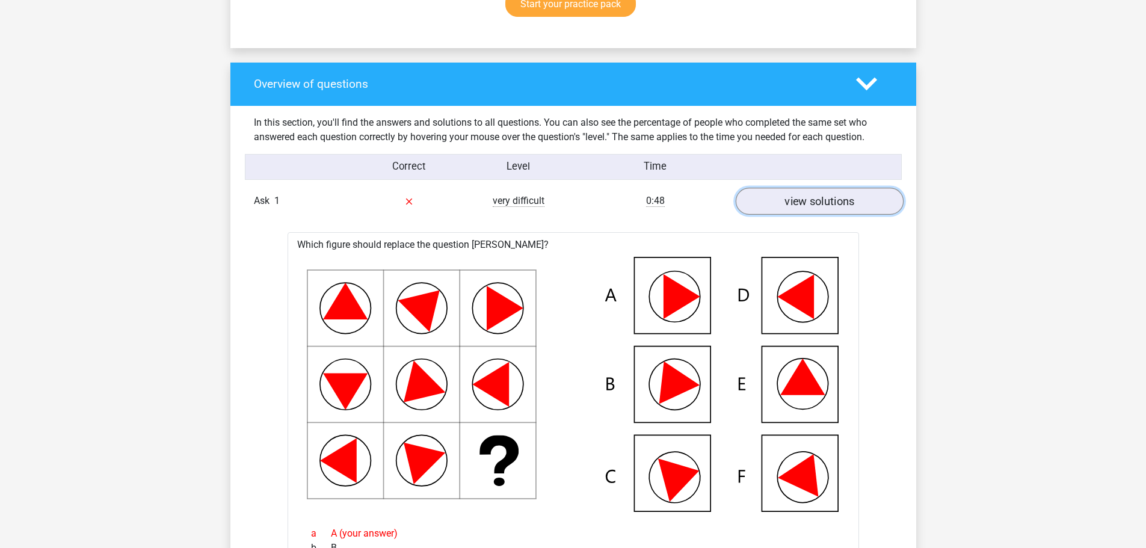
click at [824, 212] on link "view solutions" at bounding box center [819, 201] width 168 height 27
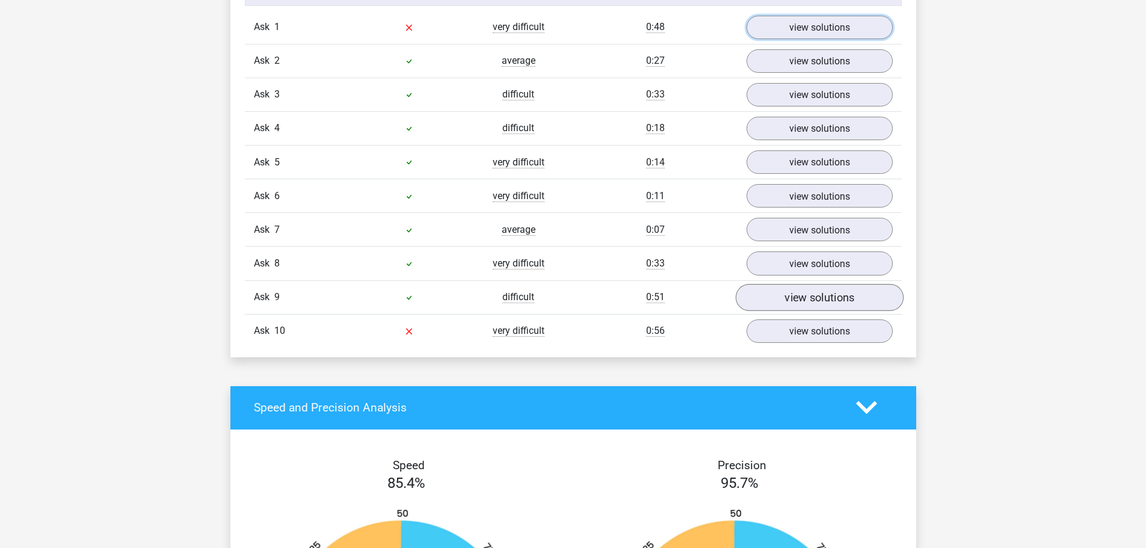
scroll to position [1023, 0]
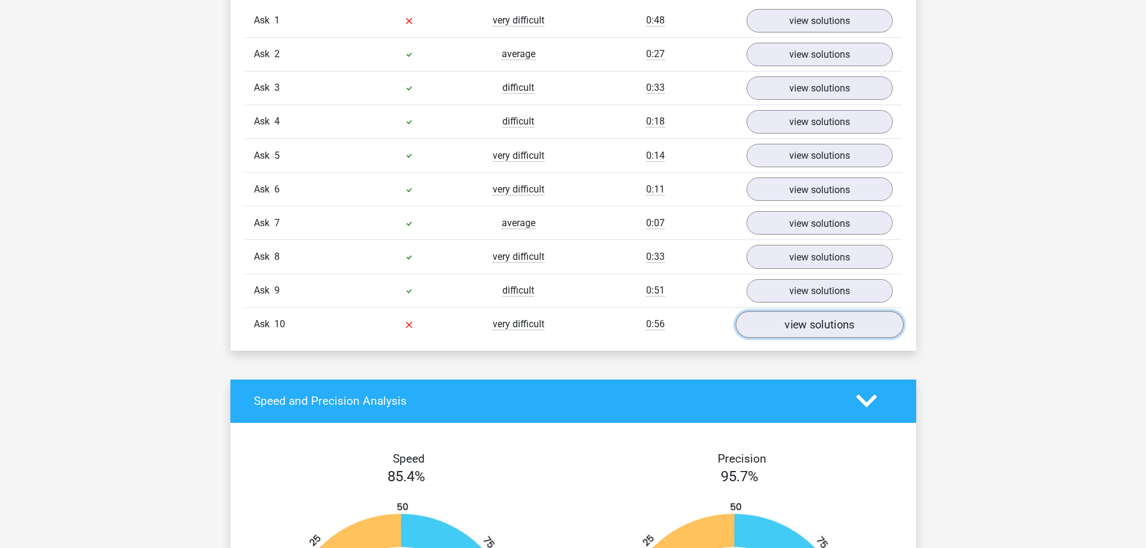
click at [794, 325] on font "view solutions" at bounding box center [820, 324] width 70 height 13
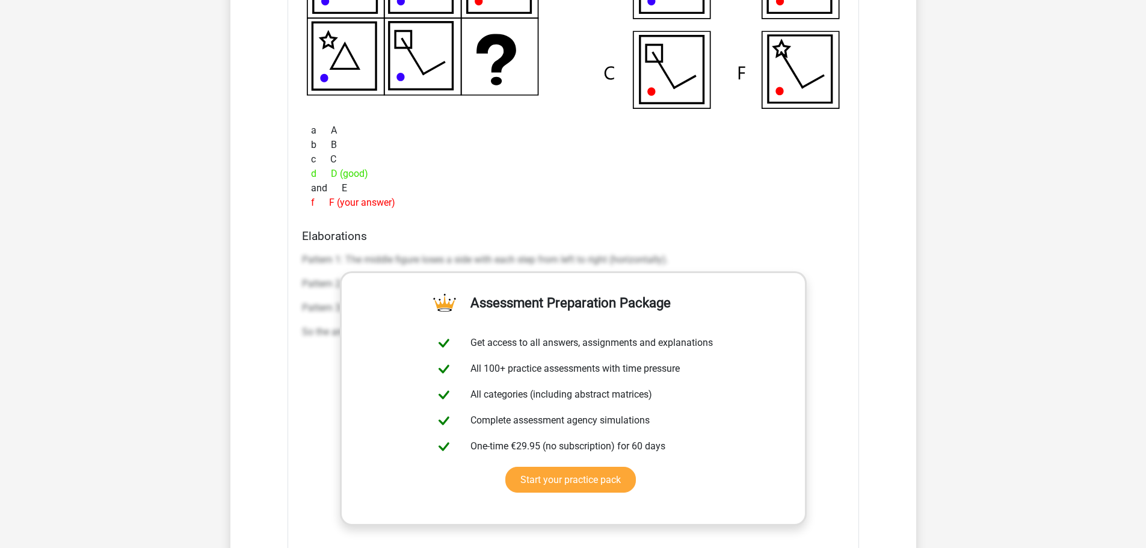
scroll to position [1564, 0]
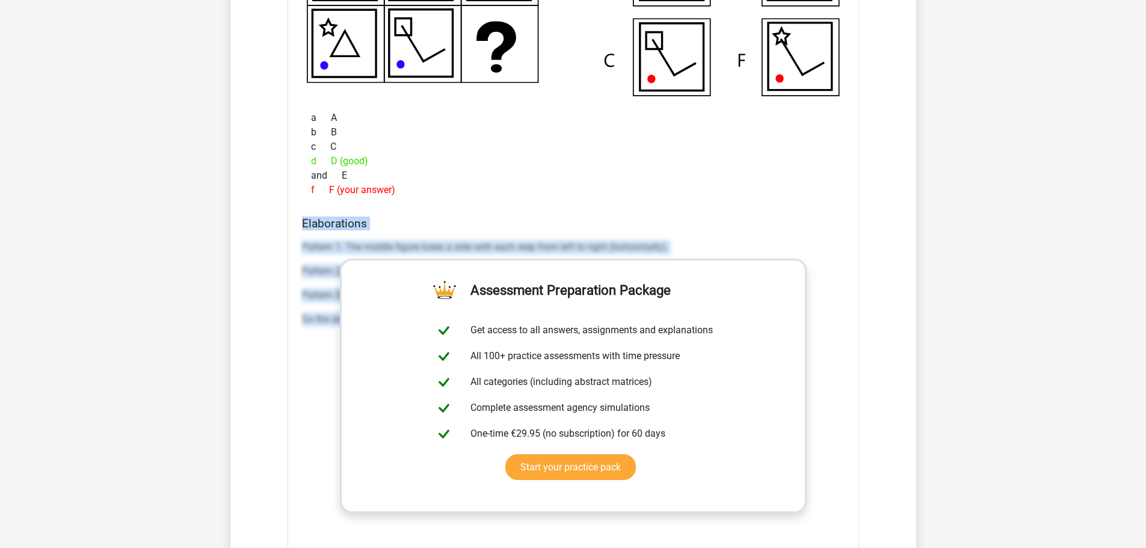
drag, startPoint x: 301, startPoint y: 223, endPoint x: 862, endPoint y: 393, distance: 585.9
type textarea "Elaborations Pattern 1: The middle figure loses a side with each step from left…"
click at [863, 392] on div "Ask 1 very difficult 0:48 view solutions Which figure should replace the questi…" at bounding box center [573, 58] width 639 height 1190
copy div "Elaborations Pattern 1: The middle figure loses a side with each step from left…"
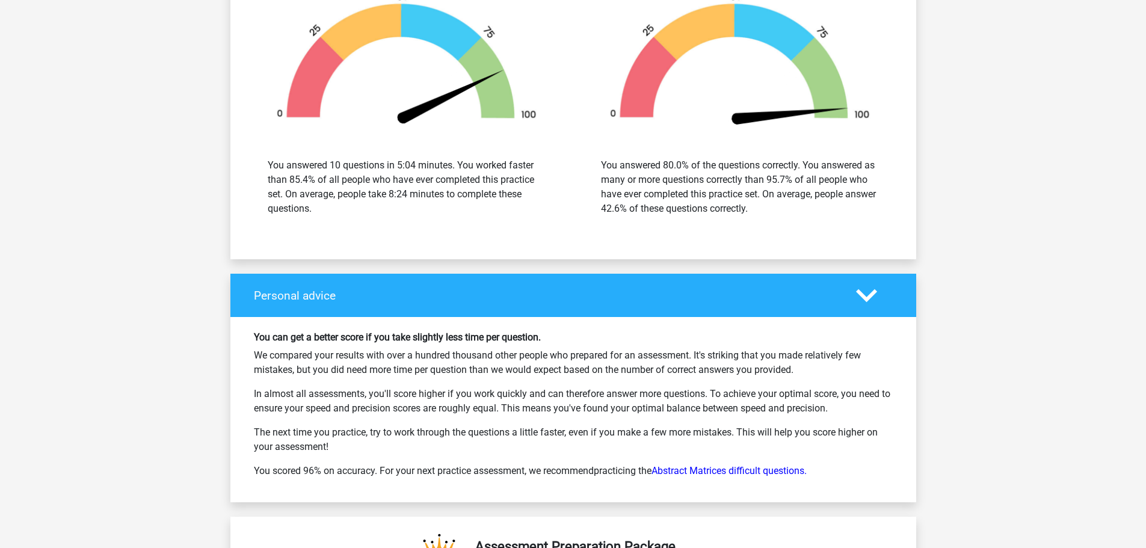
scroll to position [2407, 0]
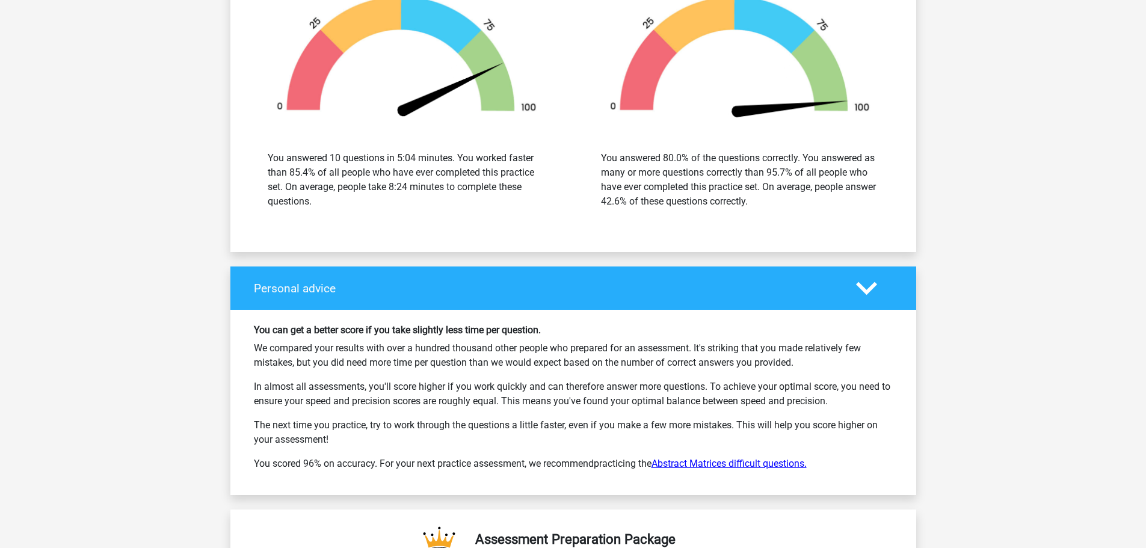
click at [742, 468] on font "Abstract Matrices difficult questions." at bounding box center [729, 463] width 155 height 11
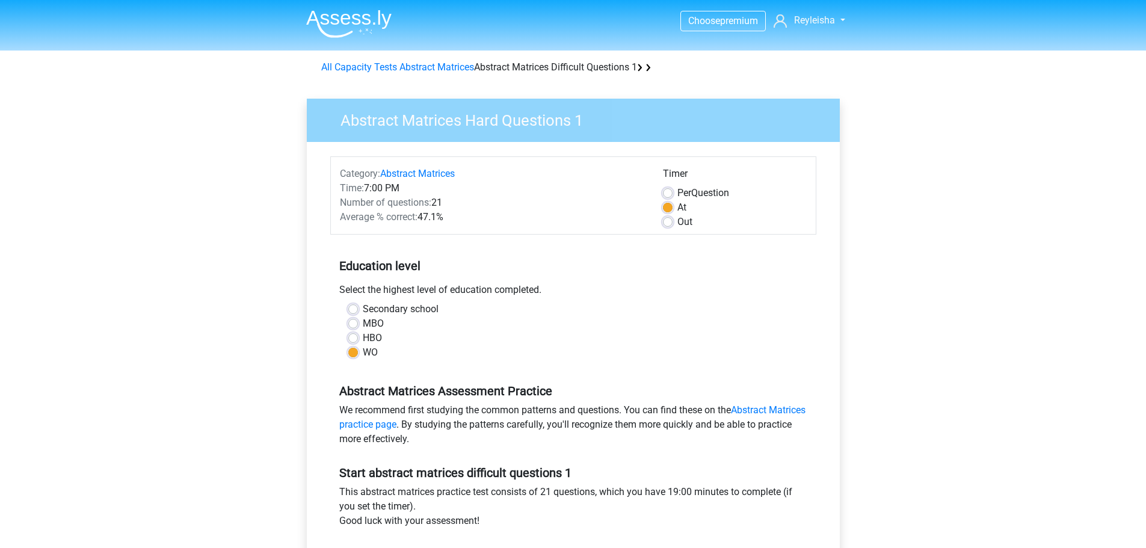
scroll to position [1227, 0]
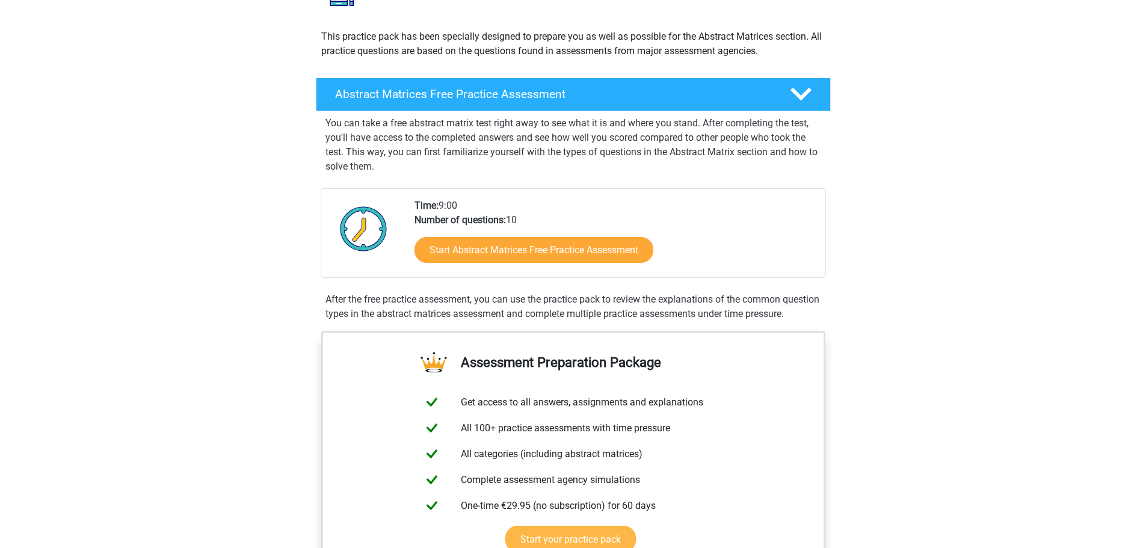
scroll to position [120, 0]
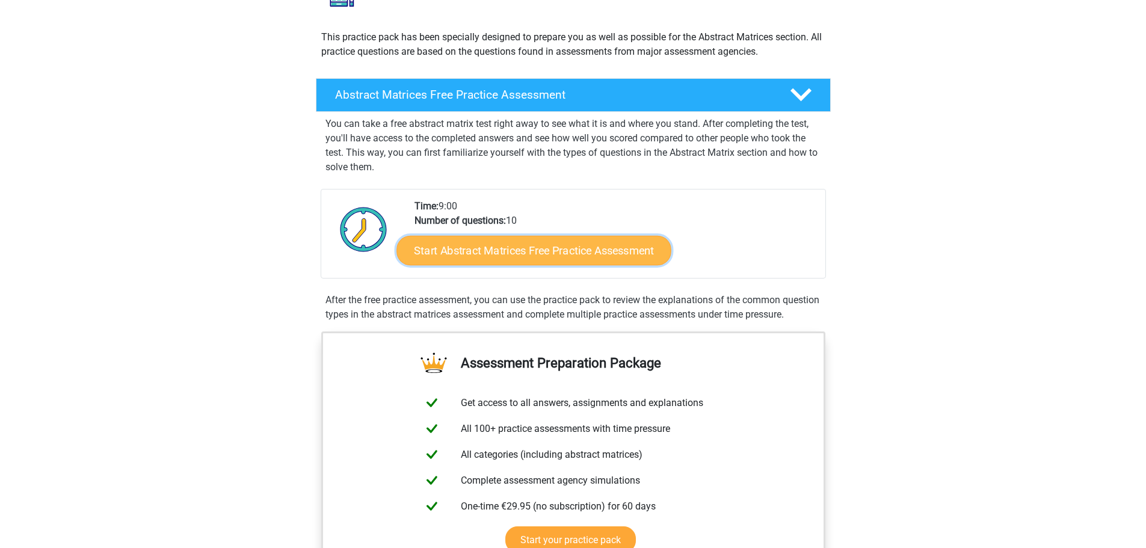
click at [574, 251] on font "Start Abstract Matrices Free Practice Assessment" at bounding box center [534, 250] width 240 height 13
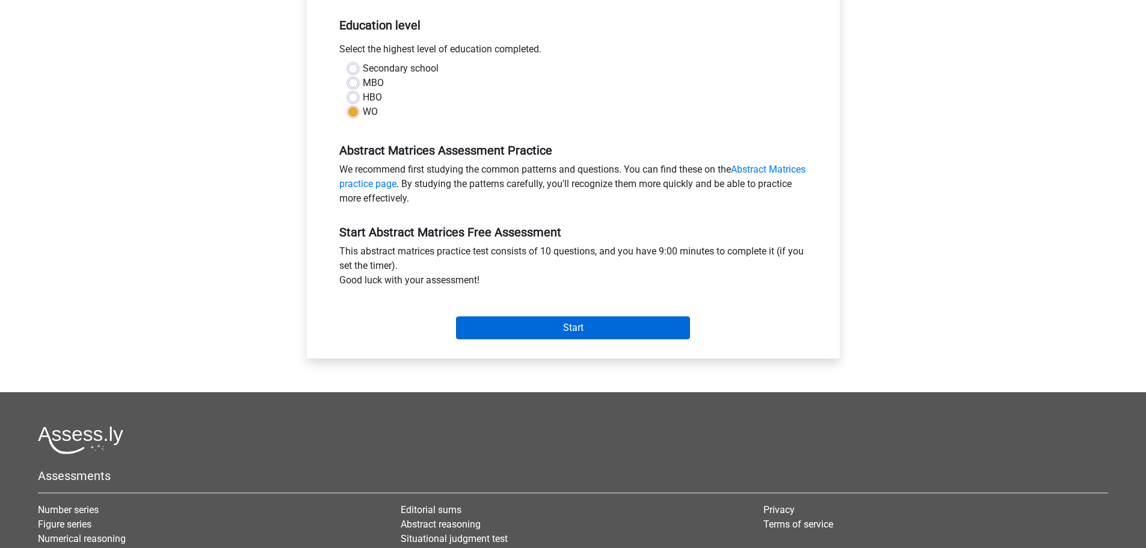
scroll to position [1227, 0]
click at [529, 326] on input "Start" at bounding box center [573, 327] width 234 height 23
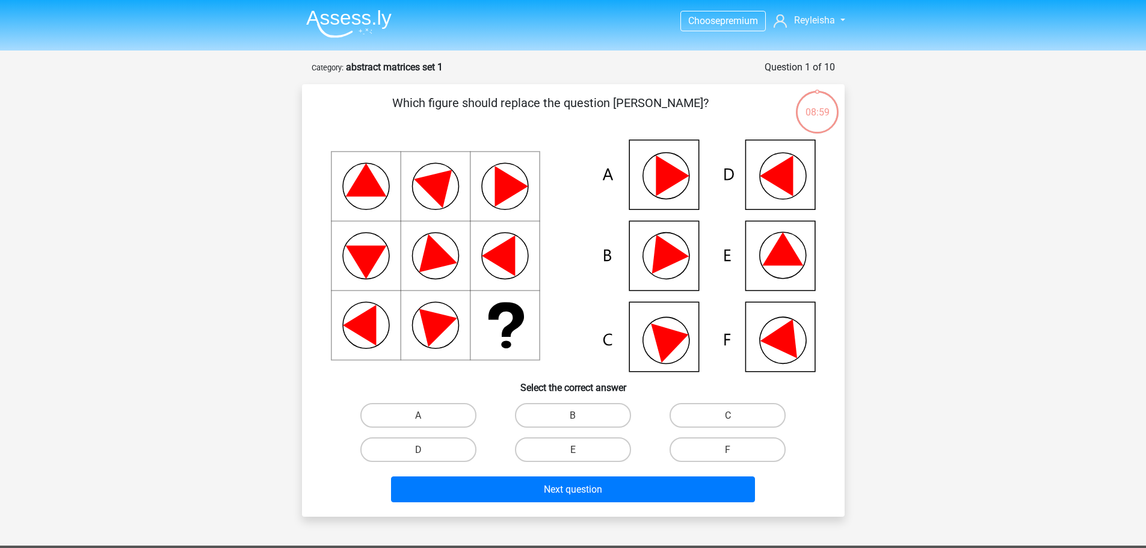
scroll to position [1227, 0]
drag, startPoint x: 585, startPoint y: 445, endPoint x: 594, endPoint y: 460, distance: 18.1
click at [587, 444] on label "E" at bounding box center [573, 449] width 116 height 25
click at [581, 449] on input "E" at bounding box center [577, 453] width 8 height 8
radio input "true"
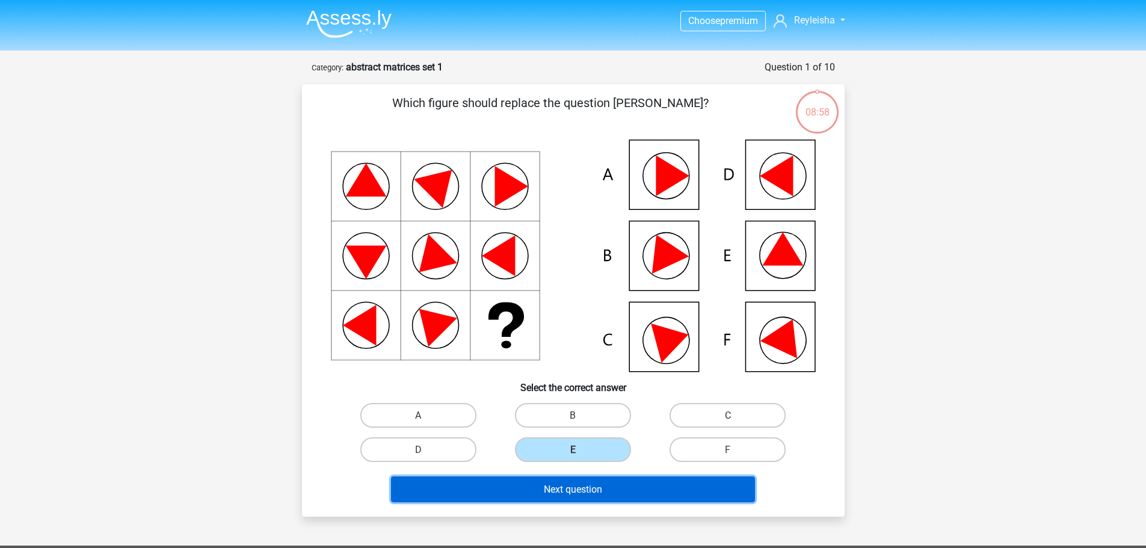
click at [587, 484] on font "Next question" at bounding box center [573, 489] width 58 height 11
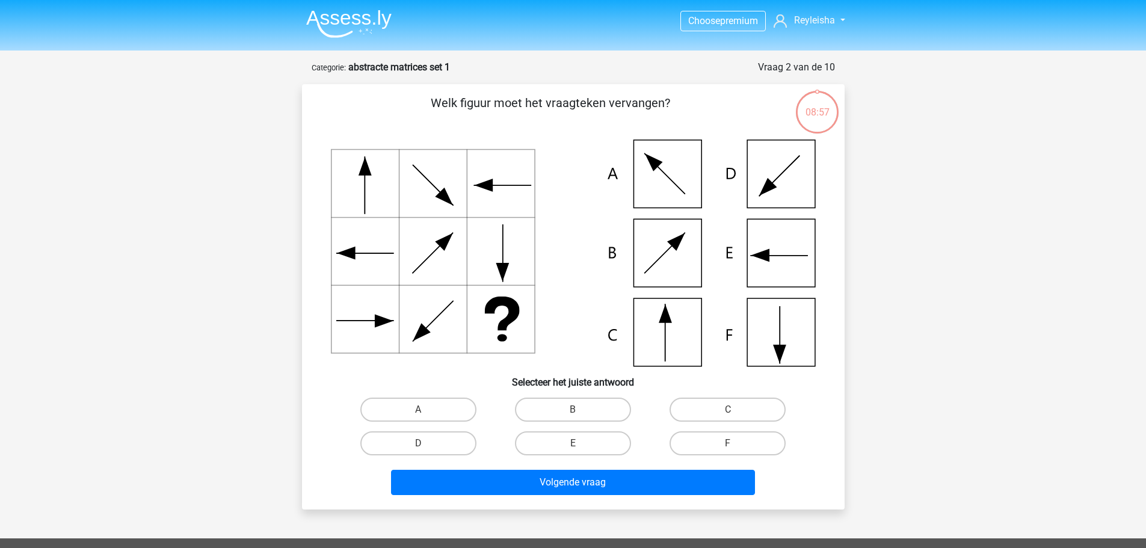
scroll to position [60, 0]
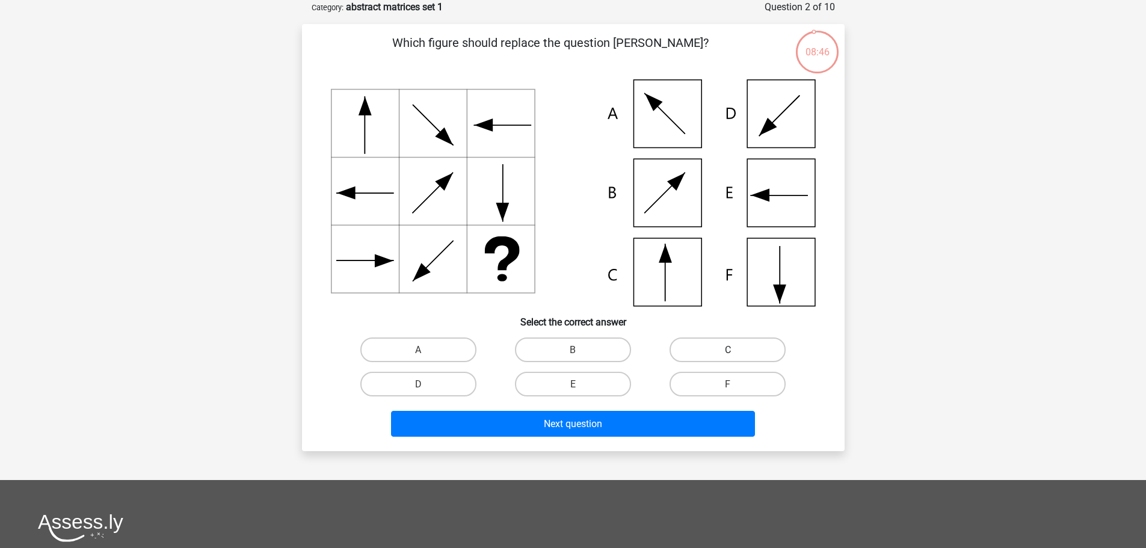
click at [738, 346] on label "C" at bounding box center [728, 350] width 116 height 25
click at [736, 350] on input "C" at bounding box center [732, 354] width 8 height 8
radio input "true"
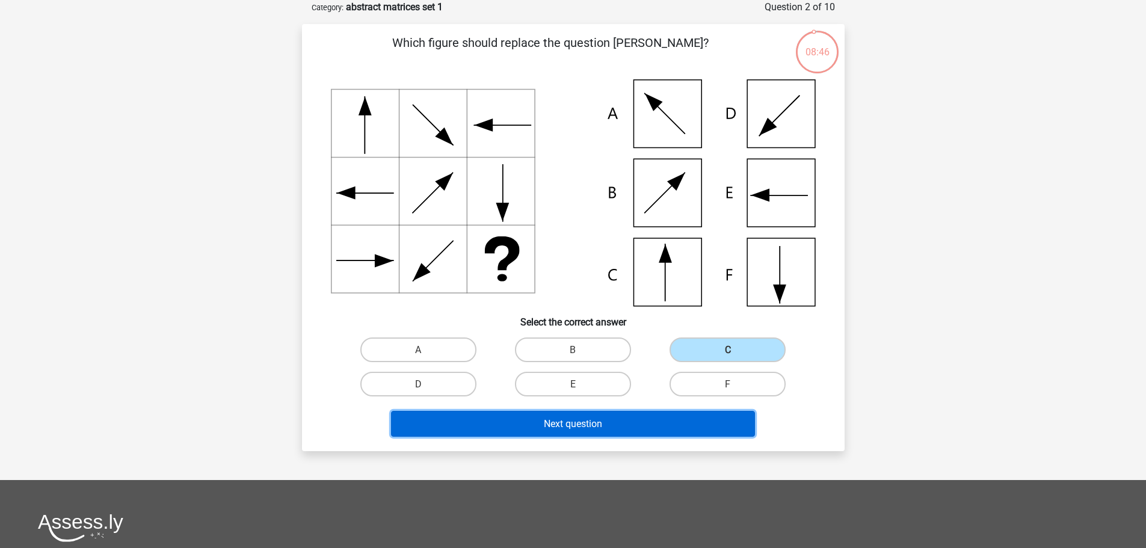
click at [686, 419] on button "Next question" at bounding box center [573, 424] width 364 height 26
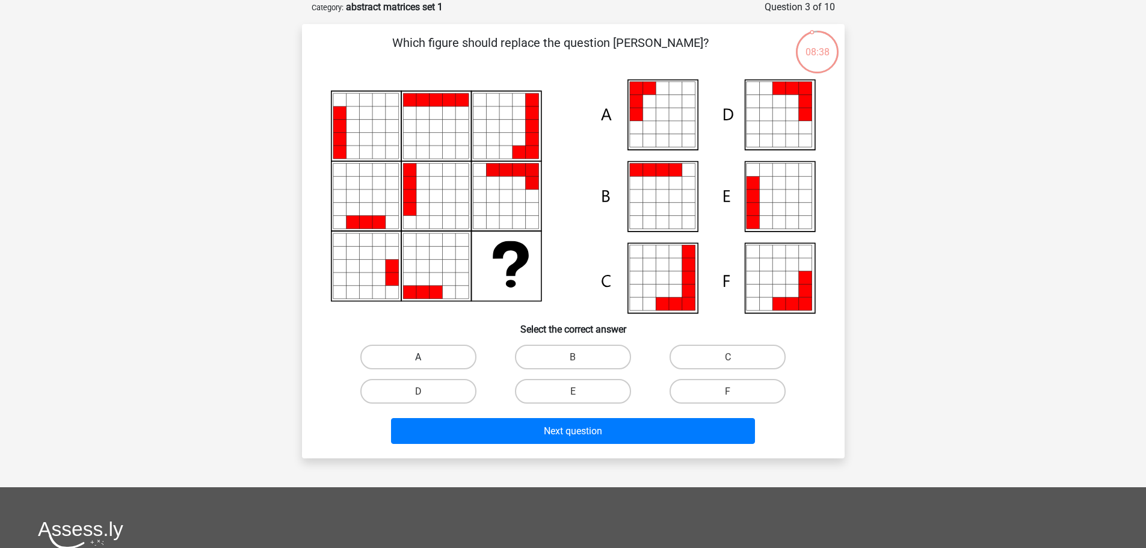
click at [446, 350] on label "A" at bounding box center [418, 357] width 116 height 25
click at [426, 357] on input "A" at bounding box center [422, 361] width 8 height 8
radio input "true"
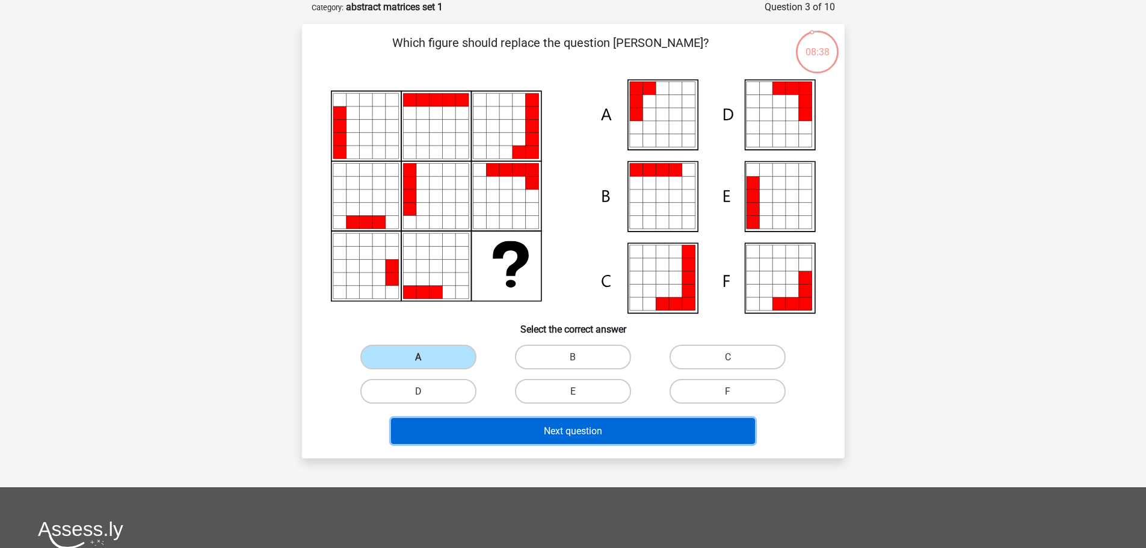
click at [474, 427] on button "Next question" at bounding box center [573, 431] width 364 height 26
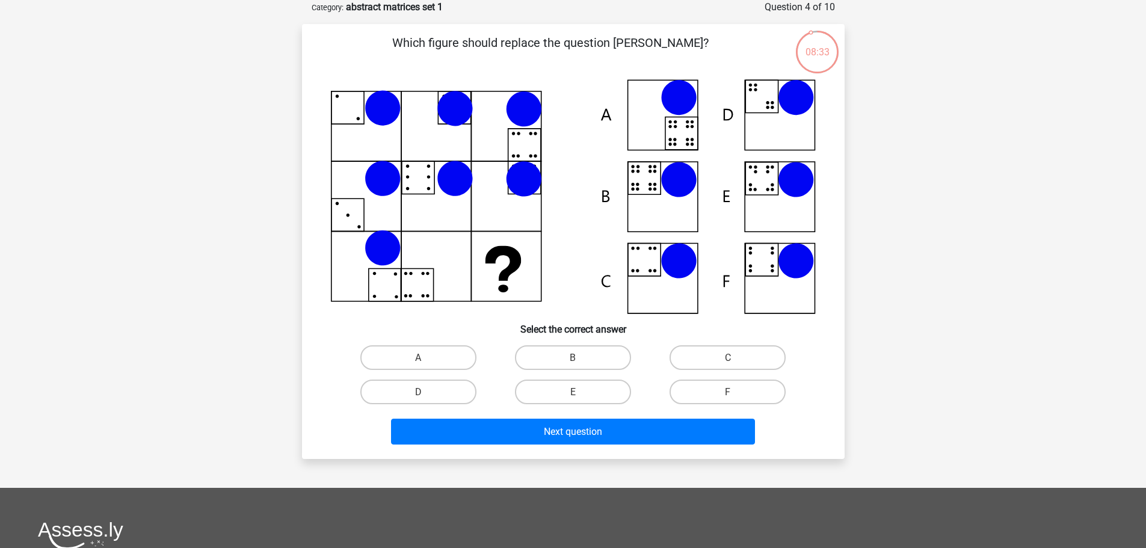
click at [557, 344] on div "B" at bounding box center [573, 358] width 155 height 34
click at [558, 356] on label "B" at bounding box center [573, 357] width 116 height 25
click at [573, 357] on input "B" at bounding box center [577, 361] width 8 height 8
radio input "true"
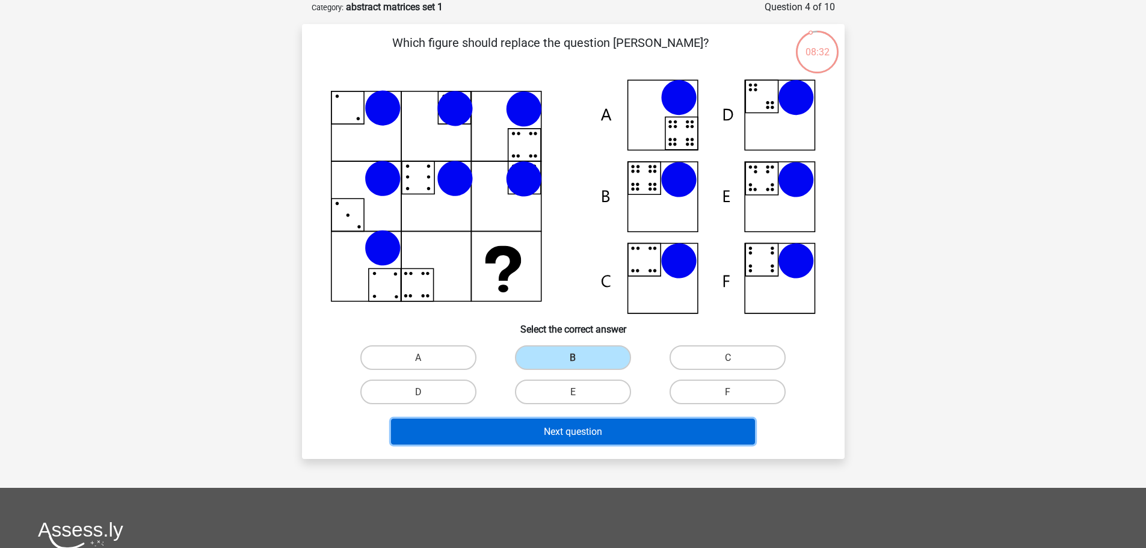
click at [527, 427] on button "Next question" at bounding box center [573, 432] width 364 height 26
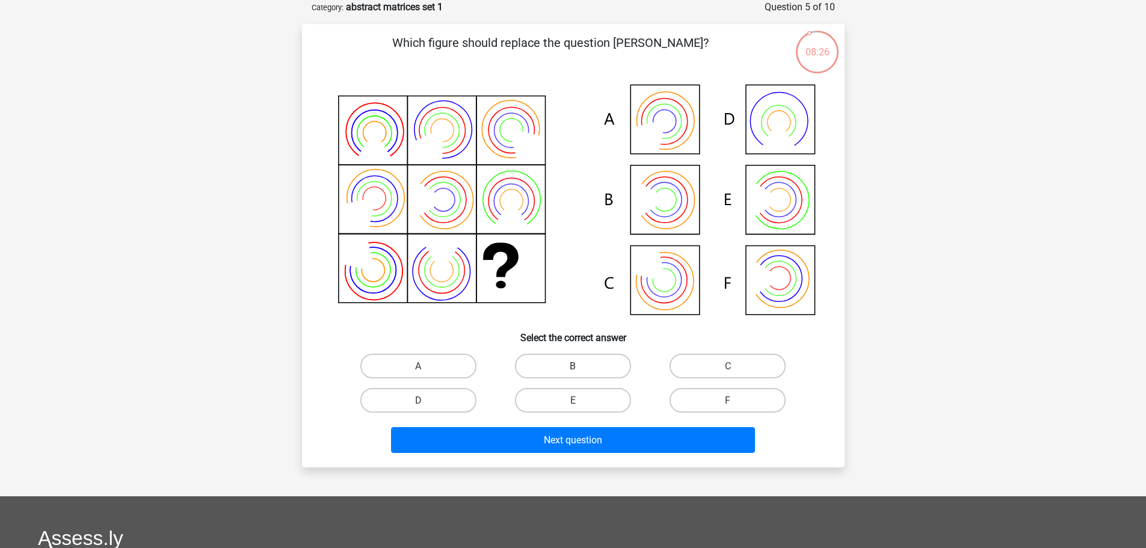
click at [566, 374] on label "B" at bounding box center [573, 366] width 116 height 25
click at [573, 374] on input "B" at bounding box center [577, 370] width 8 height 8
radio input "true"
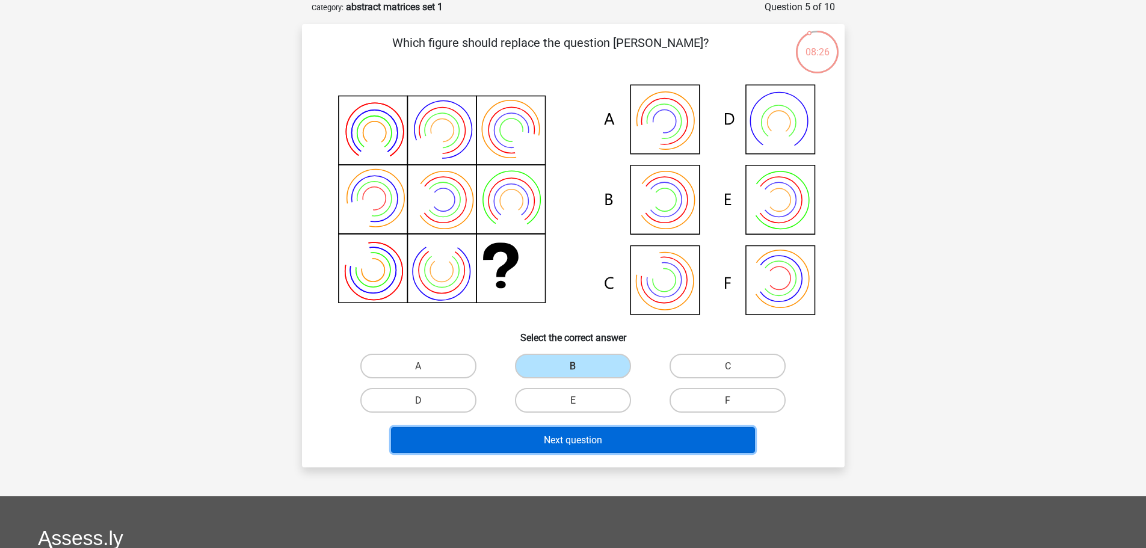
click at [540, 437] on button "Next question" at bounding box center [573, 440] width 364 height 26
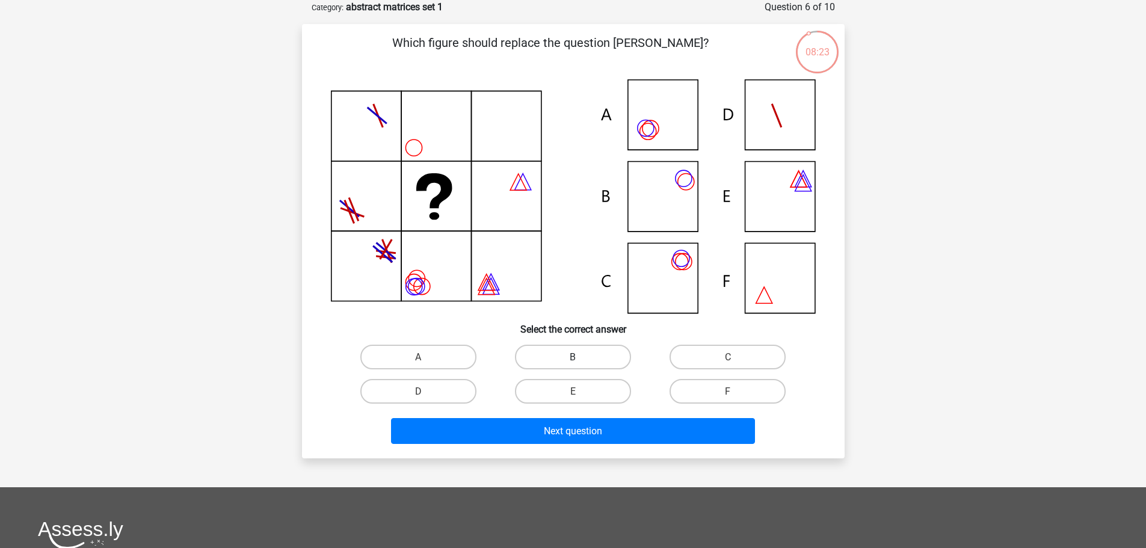
click at [589, 357] on label "B" at bounding box center [573, 357] width 116 height 25
click at [581, 357] on input "B" at bounding box center [577, 361] width 8 height 8
radio input "true"
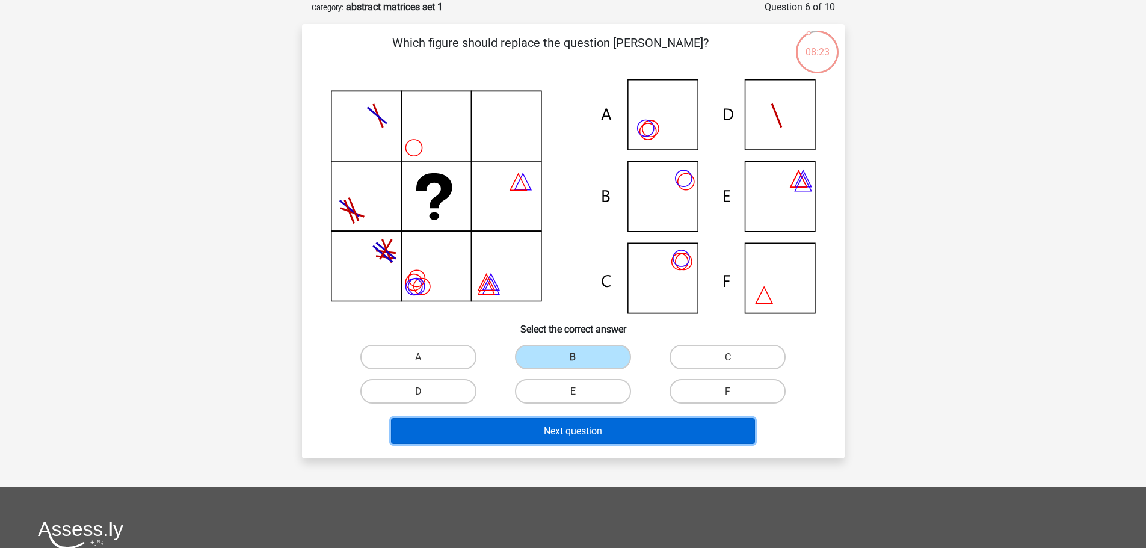
click at [584, 422] on button "Next question" at bounding box center [573, 431] width 364 height 26
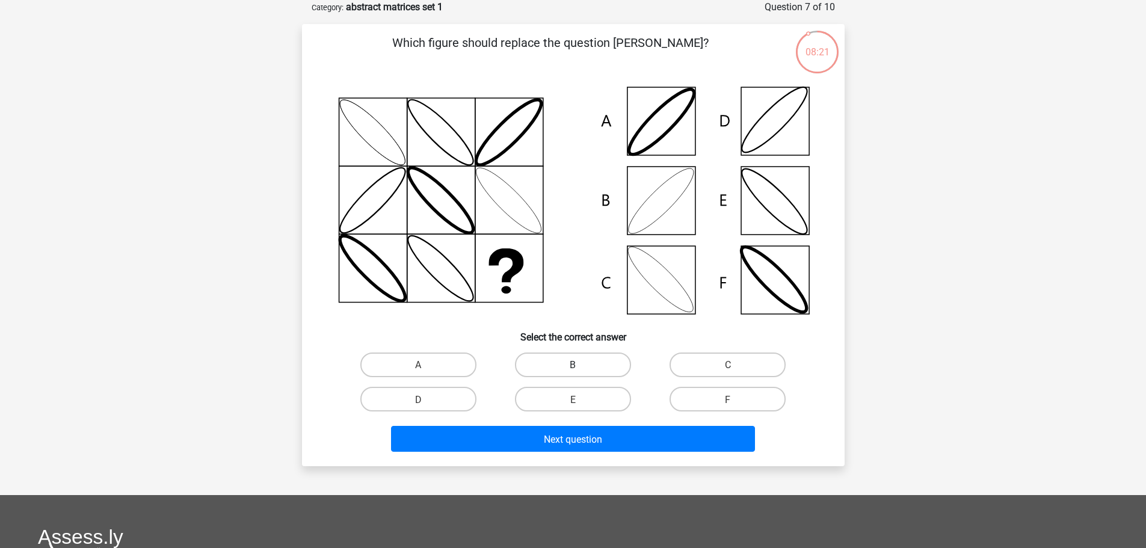
click at [566, 364] on label "B" at bounding box center [573, 365] width 116 height 25
click at [573, 365] on input "B" at bounding box center [577, 369] width 8 height 8
radio input "true"
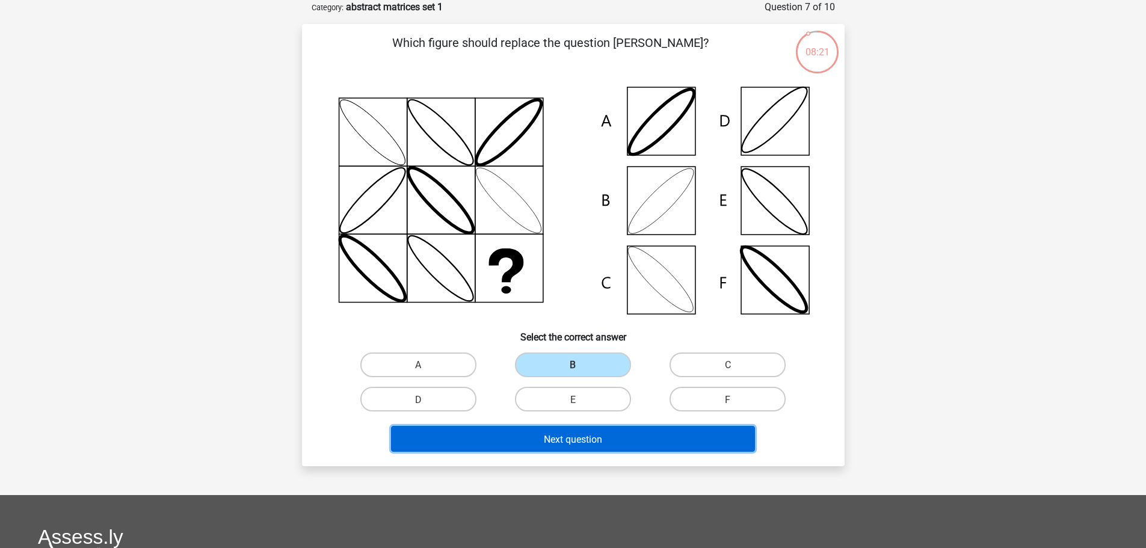
click at [554, 436] on font "Next question" at bounding box center [573, 438] width 58 height 11
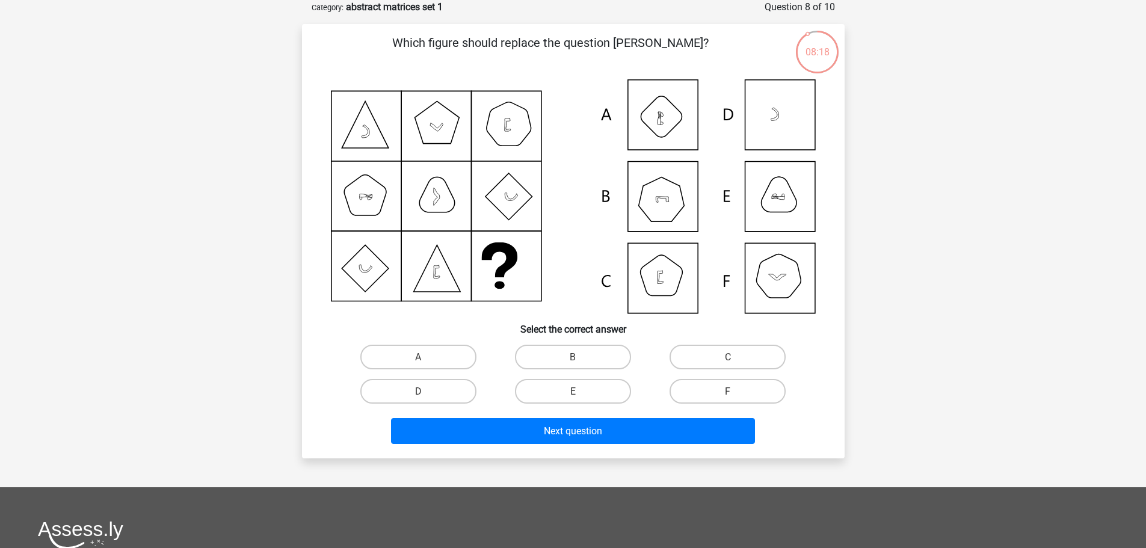
click at [581, 362] on input "B" at bounding box center [577, 361] width 8 height 8
radio input "true"
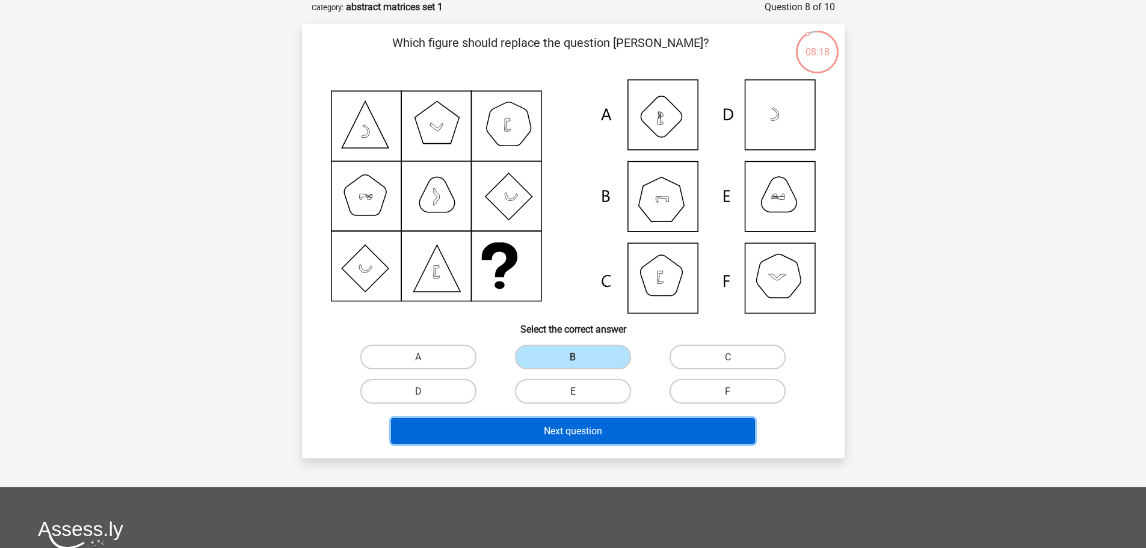
click at [597, 426] on font "Next question" at bounding box center [573, 430] width 58 height 11
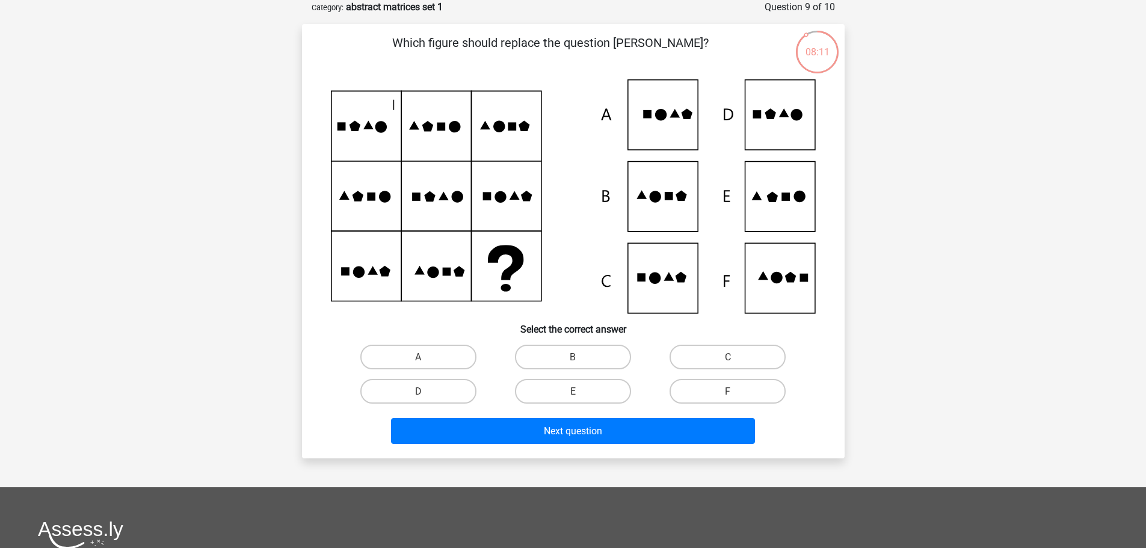
click at [579, 397] on input "E" at bounding box center [577, 395] width 8 height 8
radio input "true"
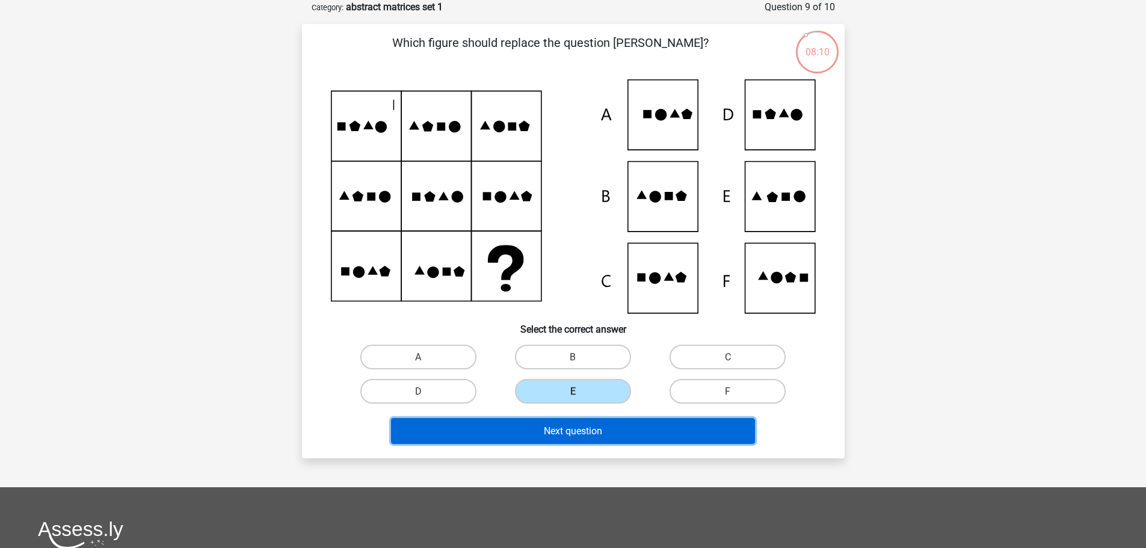
click at [583, 425] on font "Next question" at bounding box center [573, 430] width 58 height 11
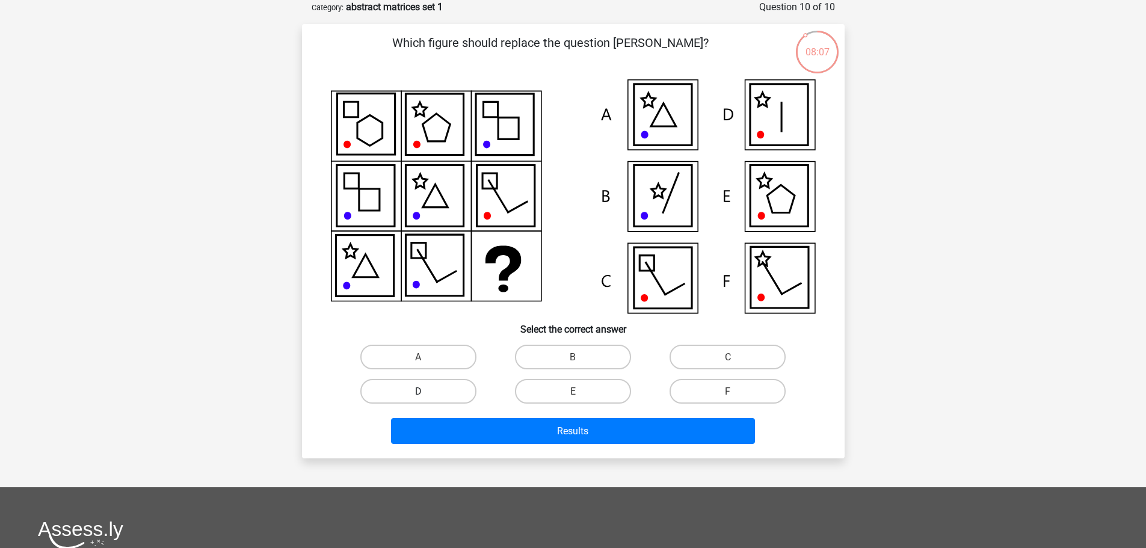
click at [434, 391] on label "D" at bounding box center [418, 391] width 116 height 25
click at [426, 391] on input "D" at bounding box center [422, 395] width 8 height 8
radio input "true"
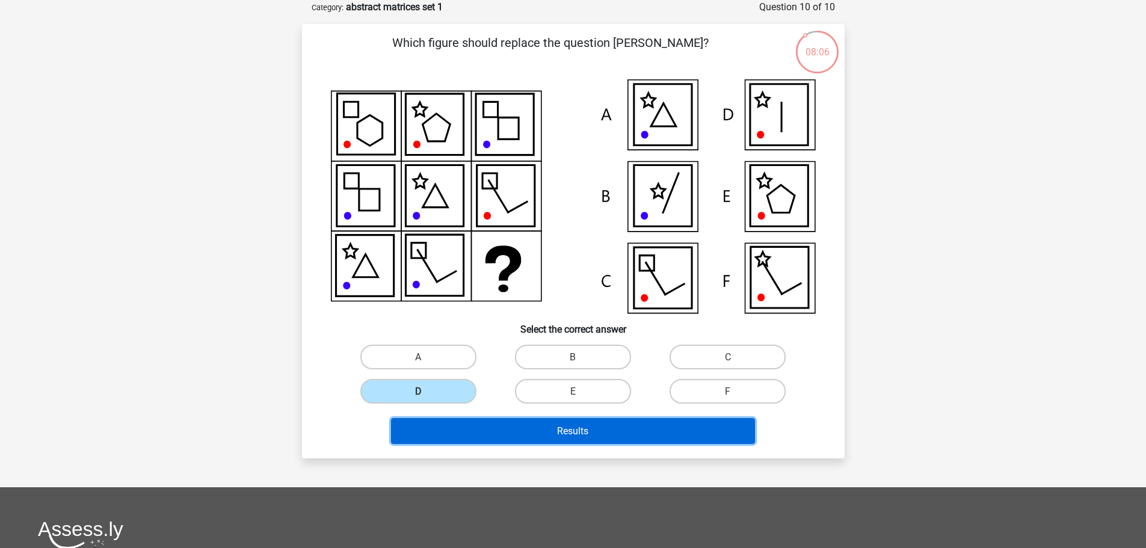
click at [461, 431] on button "Results" at bounding box center [573, 431] width 364 height 26
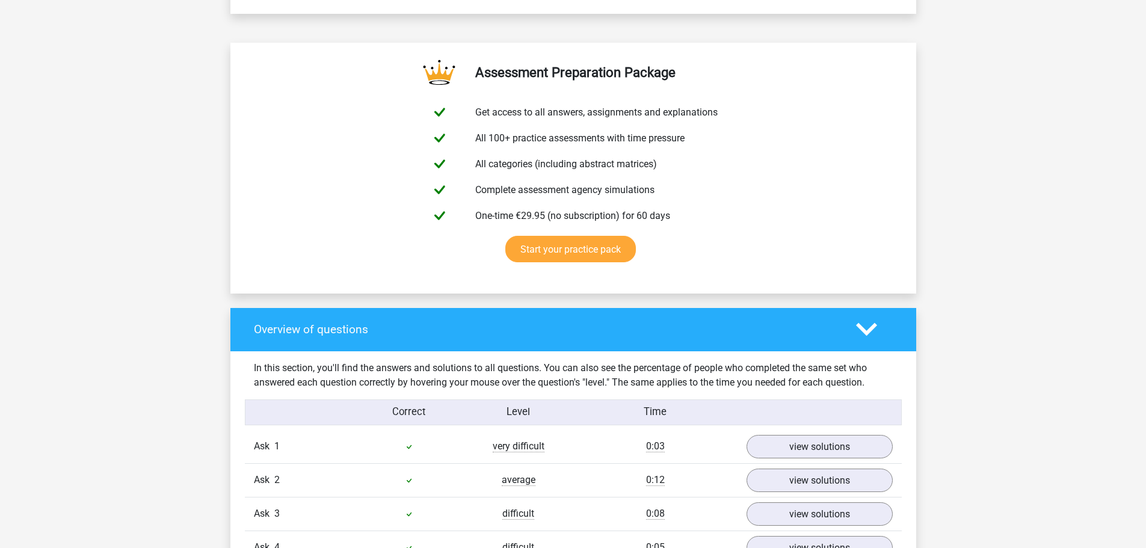
scroll to position [903, 0]
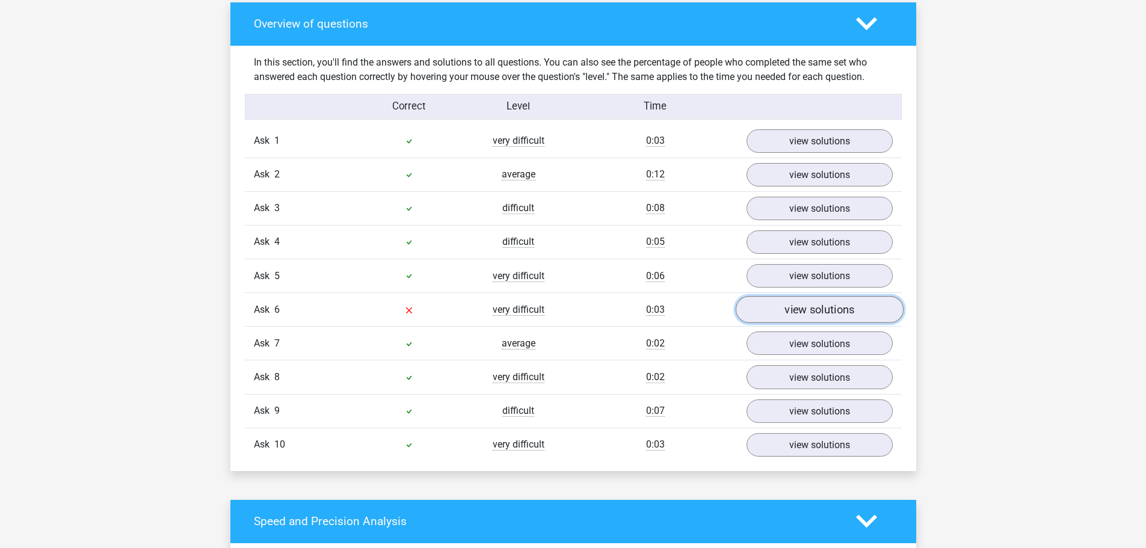
click at [794, 307] on font "view solutions" at bounding box center [820, 309] width 70 height 13
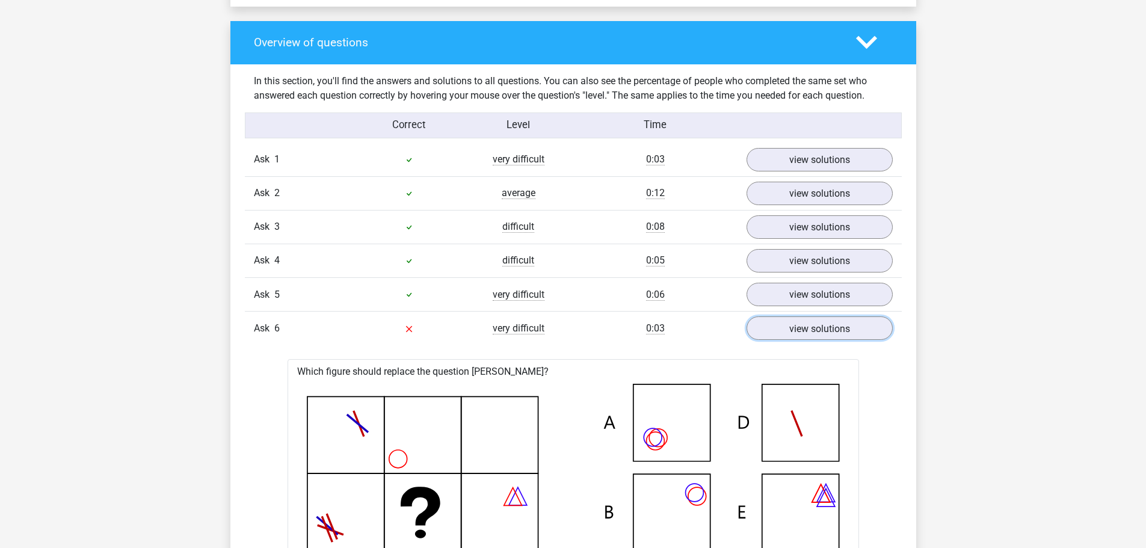
scroll to position [842, 0]
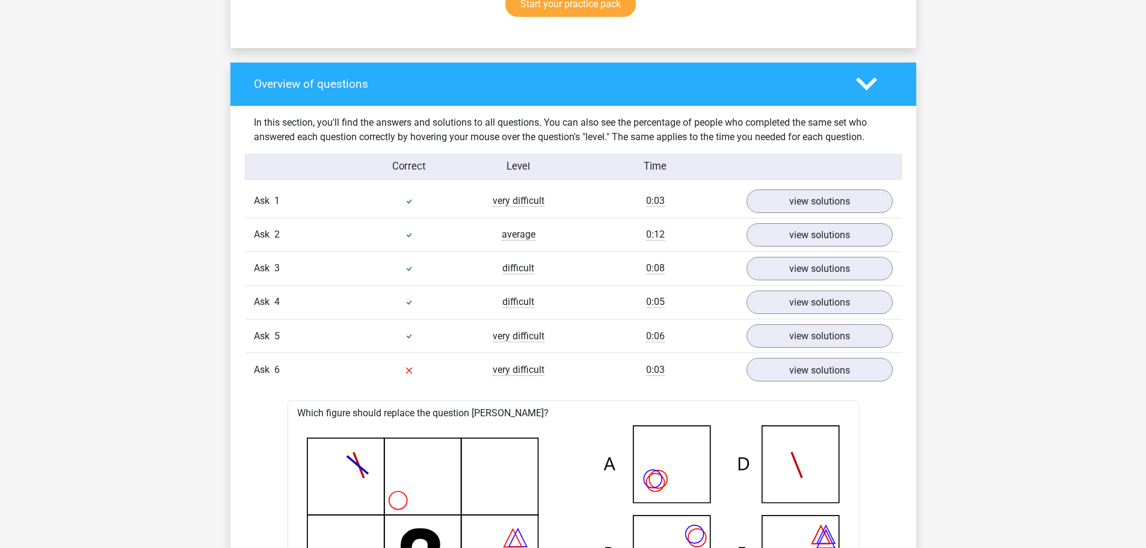
click at [871, 84] on polygon at bounding box center [866, 84] width 21 height 13
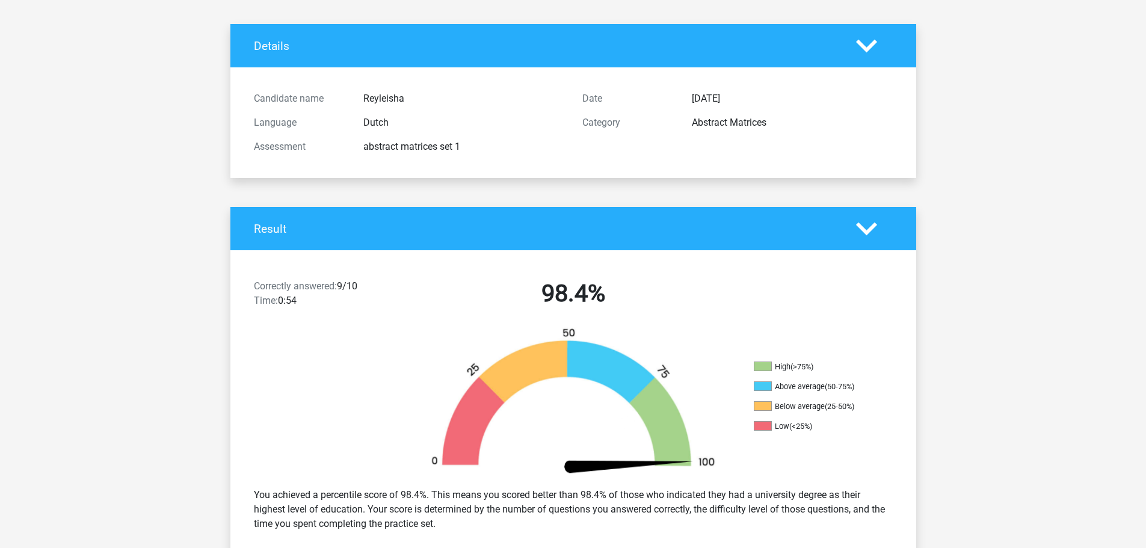
scroll to position [0, 0]
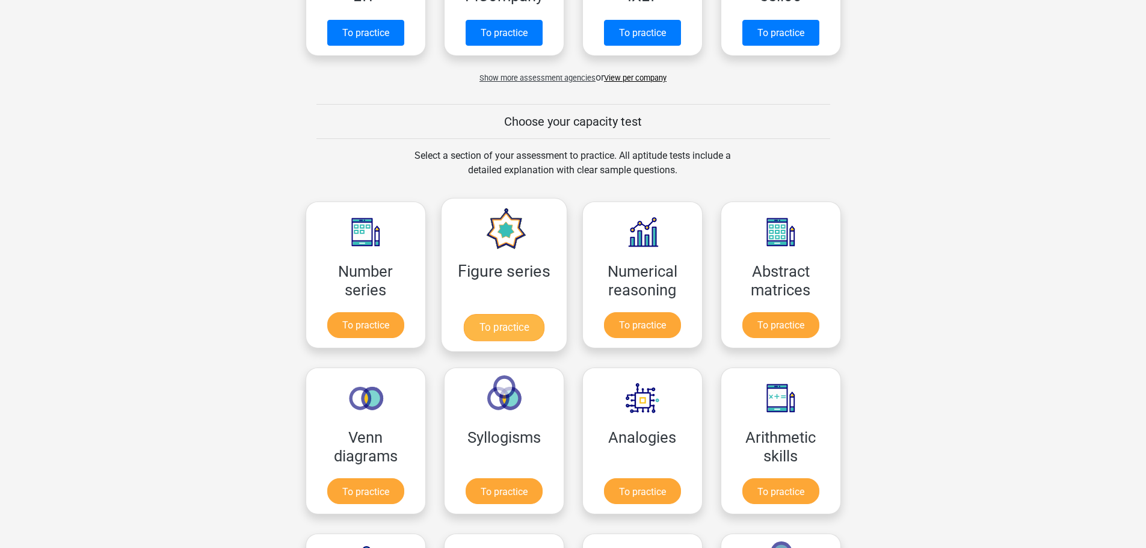
scroll to position [421, 0]
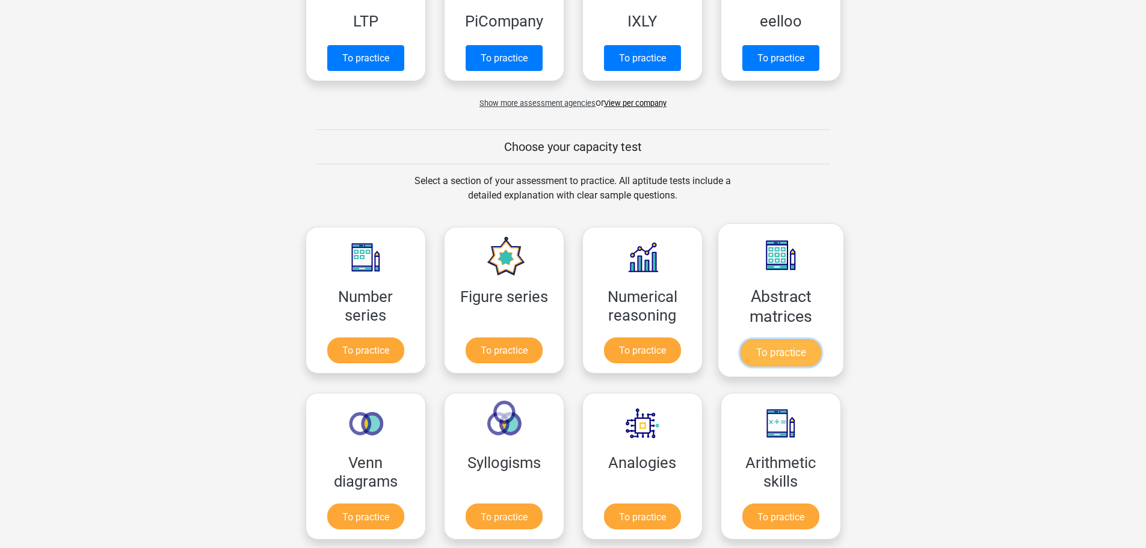
click at [787, 339] on link "To practice" at bounding box center [780, 352] width 81 height 27
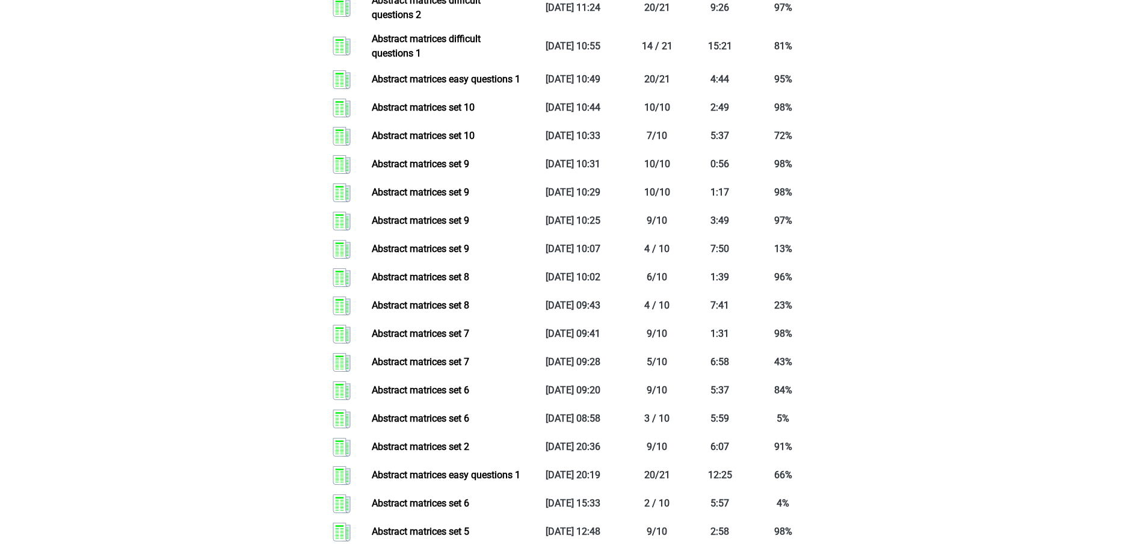
scroll to position [1008, 0]
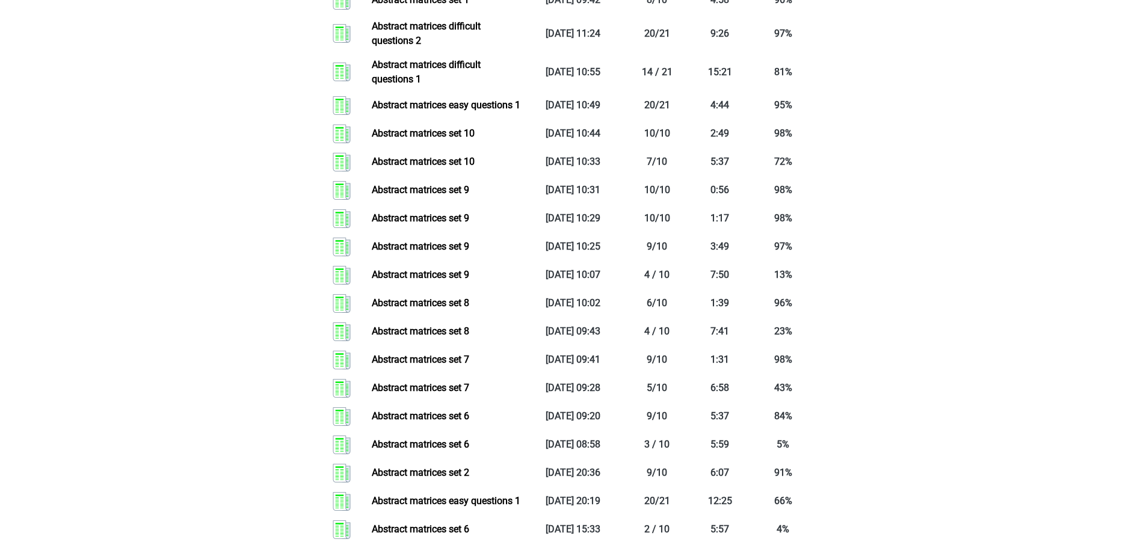
drag, startPoint x: 998, startPoint y: 116, endPoint x: 988, endPoint y: 126, distance: 14.0
click at [998, 117] on div "Choose premium Reyleisha reyleisham@gmail.com" at bounding box center [573, 228] width 1146 height 2473
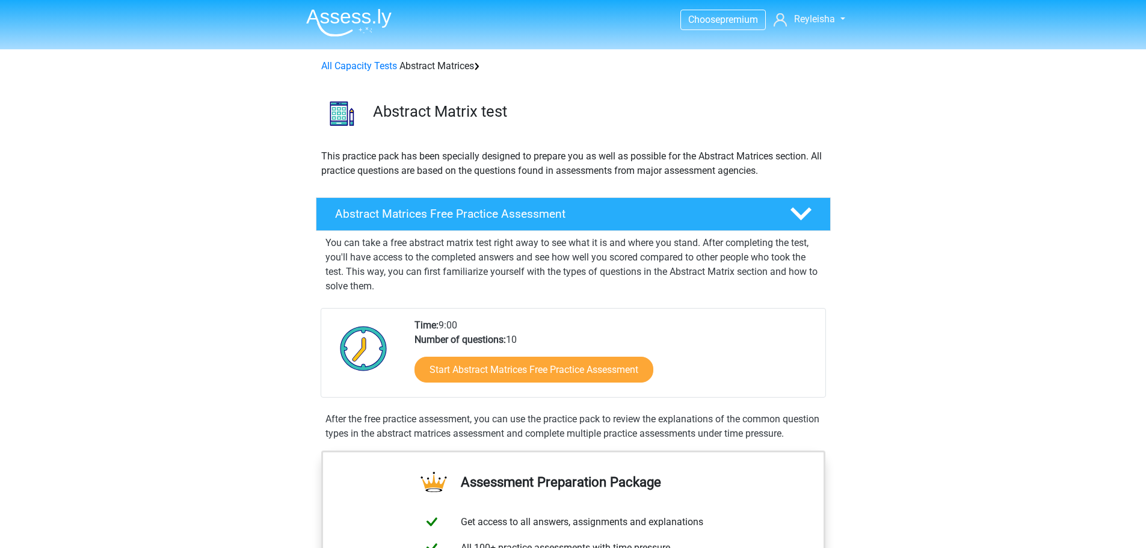
scroll to position [0, 0]
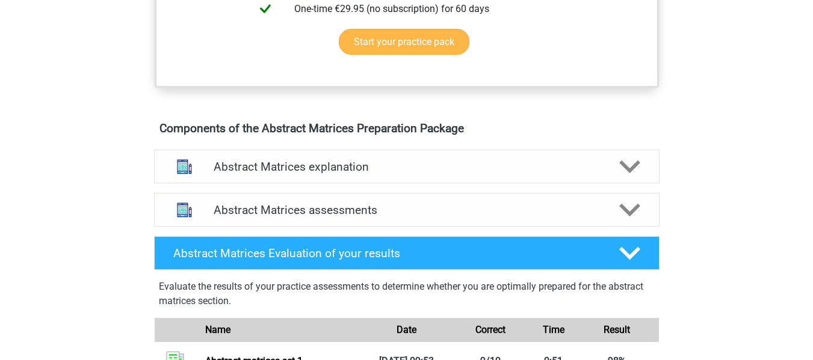
scroll to position [662, 0]
